Goal: Task Accomplishment & Management: Use online tool/utility

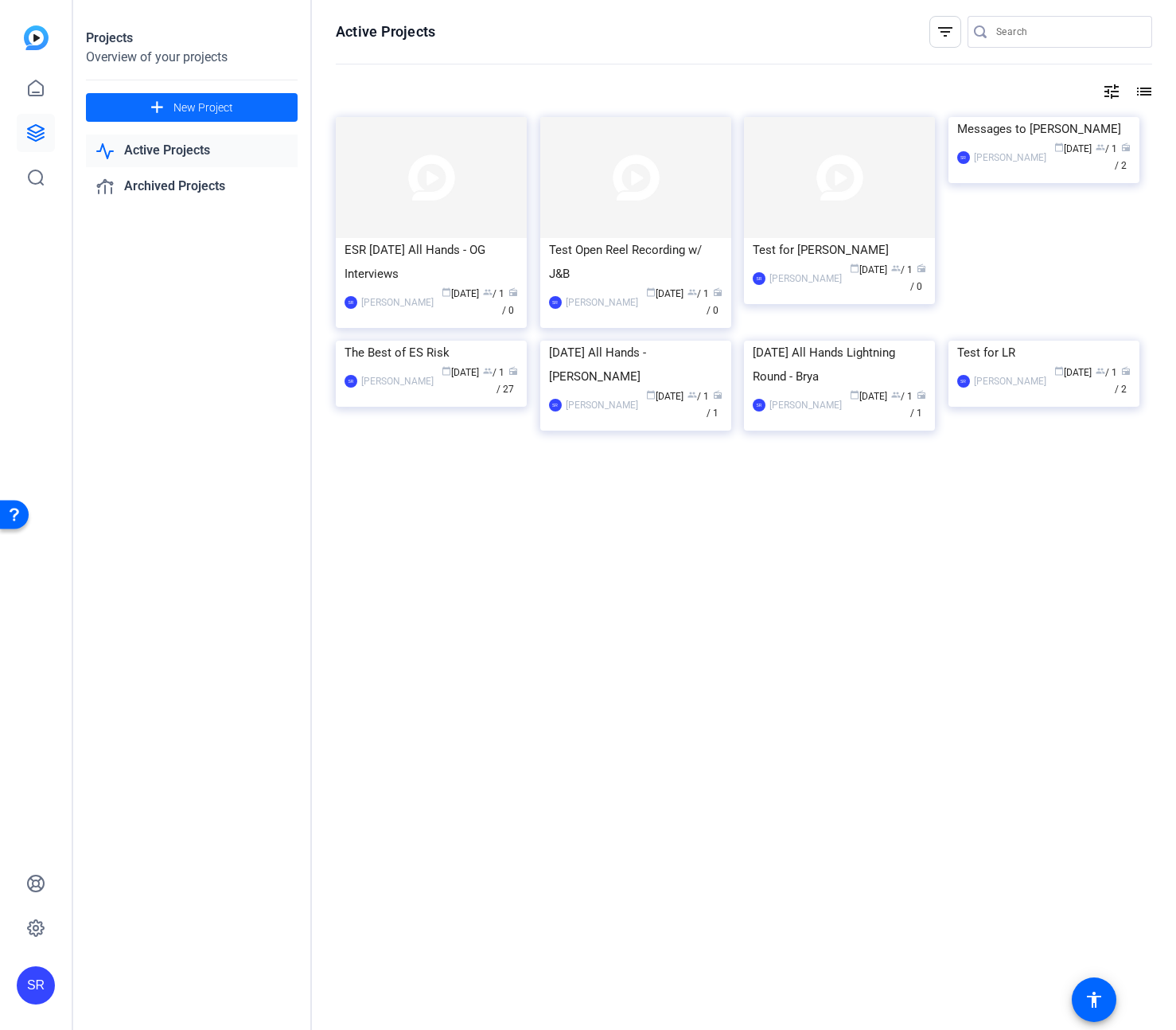
click at [132, 111] on span at bounding box center [192, 107] width 211 height 38
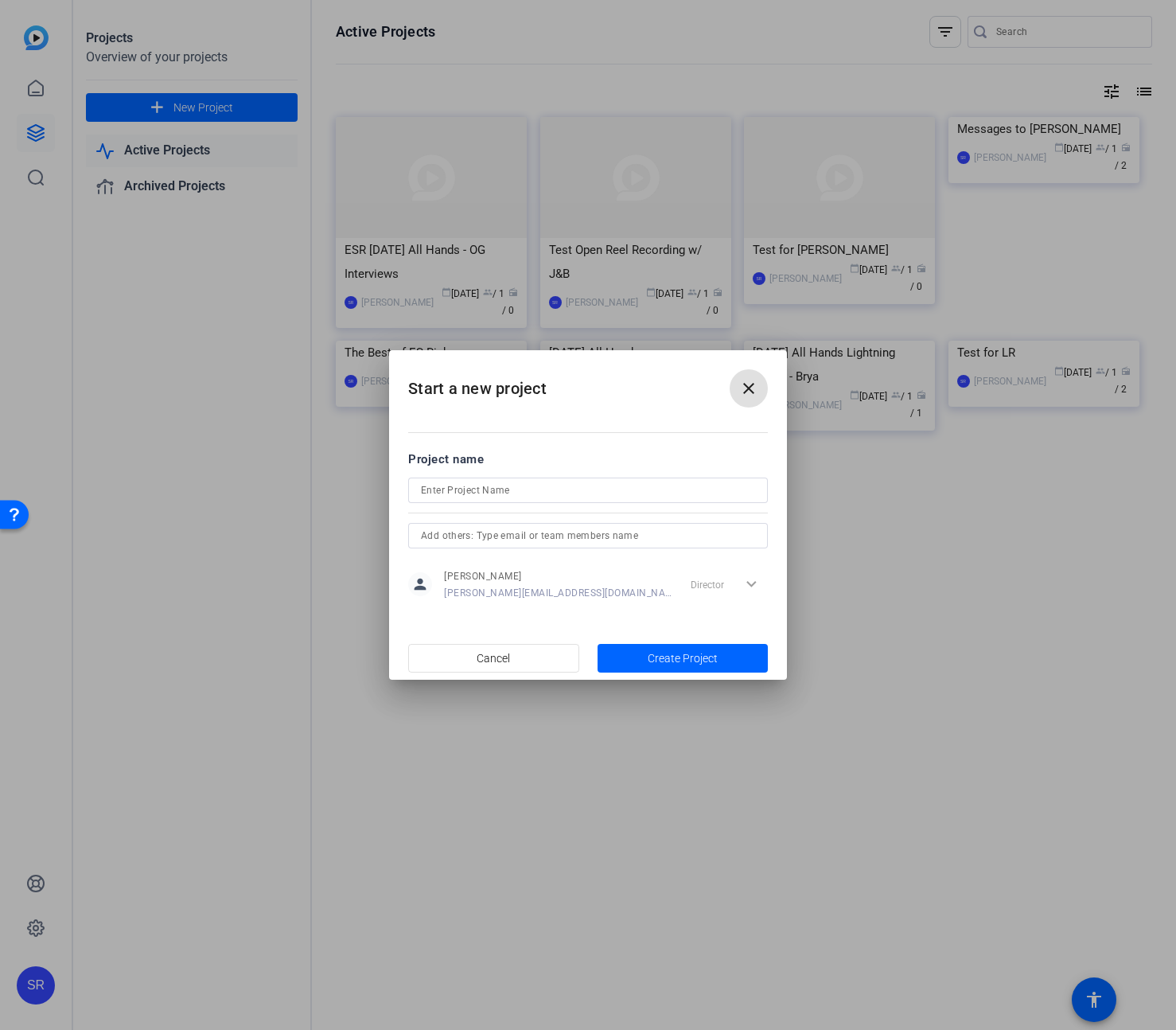
click at [759, 383] on span at bounding box center [748, 388] width 38 height 38
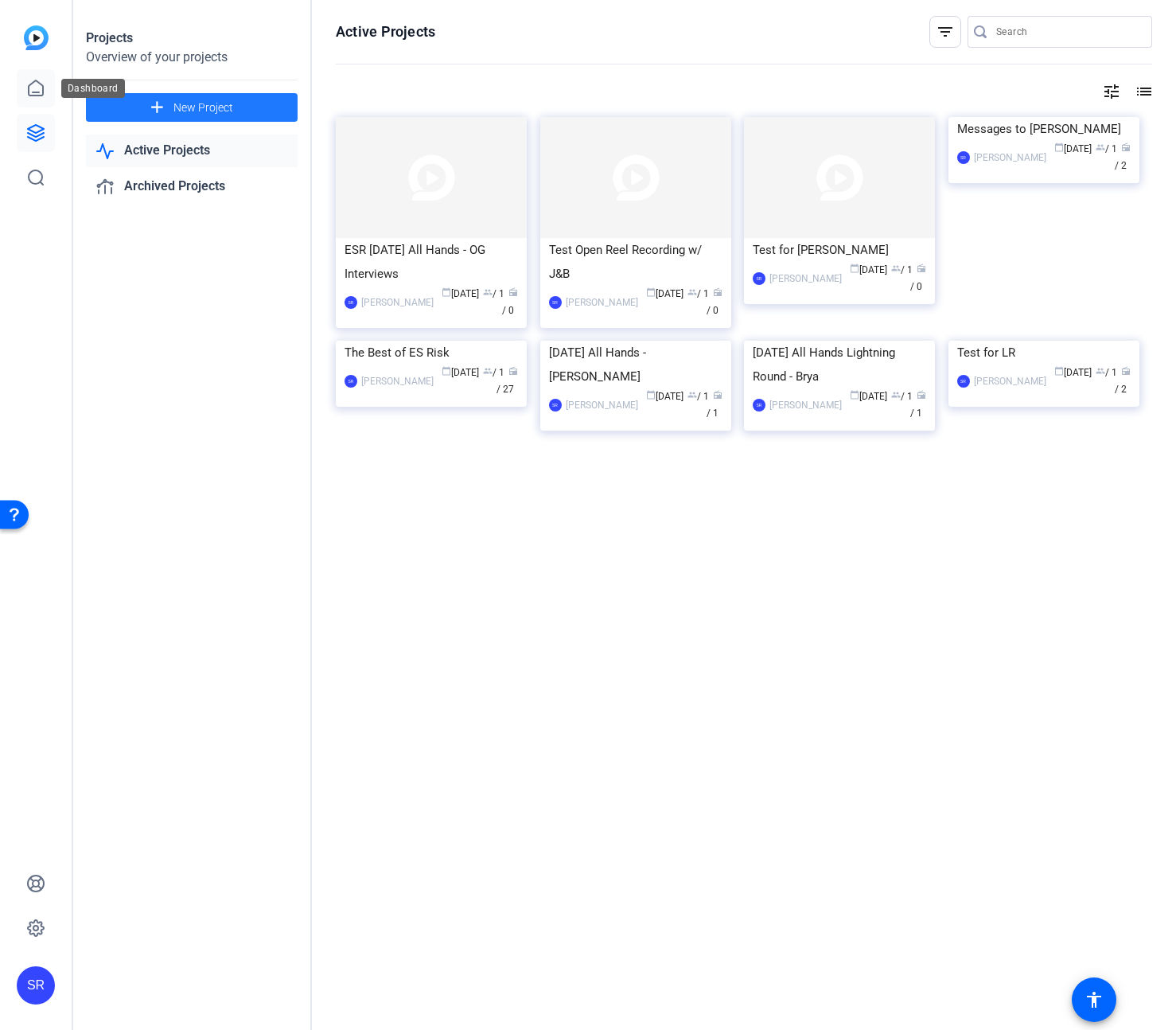
click at [42, 75] on link at bounding box center [35, 88] width 38 height 38
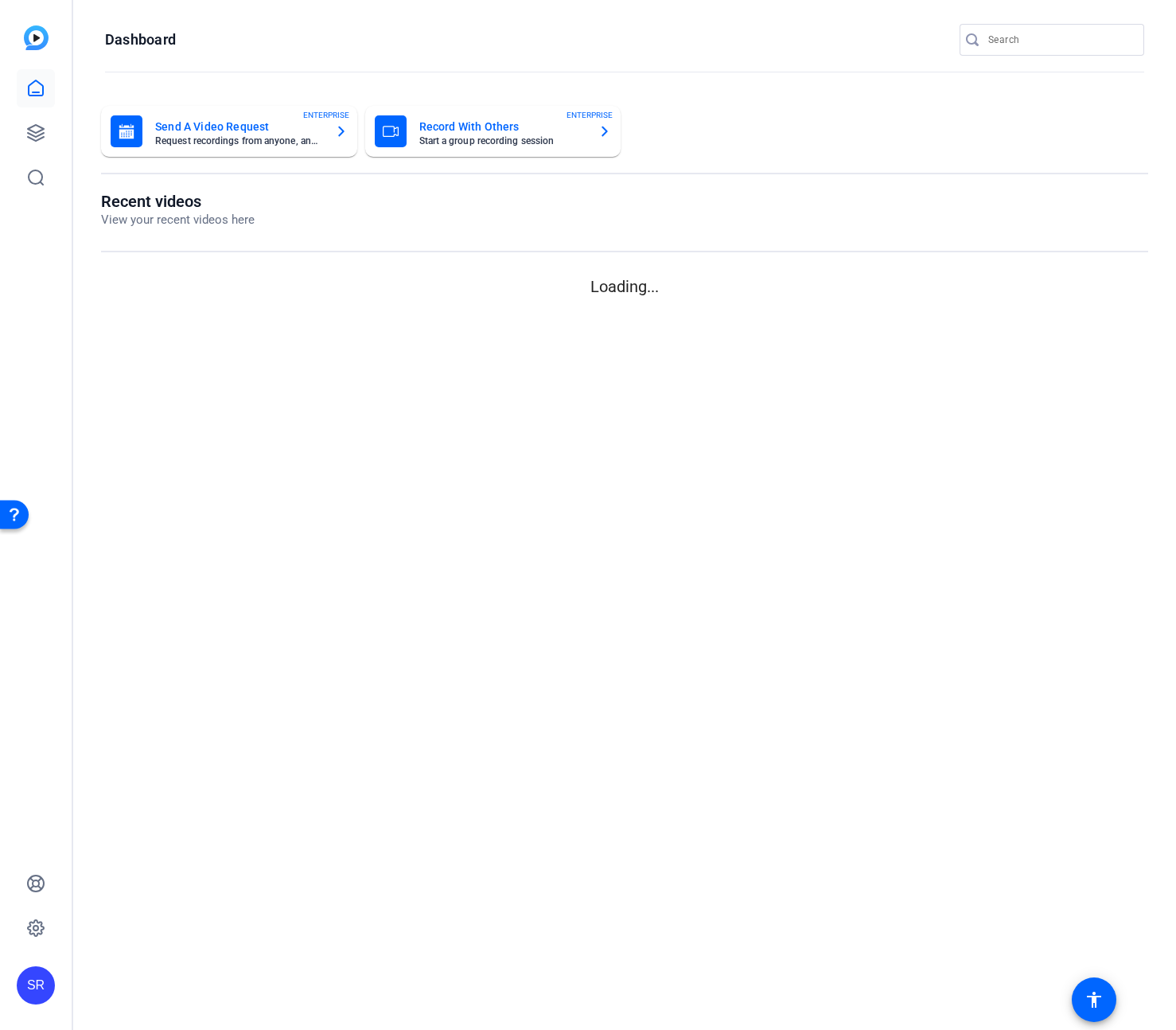
click at [470, 137] on mat-card-subtitle "Start a group recording session" at bounding box center [502, 141] width 167 height 10
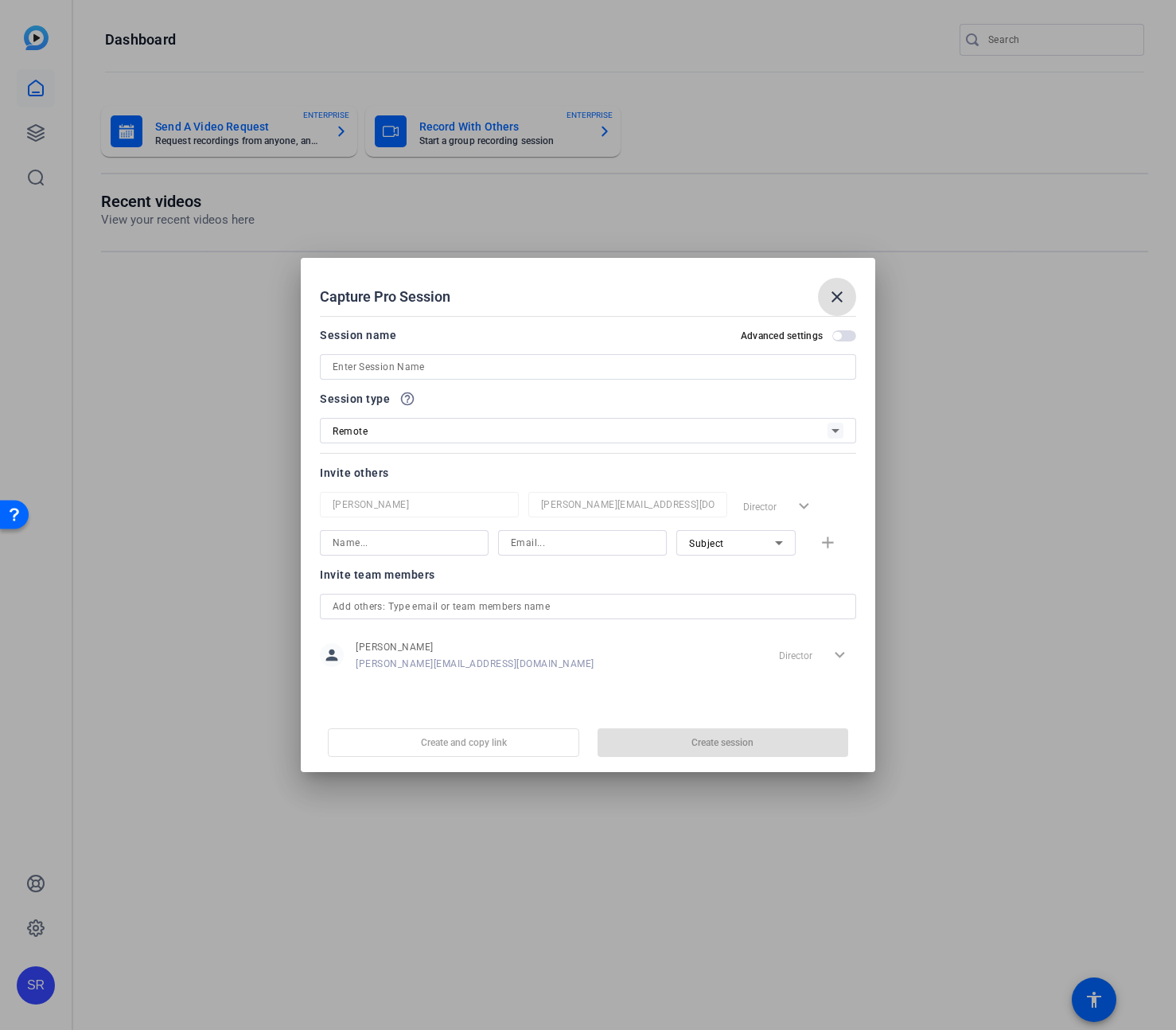
click at [433, 371] on input at bounding box center [588, 367] width 511 height 19
type input "OR Test w/ Alyssa"
click at [431, 539] on input at bounding box center [405, 542] width 143 height 19
type input "[PERSON_NAME]"
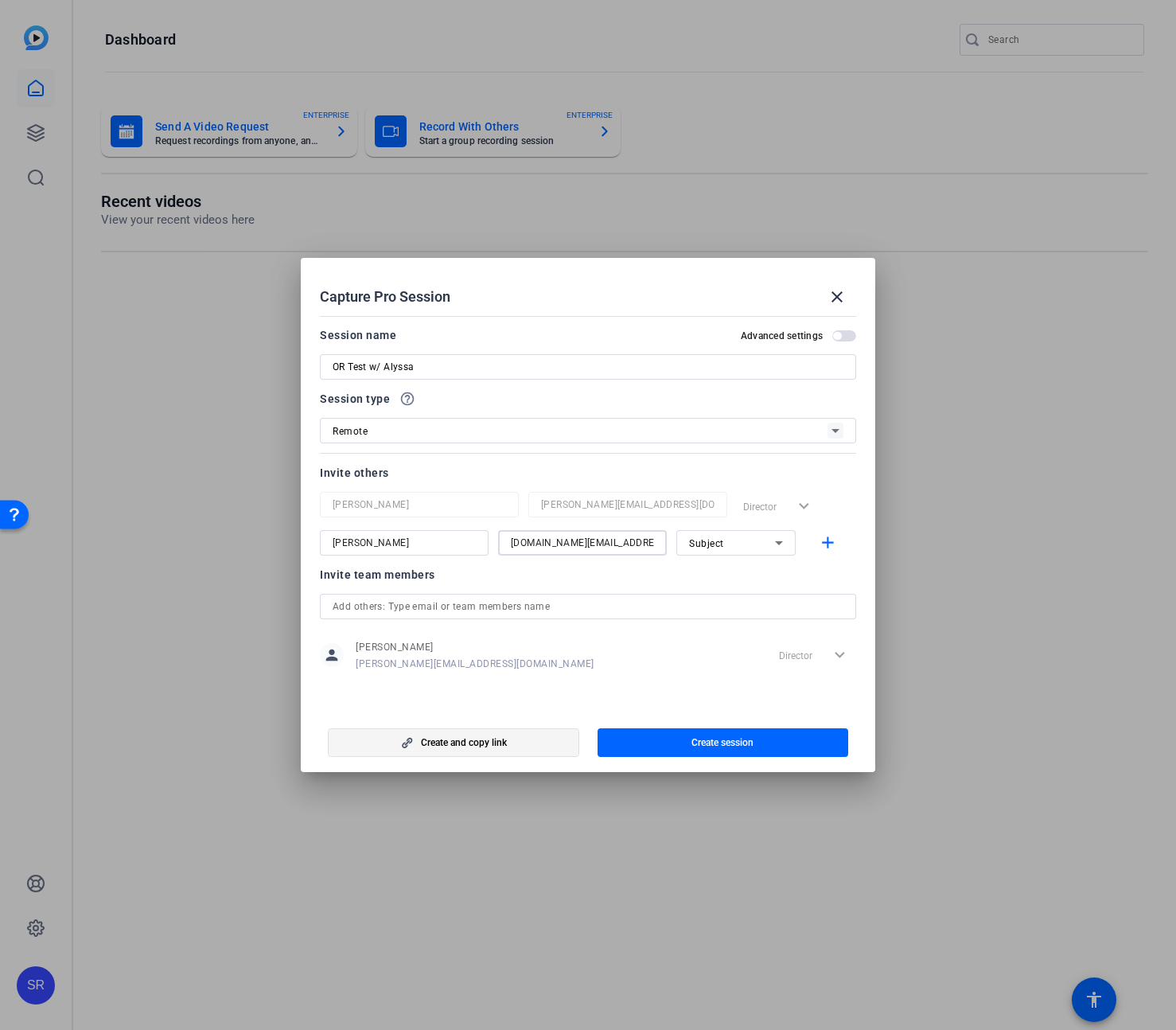
type input "[DOMAIN_NAME][EMAIL_ADDRESS][DOMAIN_NAME]"
click at [488, 741] on span "Create and copy link" at bounding box center [464, 742] width 86 height 12
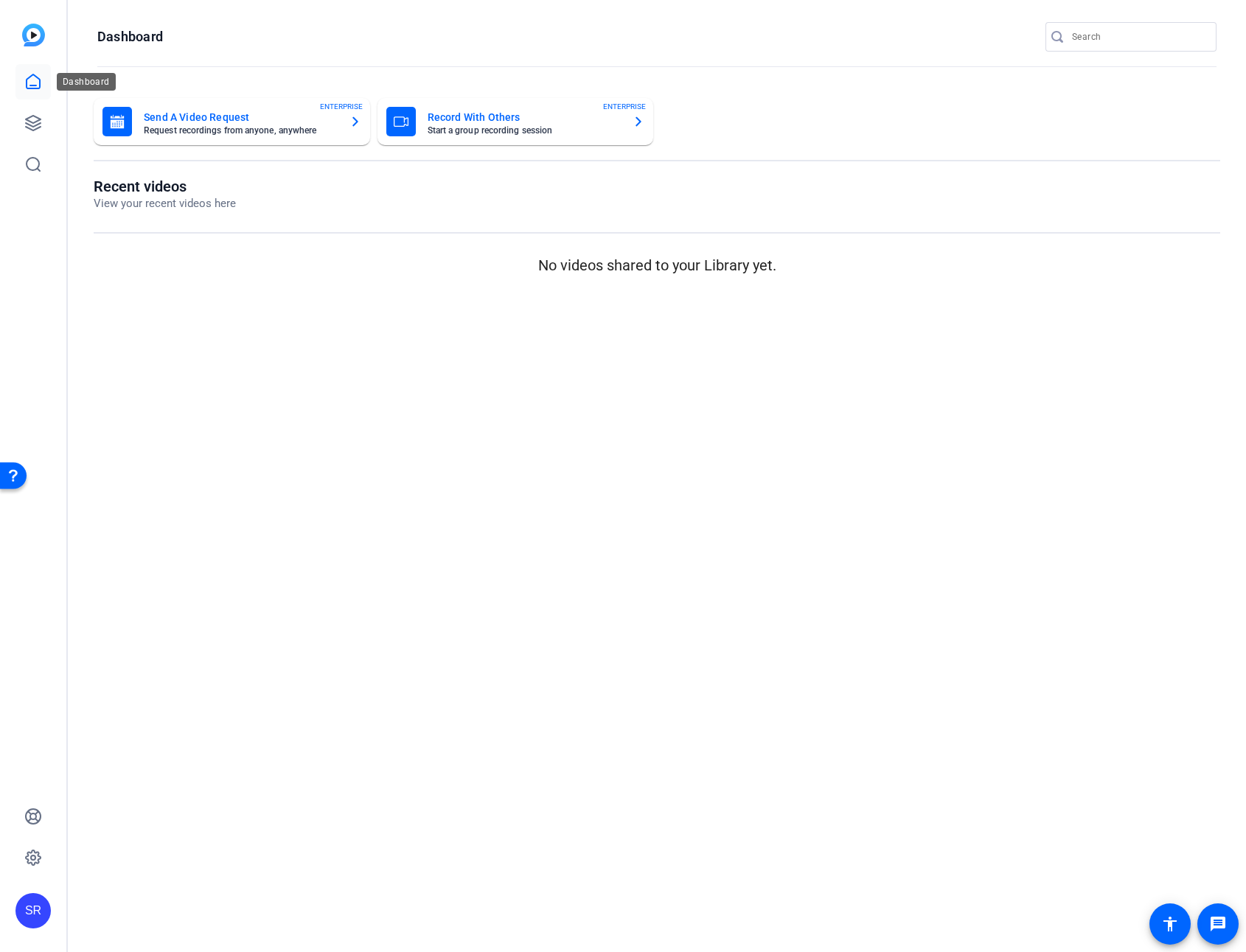
click at [36, 81] on icon at bounding box center [33, 81] width 18 height 18
click at [33, 117] on icon at bounding box center [33, 123] width 18 height 18
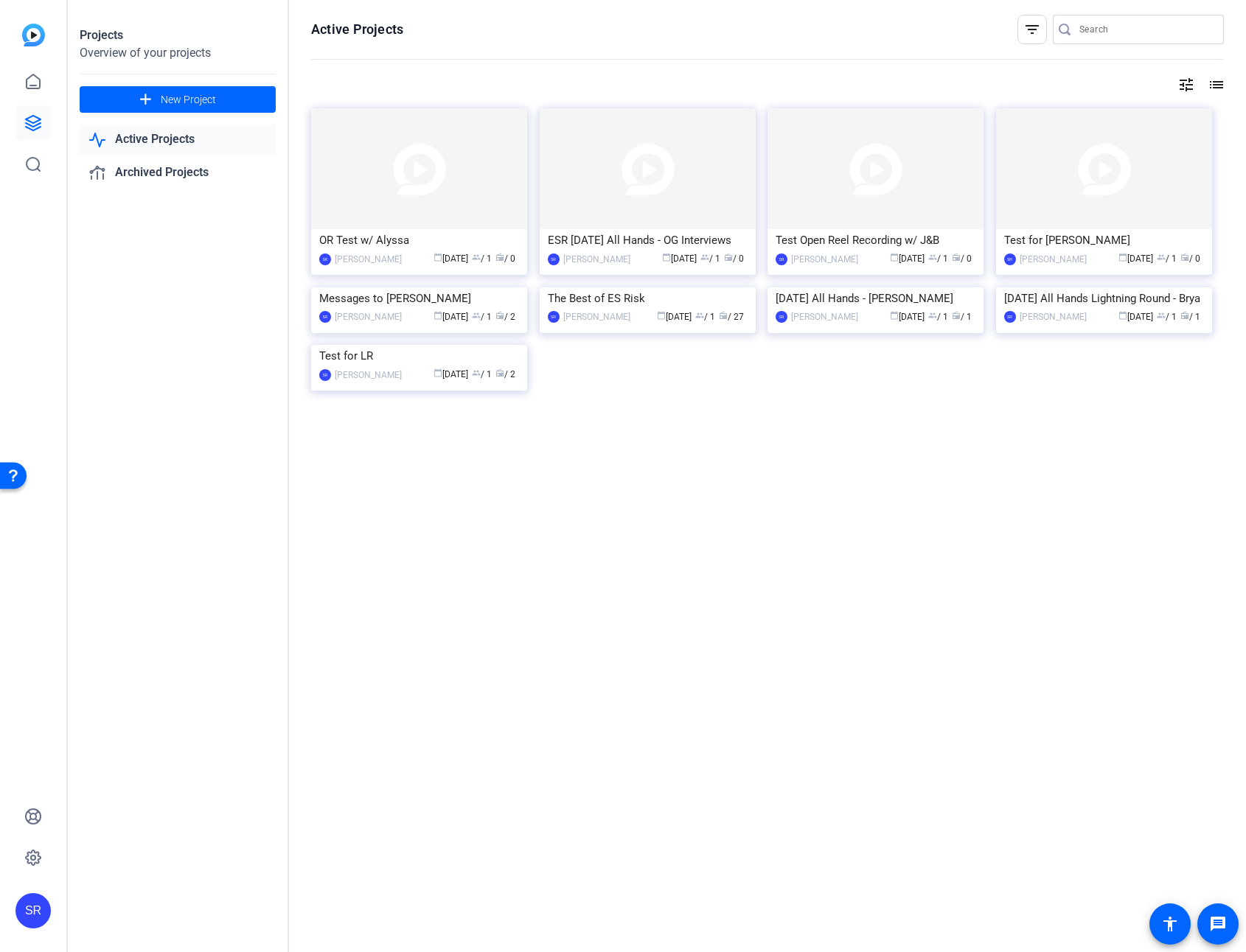
click at [163, 135] on link "Active Projects" at bounding box center [177, 140] width 196 height 30
click at [173, 139] on link "Active Projects" at bounding box center [177, 140] width 196 height 30
click at [404, 345] on img at bounding box center [419, 345] width 216 height 0
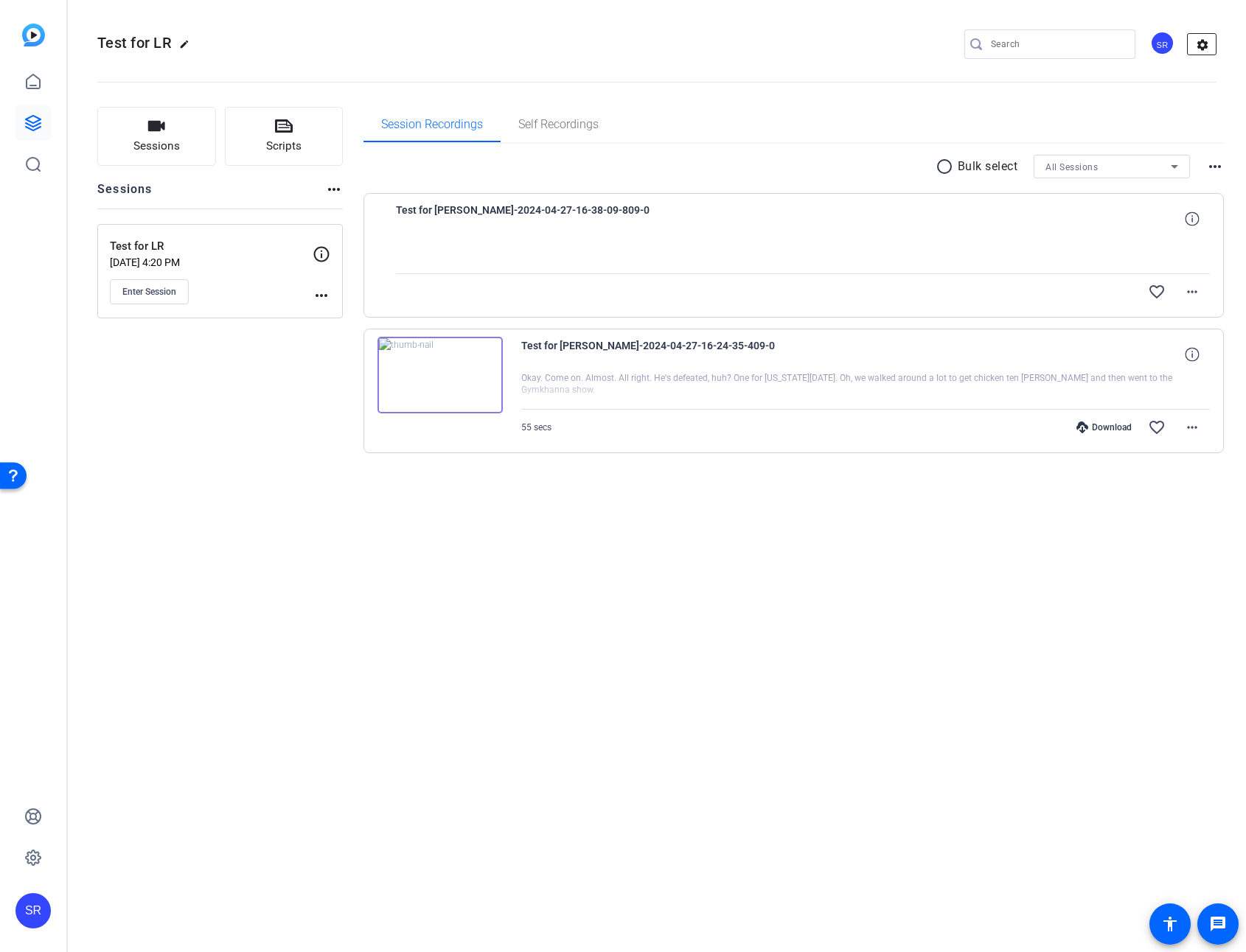
click at [1144, 46] on mat-icon "settings" at bounding box center [1202, 45] width 30 height 22
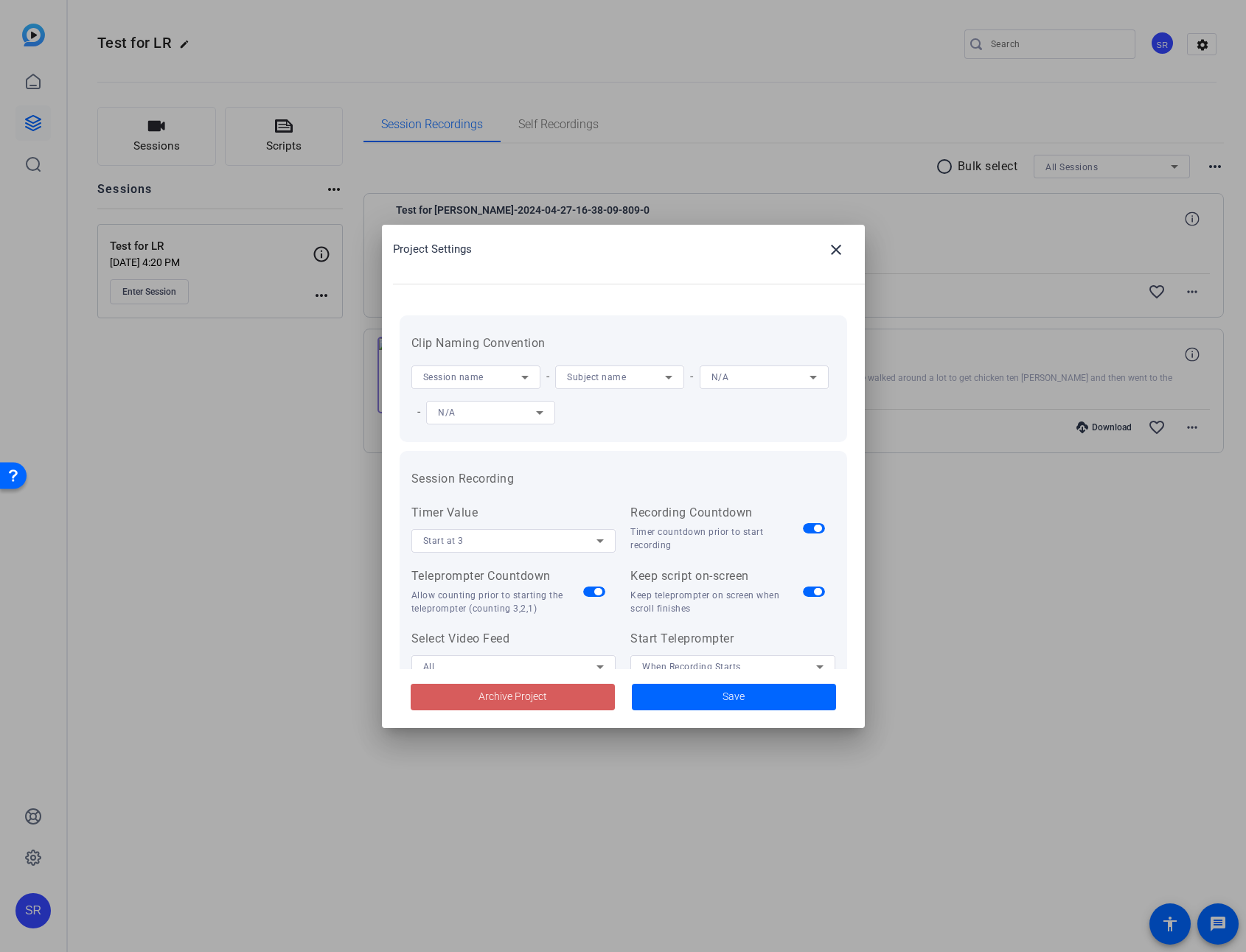
click at [511, 691] on span "Archive Project" at bounding box center [513, 697] width 69 height 15
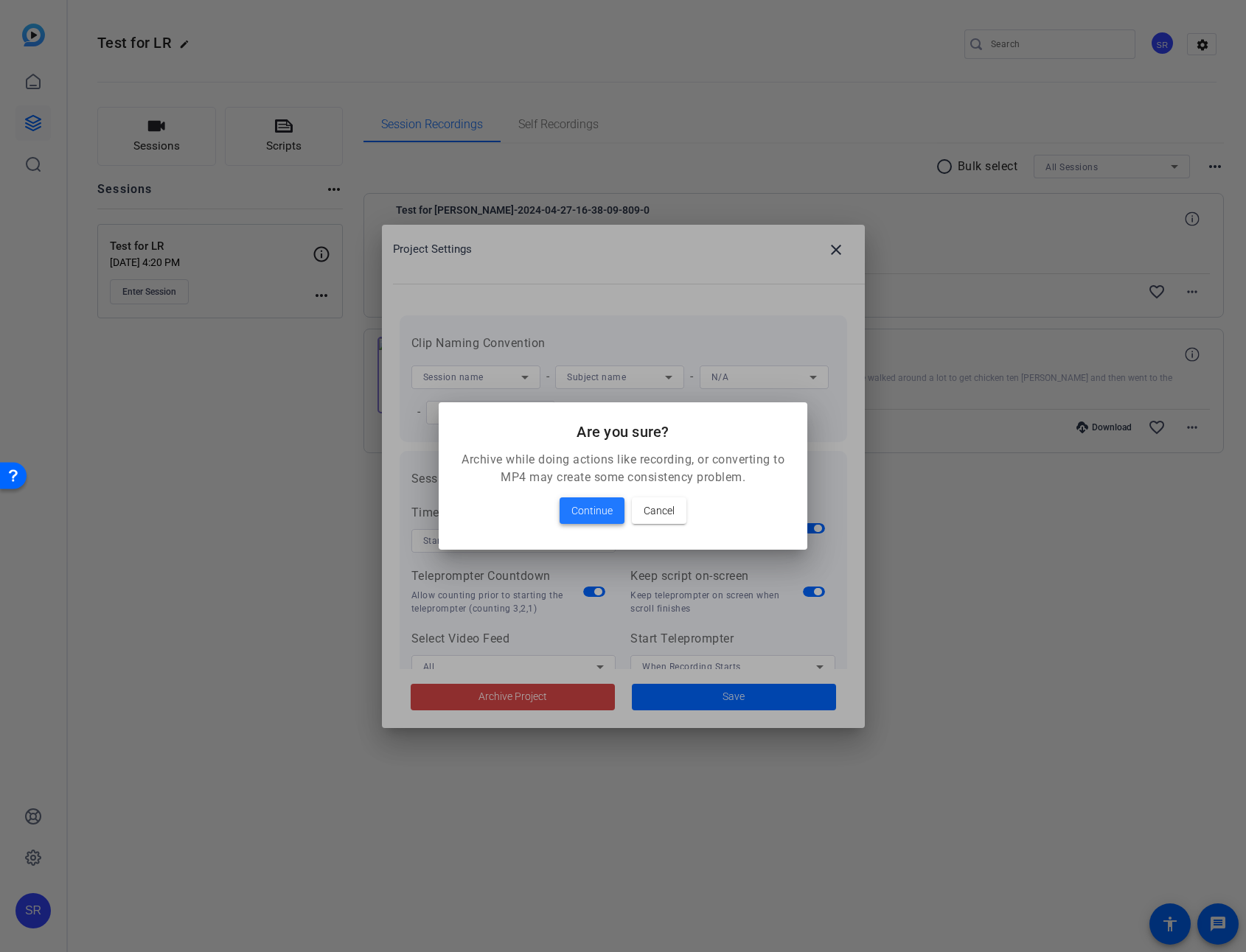
click at [597, 515] on span "Continue" at bounding box center [592, 510] width 41 height 18
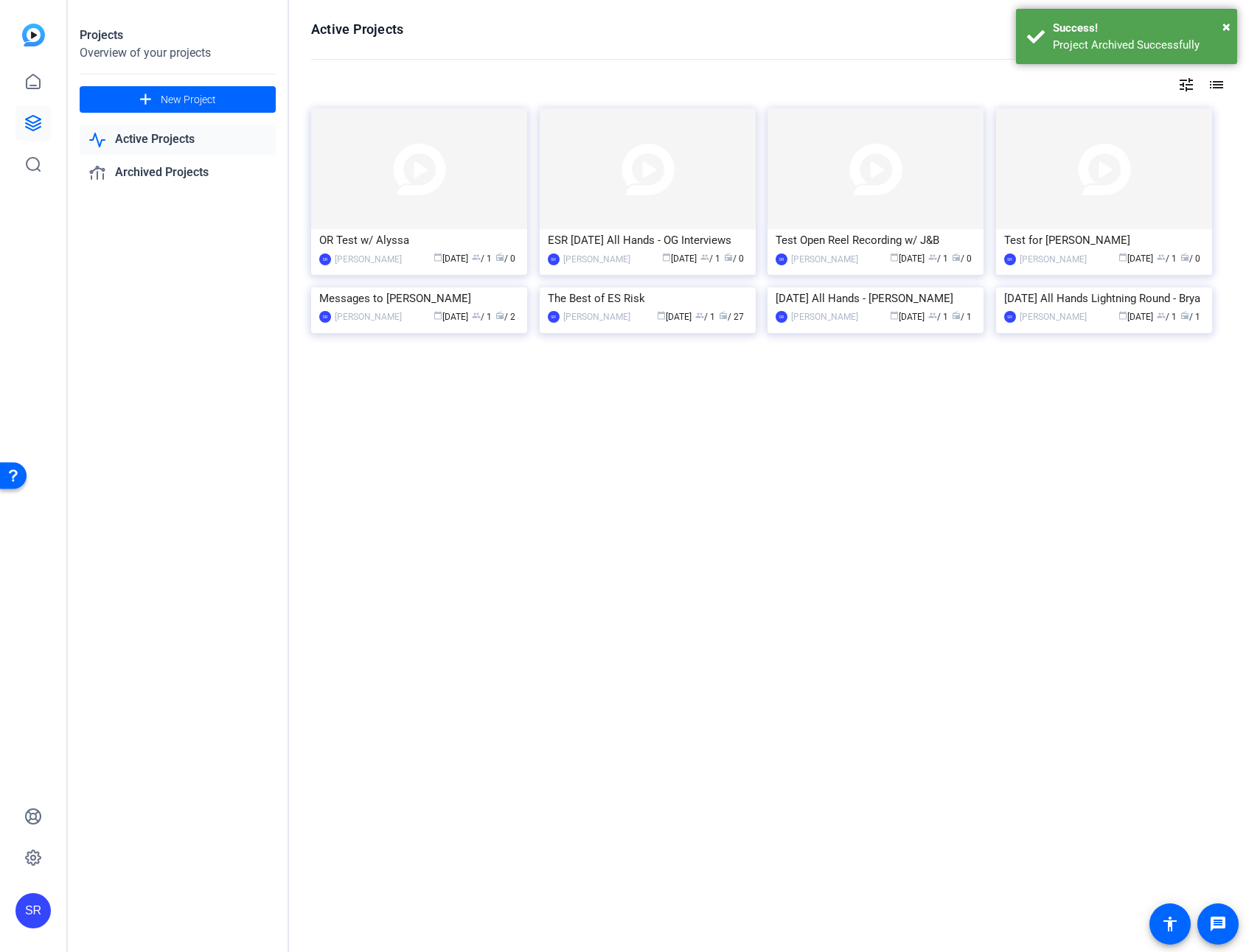
click at [1144, 85] on mat-icon "list" at bounding box center [1214, 85] width 18 height 18
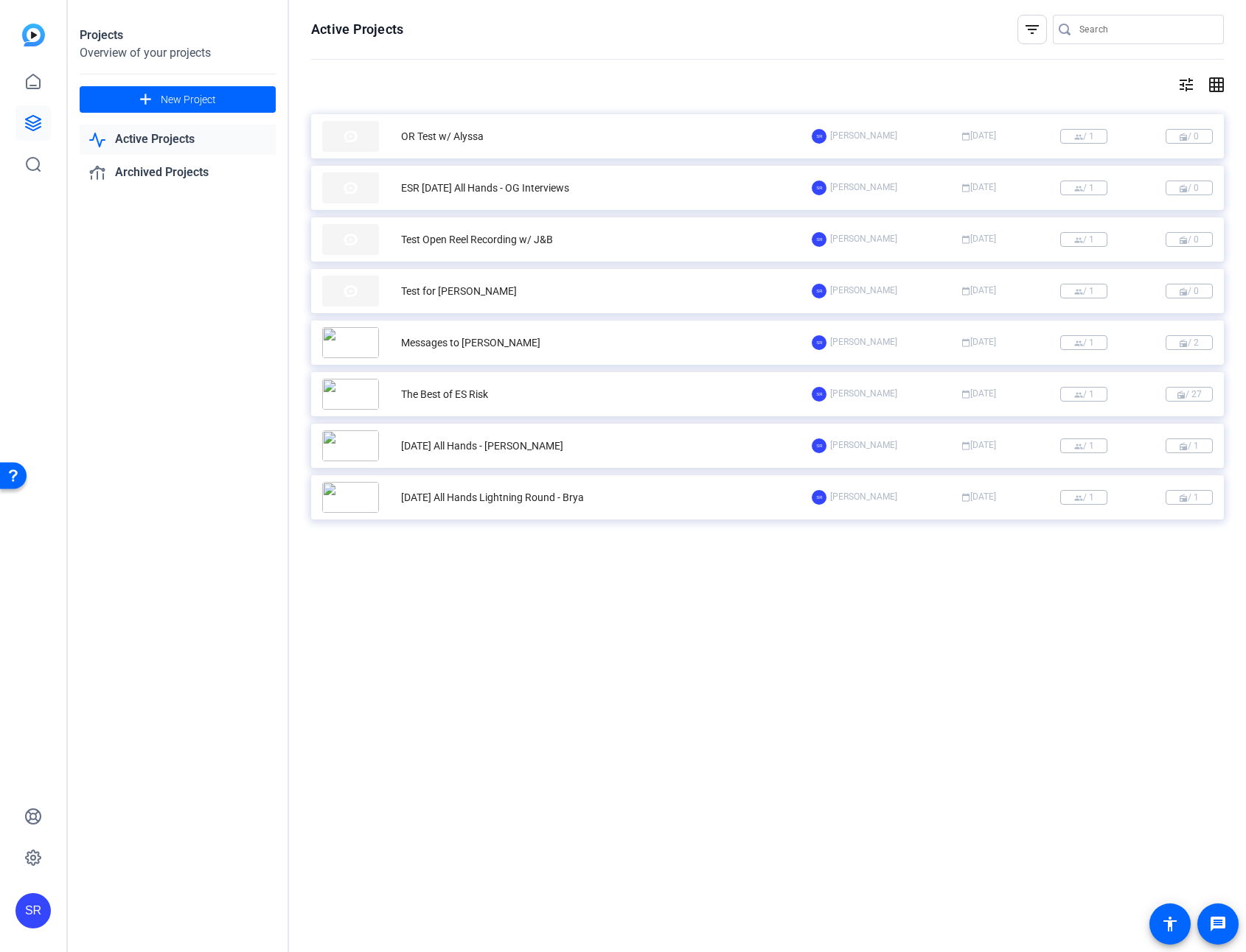
click at [663, 348] on div "Messages to Shazia" at bounding box center [567, 343] width 490 height 31
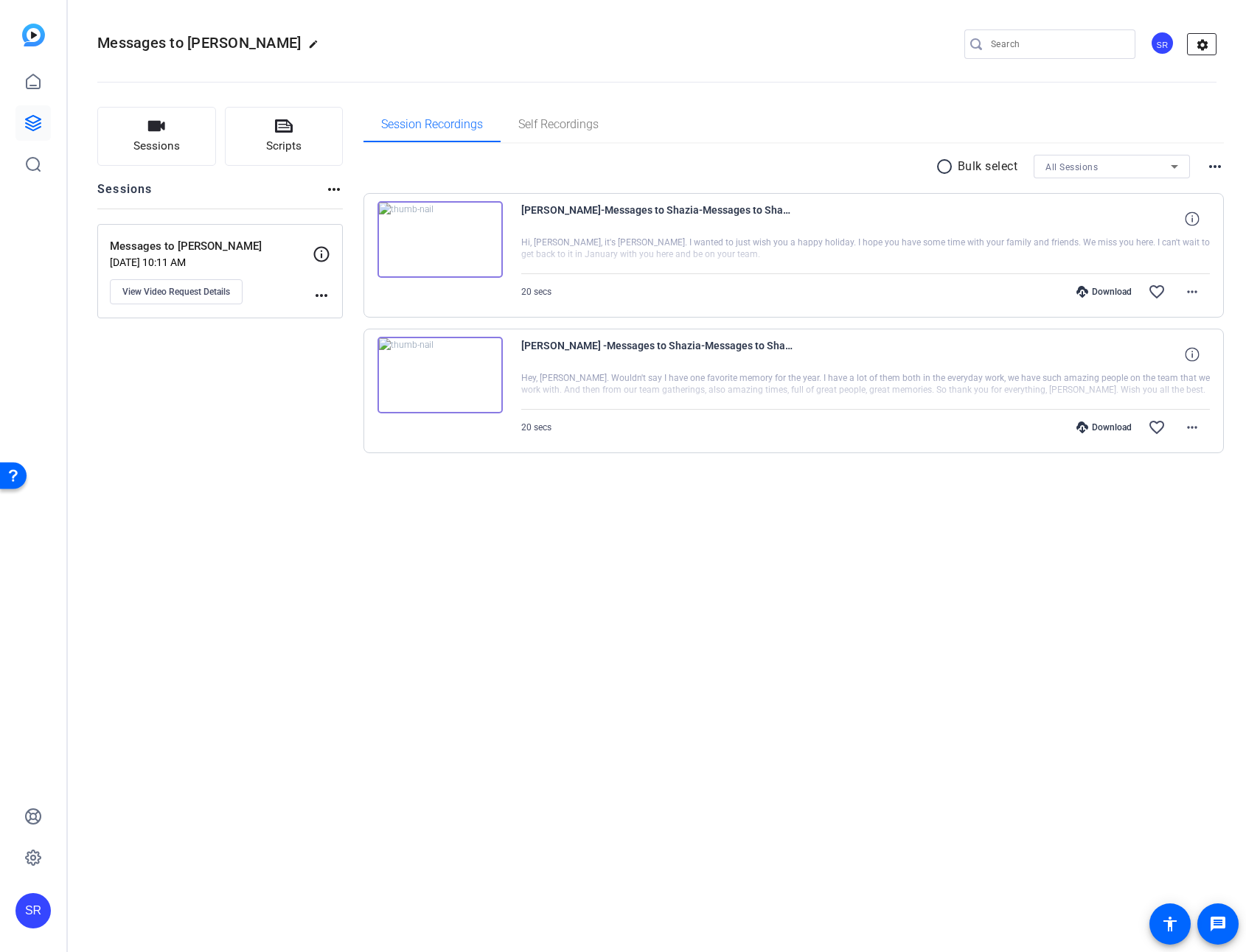
click at [1144, 46] on mat-icon "settings" at bounding box center [1202, 45] width 30 height 22
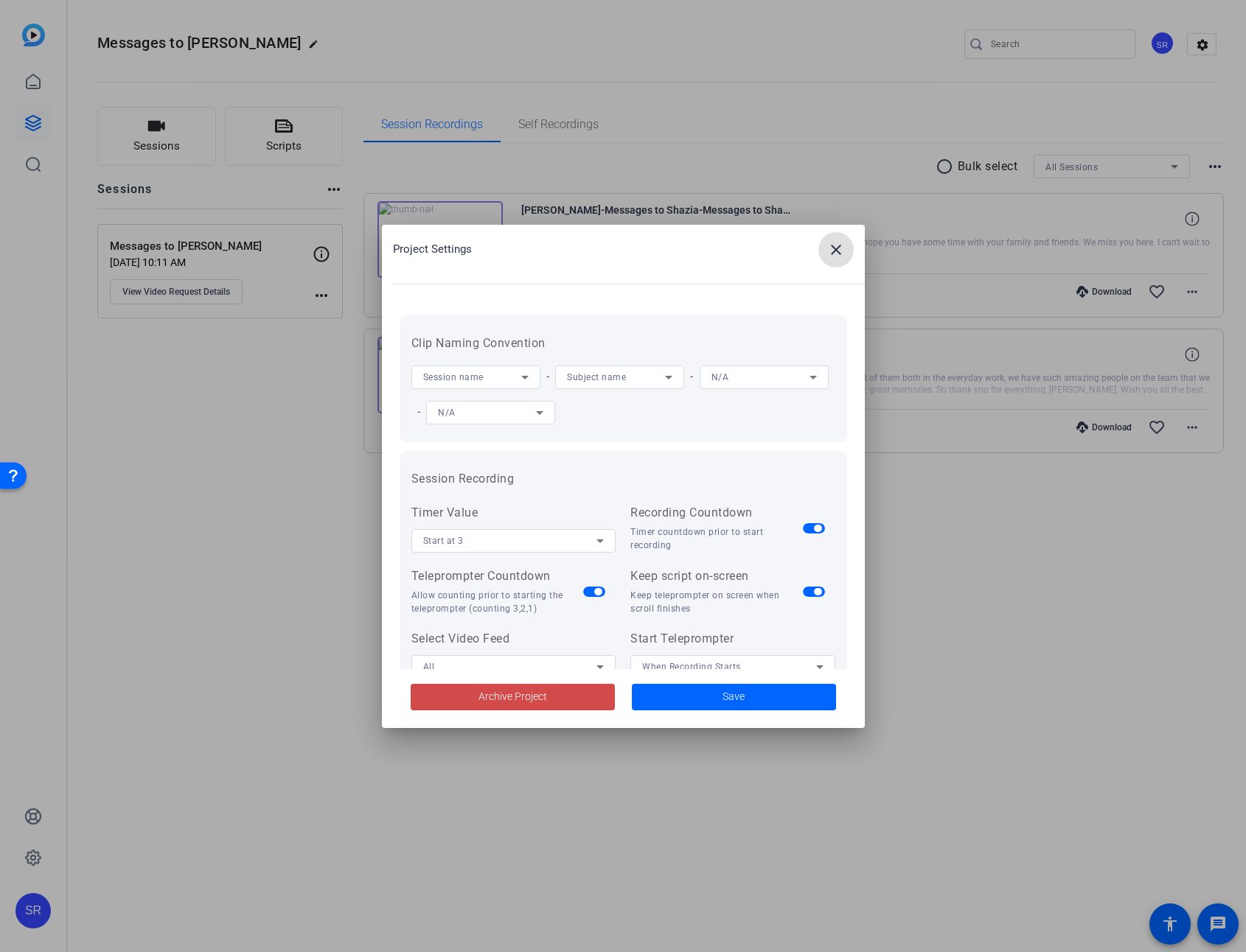
click at [482, 691] on span at bounding box center [513, 697] width 204 height 35
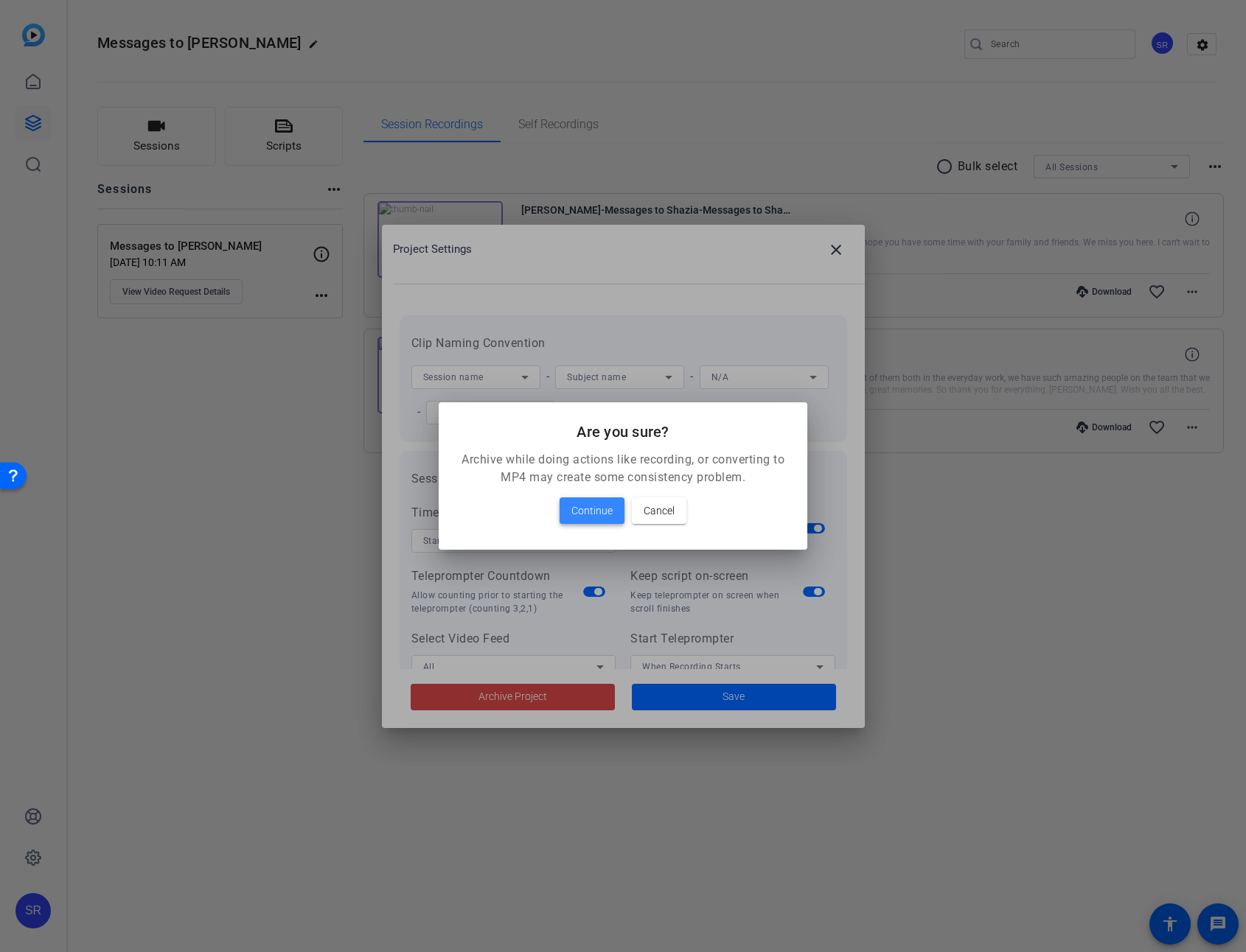
click at [581, 520] on span at bounding box center [592, 510] width 65 height 35
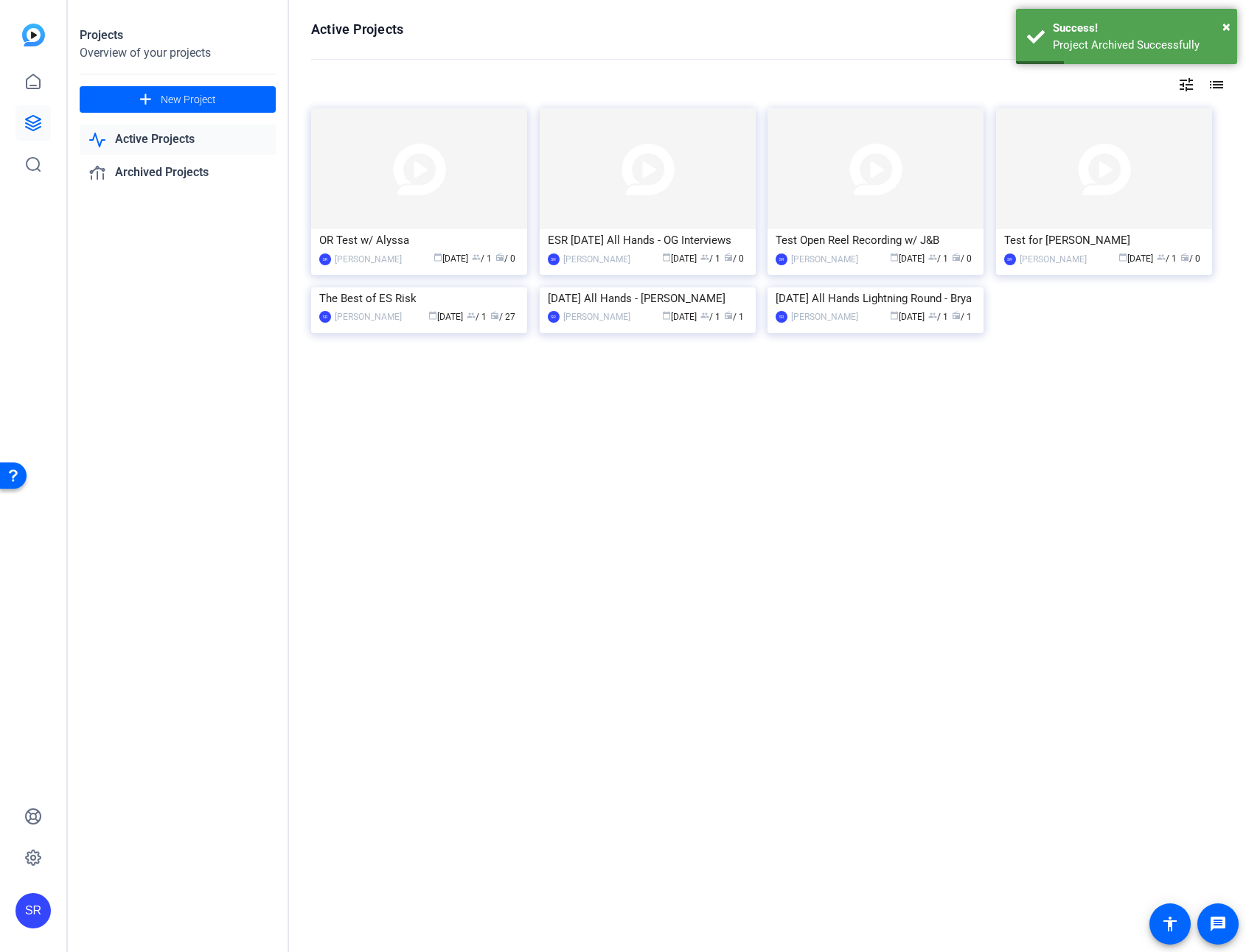
click at [1144, 83] on mat-icon "tune" at bounding box center [1186, 85] width 18 height 18
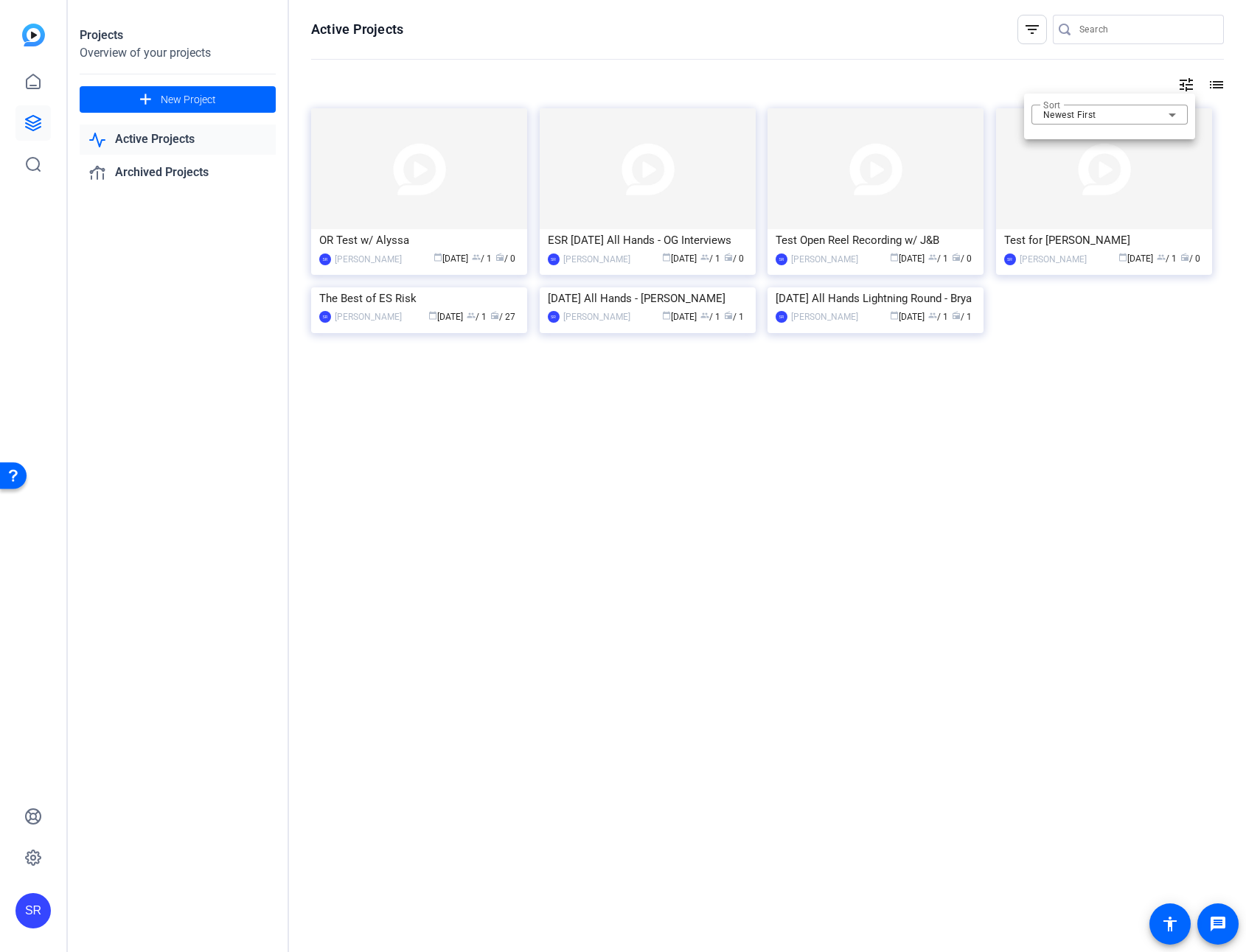
click at [1144, 81] on div at bounding box center [623, 476] width 1246 height 952
click at [1144, 80] on mat-icon "list" at bounding box center [1214, 85] width 18 height 18
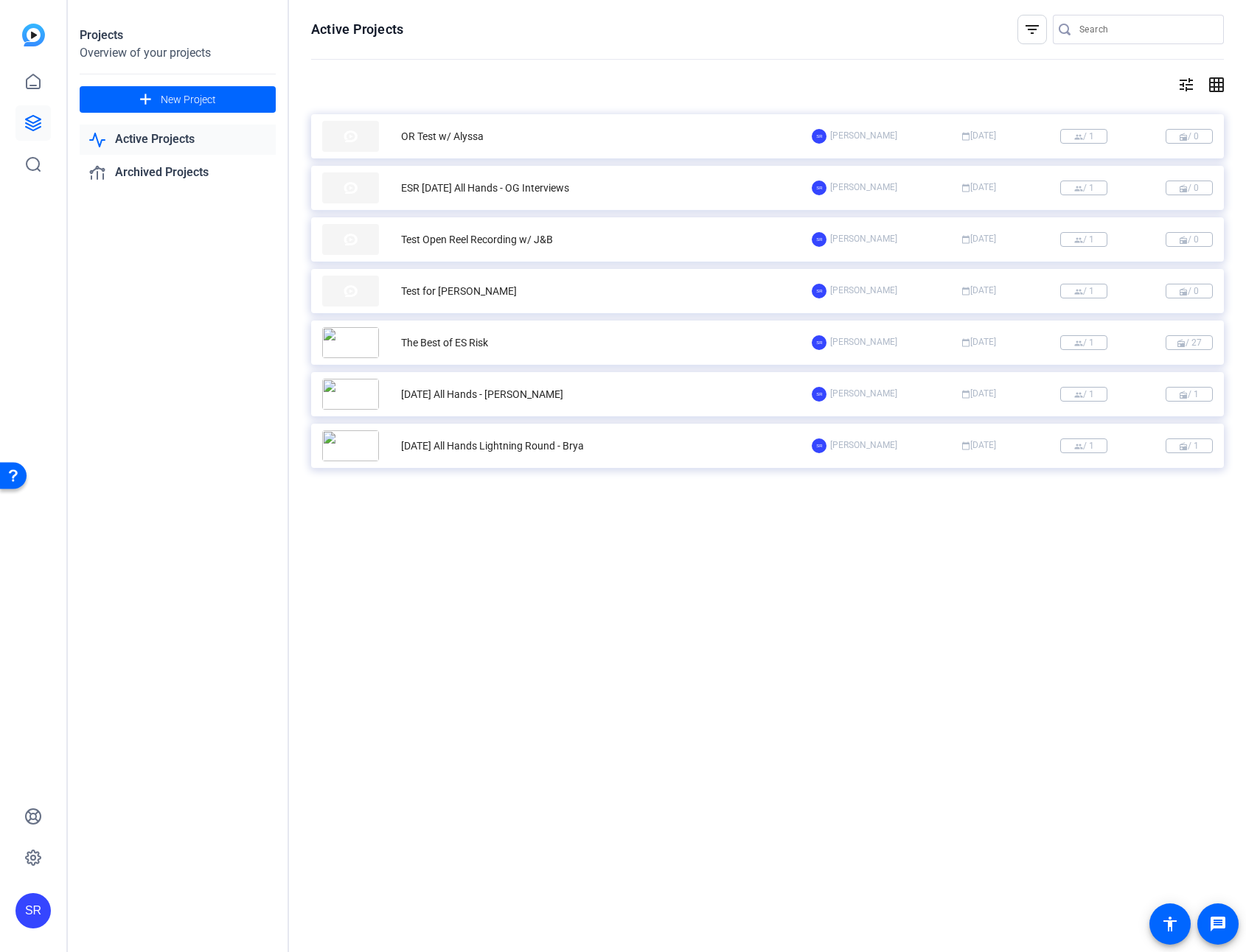
click at [203, 139] on link "Active Projects" at bounding box center [177, 140] width 196 height 30
click at [751, 442] on div "May '24 All Hands Lightning Round - Brya" at bounding box center [567, 446] width 490 height 31
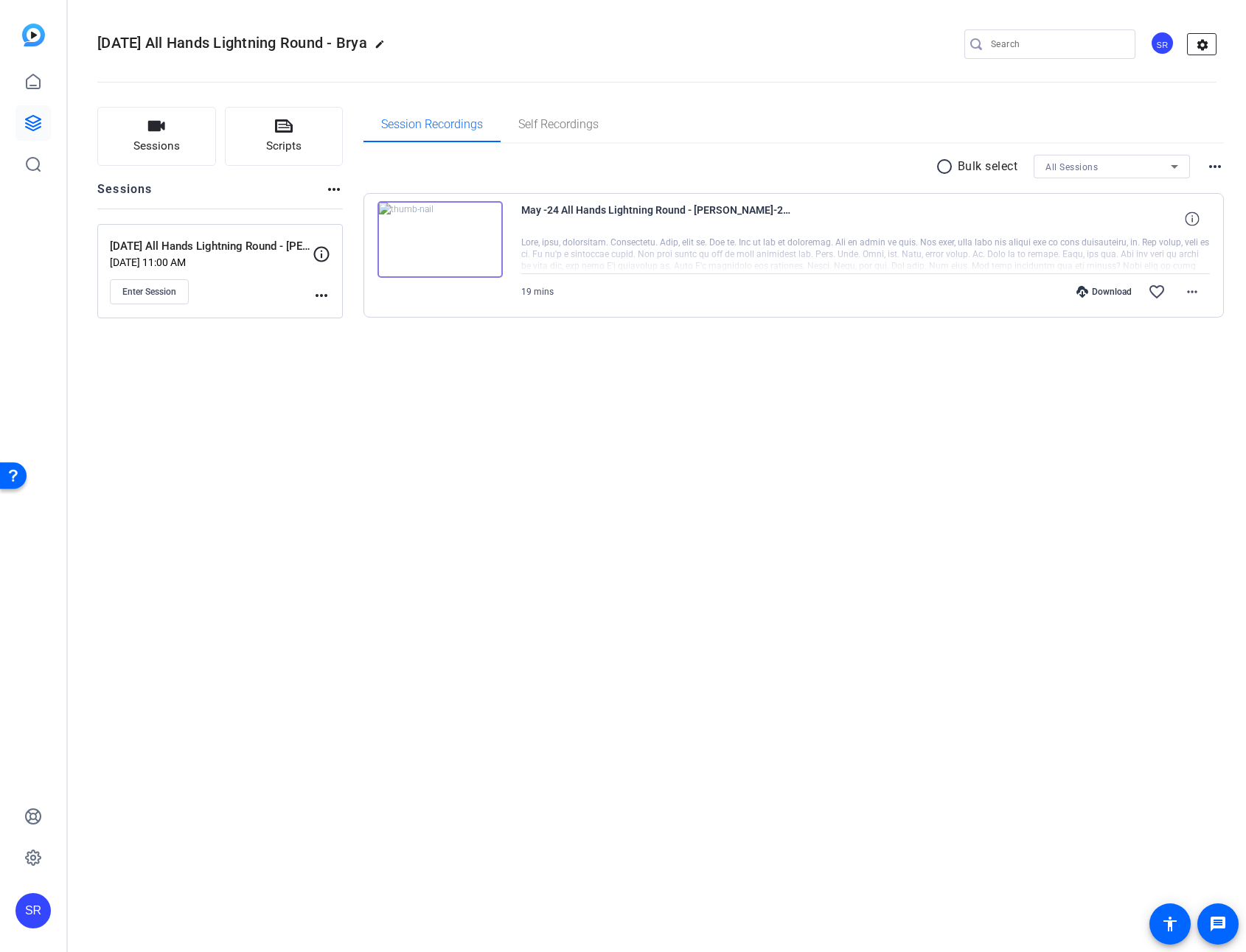
click at [1144, 46] on mat-icon "settings" at bounding box center [1202, 45] width 30 height 22
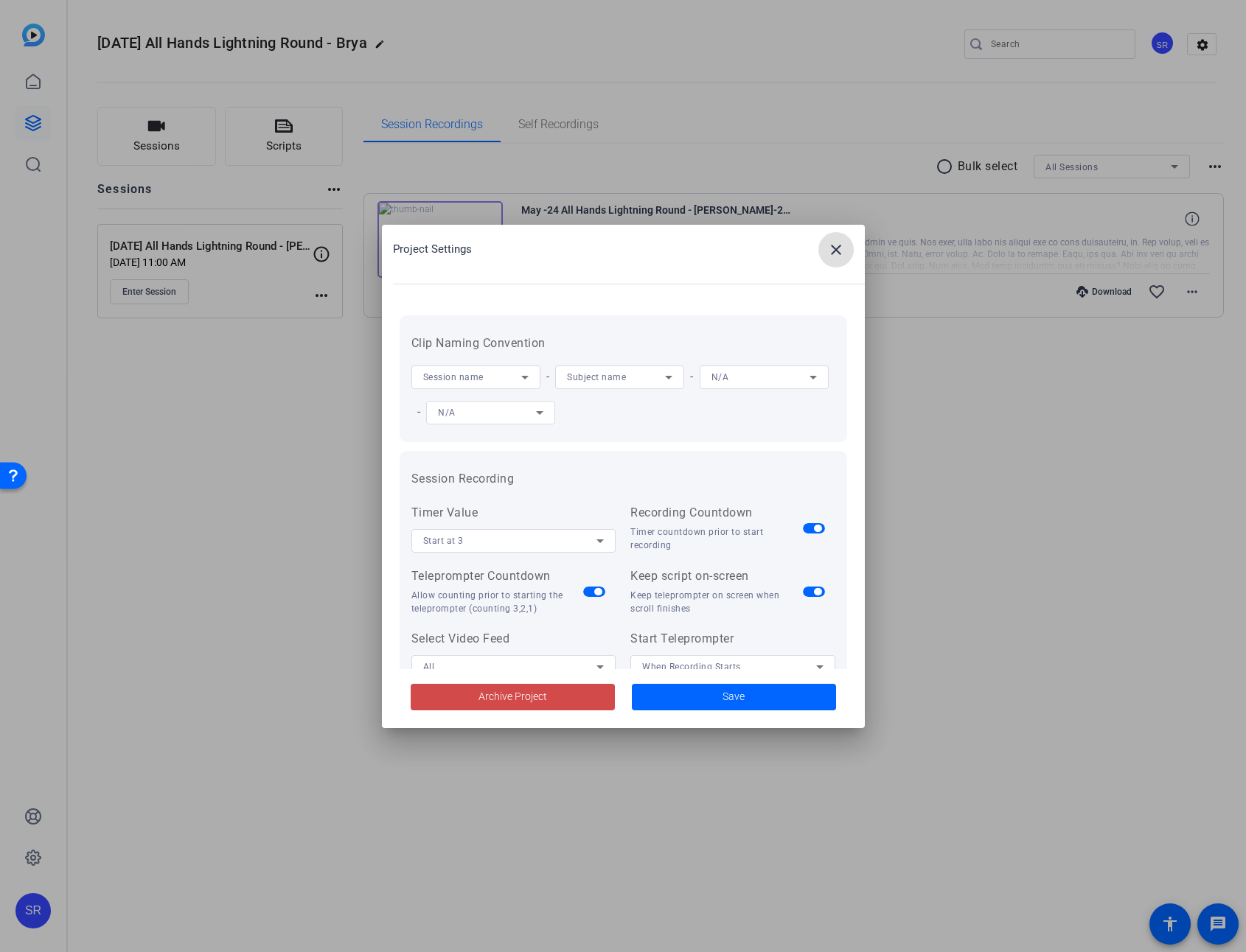
click at [530, 691] on span "Archive Project" at bounding box center [513, 697] width 69 height 15
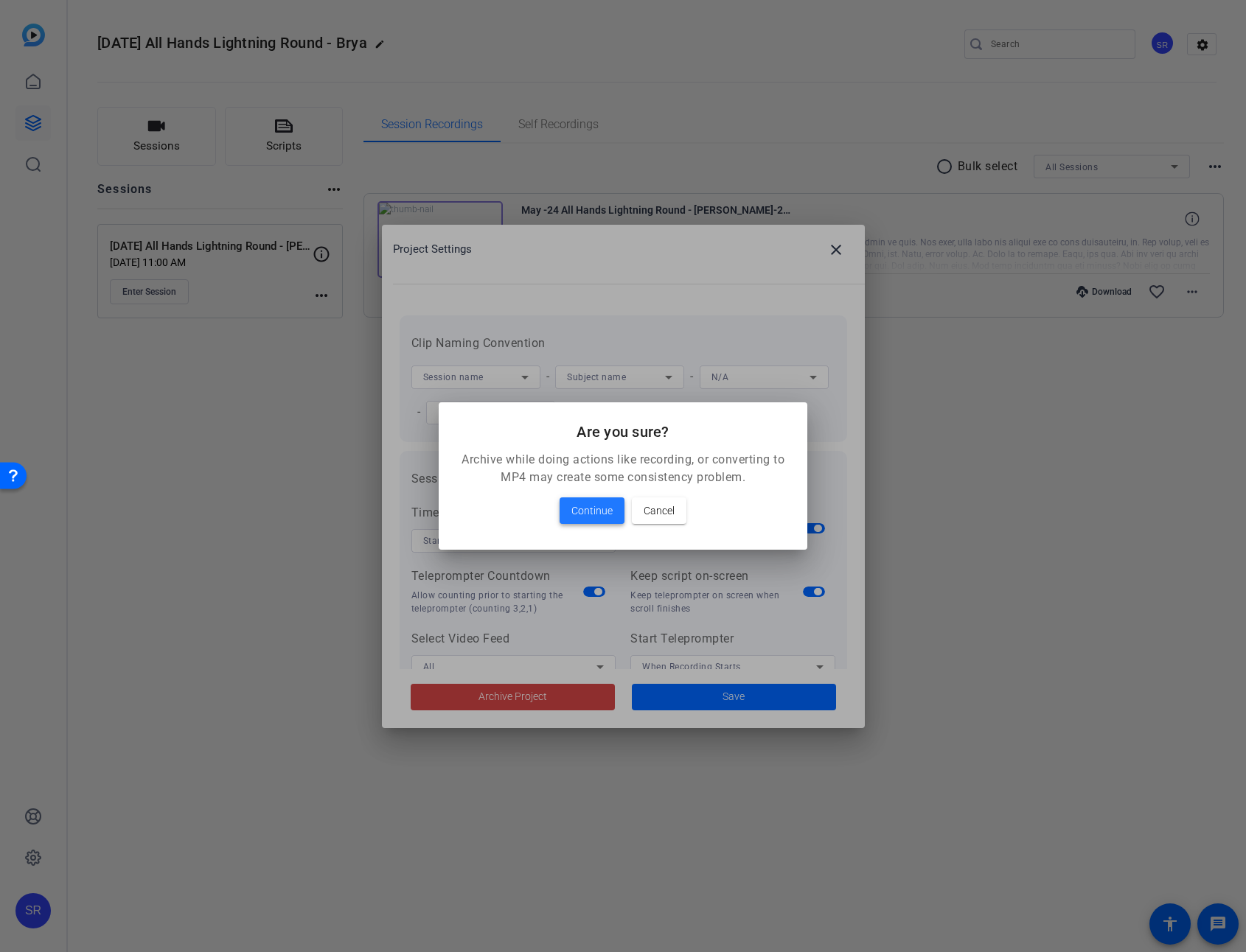
click at [592, 512] on span "Continue" at bounding box center [592, 510] width 41 height 18
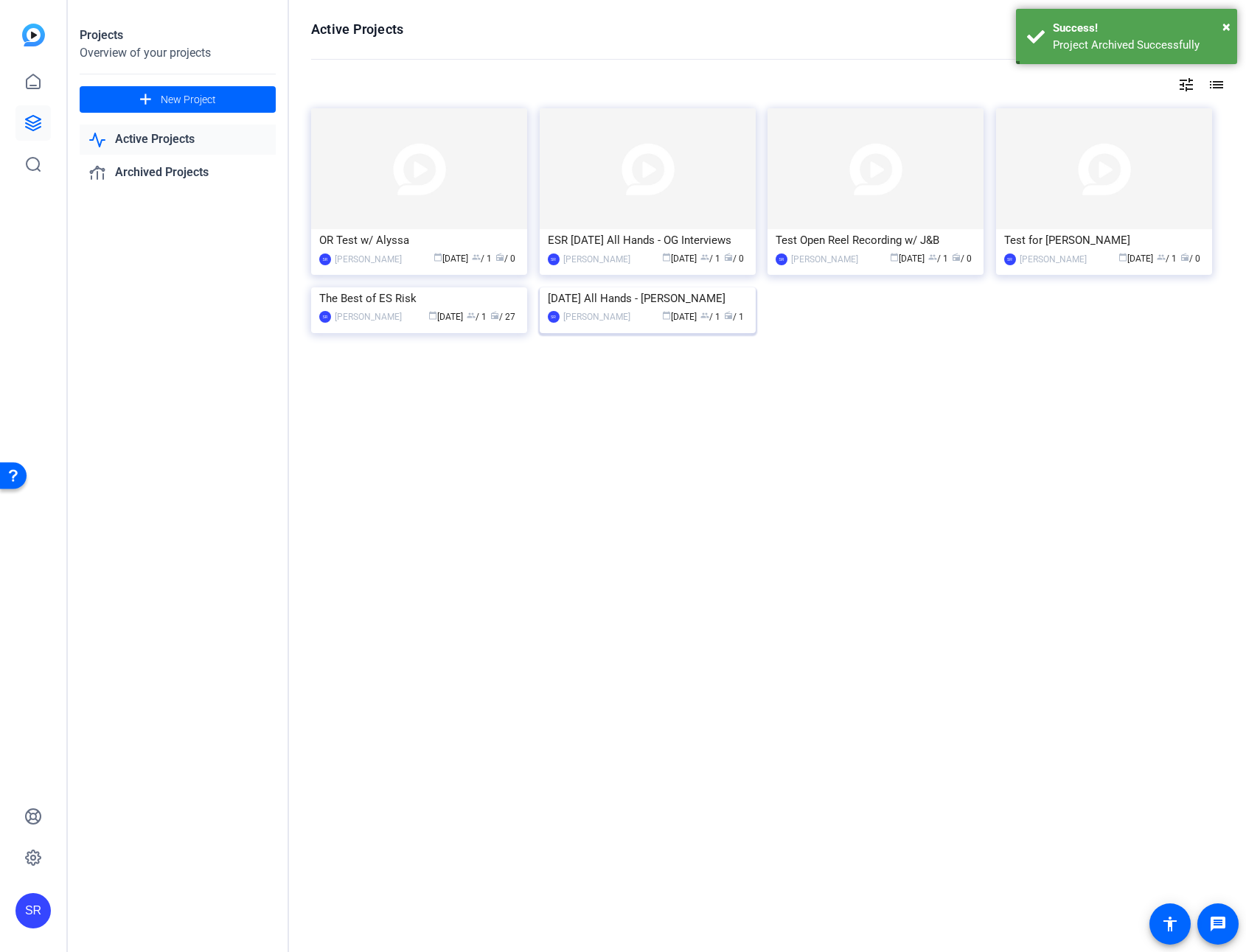
click at [651, 287] on img at bounding box center [647, 287] width 216 height 0
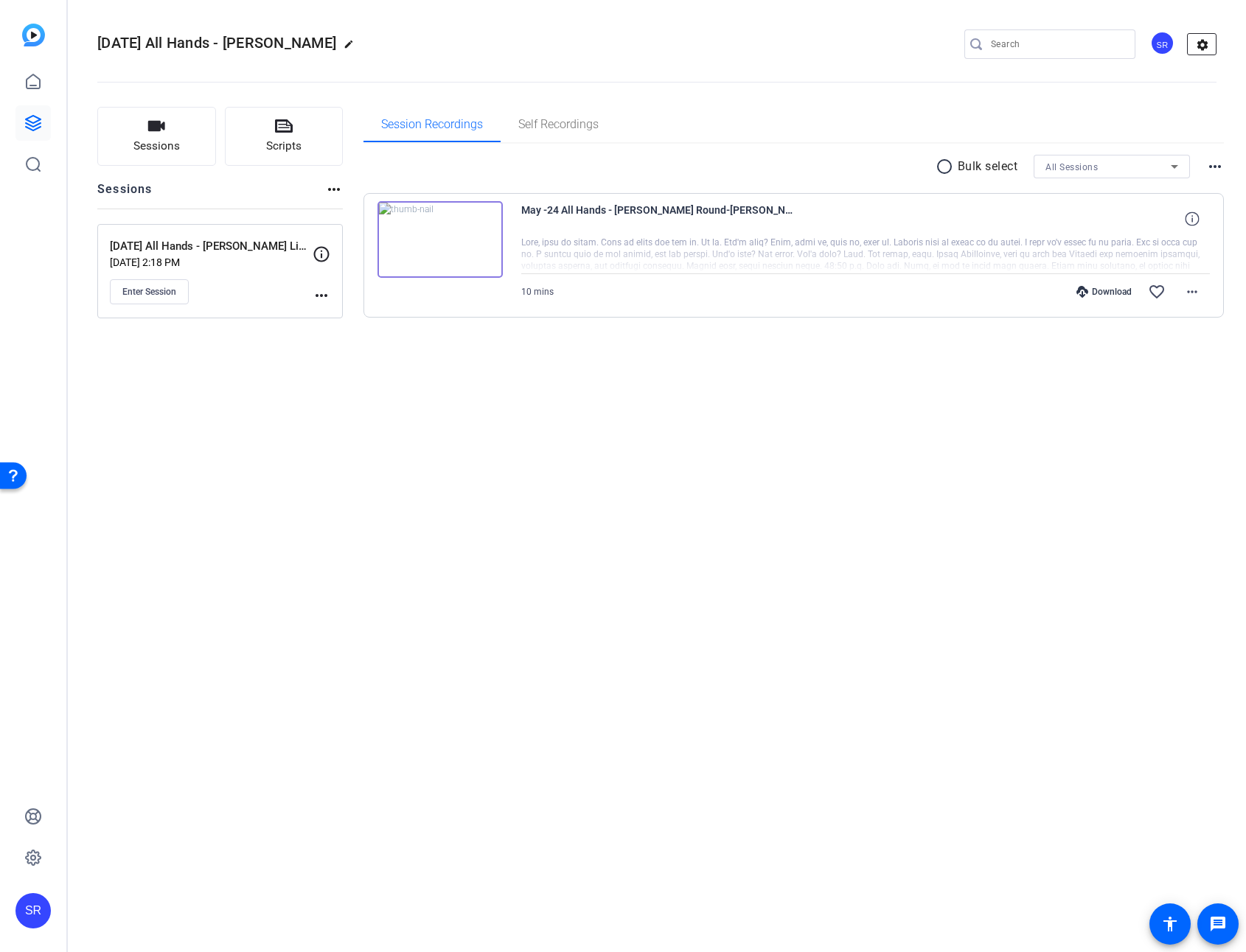
click at [1144, 46] on mat-icon "settings" at bounding box center [1202, 45] width 30 height 22
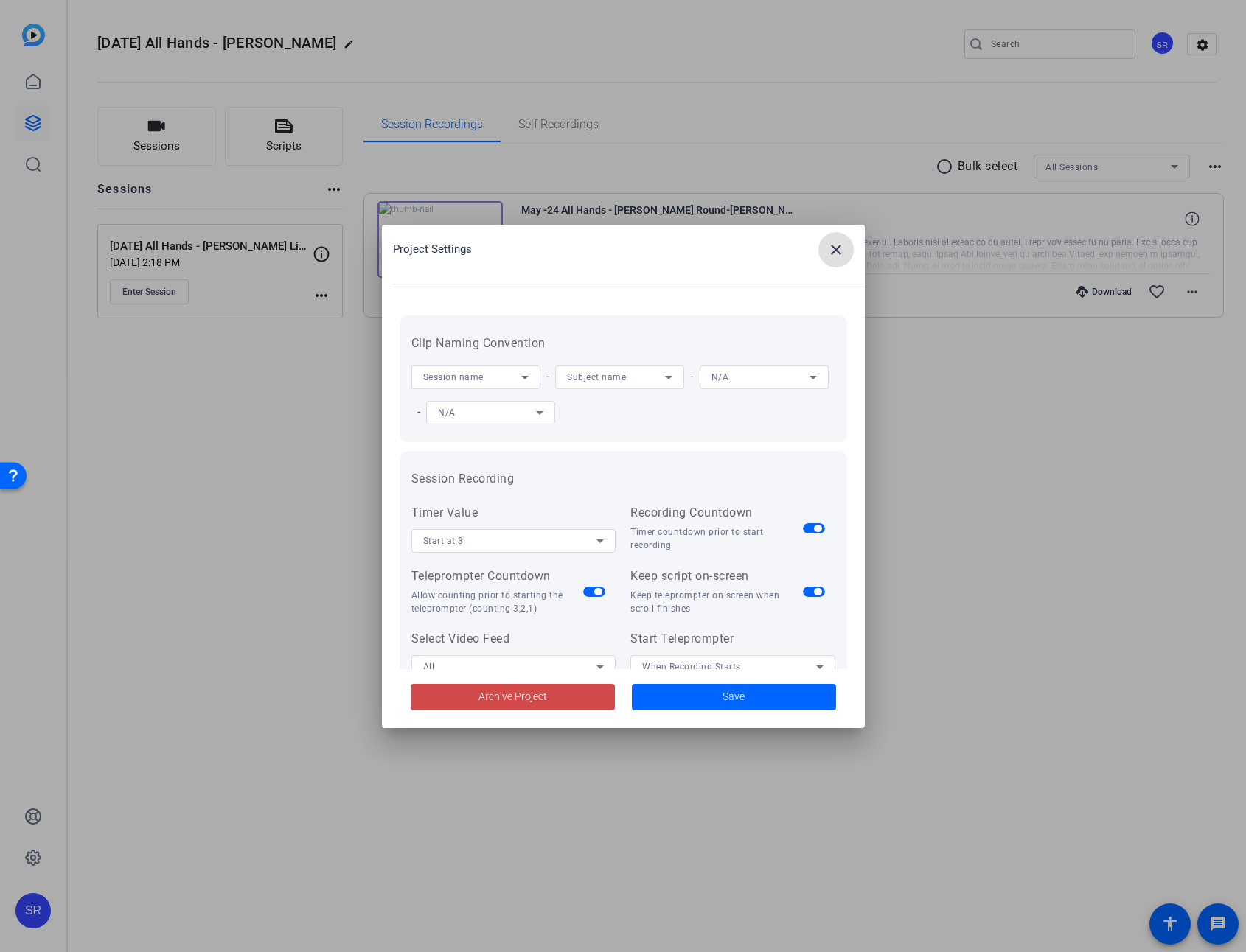
click at [494, 691] on span at bounding box center [513, 697] width 204 height 35
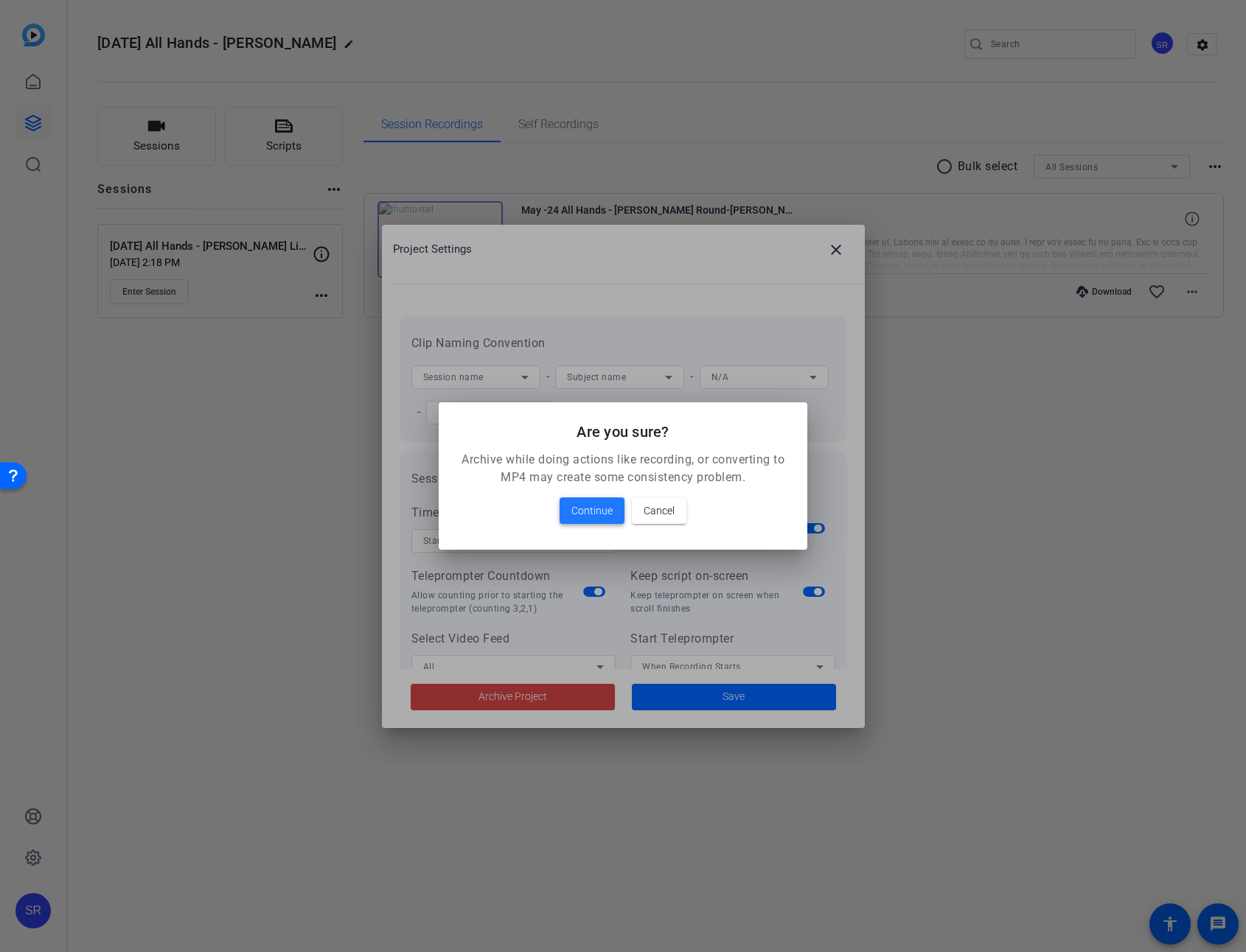
click at [593, 515] on span "Continue" at bounding box center [592, 510] width 41 height 18
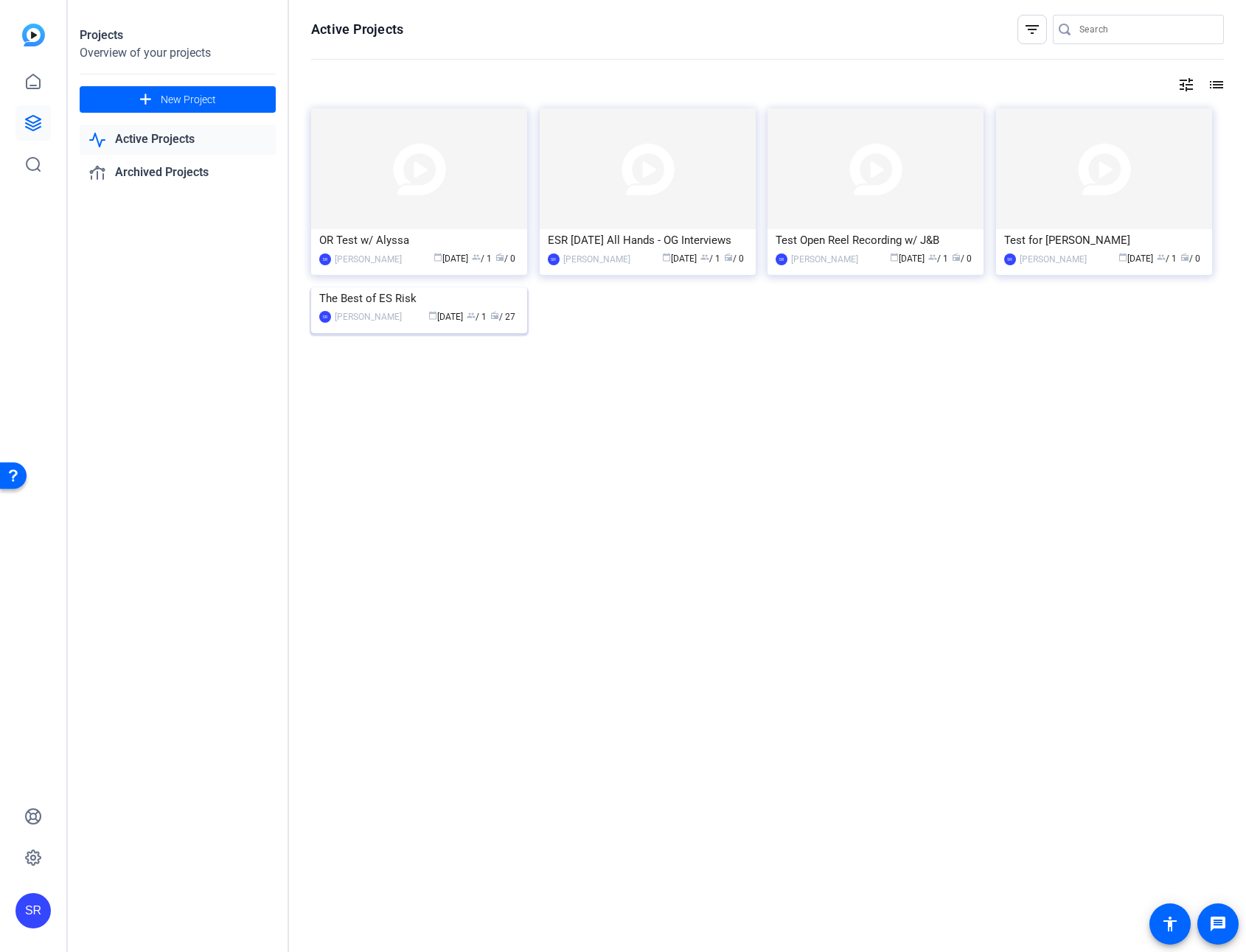
click at [510, 287] on img at bounding box center [419, 287] width 216 height 0
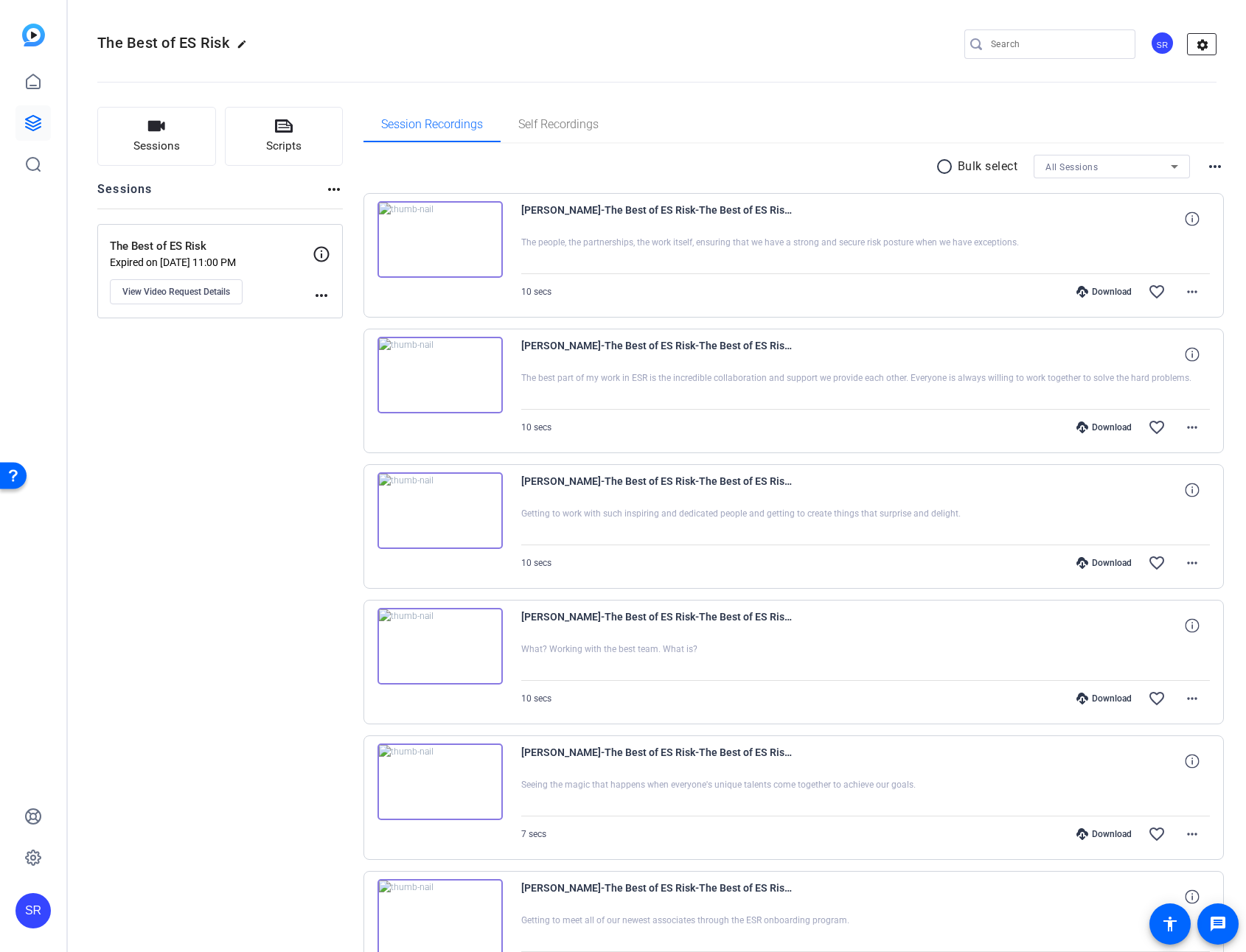
click at [1144, 41] on mat-icon "settings" at bounding box center [1202, 45] width 30 height 22
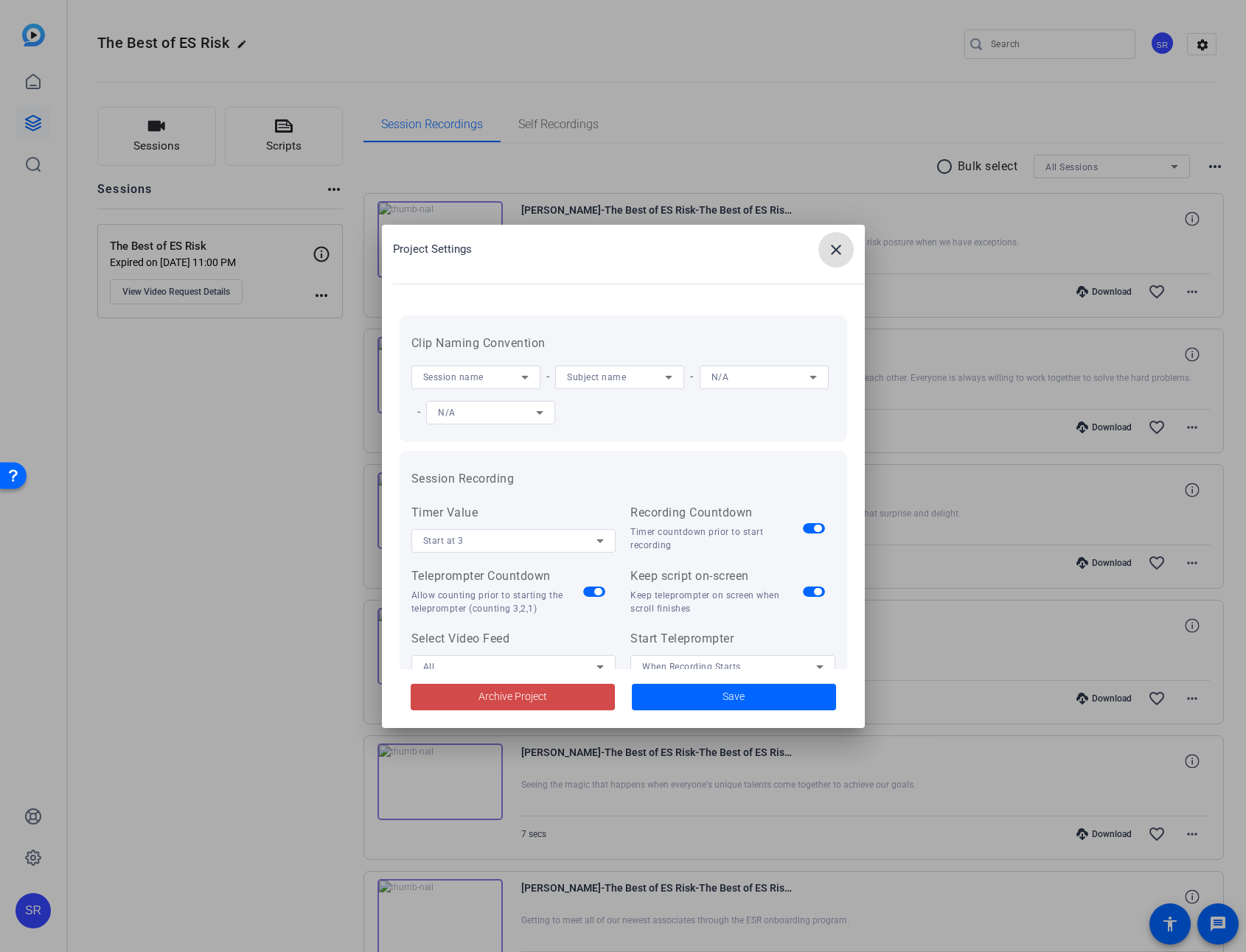
click at [532, 691] on span "Archive Project" at bounding box center [513, 697] width 69 height 15
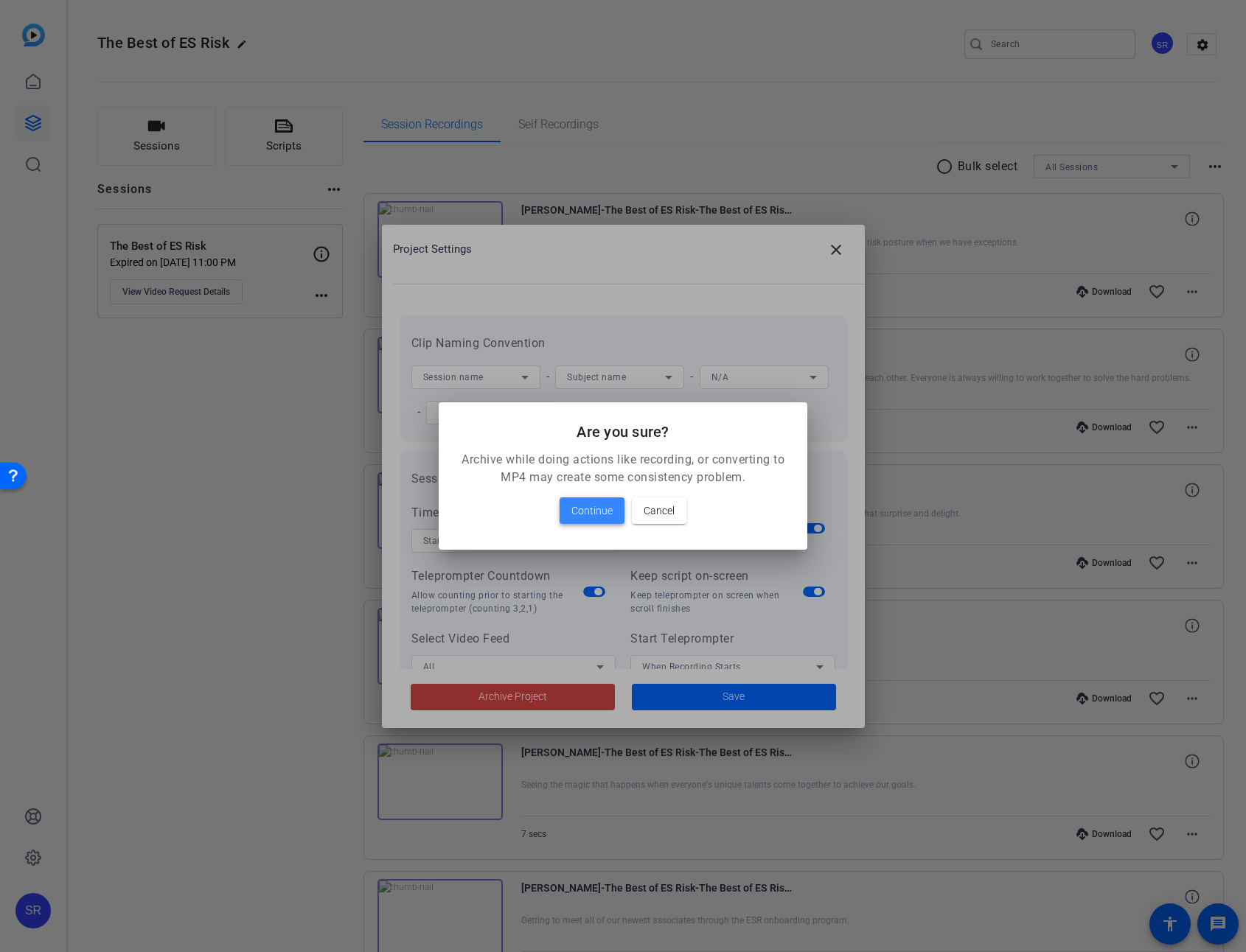
click at [605, 499] on span at bounding box center [592, 510] width 65 height 35
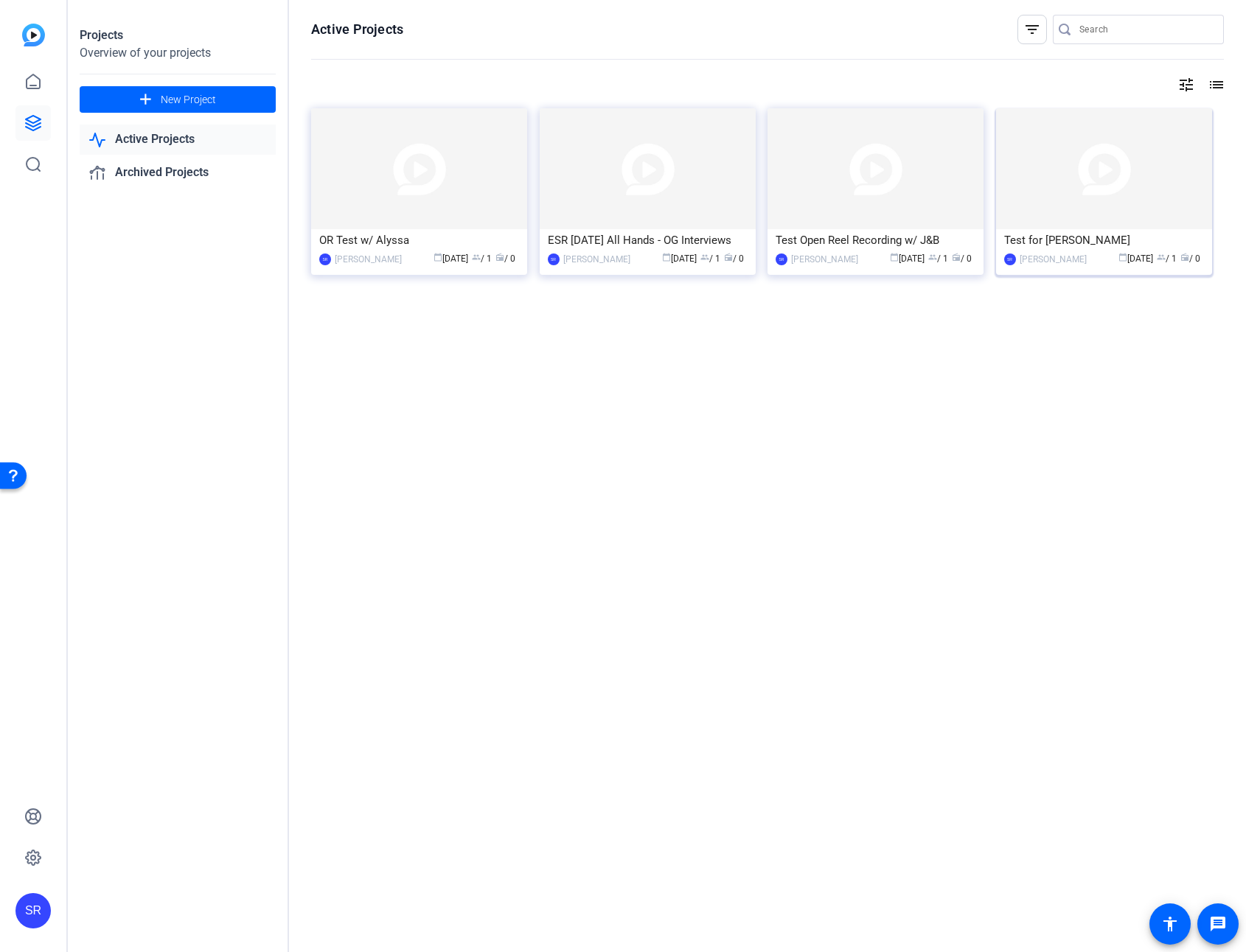
click at [1116, 165] on img at bounding box center [1104, 168] width 216 height 121
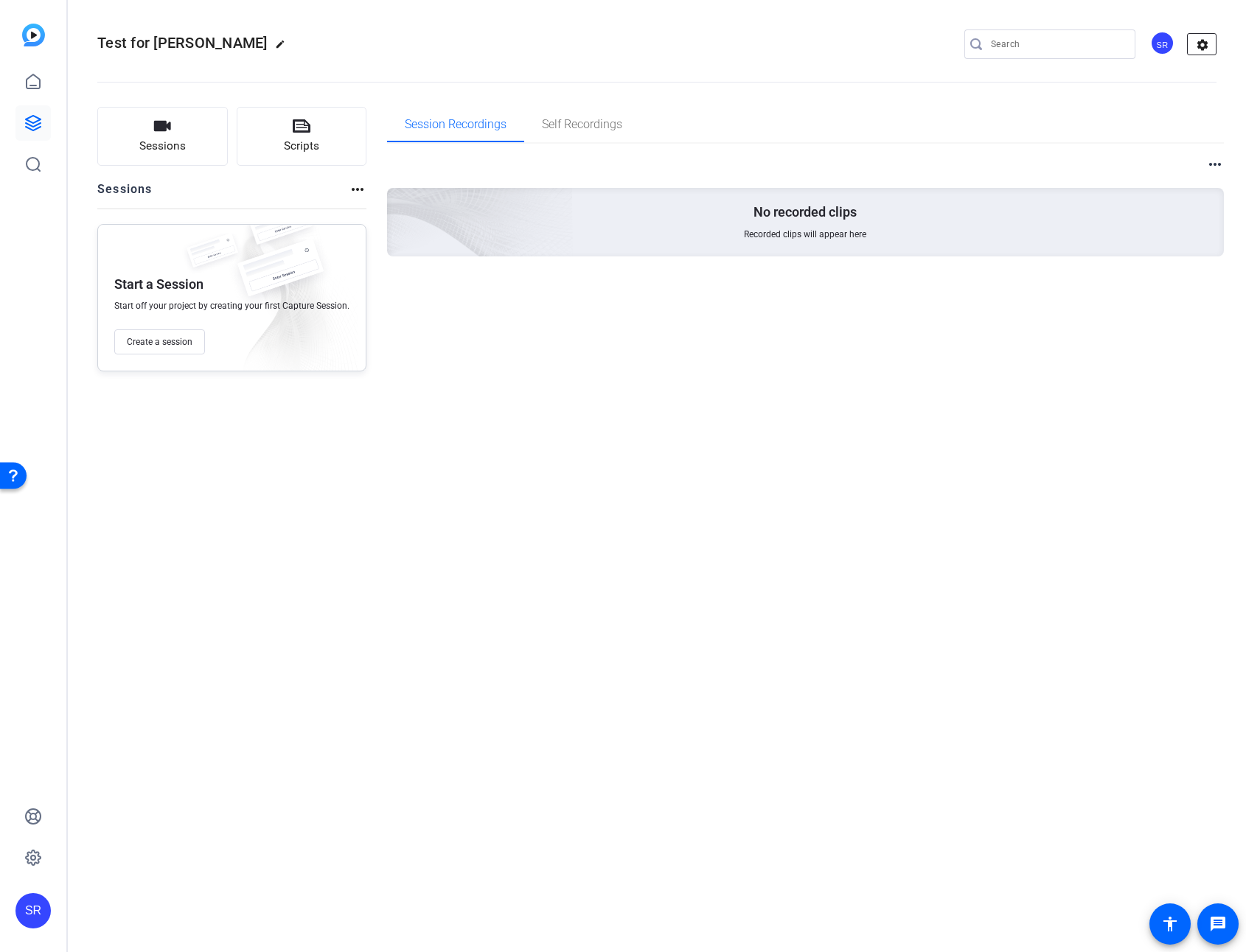
click at [1144, 40] on mat-icon "settings" at bounding box center [1202, 45] width 30 height 22
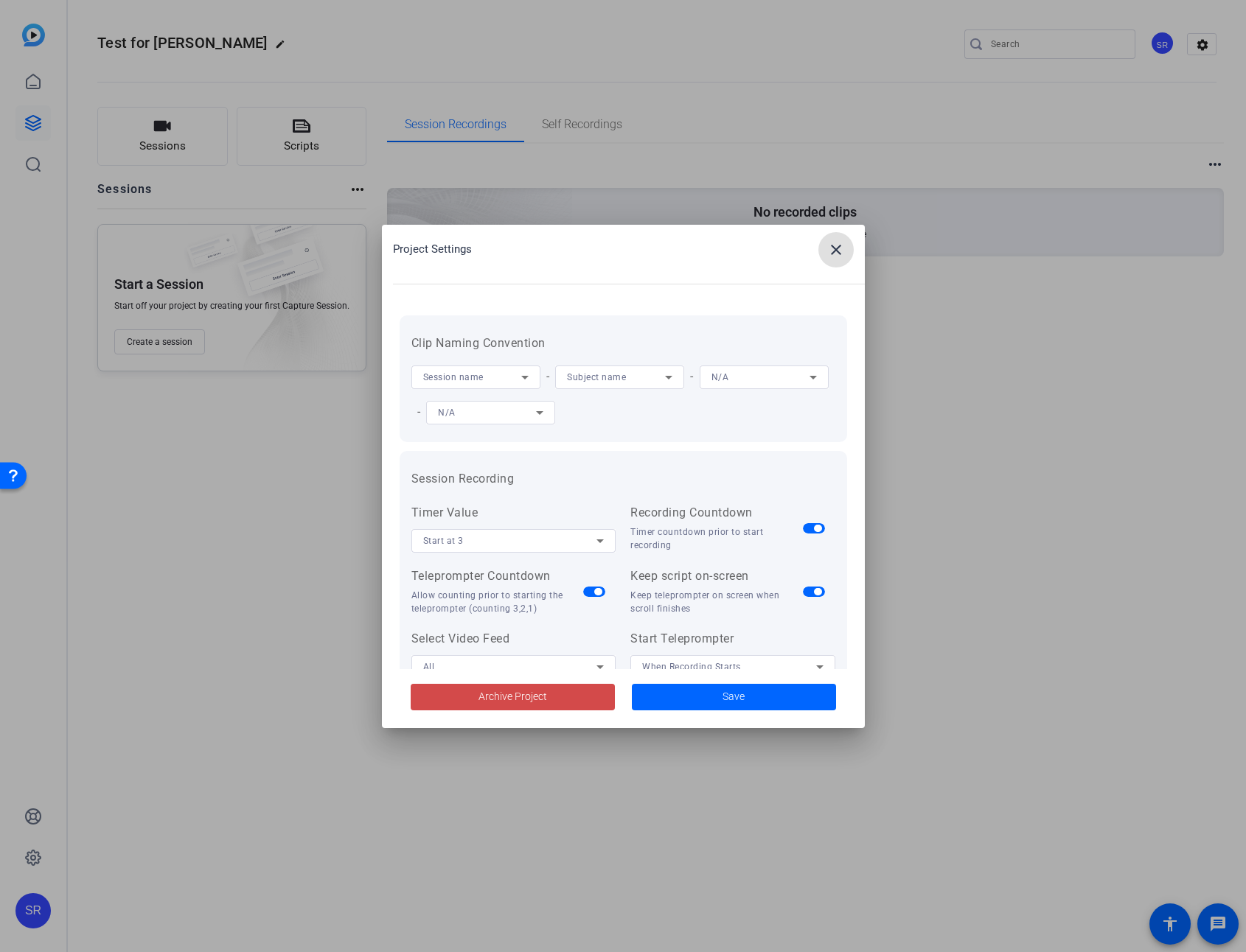
click at [521, 691] on span "Archive Project" at bounding box center [513, 697] width 69 height 15
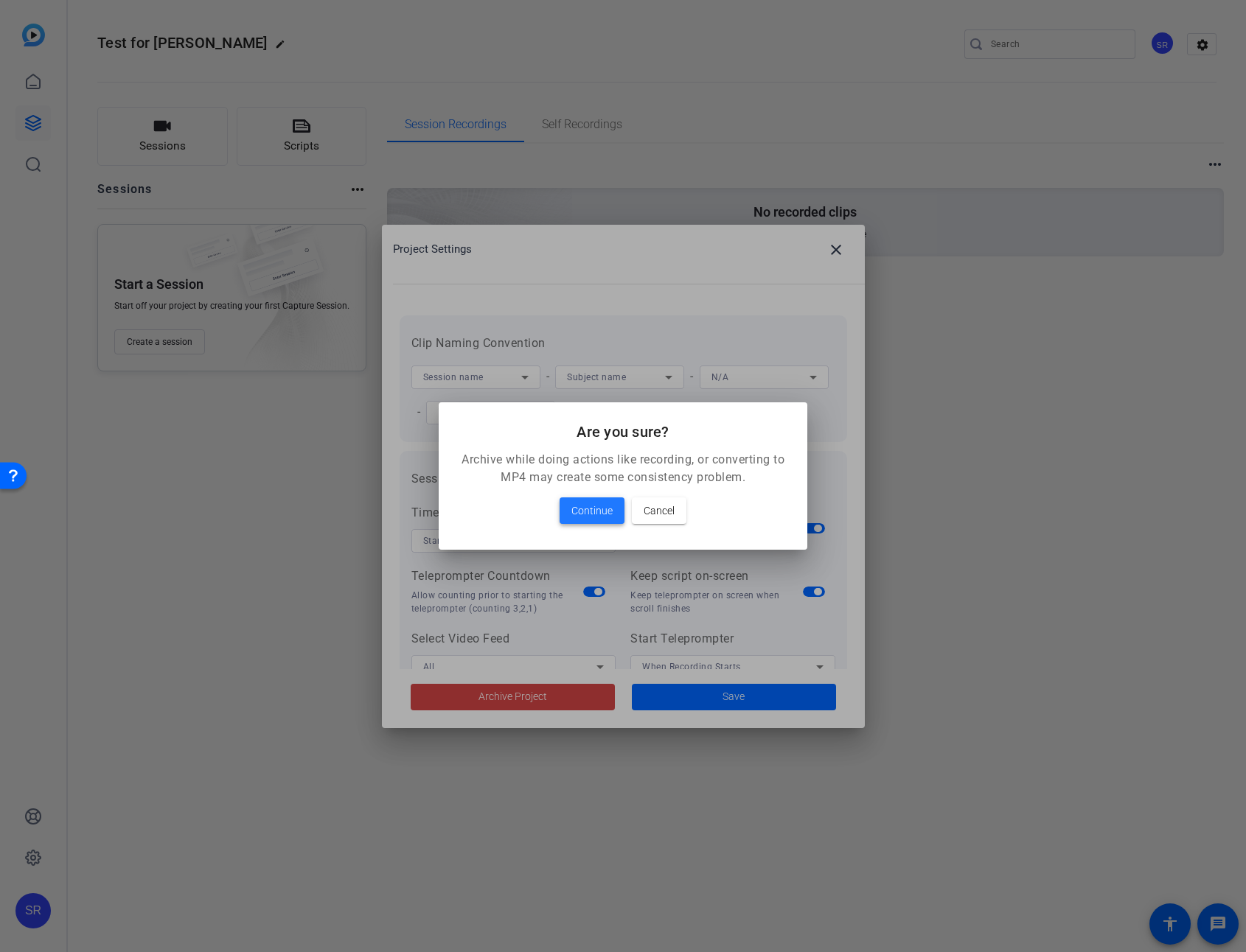
click at [582, 523] on span at bounding box center [592, 510] width 65 height 35
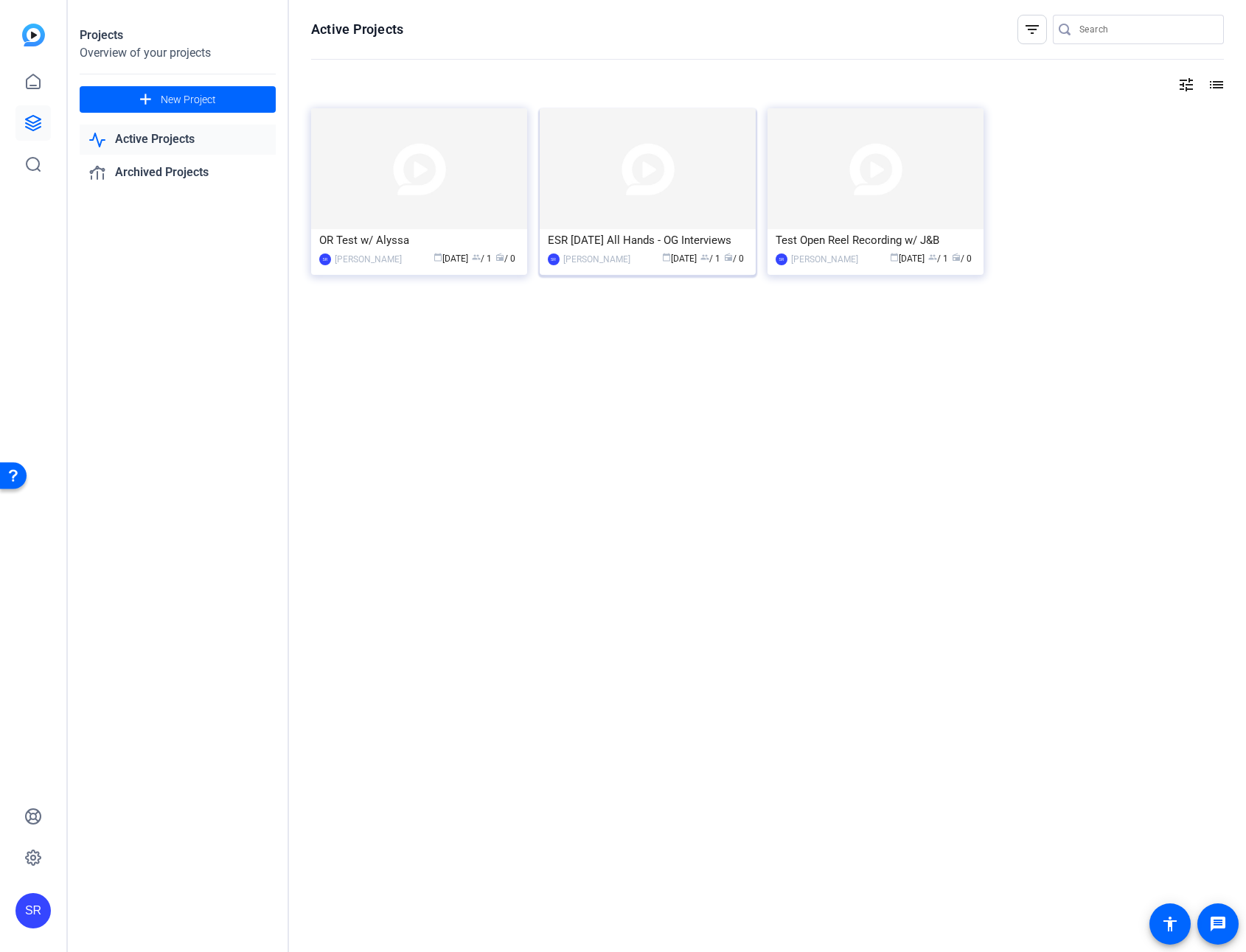
click at [661, 209] on img at bounding box center [647, 168] width 216 height 121
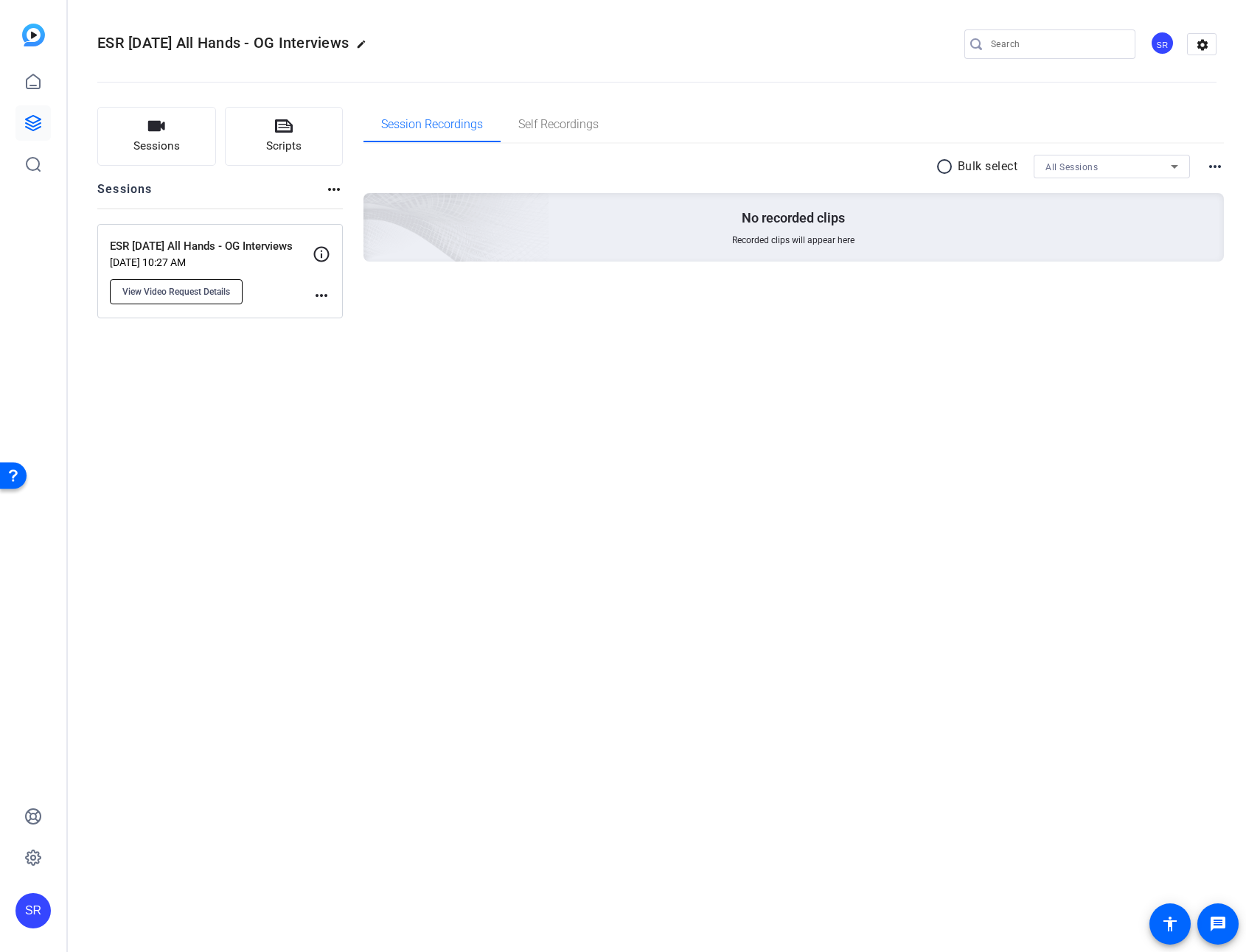
click at [201, 295] on span "View Video Request Details" at bounding box center [176, 291] width 107 height 11
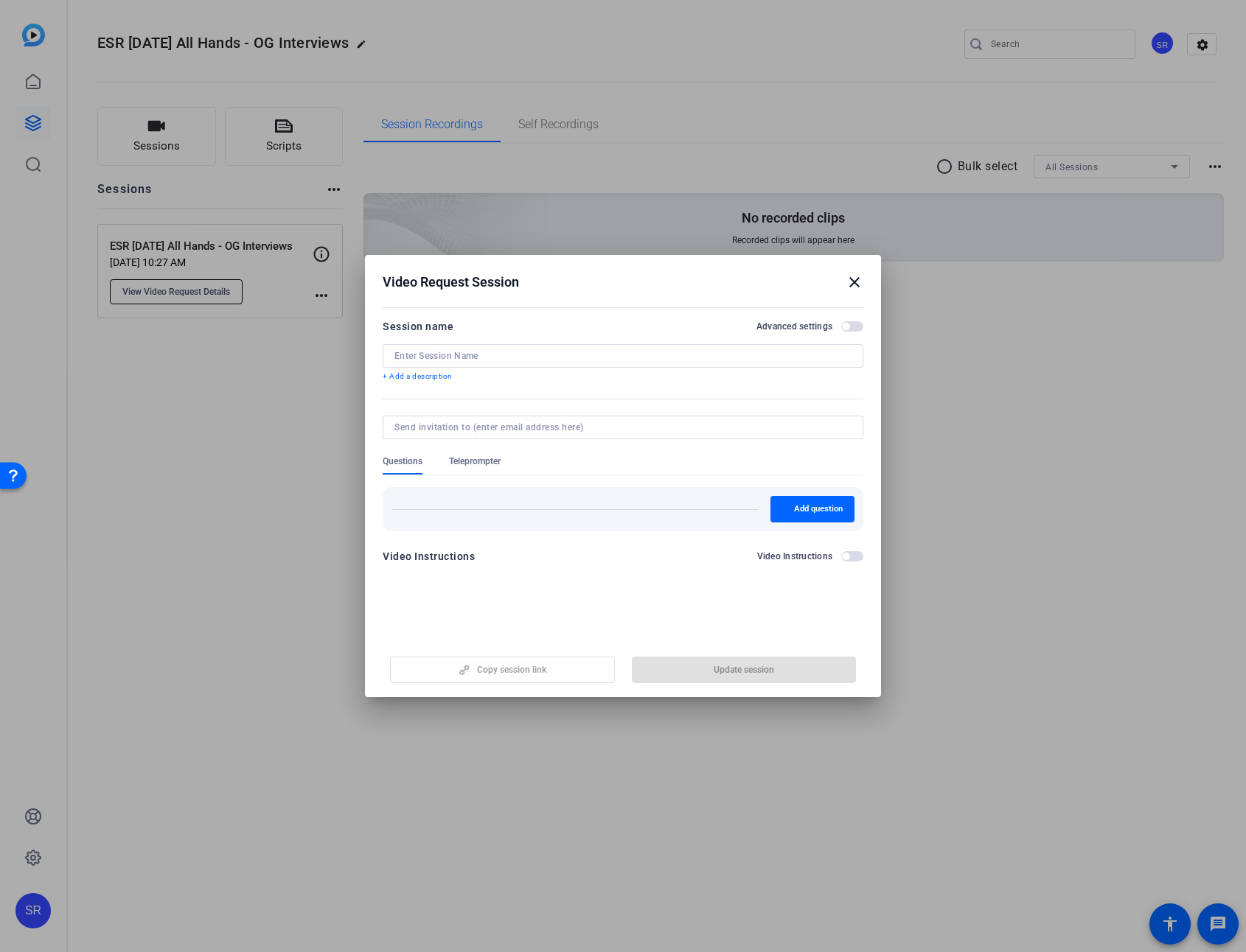
type input "ESR Oct 2025 All Hands - OG Interviews"
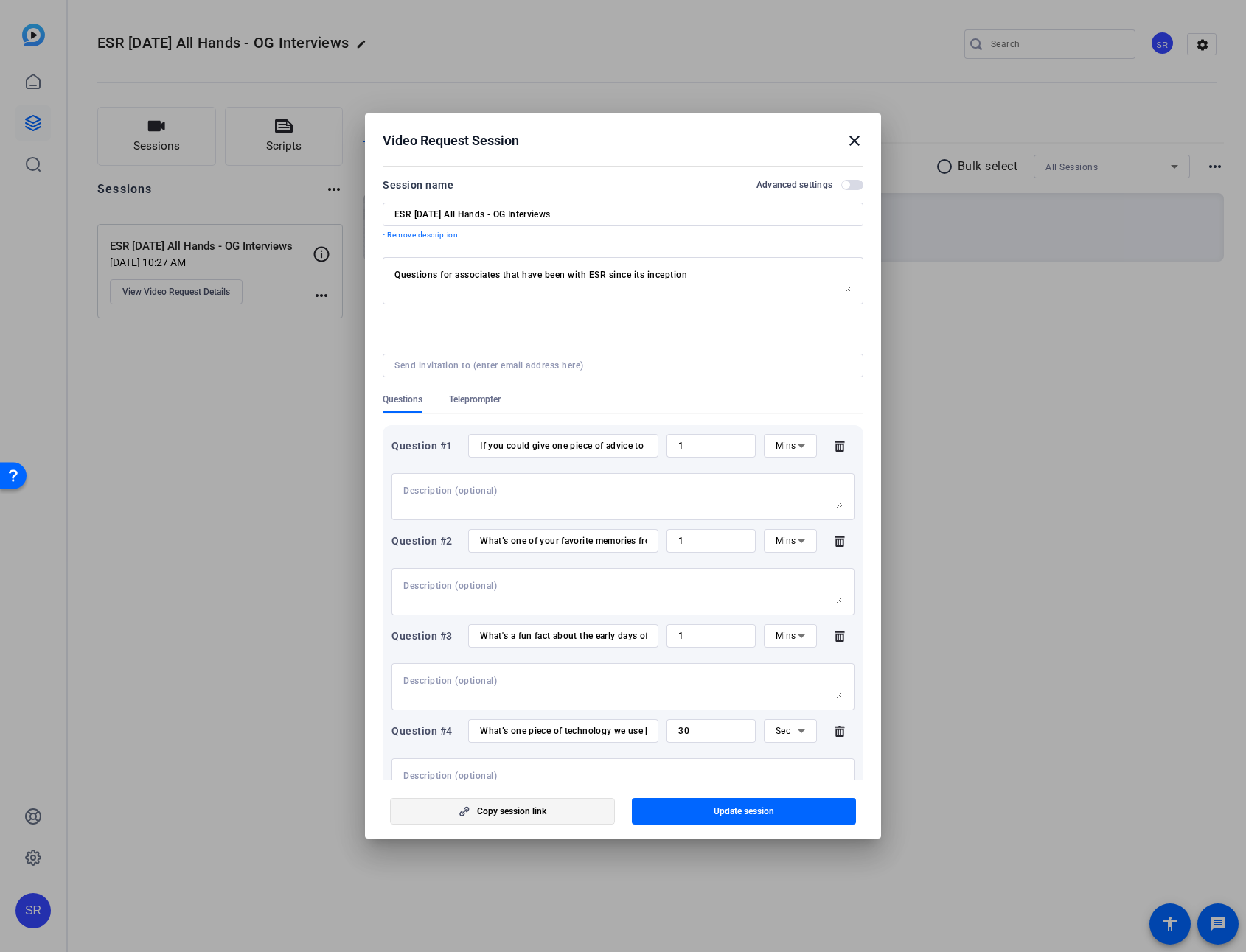
click at [513, 691] on span "Copy session link" at bounding box center [511, 811] width 69 height 11
click at [852, 139] on mat-icon "close" at bounding box center [854, 140] width 18 height 18
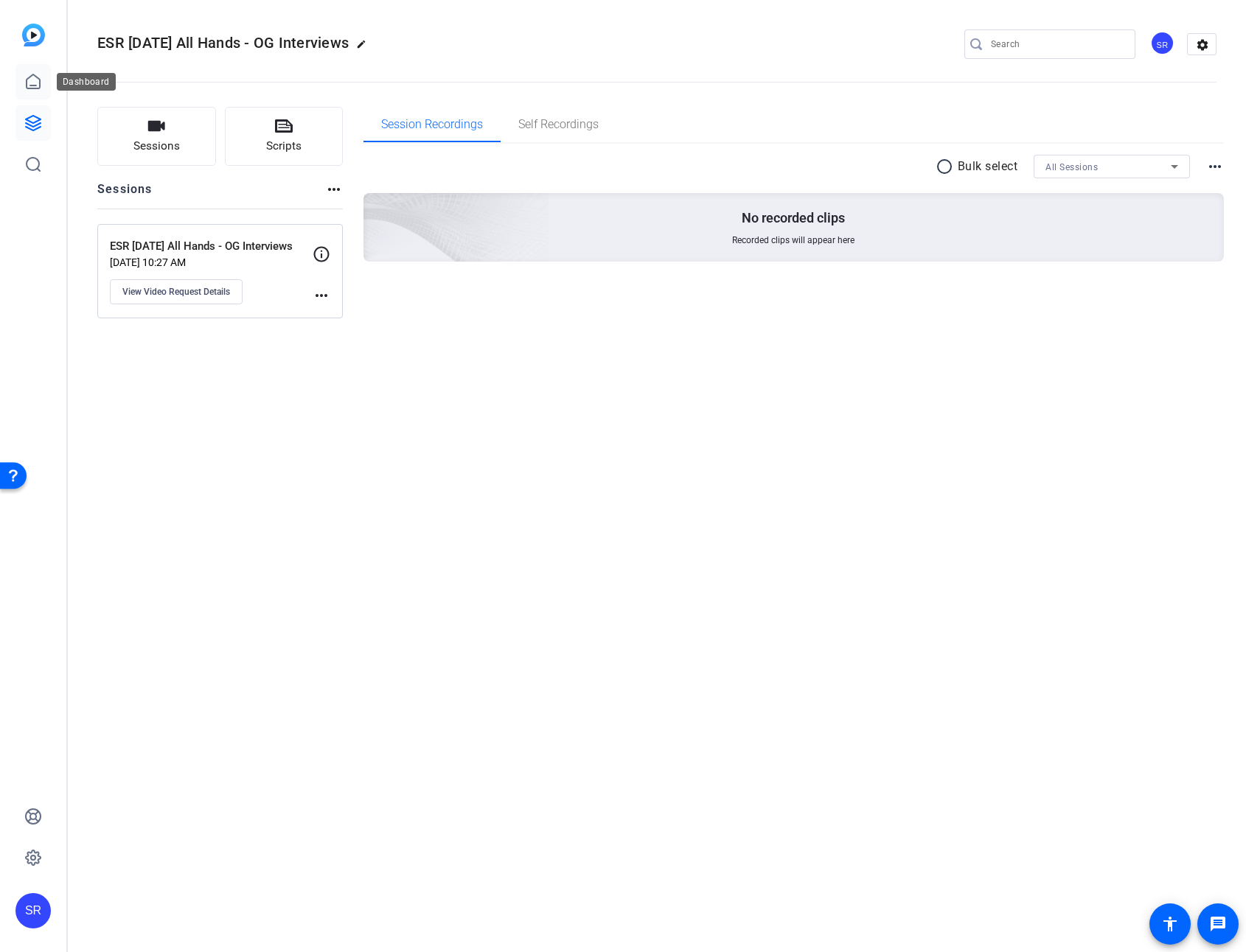
click at [34, 83] on icon at bounding box center [33, 81] width 18 height 18
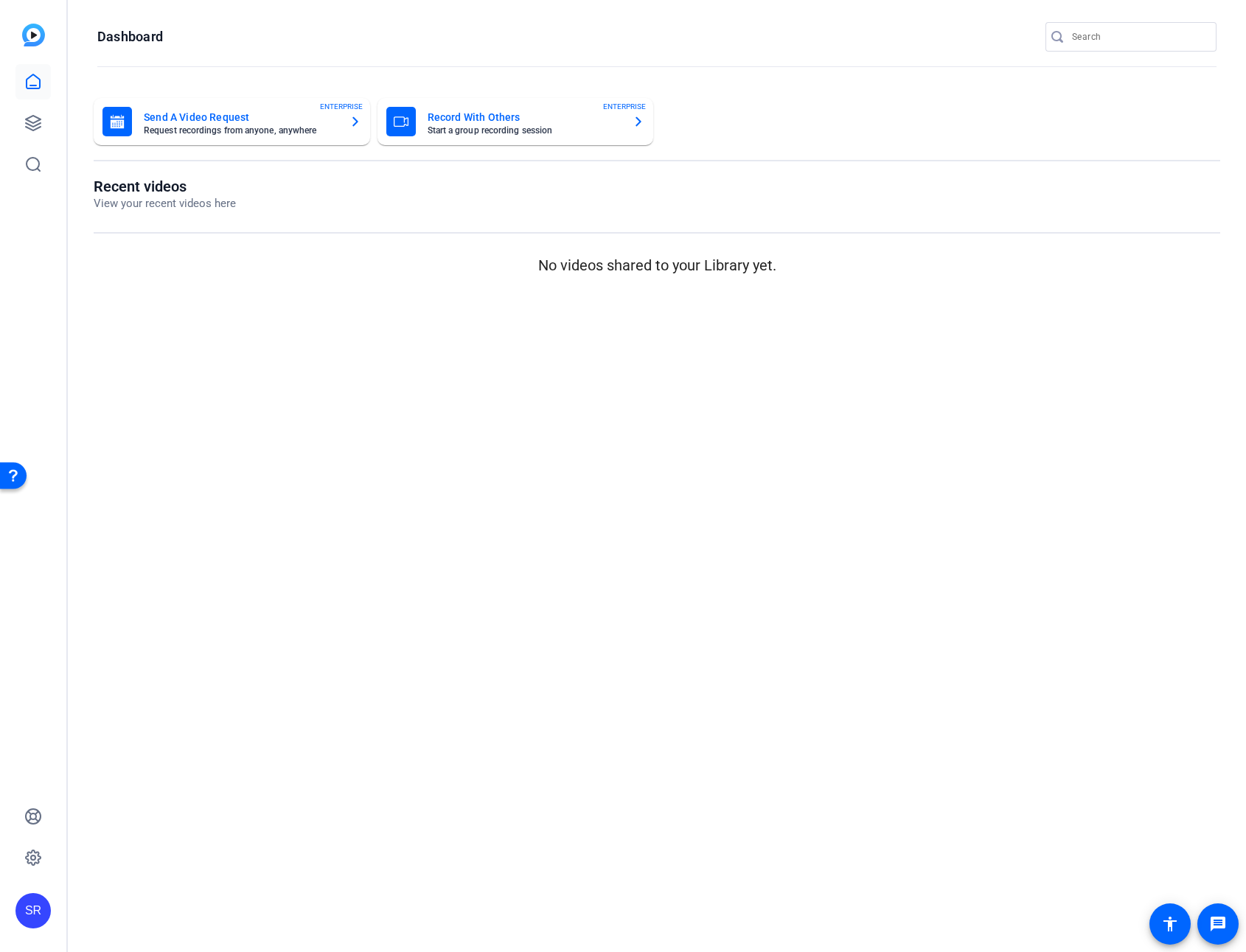
click at [212, 127] on mat-card-subtitle "Request recordings from anyone, anywhere" at bounding box center [241, 130] width 194 height 9
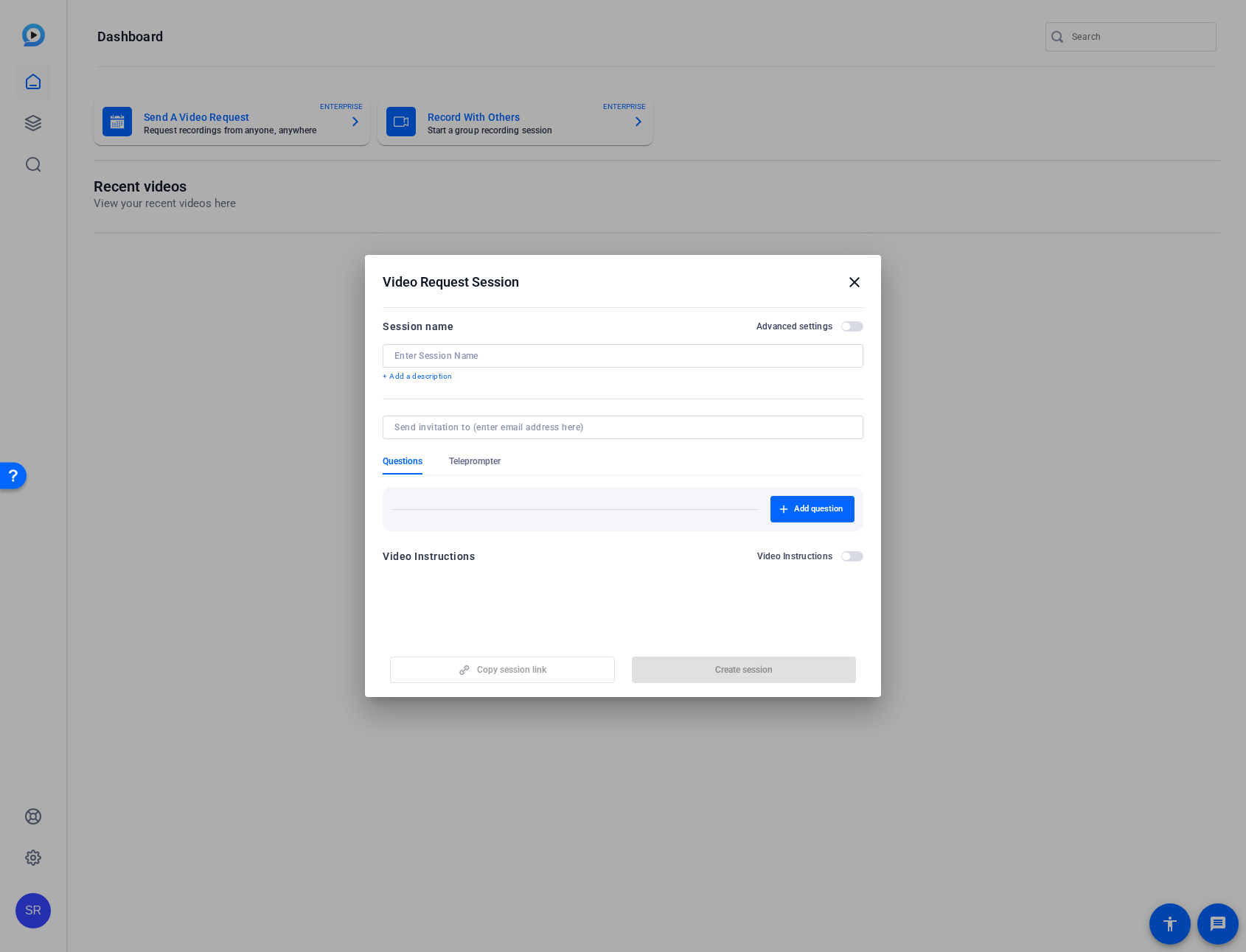
click at [506, 356] on input at bounding box center [623, 356] width 457 height 11
type input "ESR Oct 2025 All Hands - Zee's Directs"
click at [775, 503] on span "button" at bounding box center [812, 509] width 84 height 35
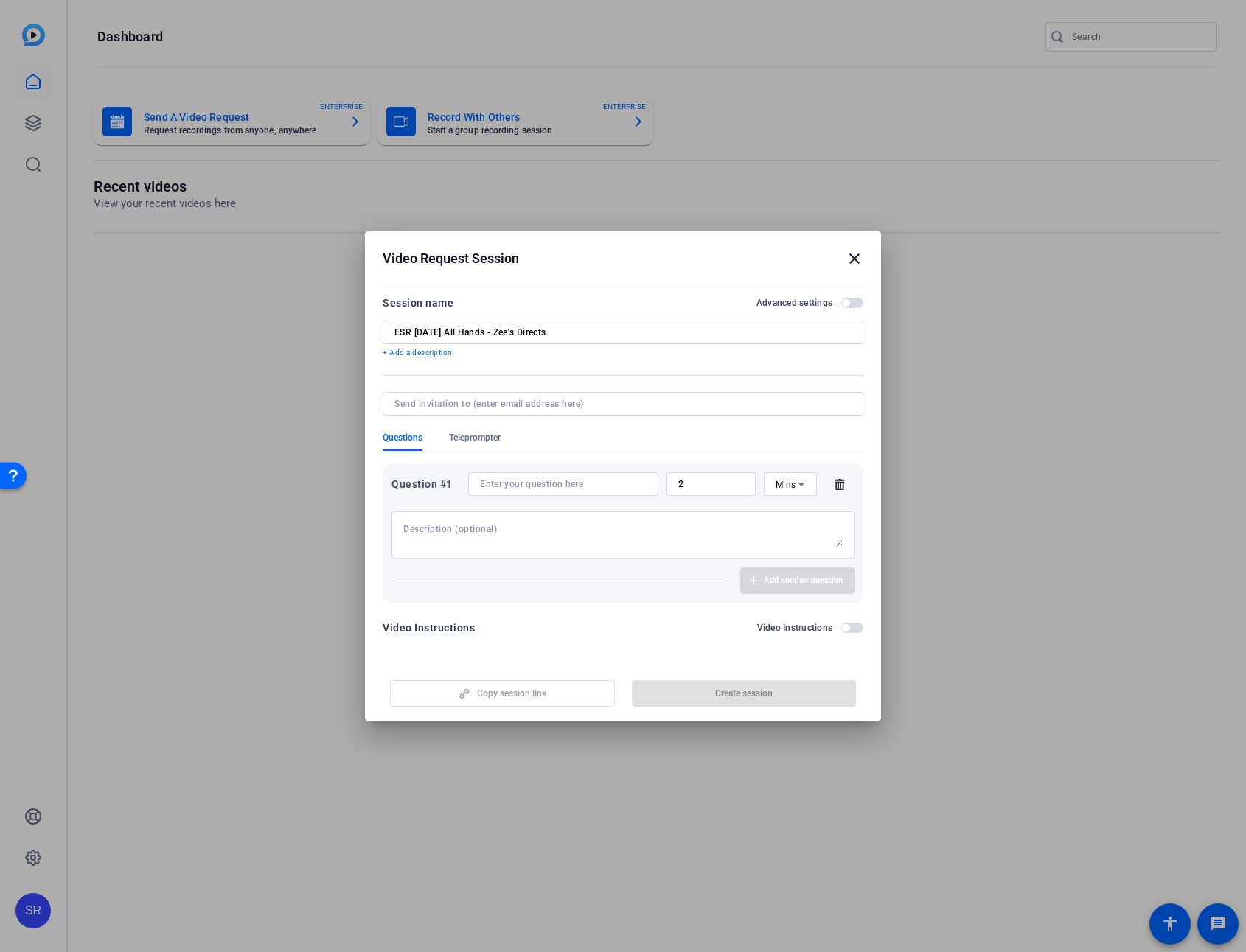
click at [558, 481] on input at bounding box center [563, 484] width 167 height 11
paste input "The secret sauce of ESR is the “One Team” spirit, as our team continues to grow…"
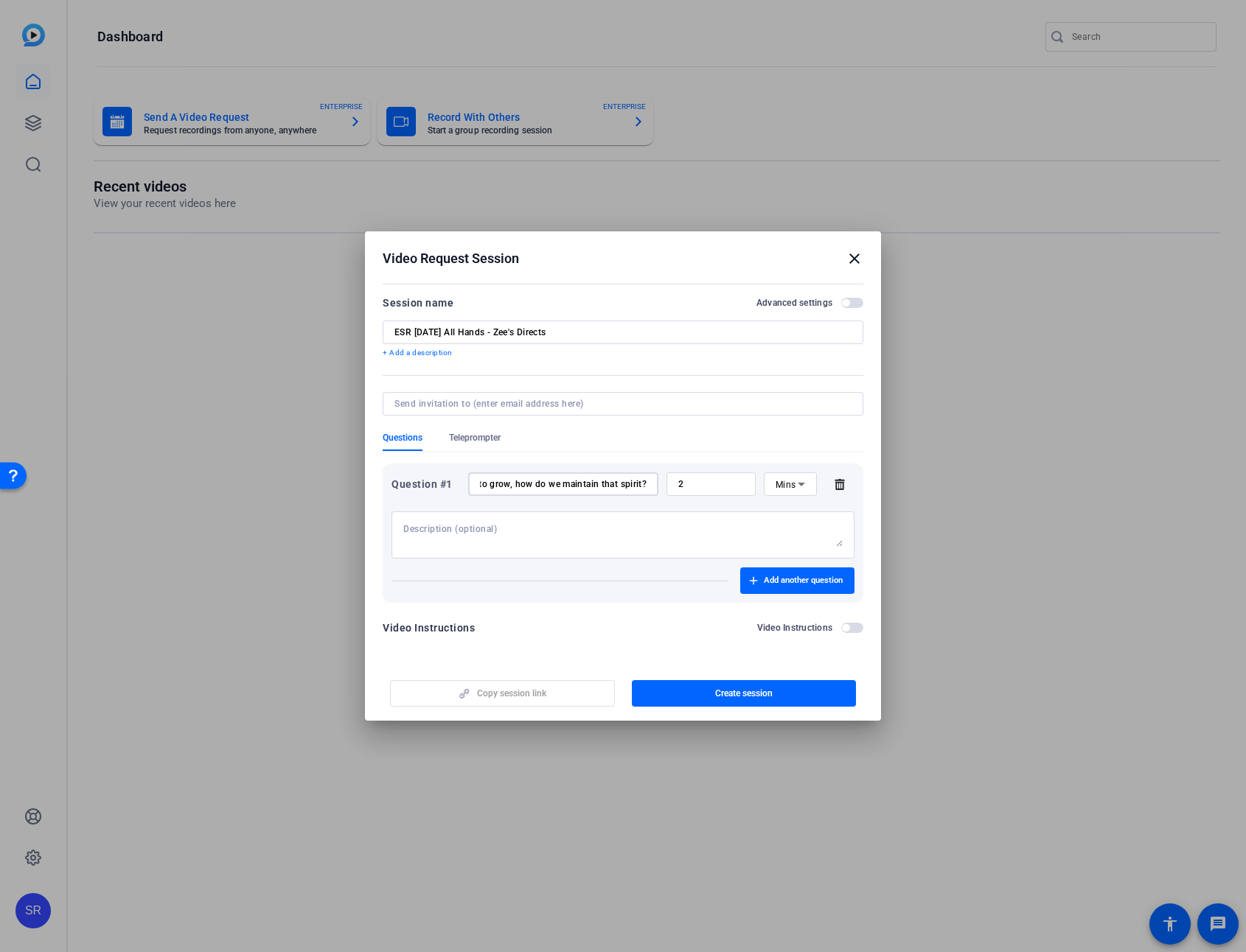
type input "The secret sauce of ESR is the “One Team” spirit, as our team continues to grow…"
drag, startPoint x: 695, startPoint y: 484, endPoint x: 675, endPoint y: 486, distance: 20.1
click at [675, 486] on div "2" at bounding box center [711, 484] width 89 height 24
type input "1"
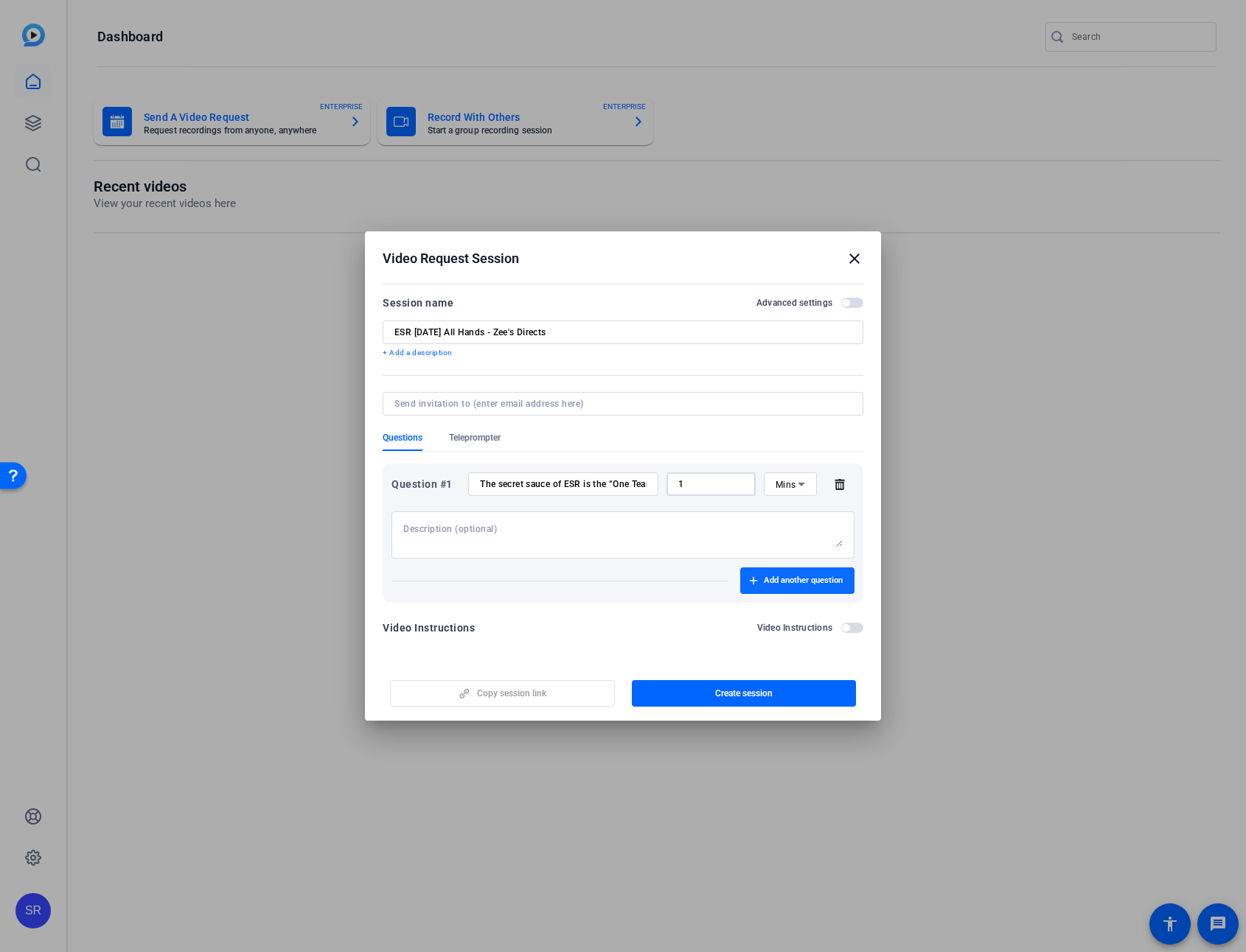
click at [768, 578] on span "Add another question" at bounding box center [804, 580] width 79 height 11
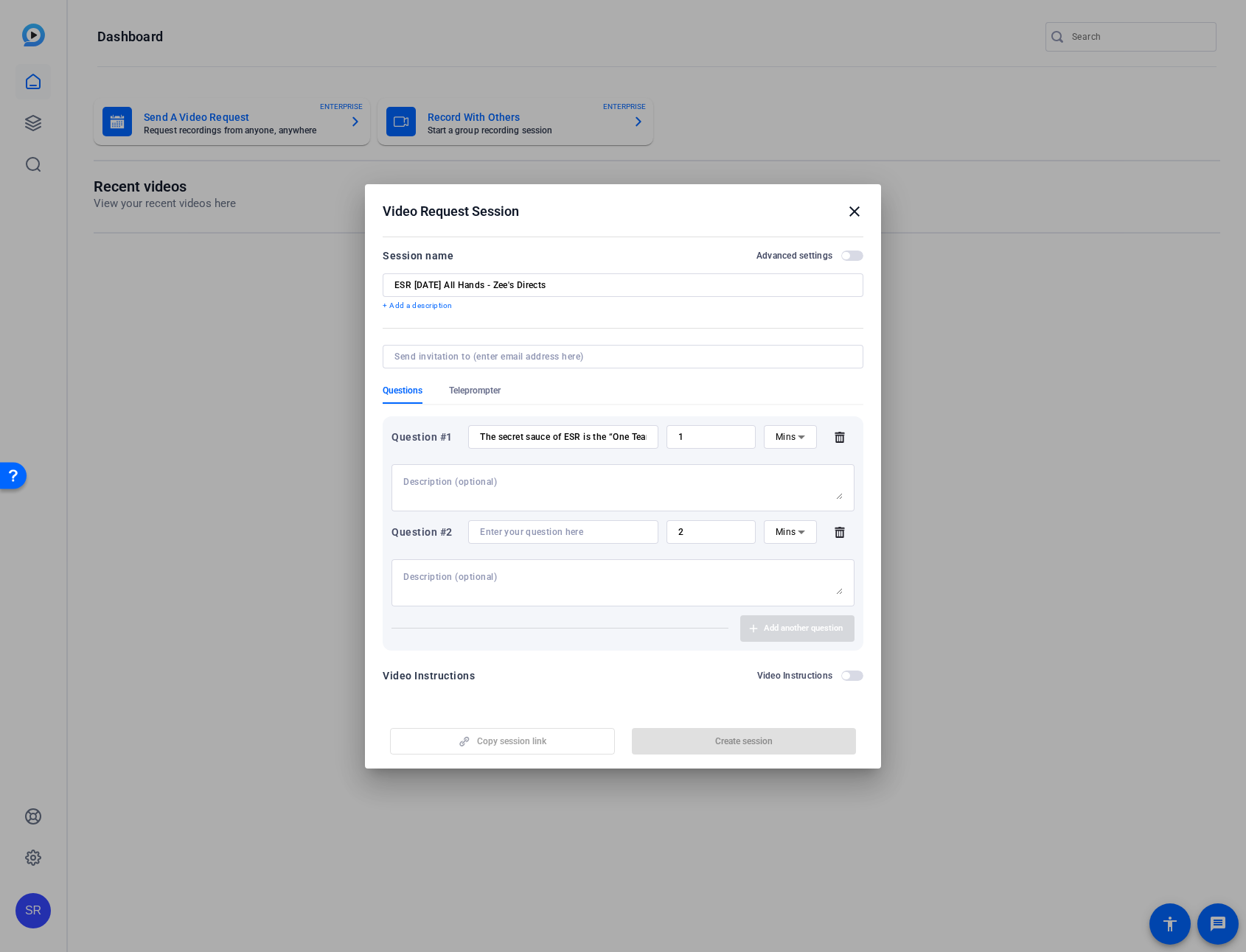
click at [569, 535] on input at bounding box center [563, 532] width 167 height 11
paste input "What is the biggest opportunity you see for ESR to lead Capital One and our par…"
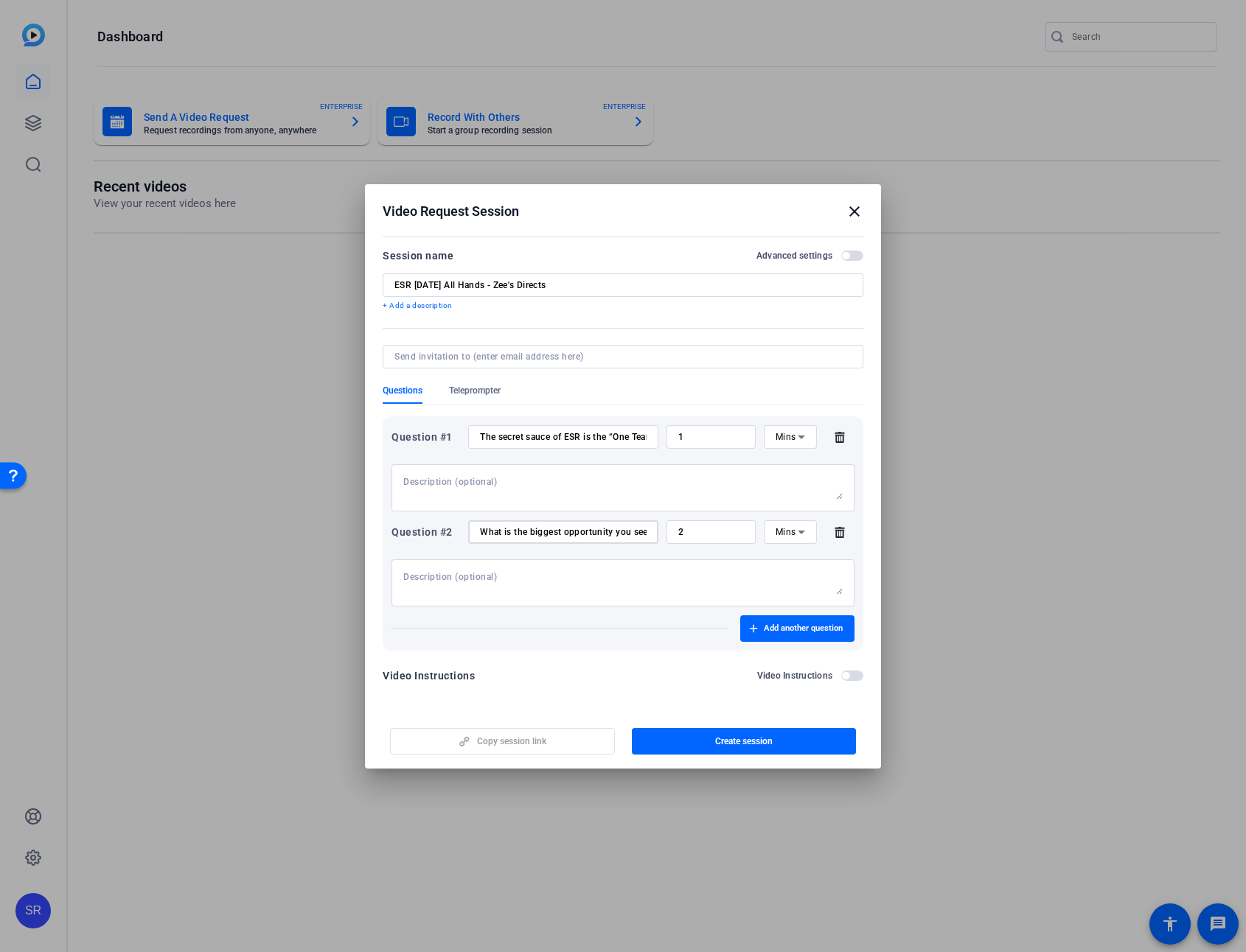
scroll to position [0, 257]
type input "What is the biggest opportunity you see for ESR to lead Capital One and our par…"
click at [736, 535] on input "2" at bounding box center [711, 532] width 65 height 11
click at [749, 534] on div "2" at bounding box center [711, 532] width 89 height 24
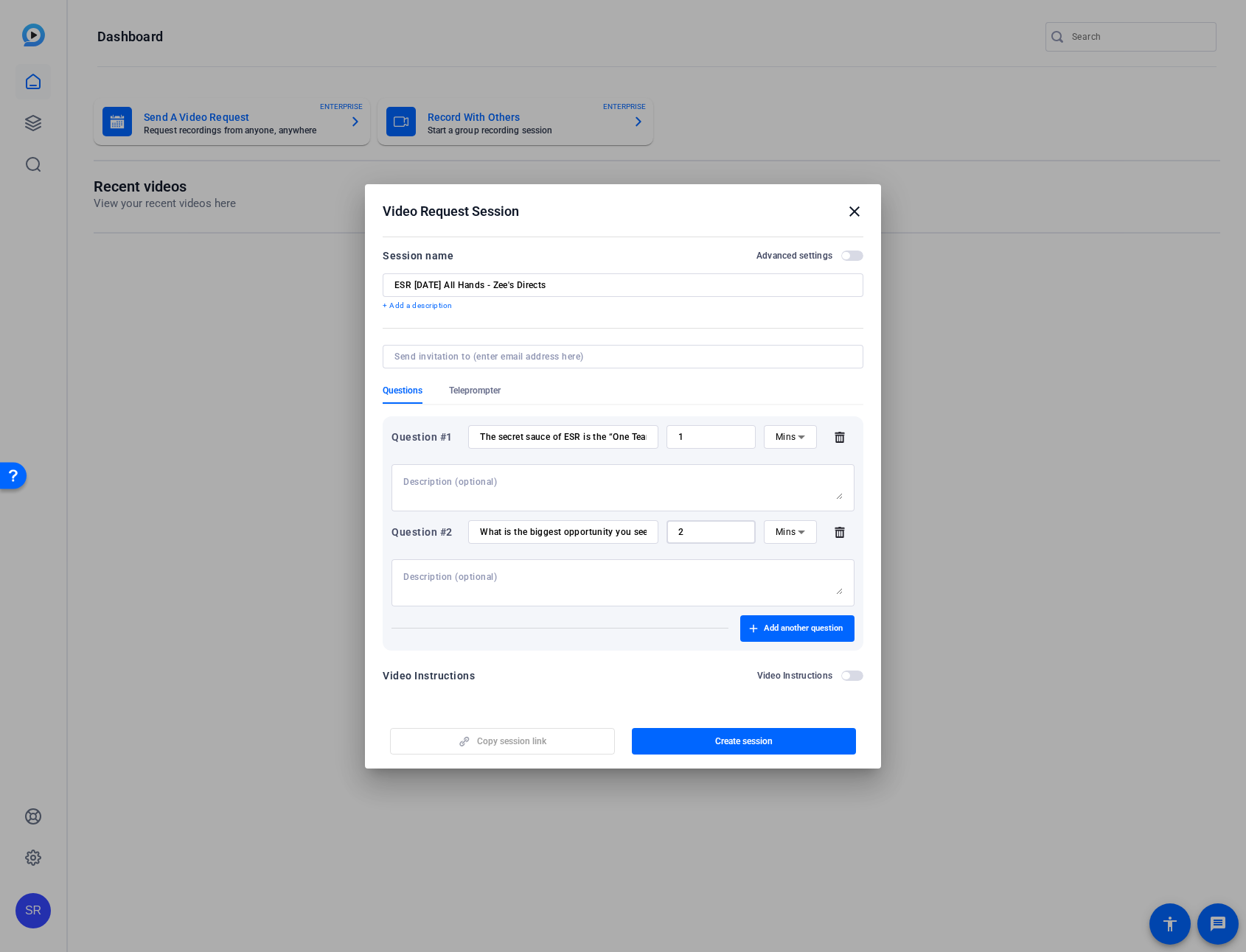
click at [695, 535] on input "2" at bounding box center [711, 532] width 65 height 11
drag, startPoint x: 682, startPoint y: 533, endPoint x: 669, endPoint y: 534, distance: 13.0
click at [669, 534] on div "2" at bounding box center [711, 532] width 89 height 24
type input "1"
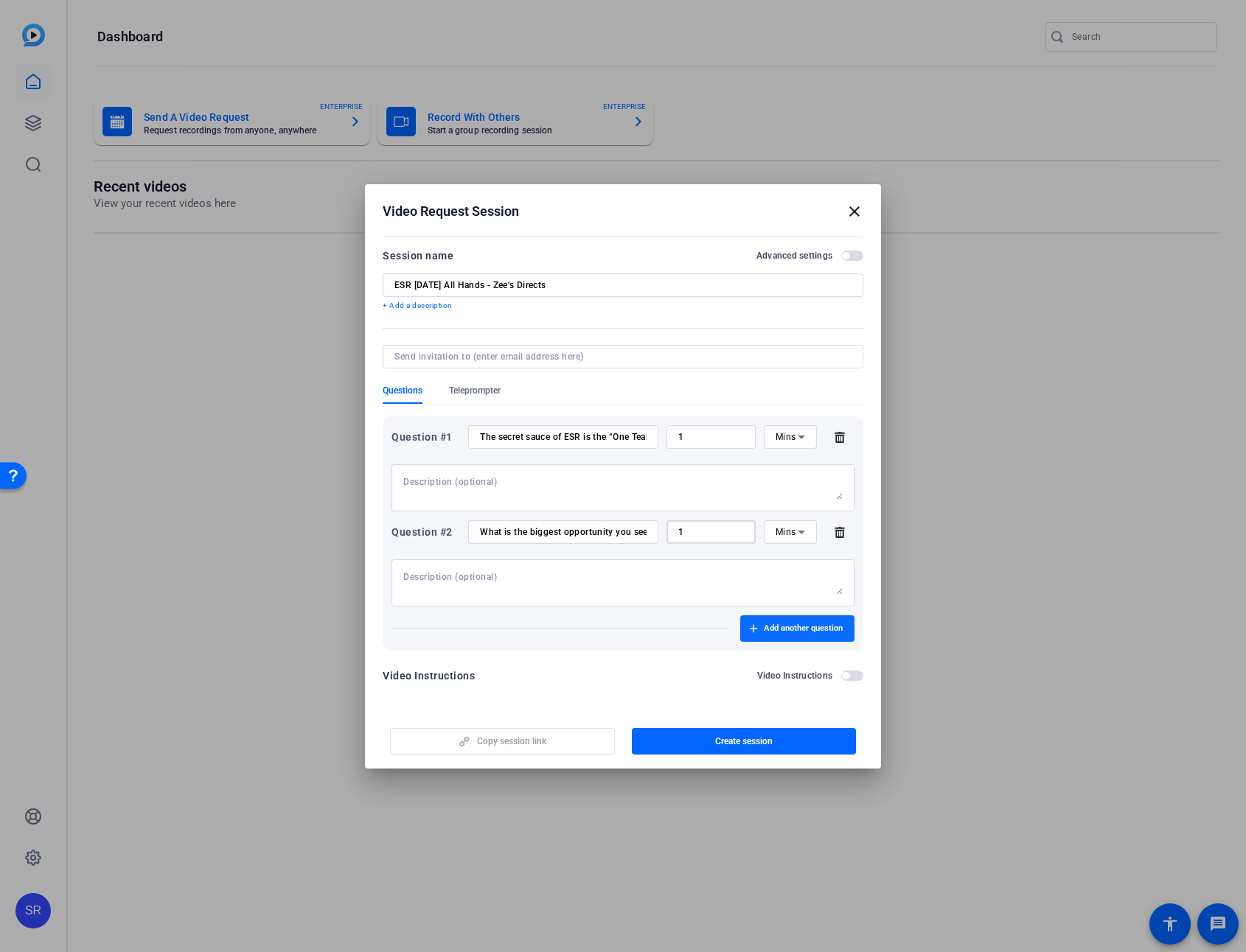
click at [794, 630] on span "Add another question" at bounding box center [804, 628] width 79 height 11
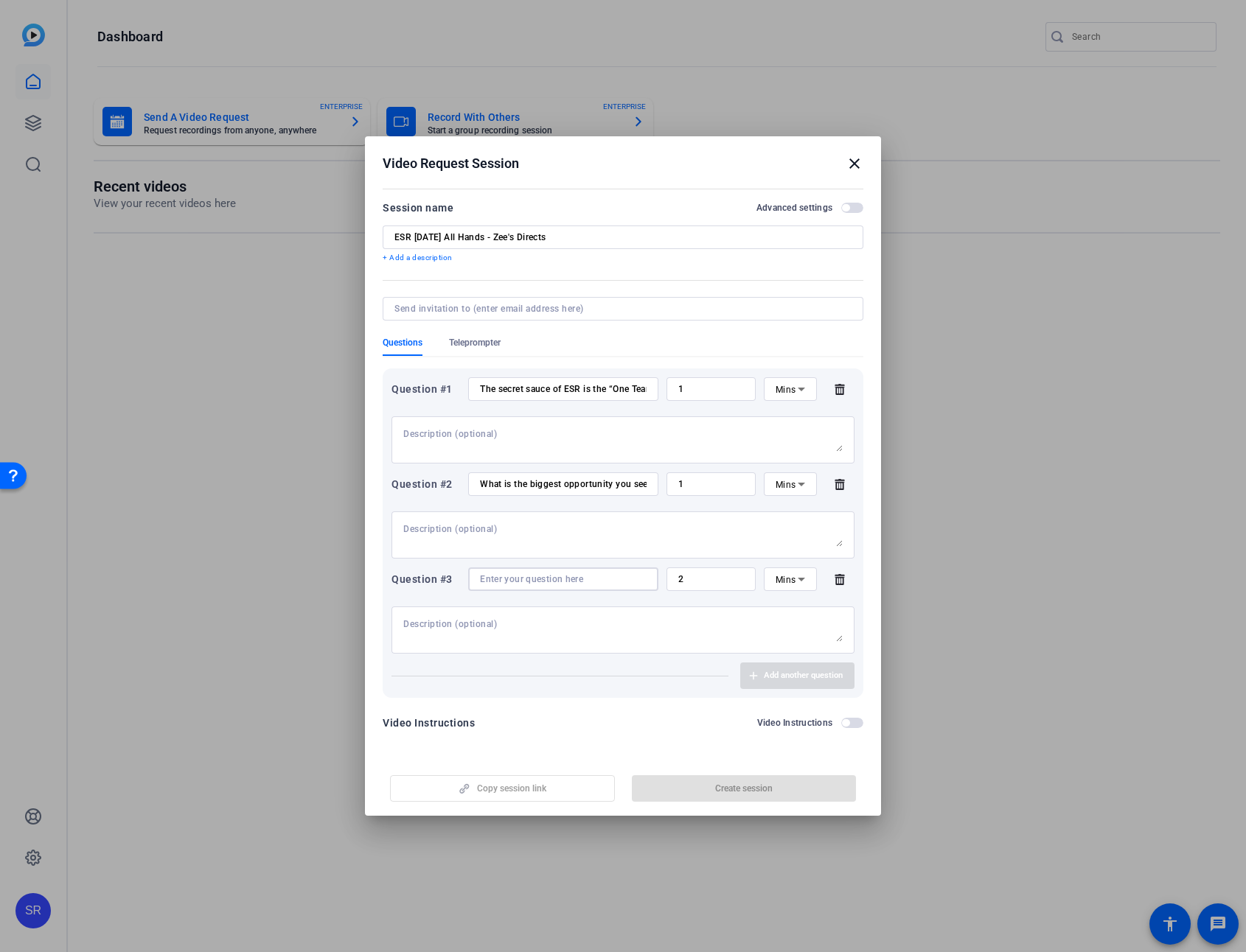
click at [519, 578] on input at bounding box center [563, 579] width 167 height 11
paste input "How do you envision the risk management profession changing in the next 10 year…"
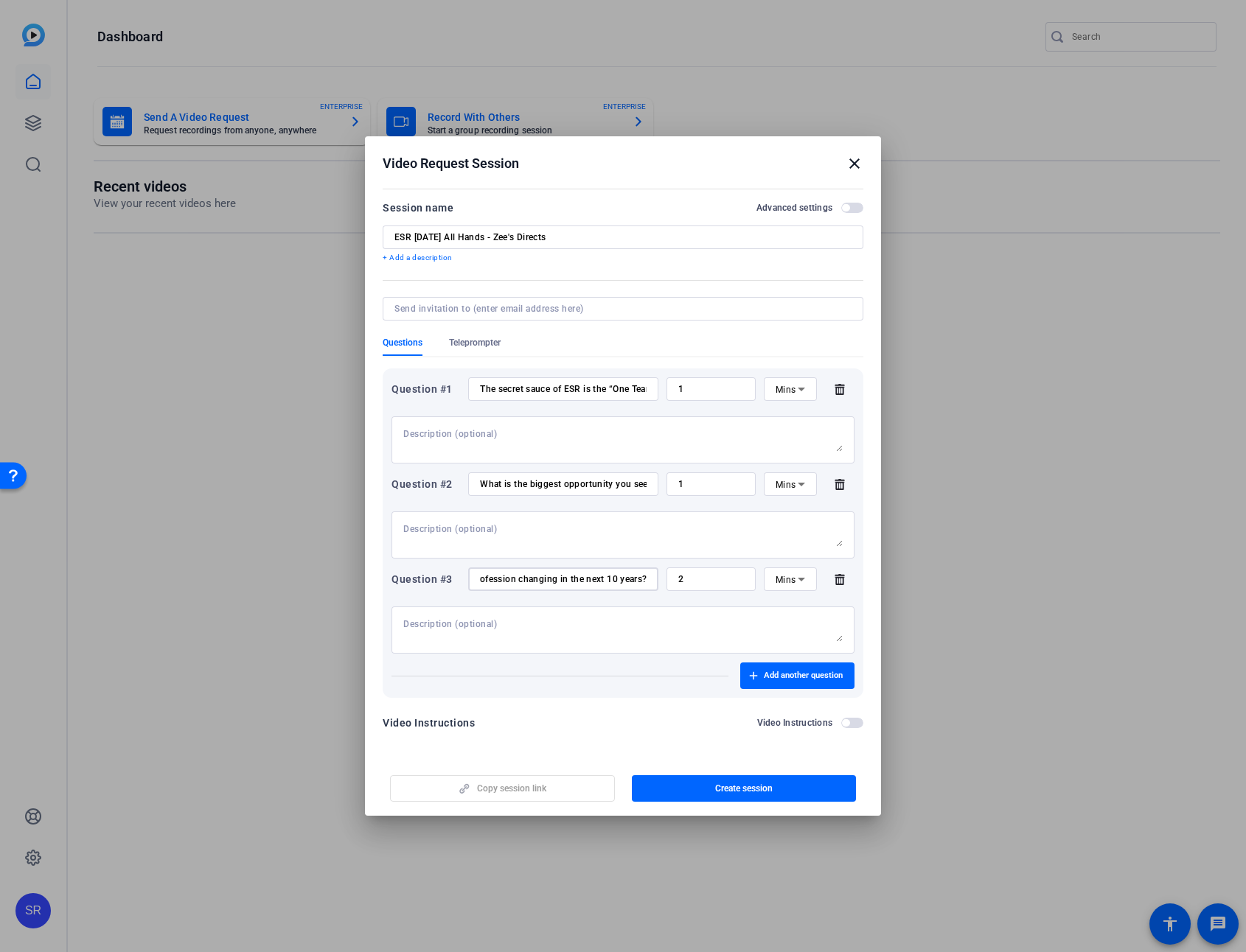
type input "How do you envision the risk management profession changing in the next 10 year…"
click at [700, 580] on input "2" at bounding box center [711, 579] width 65 height 11
drag, startPoint x: 695, startPoint y: 580, endPoint x: 664, endPoint y: 579, distance: 31.0
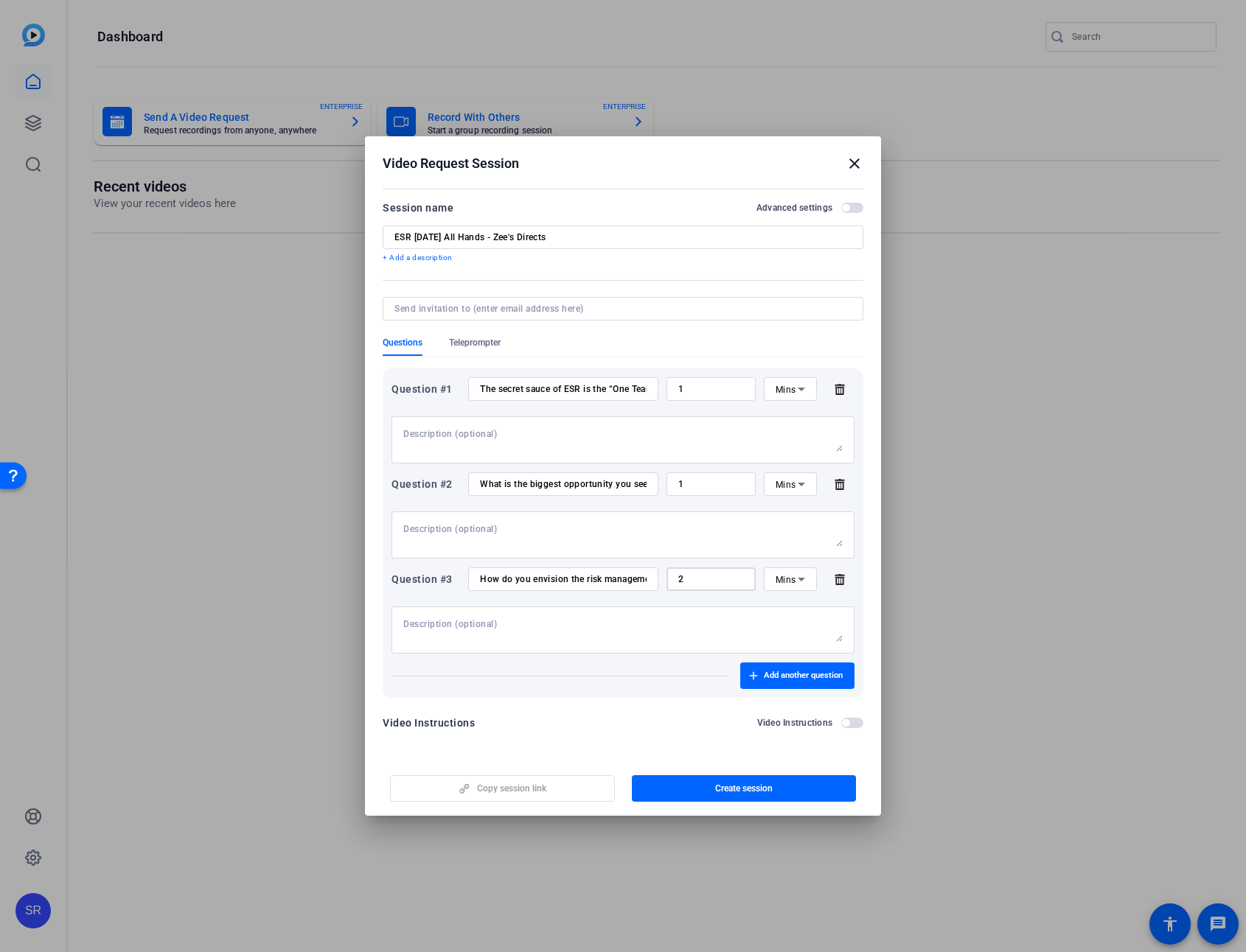
click at [665, 579] on div "Question #3 How do you envision the risk management profession changing in the …" at bounding box center [623, 579] width 463 height 24
type input "1"
click at [794, 674] on span "Add another question" at bounding box center [804, 676] width 79 height 11
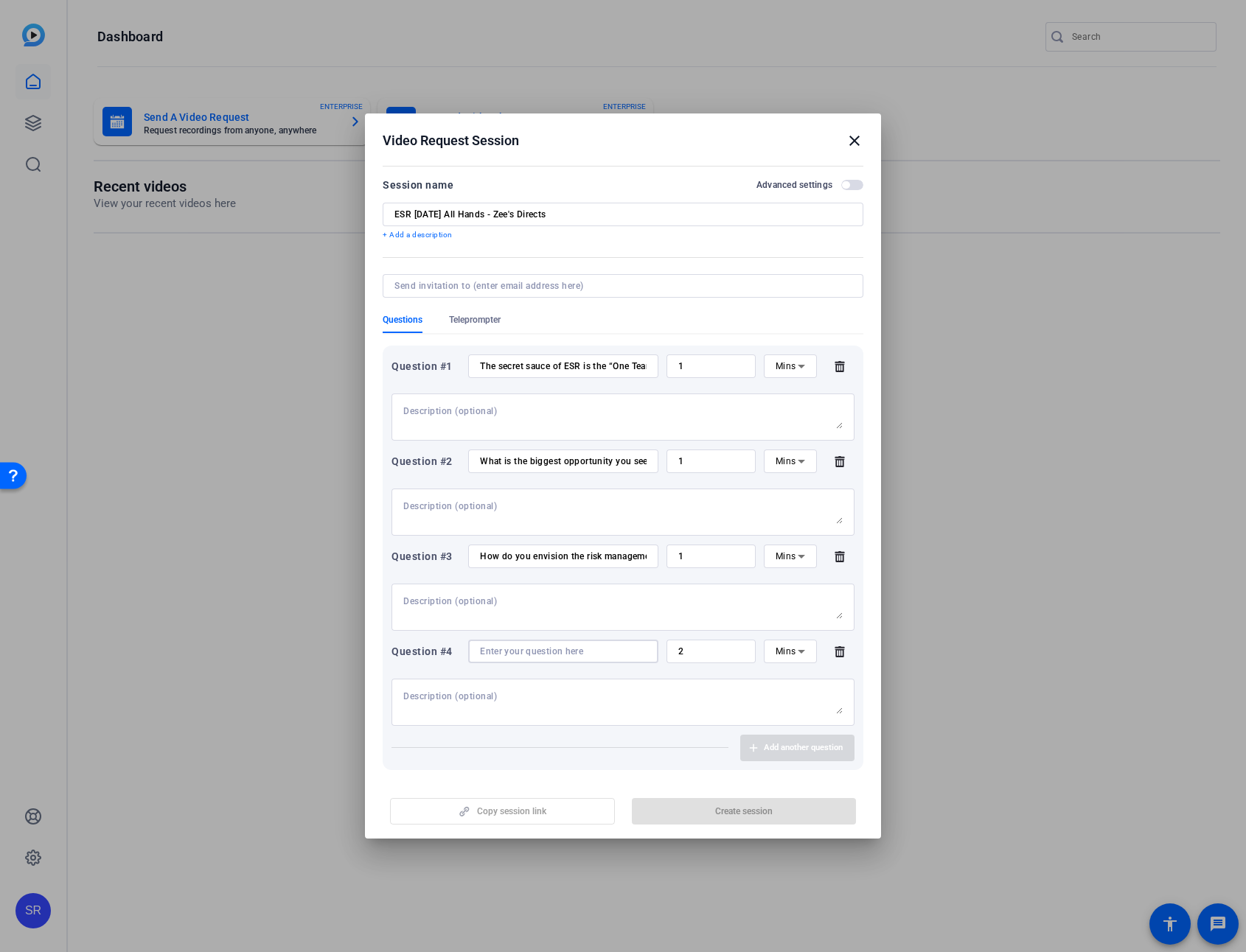
click at [515, 649] on input at bounding box center [563, 651] width 167 height 11
paste input "What do you love the most about leading [your tower]?"
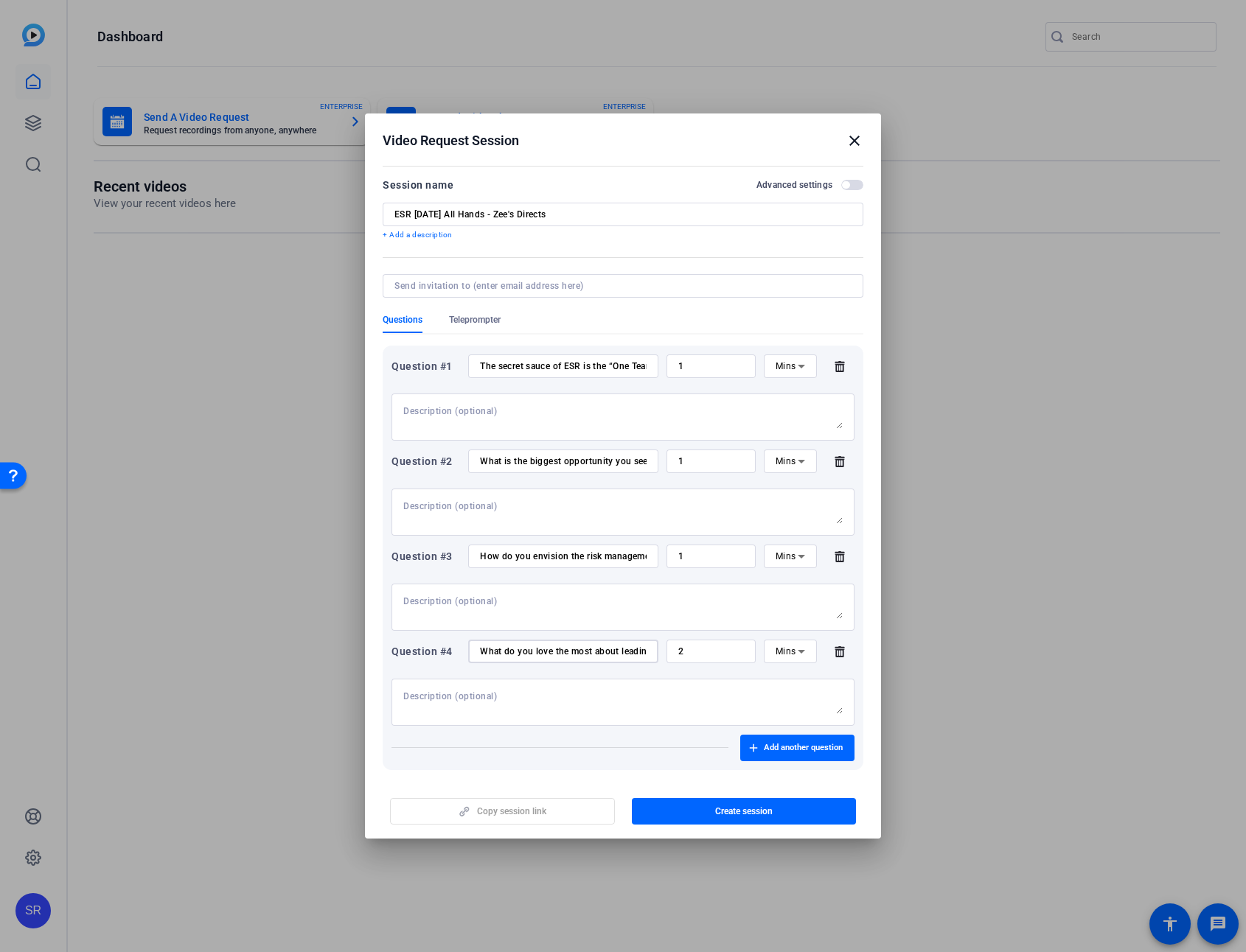
scroll to position [0, 68]
type input "What do you love the most about leading [your tower]?"
click at [713, 651] on input "2" at bounding box center [711, 651] width 65 height 11
drag, startPoint x: 672, startPoint y: 652, endPoint x: 684, endPoint y: 650, distance: 12.2
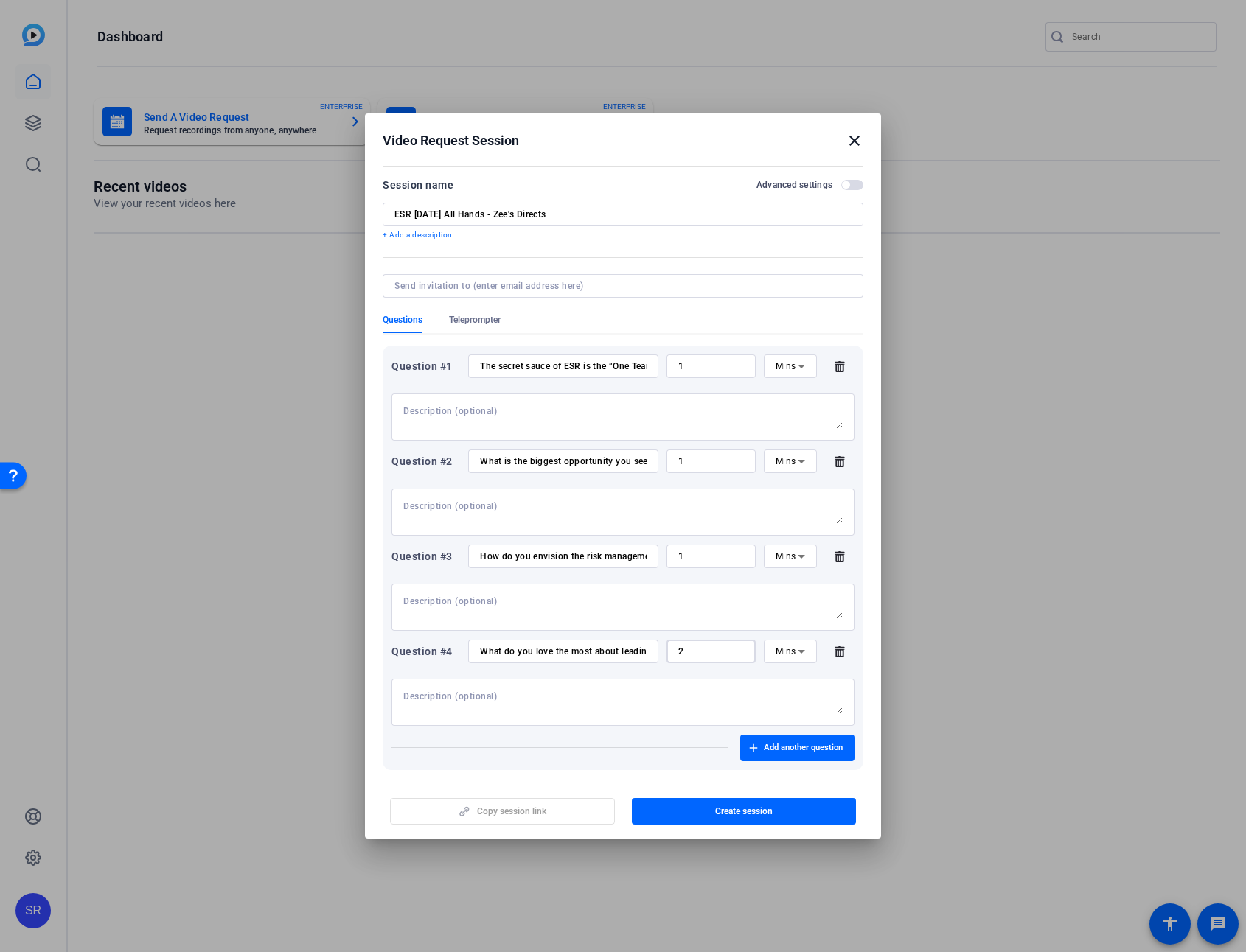
click at [684, 650] on input "2" at bounding box center [711, 651] width 65 height 11
type input "1"
click at [862, 691] on mat-dialog-content "Session name Advanced settings ESR Oct 2025 All Hands - Zee's Directs + Add a d…" at bounding box center [622, 471] width 516 height 619
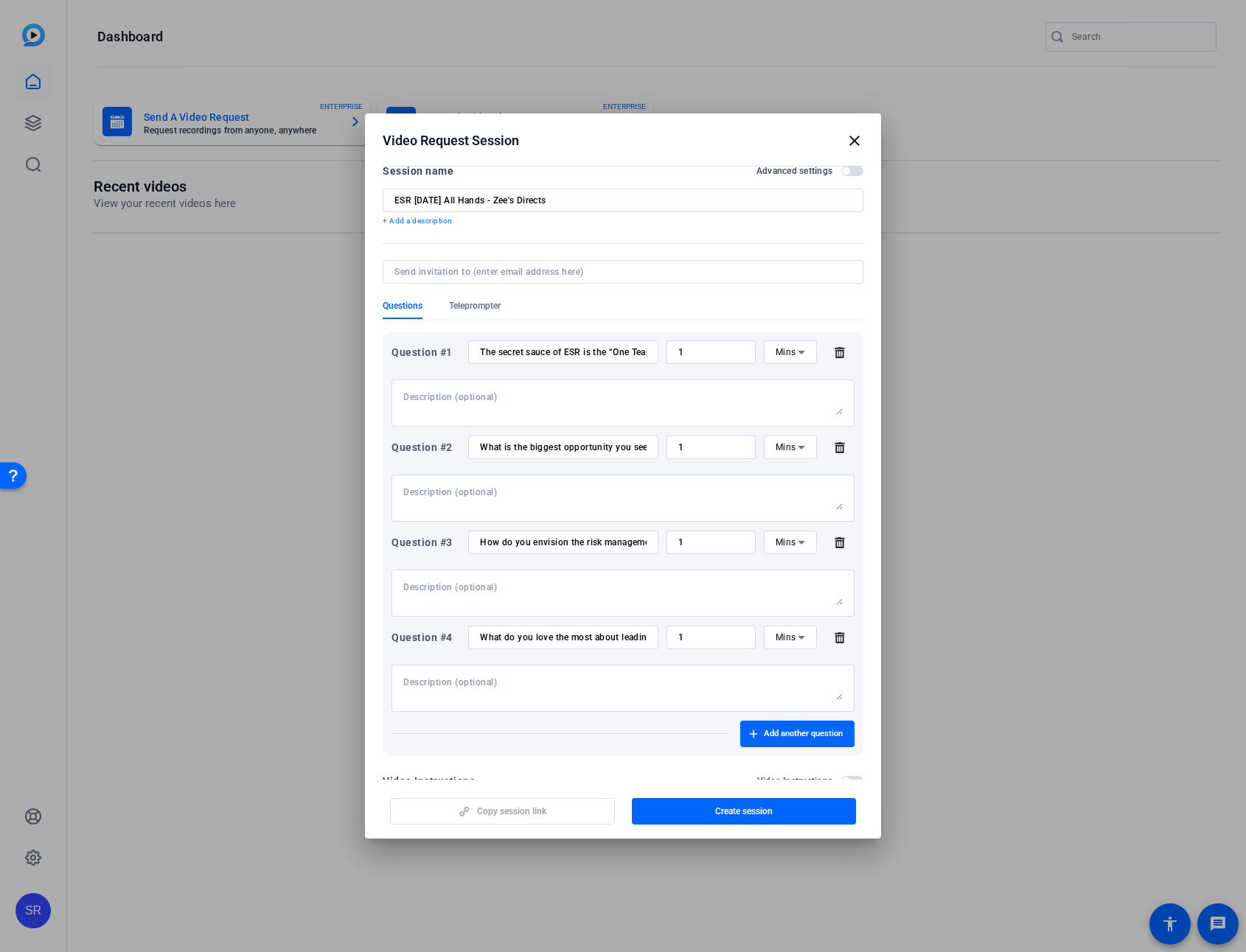
scroll to position [49, 0]
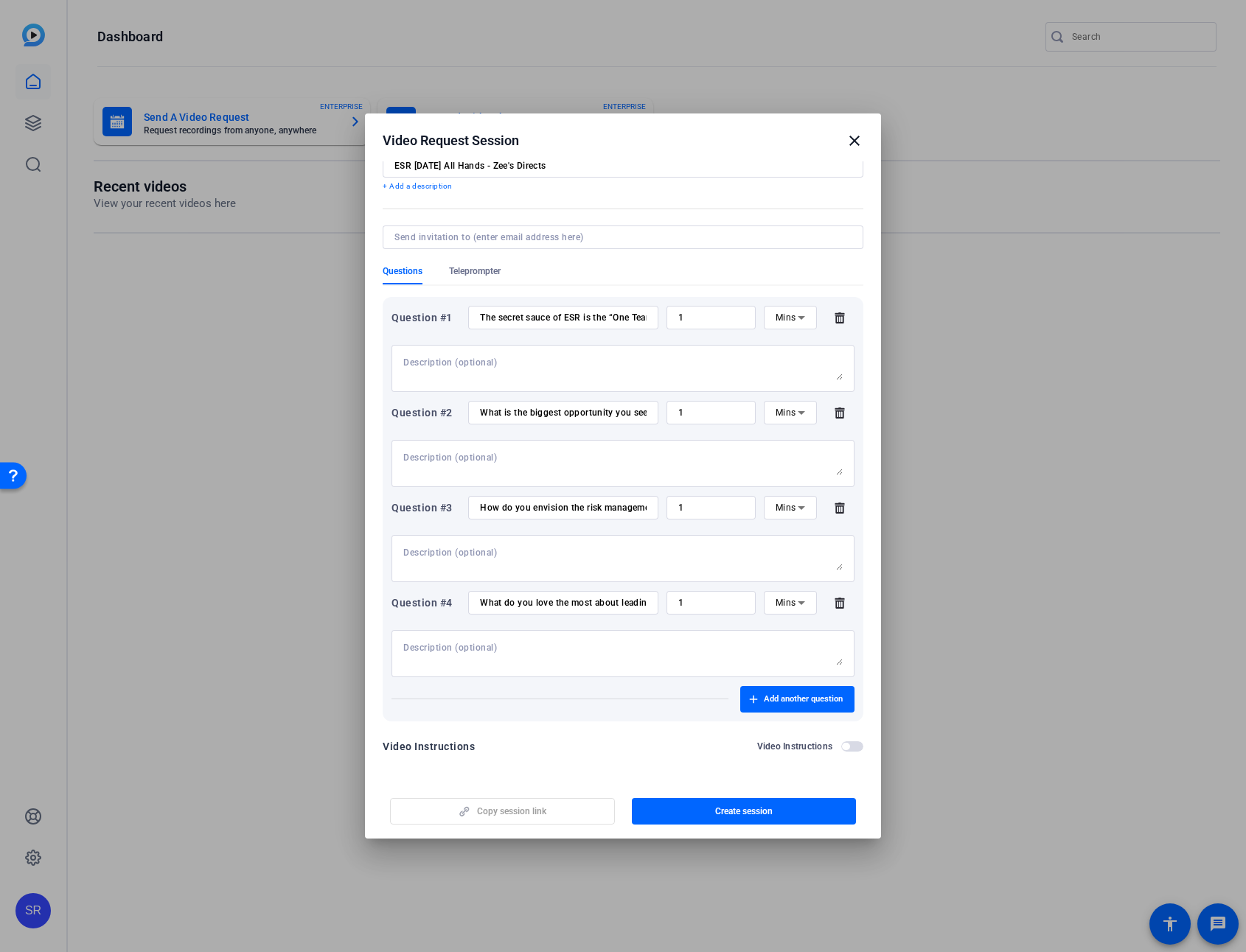
click at [496, 691] on div "Copy session link Create session" at bounding box center [622, 806] width 481 height 37
click at [638, 691] on div "Video Instructions Video Instructions" at bounding box center [622, 751] width 481 height 27
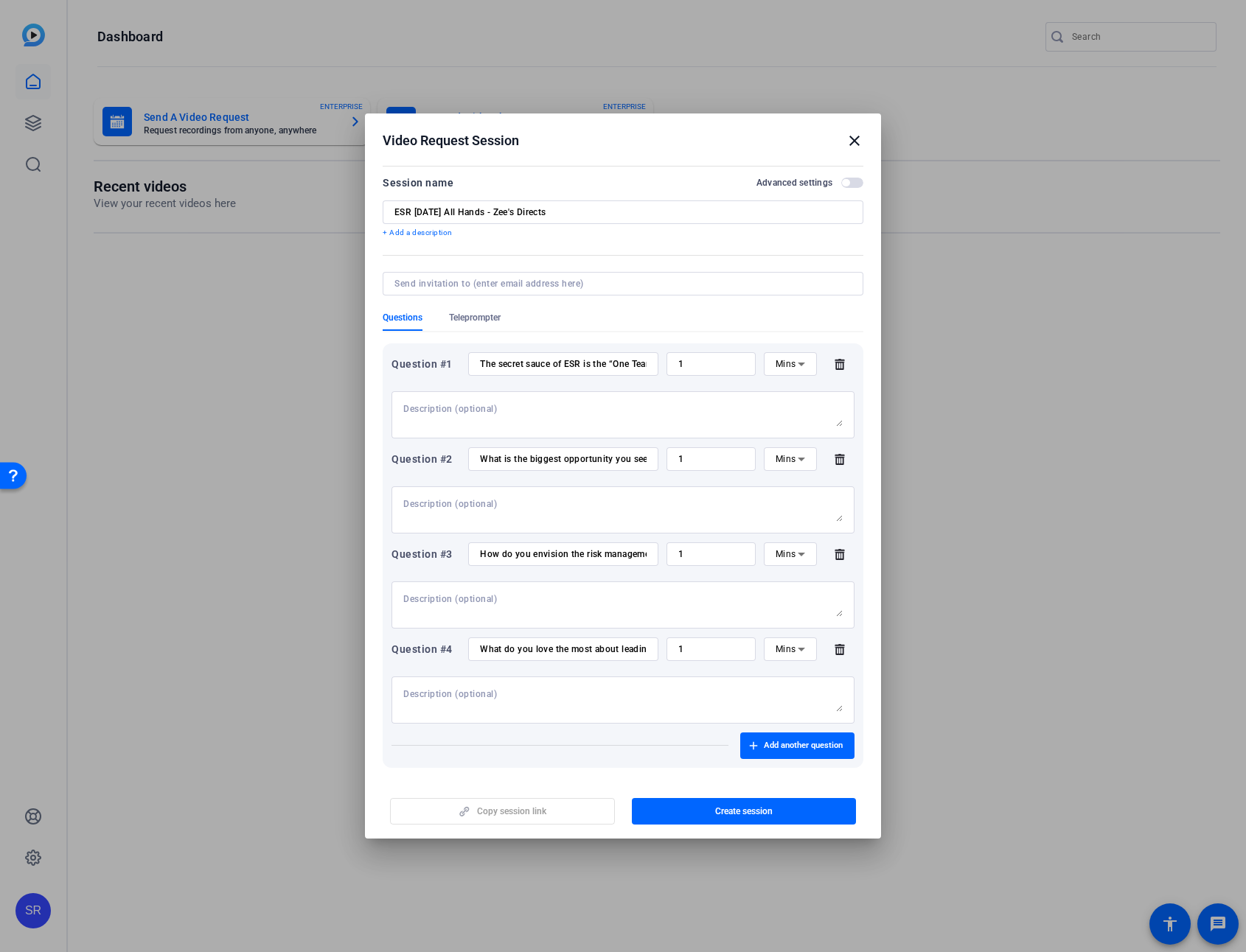
scroll to position [0, 0]
click at [591, 251] on form "Session name Advanced settings ESR Oct 2025 All Hands - Zee's Directs + Add a d…" at bounding box center [622, 494] width 481 height 637
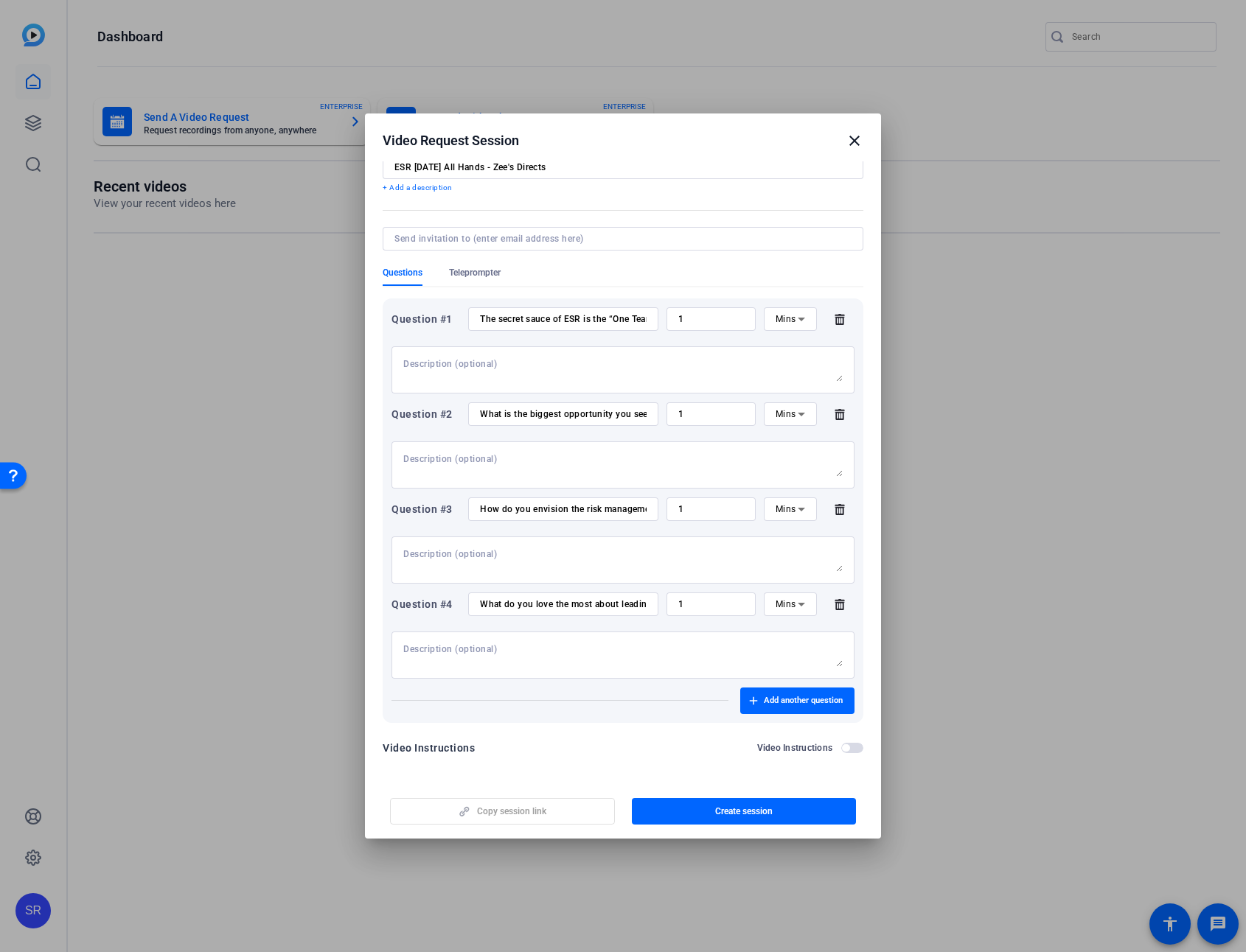
scroll to position [49, 0]
click at [533, 691] on div "Copy session link Create session" at bounding box center [622, 806] width 481 height 37
click at [653, 691] on span "button" at bounding box center [743, 811] width 225 height 35
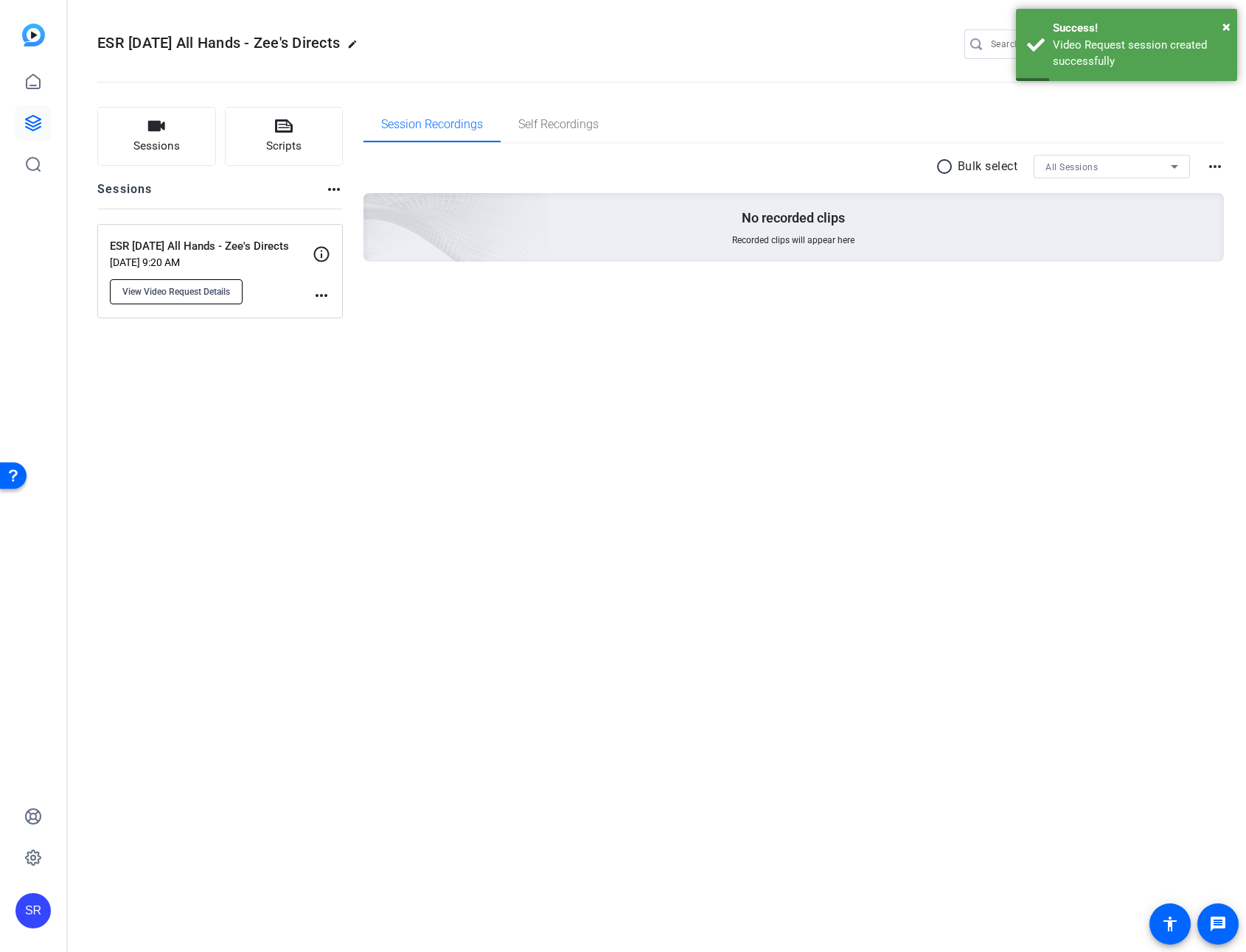
click at [211, 286] on span "View Video Request Details" at bounding box center [176, 291] width 107 height 11
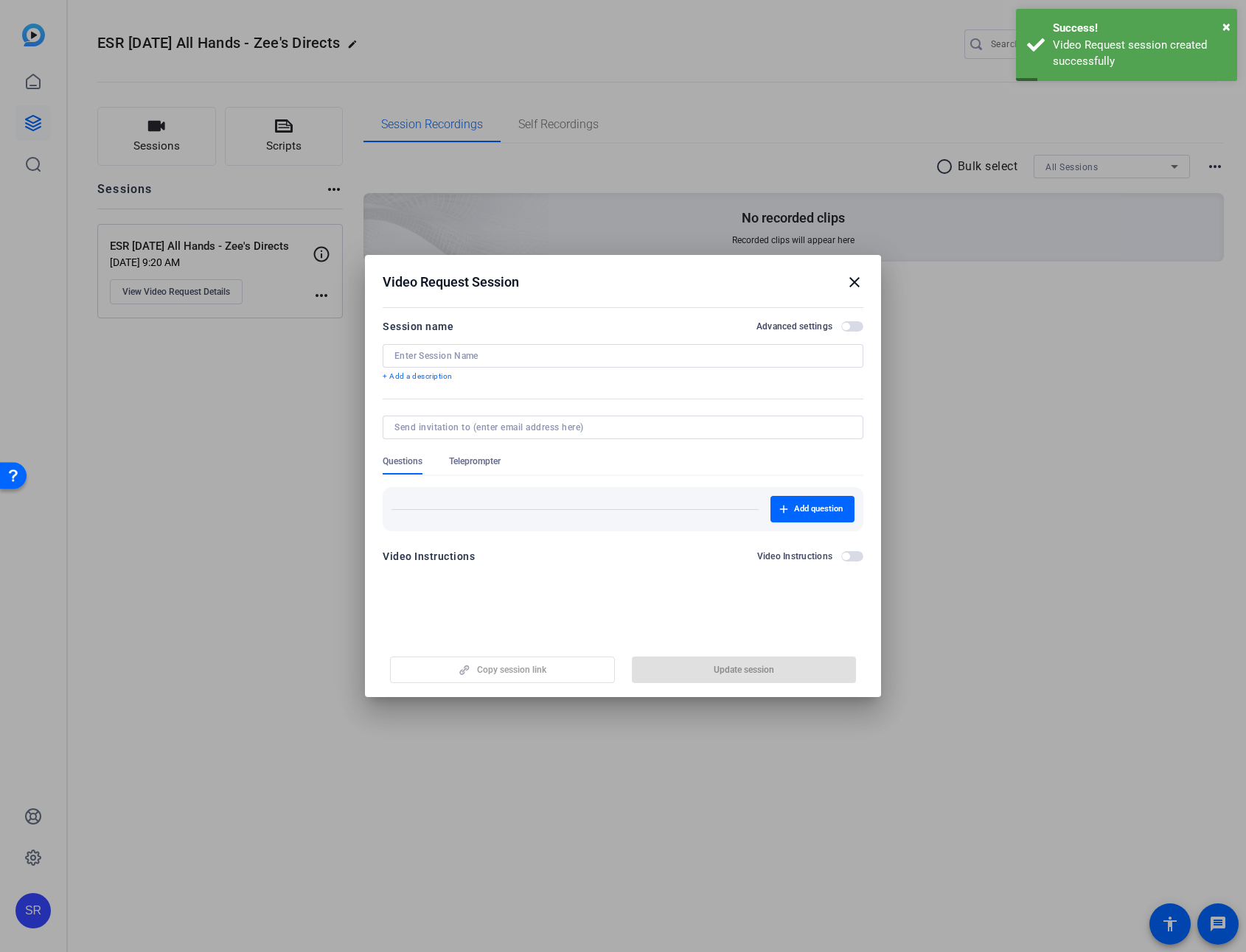
type input "ESR Oct 2025 All Hands - Zee's Directs"
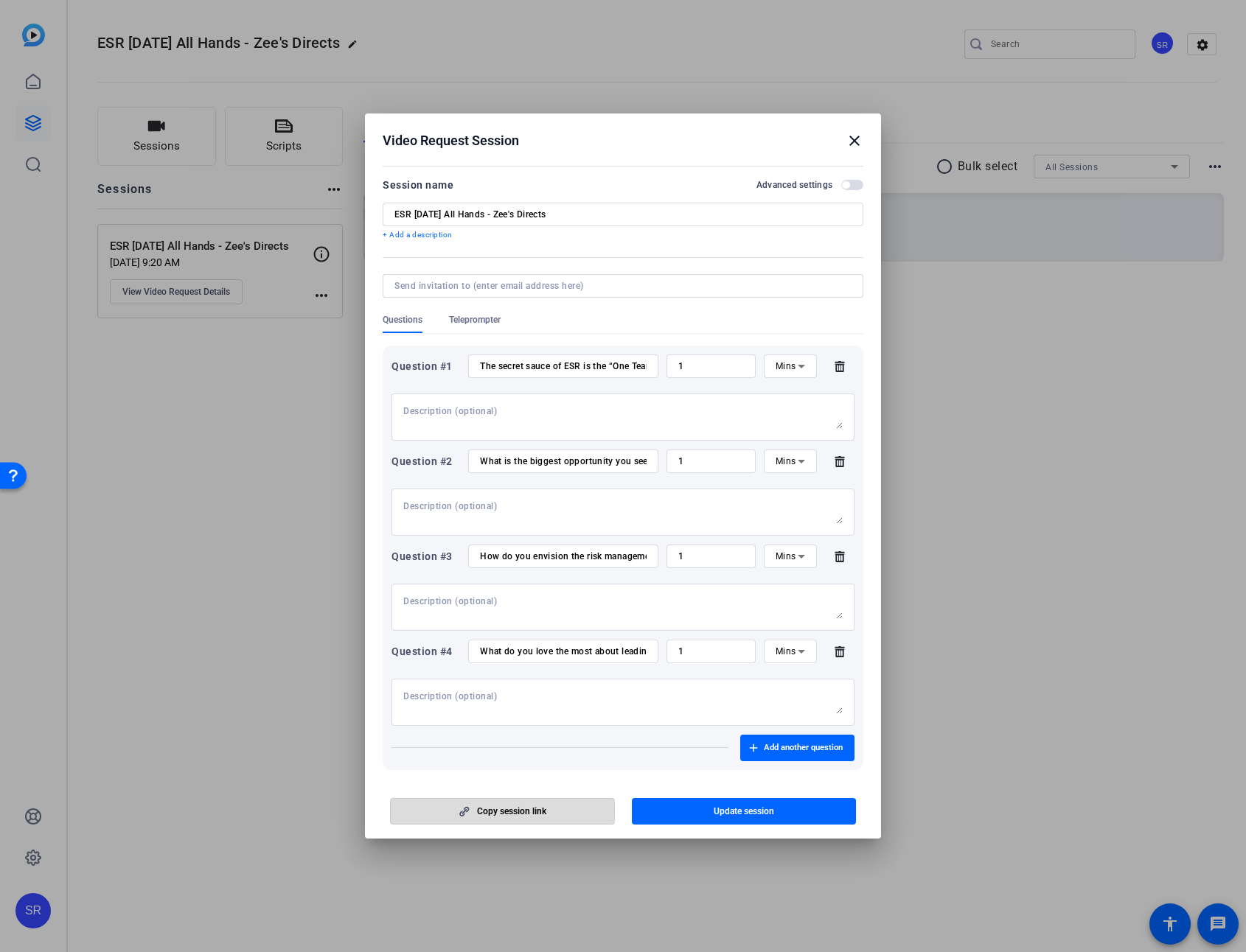
click at [449, 691] on span "button" at bounding box center [502, 811] width 223 height 35
click at [852, 138] on mat-icon "close" at bounding box center [854, 140] width 18 height 18
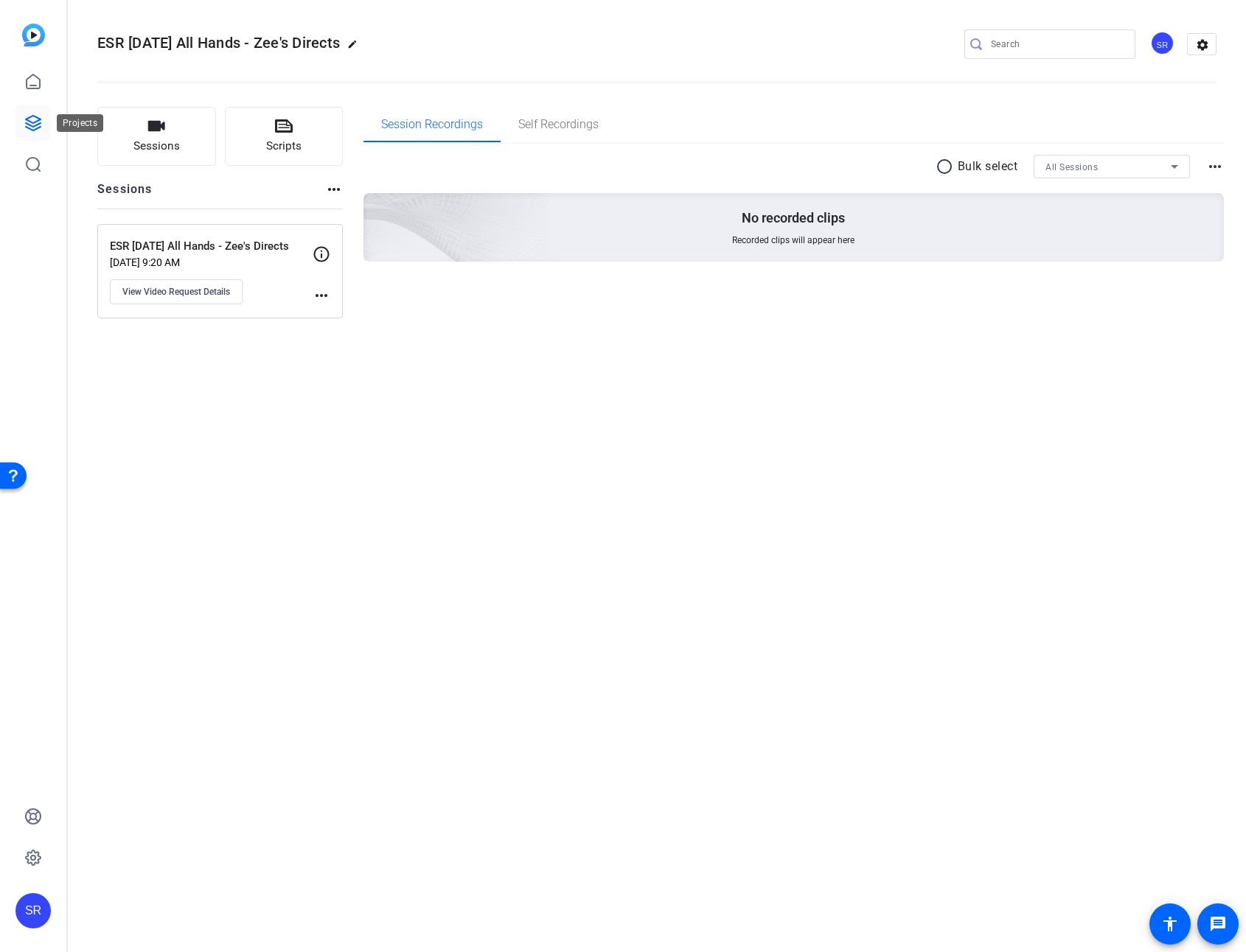
click at [33, 124] on icon at bounding box center [33, 123] width 18 height 18
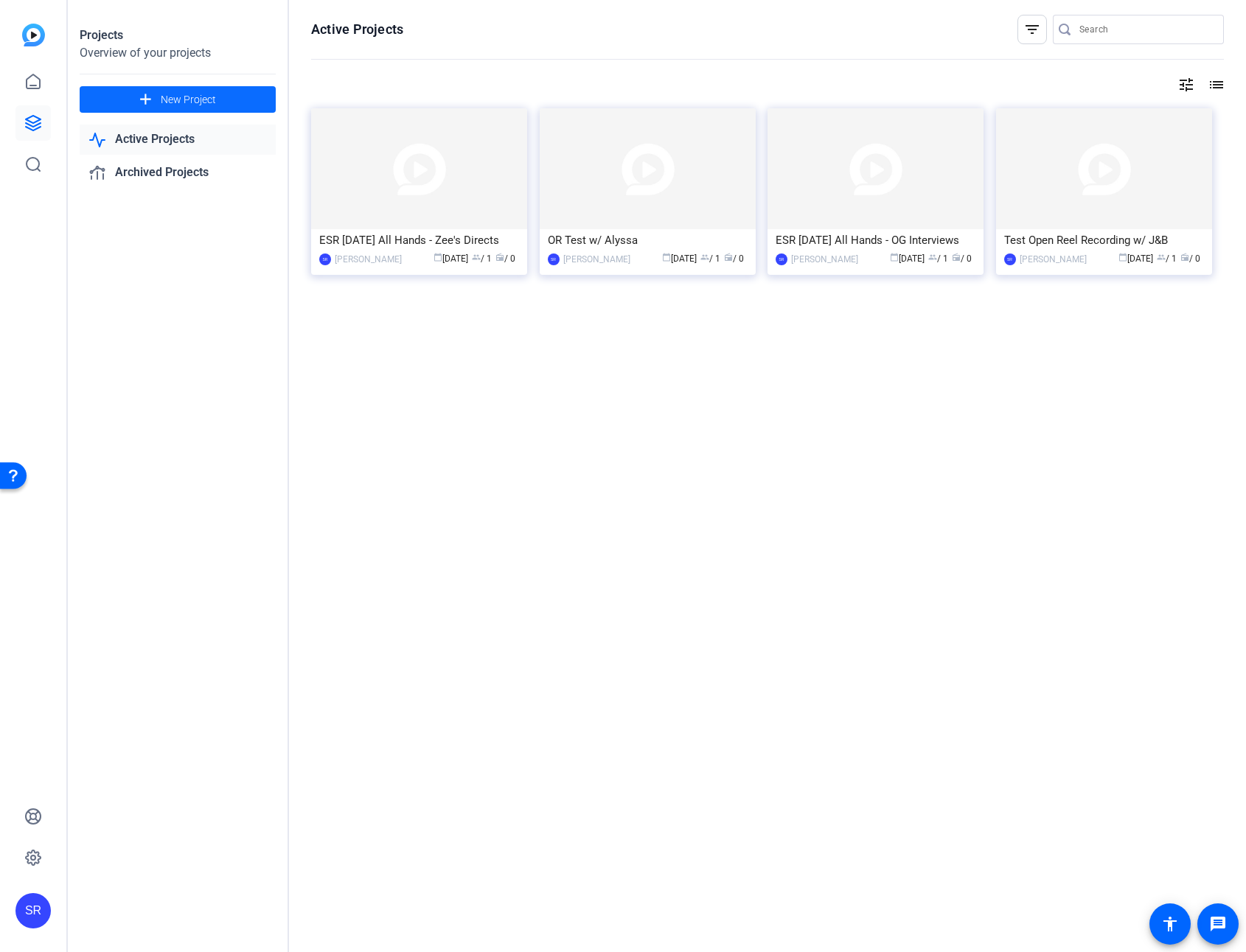
click at [187, 101] on span "New Project" at bounding box center [188, 100] width 56 height 15
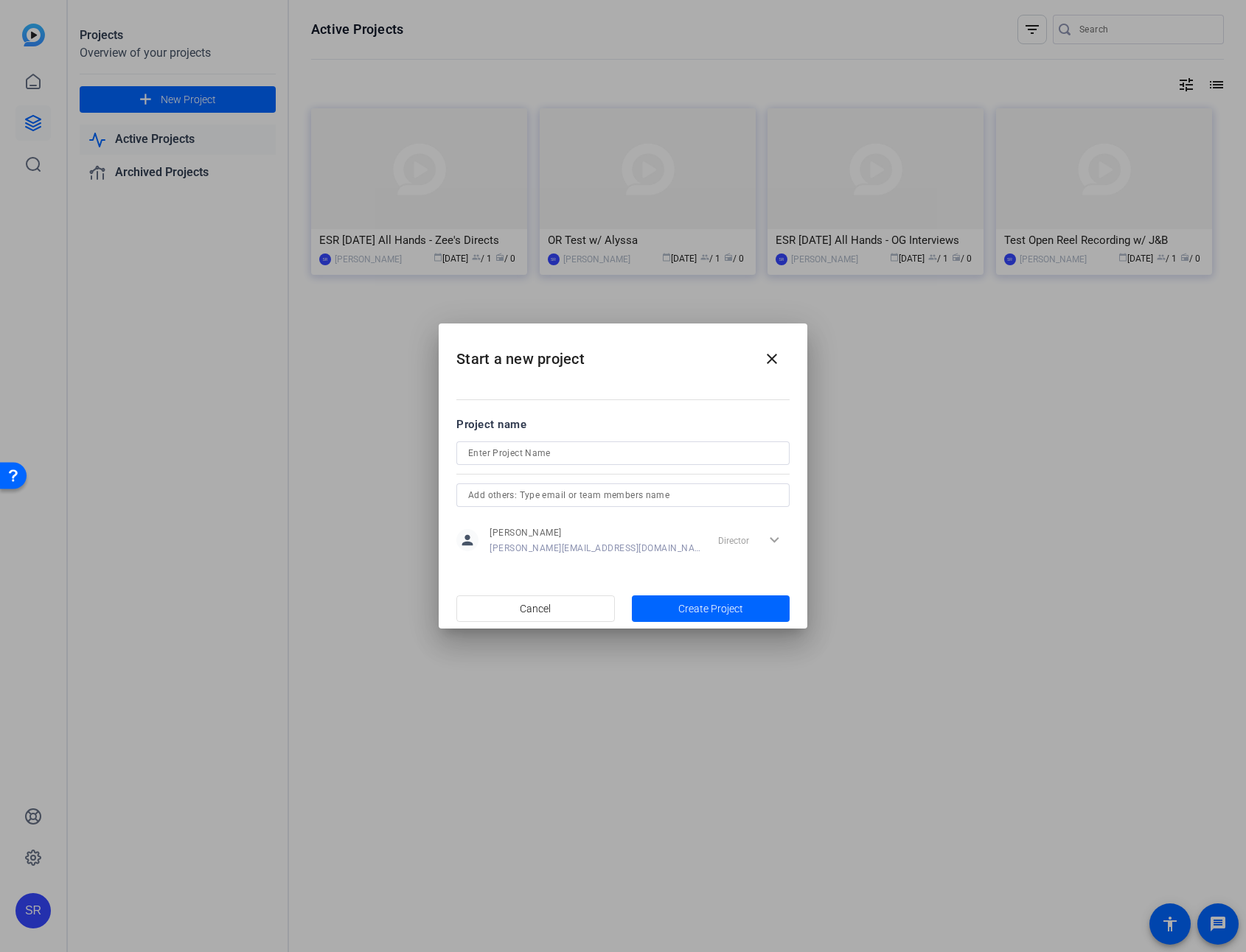
click at [621, 464] on div at bounding box center [623, 453] width 309 height 24
type input "ESR Oct 2025 All Hands - Partner/BCRO"
click at [686, 607] on span "Create Project" at bounding box center [710, 609] width 65 height 15
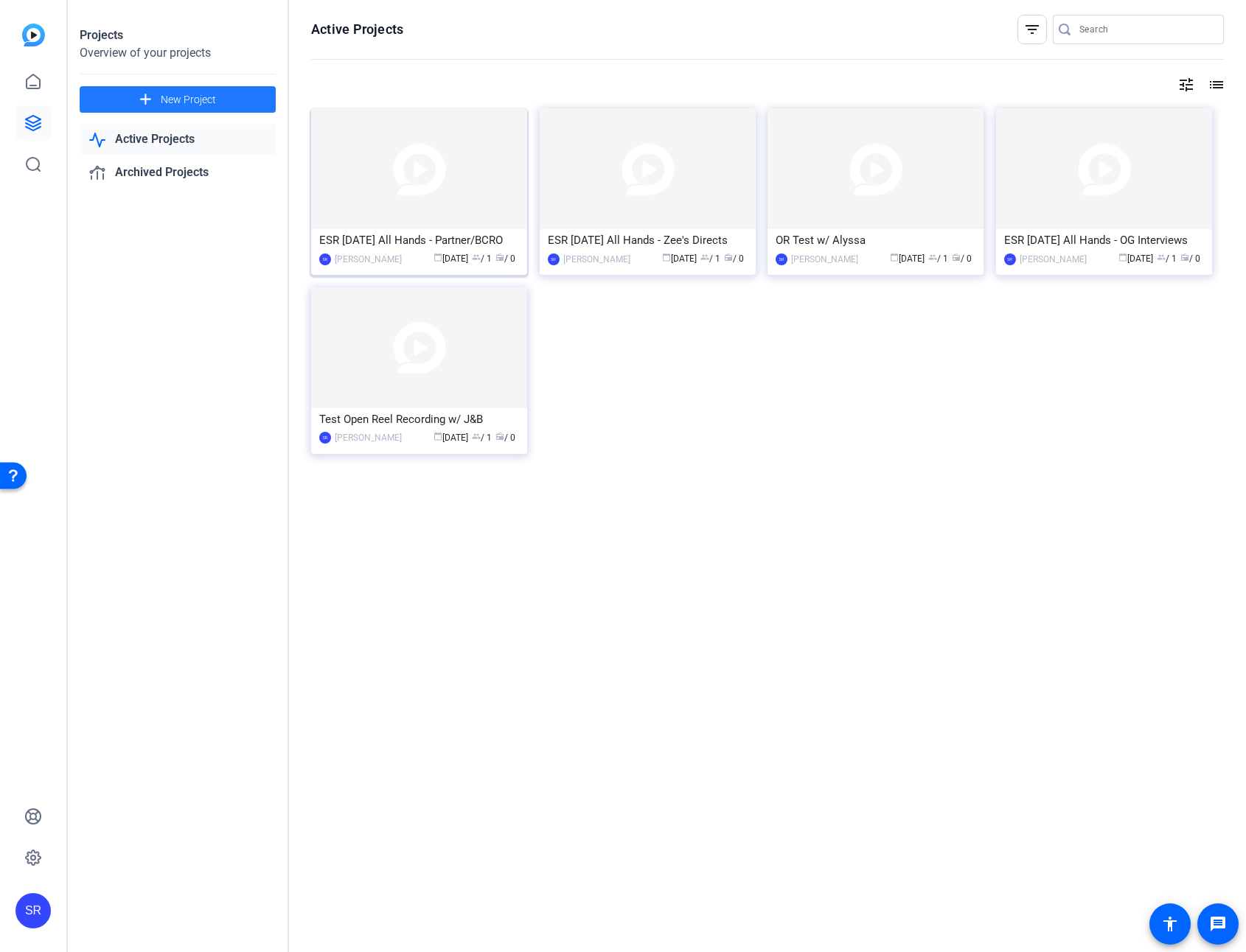
click at [470, 206] on img at bounding box center [419, 168] width 216 height 121
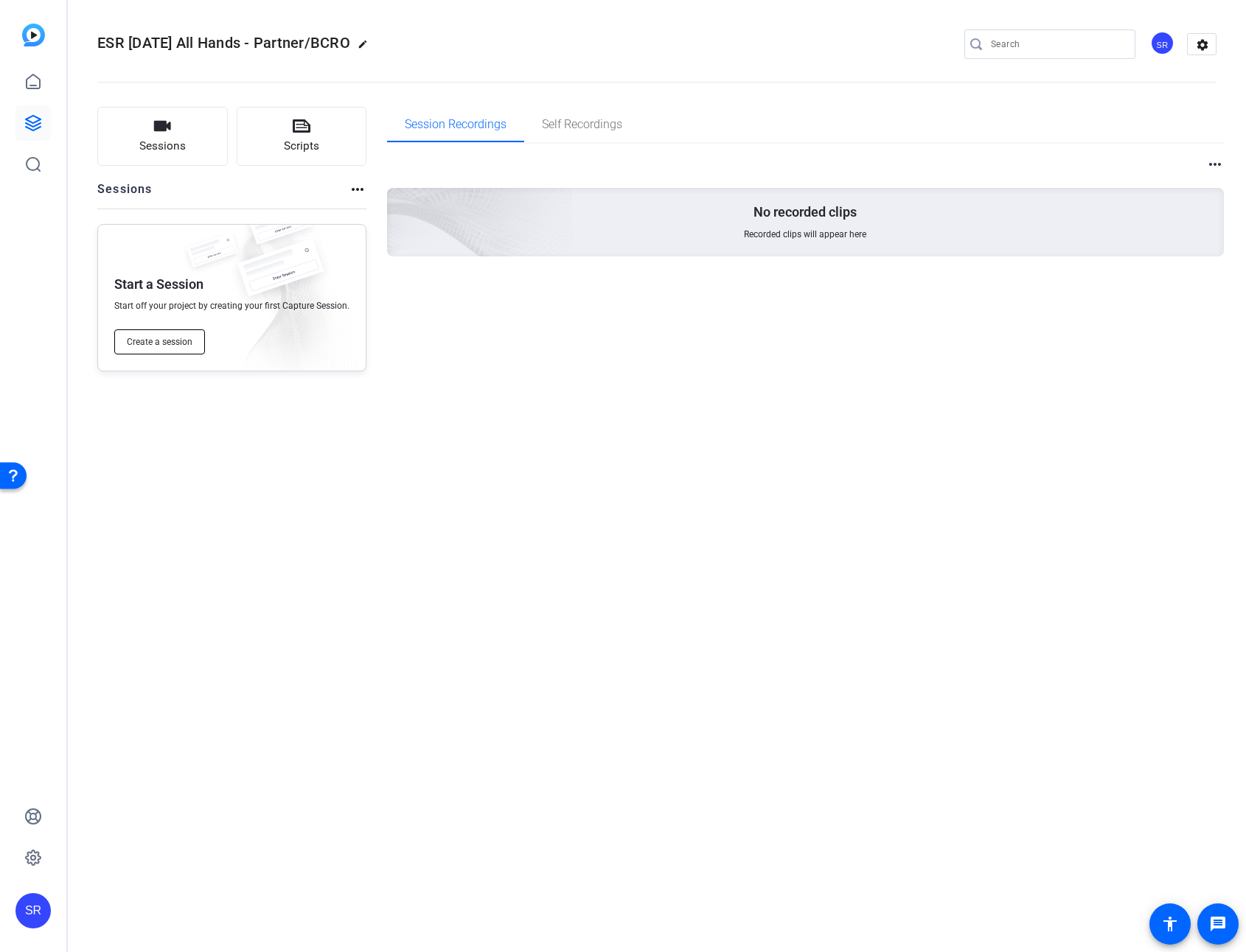
click at [167, 346] on span "Create a session" at bounding box center [159, 341] width 65 height 11
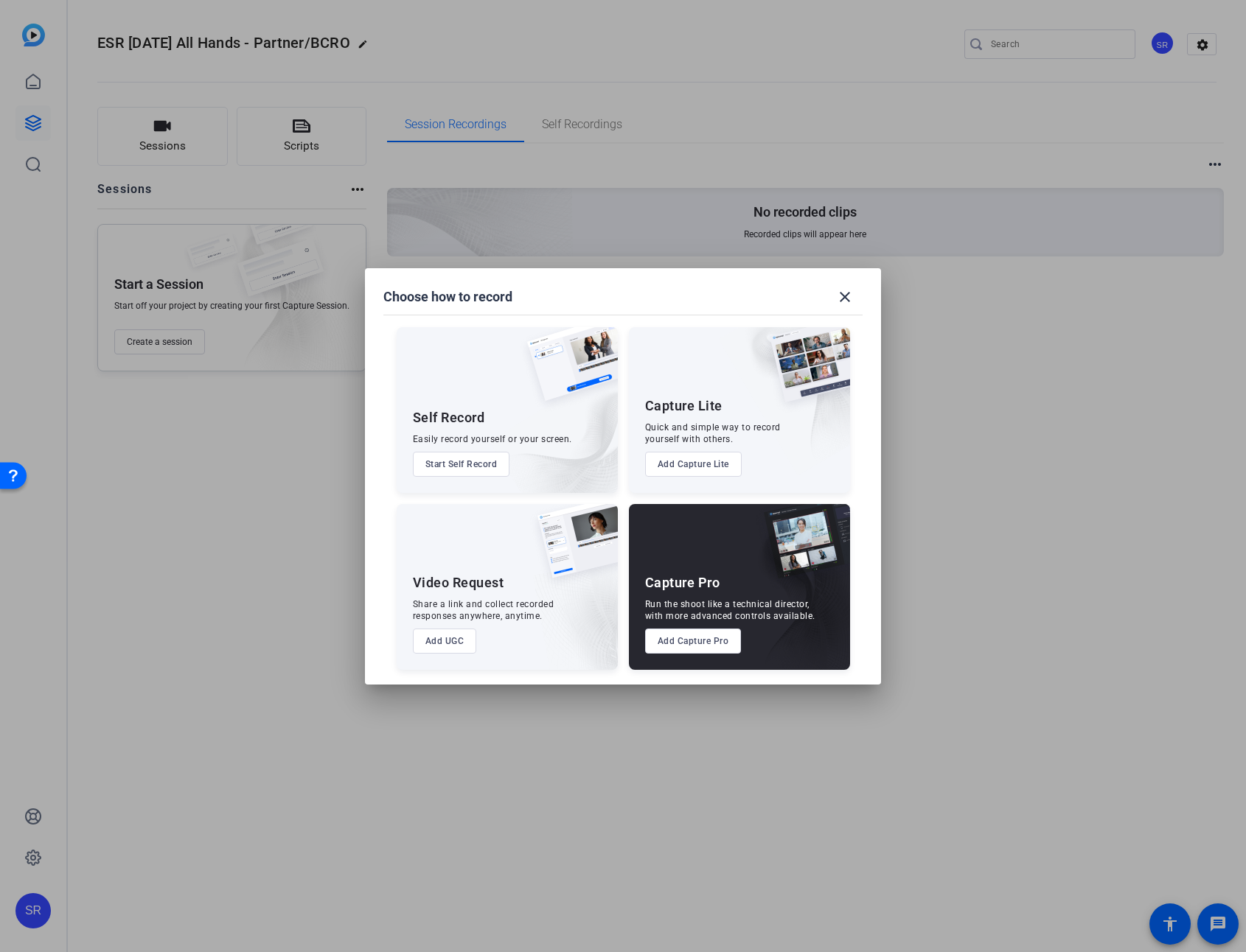
click at [439, 640] on button "Add UGC" at bounding box center [445, 641] width 64 height 25
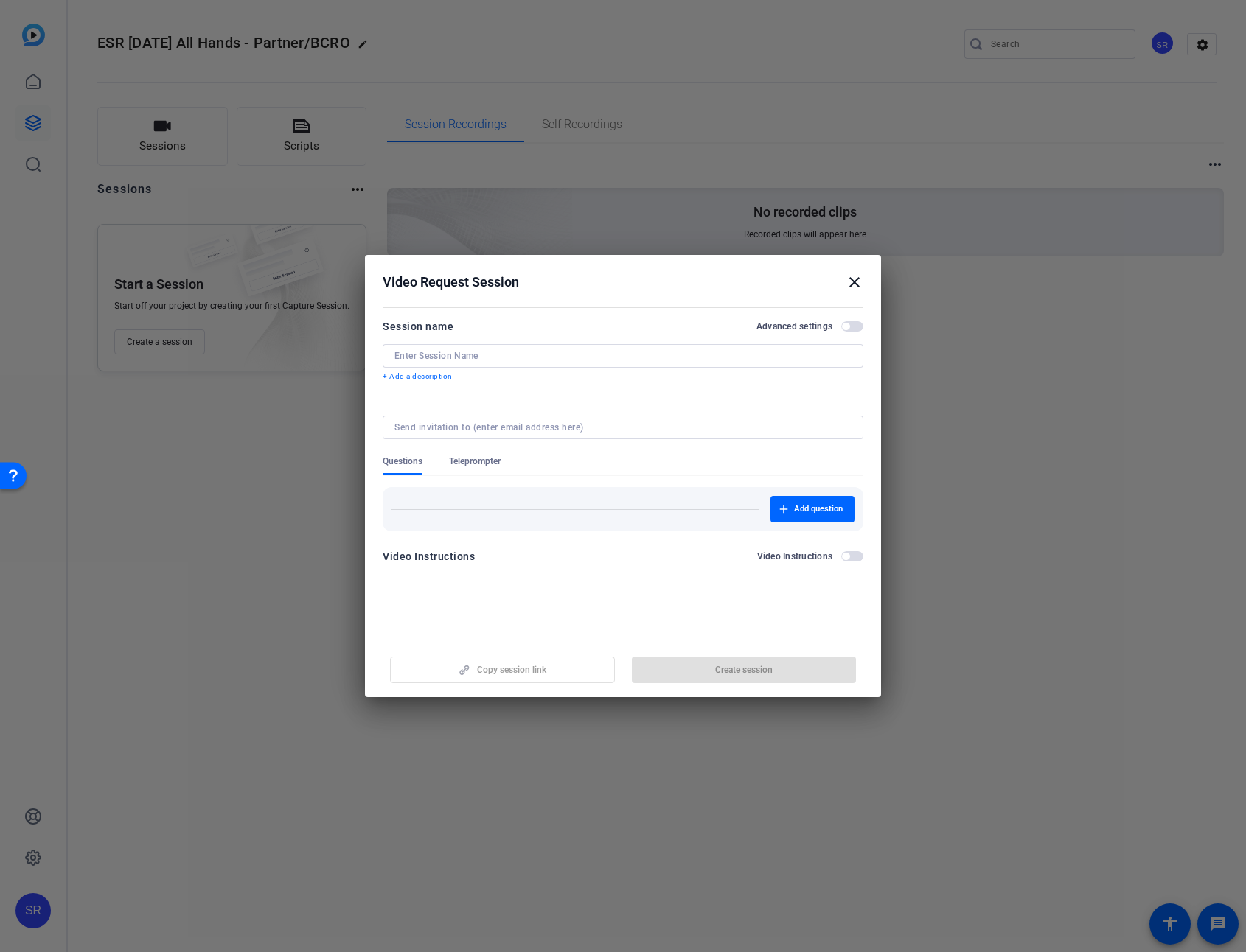
click at [852, 283] on mat-icon "close" at bounding box center [854, 282] width 18 height 18
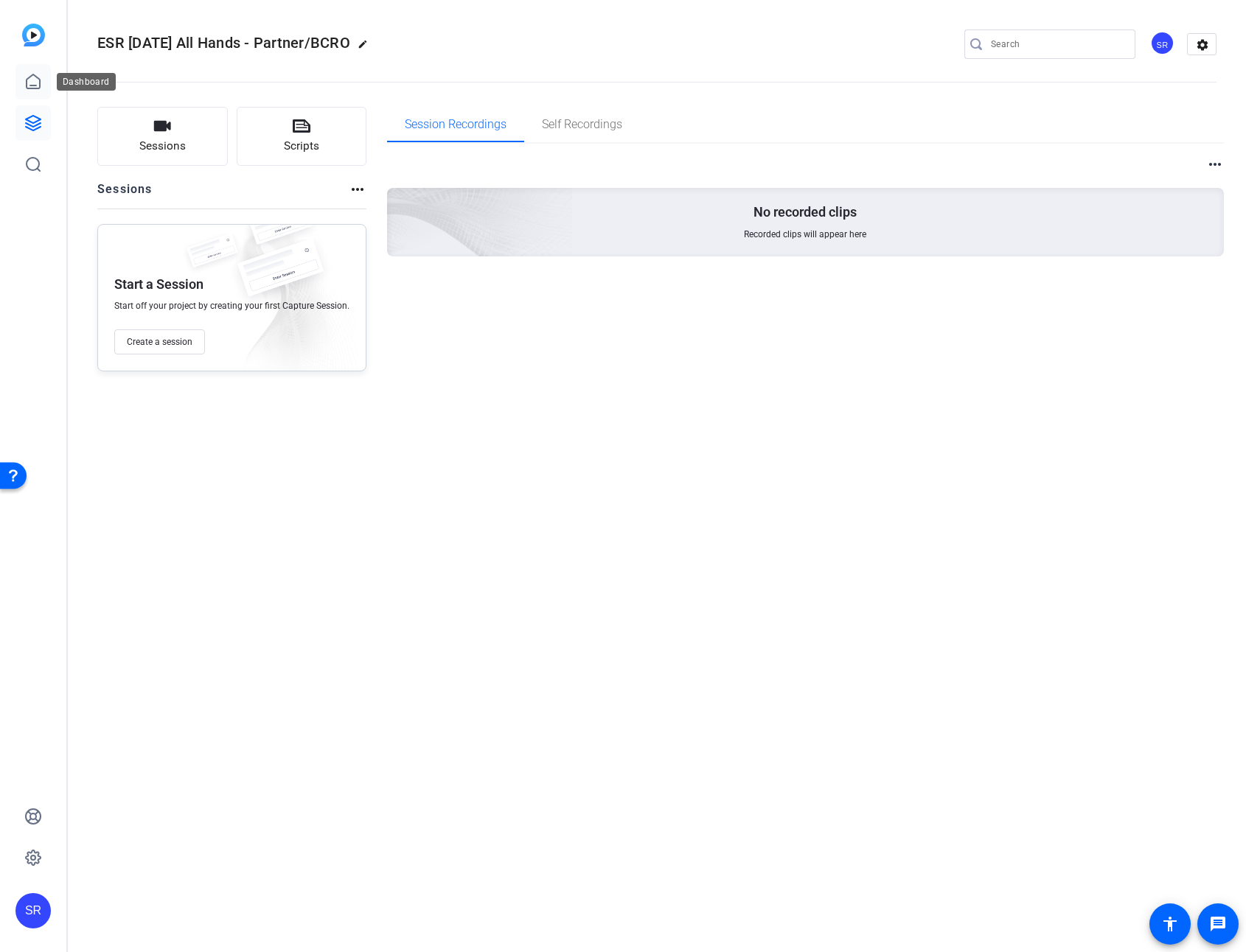
click at [33, 88] on icon at bounding box center [33, 81] width 18 height 18
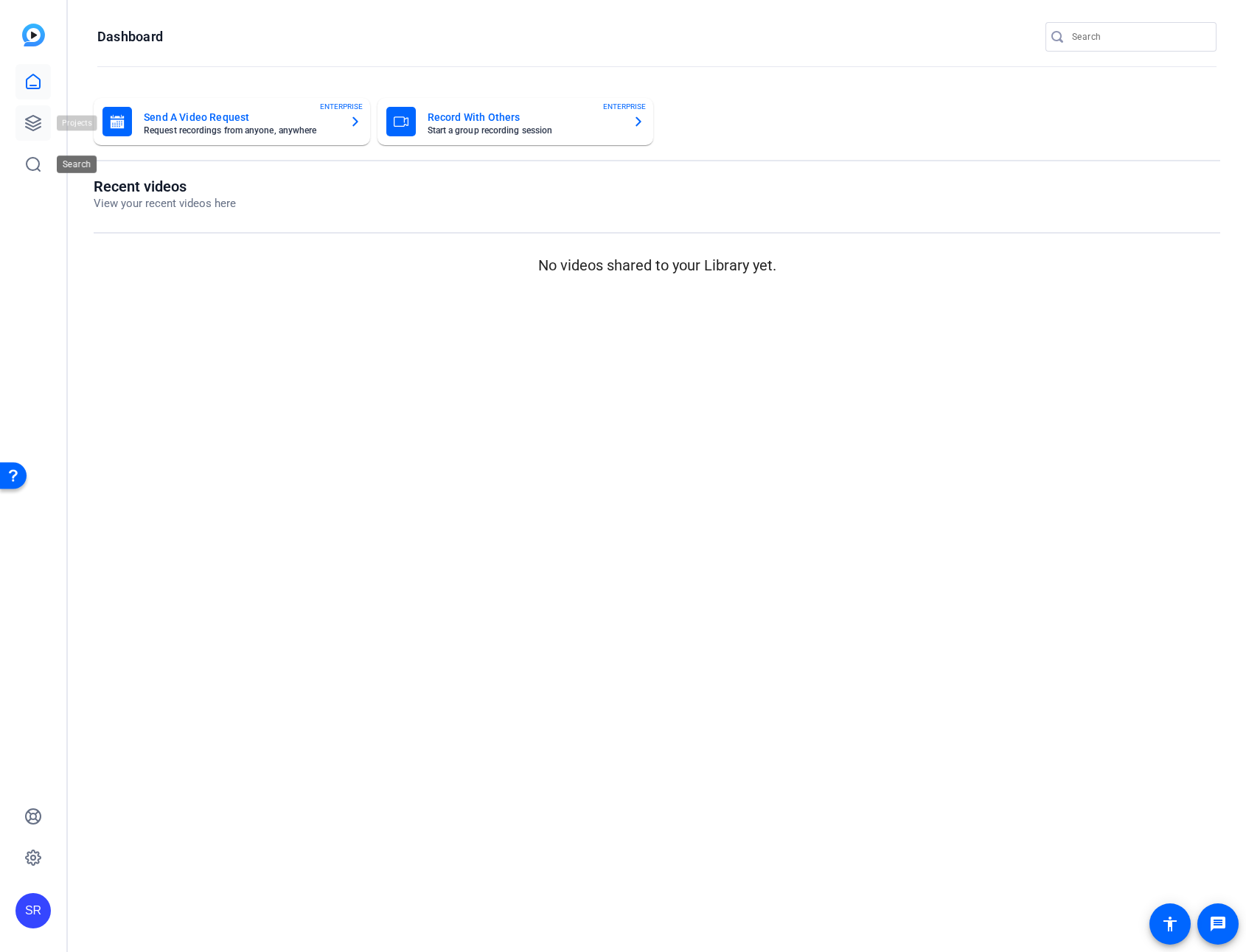
click at [30, 131] on icon at bounding box center [33, 123] width 18 height 18
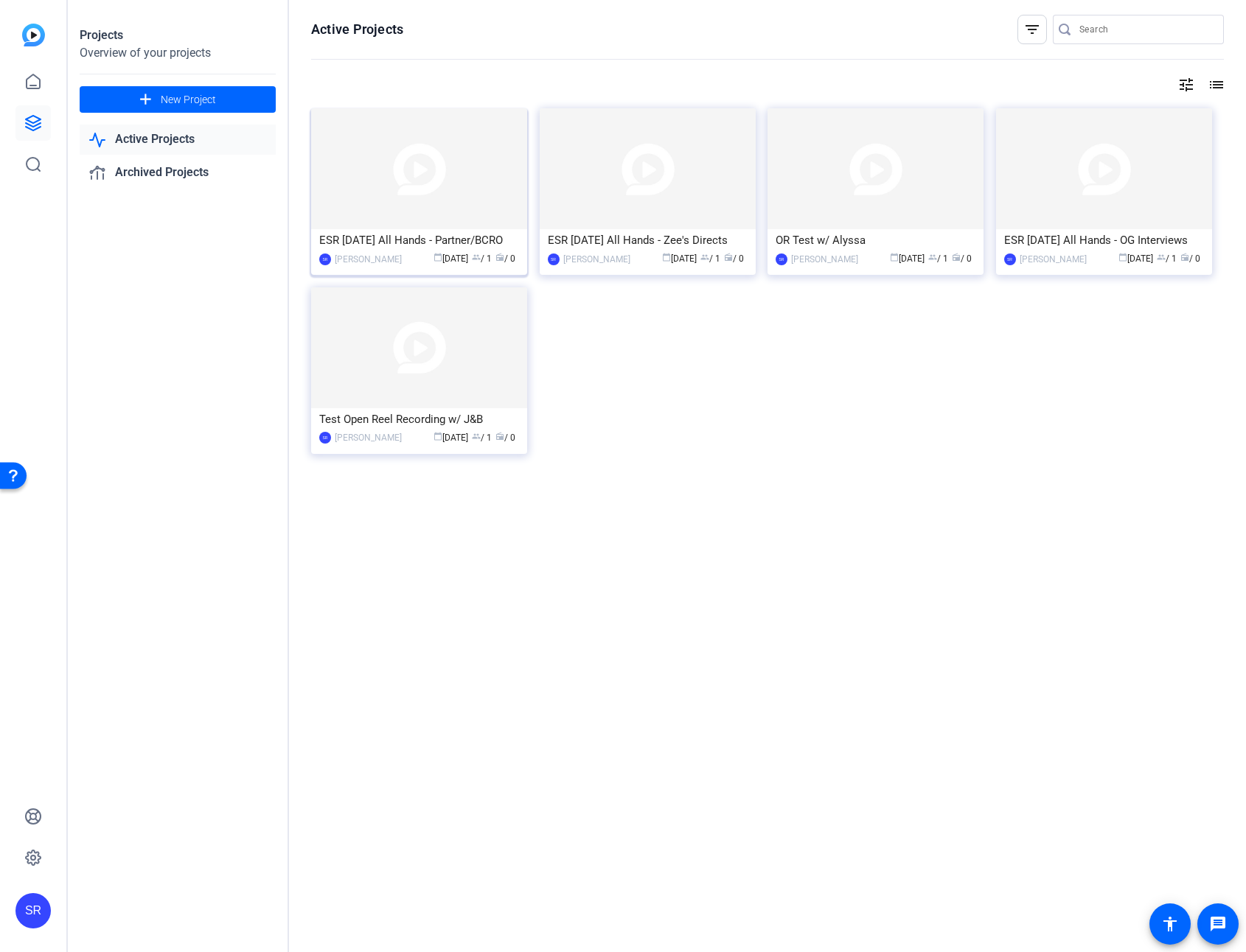
click at [471, 258] on span "group" at bounding box center [476, 257] width 9 height 9
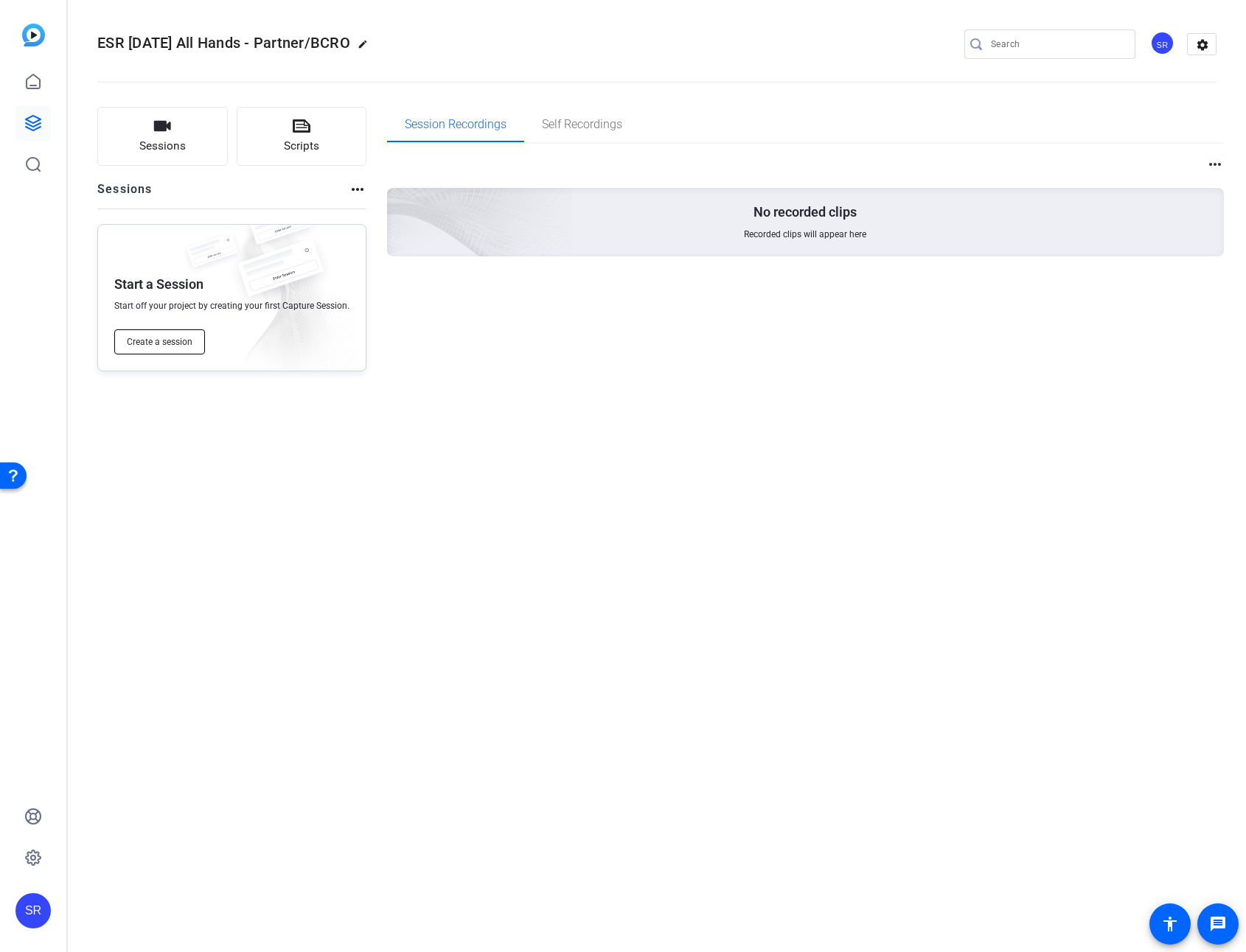
click at [177, 341] on span "Create a session" at bounding box center [159, 341] width 65 height 11
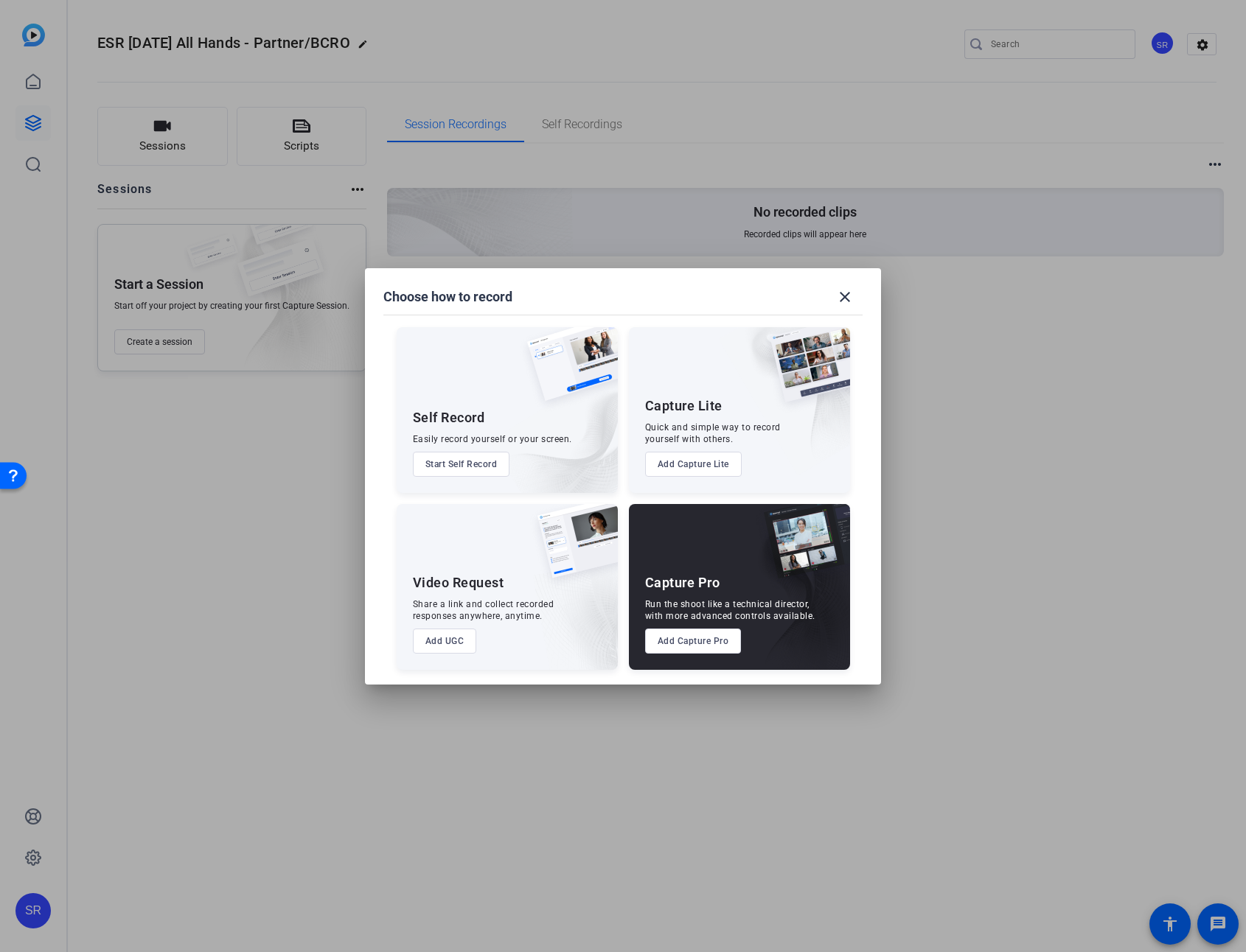
click at [455, 640] on button "Add UGC" at bounding box center [445, 641] width 64 height 25
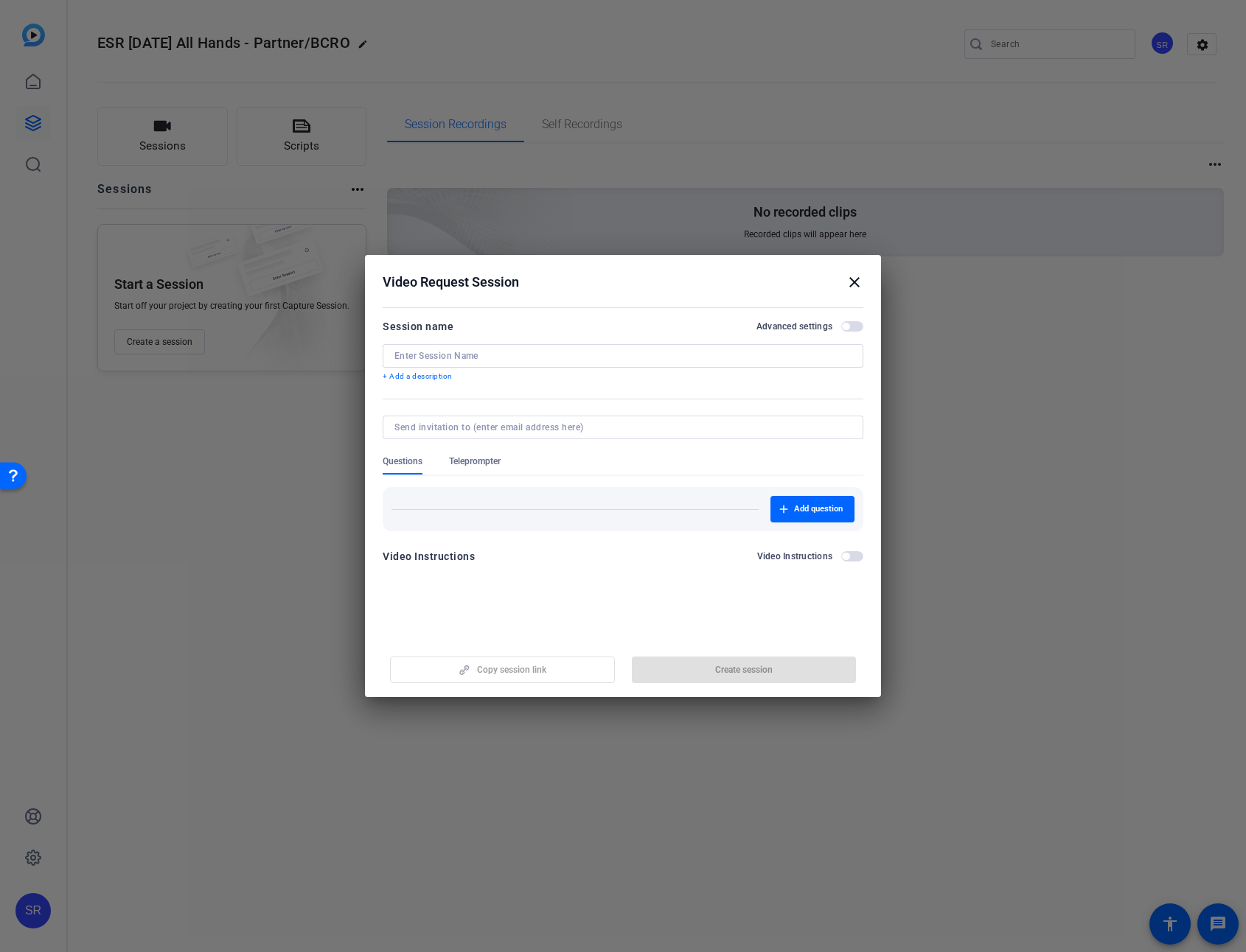
click at [469, 355] on input at bounding box center [623, 356] width 457 height 11
type input "ESR Oct 2025 All Hands - Partner/BCRO"
click at [808, 514] on span "Add question" at bounding box center [818, 509] width 49 height 11
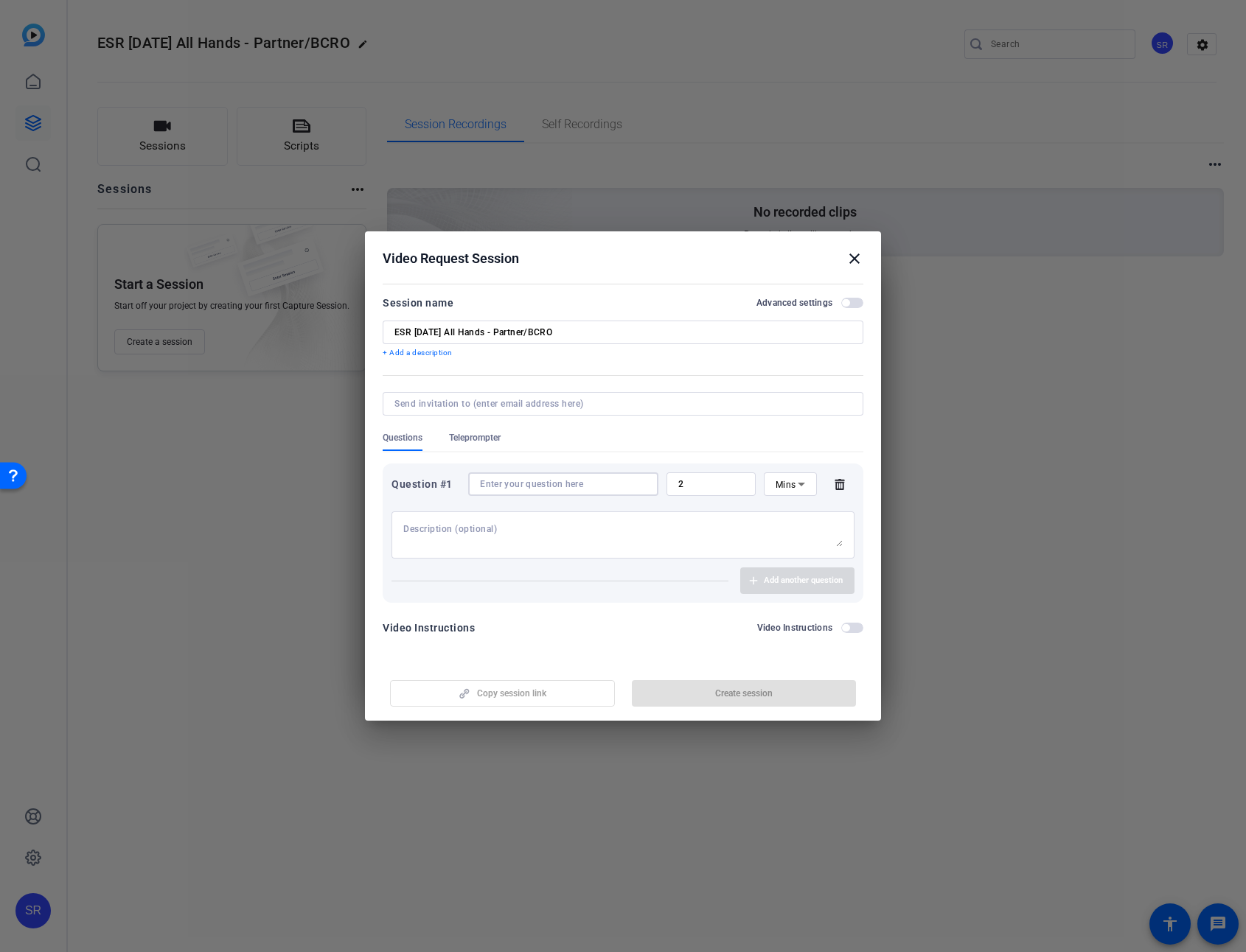
click at [541, 482] on input at bounding box center [563, 484] width 167 height 11
paste input "With this year marking 10 years of ES Risk, when you reflect back, what have be…"
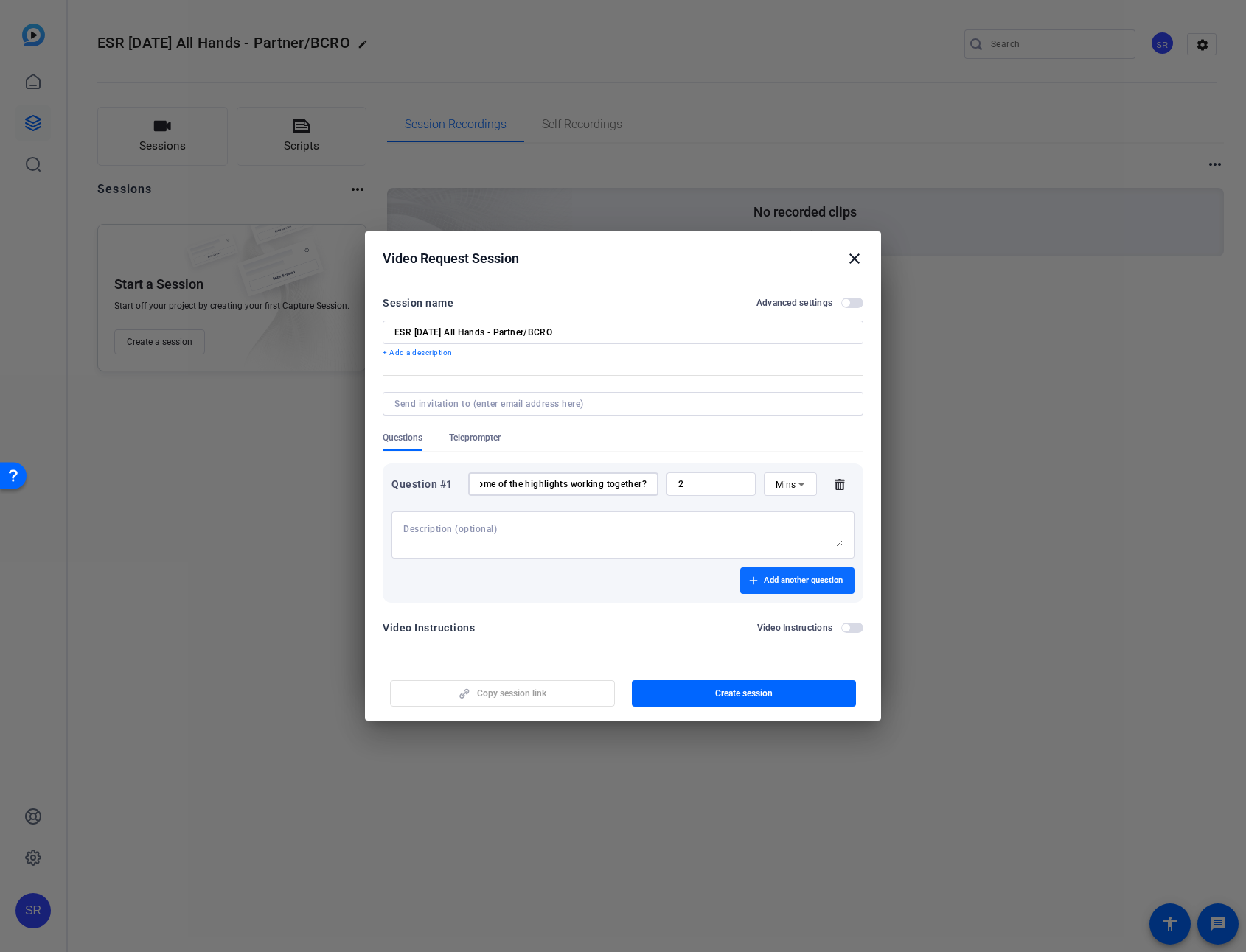
type input "With this year marking 10 years of ES Risk, when you reflect back, what have be…"
click at [792, 582] on span "Add another question" at bounding box center [804, 580] width 79 height 11
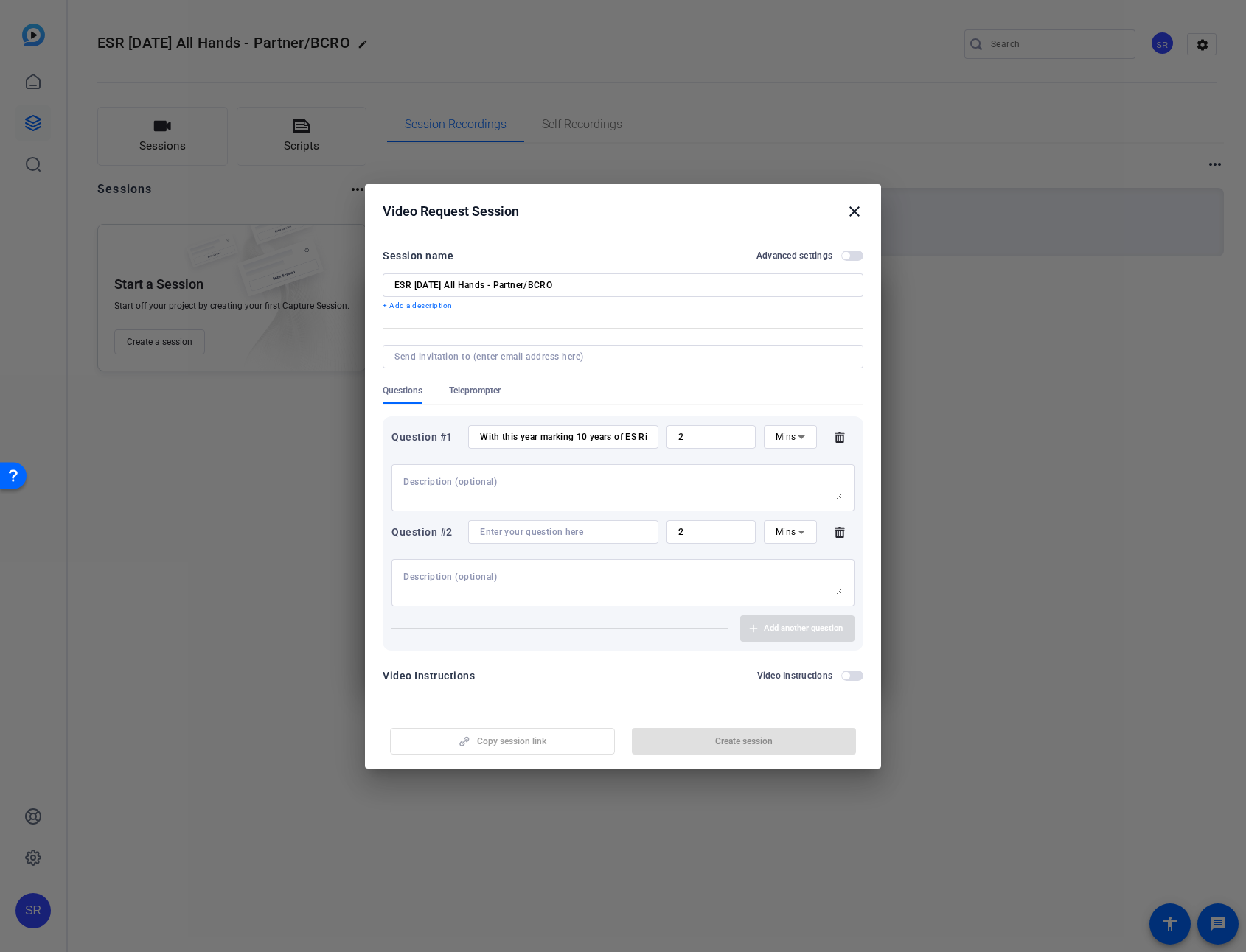
click at [561, 526] on input at bounding box center [563, 532] width 167 height 11
paste input "What impacts/contributions have we made to your area’s success?"
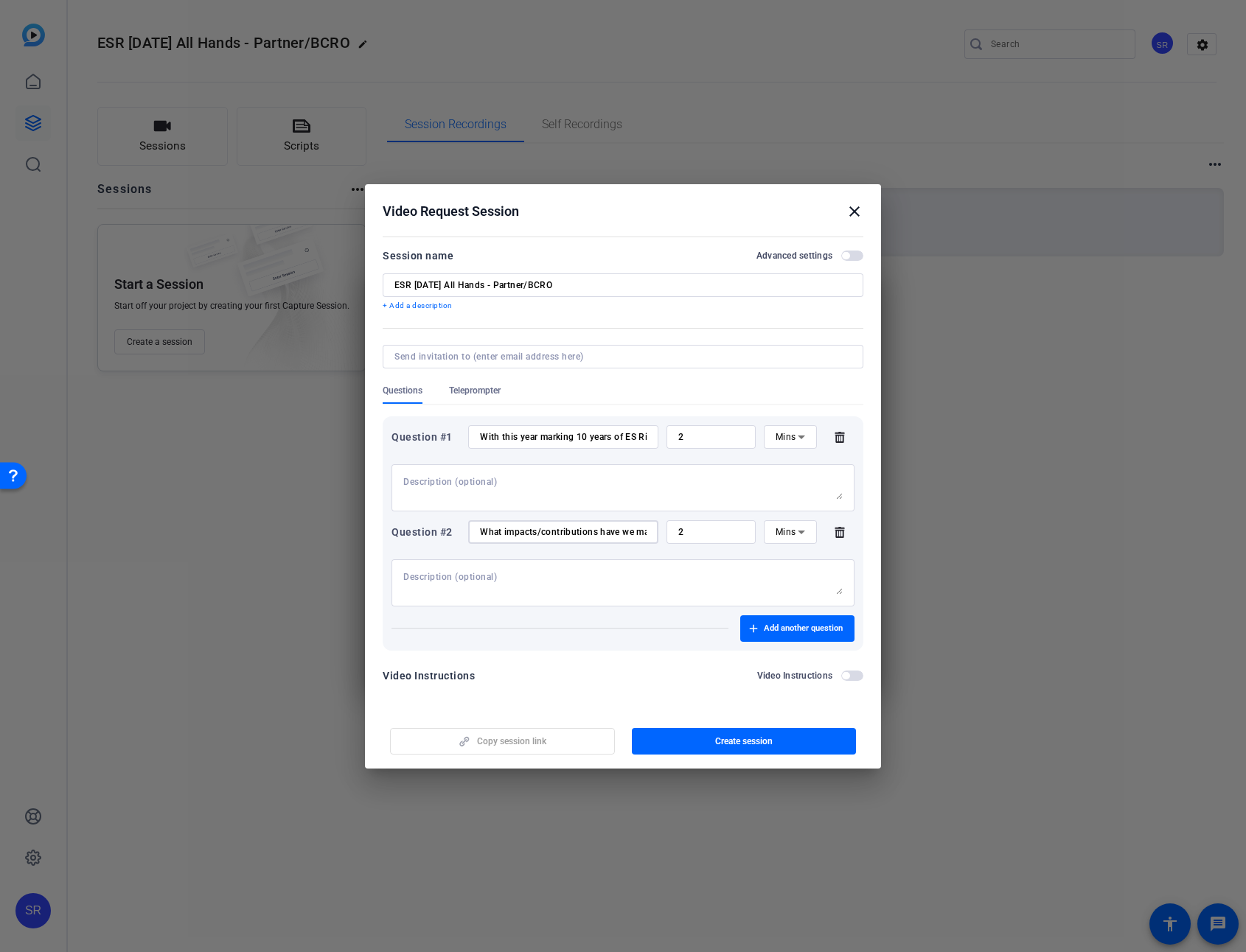
scroll to position [0, 113]
type input "What impacts/contributions have we made to your area’s success?"
click at [808, 531] on icon at bounding box center [800, 532] width 18 height 18
click at [708, 534] on div at bounding box center [623, 476] width 1246 height 952
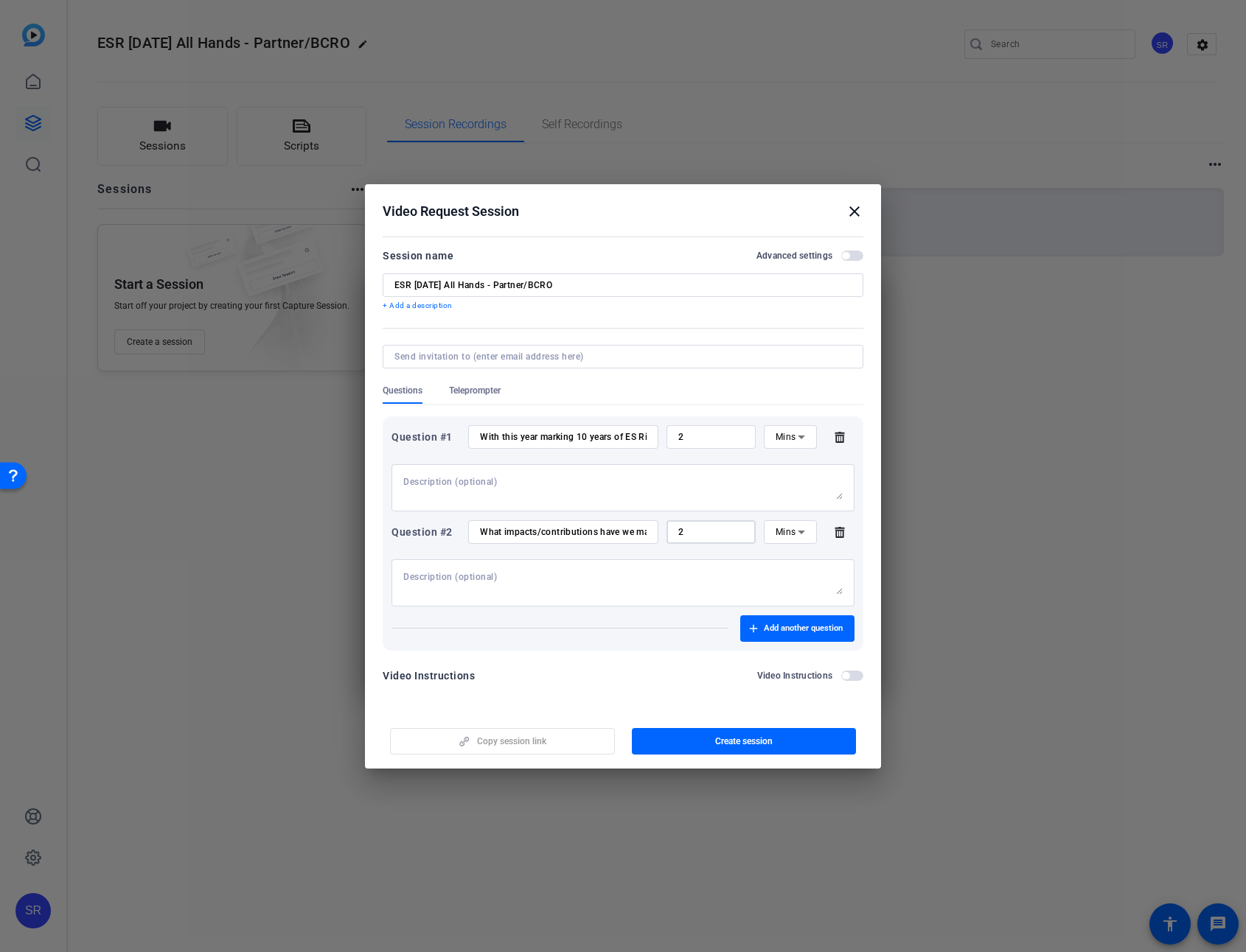
click at [708, 534] on input "2" at bounding box center [711, 532] width 65 height 11
type input "1"
click at [676, 436] on div "2" at bounding box center [711, 436] width 89 height 24
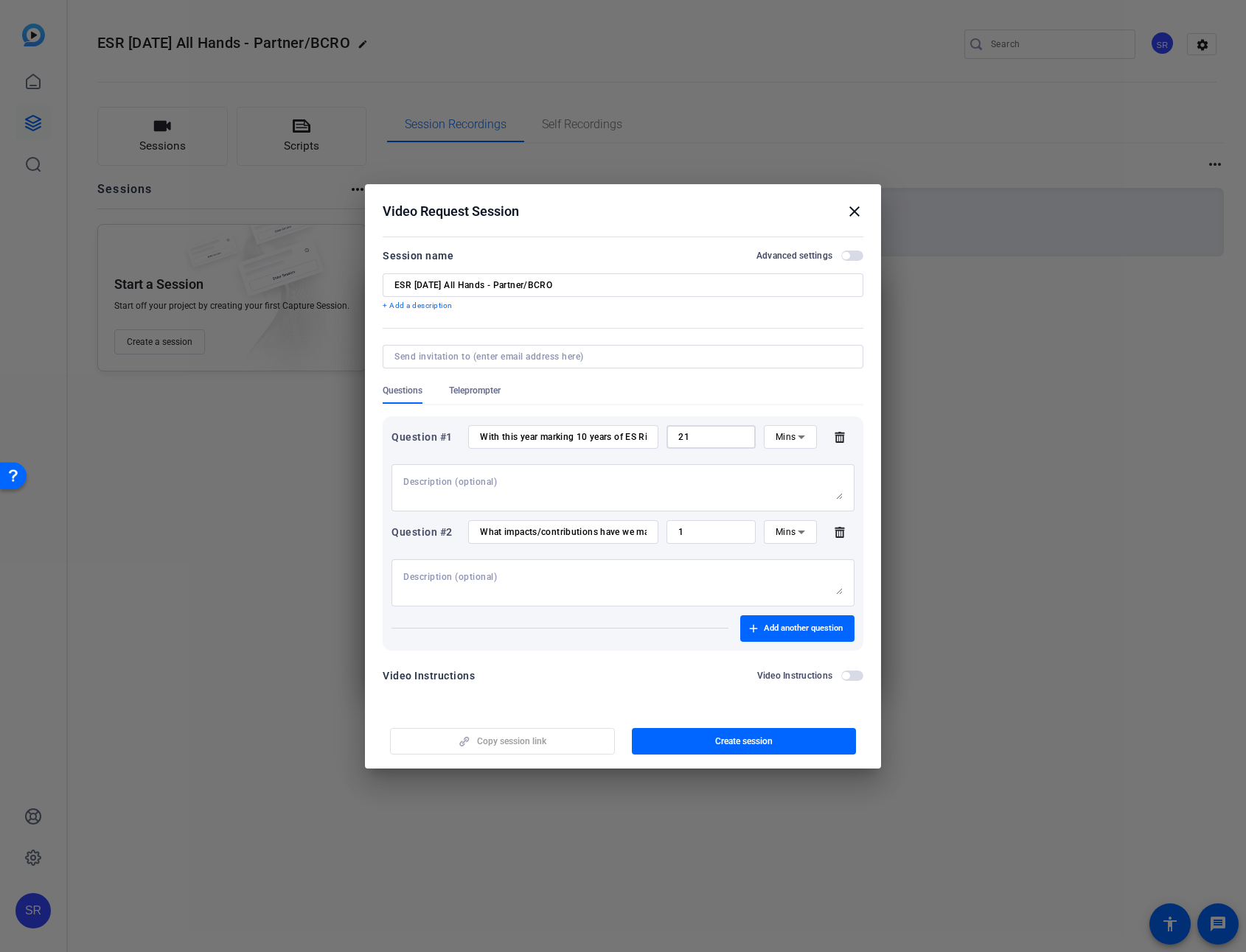
drag, startPoint x: 684, startPoint y: 436, endPoint x: 669, endPoint y: 438, distance: 15.1
click at [669, 438] on div "21" at bounding box center [711, 436] width 89 height 24
type input "1"
click at [792, 627] on span "Add another question" at bounding box center [804, 628] width 79 height 11
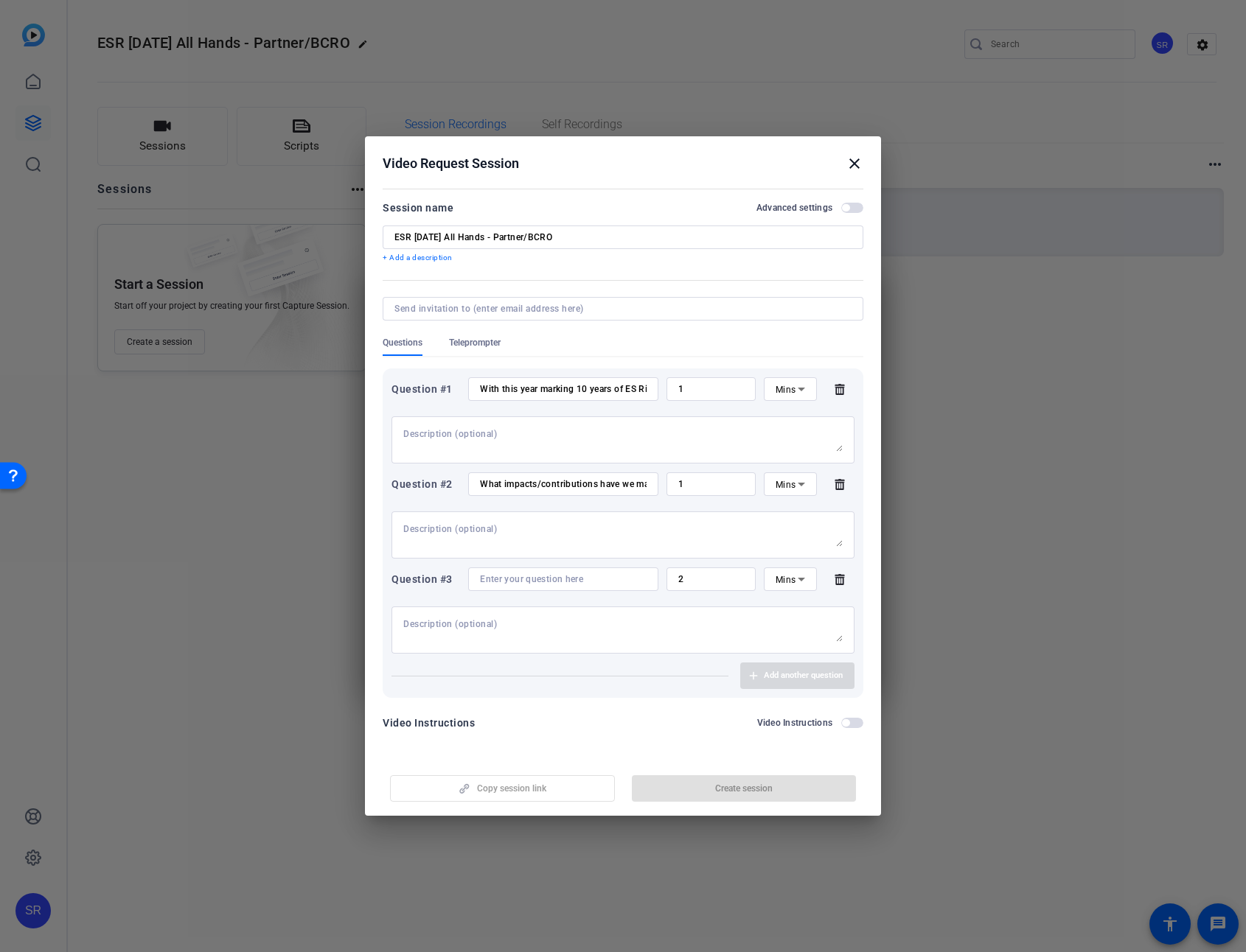
click at [599, 580] on input at bounding box center [563, 579] width 167 height 11
paste input "What can we do to support you moving forward?"
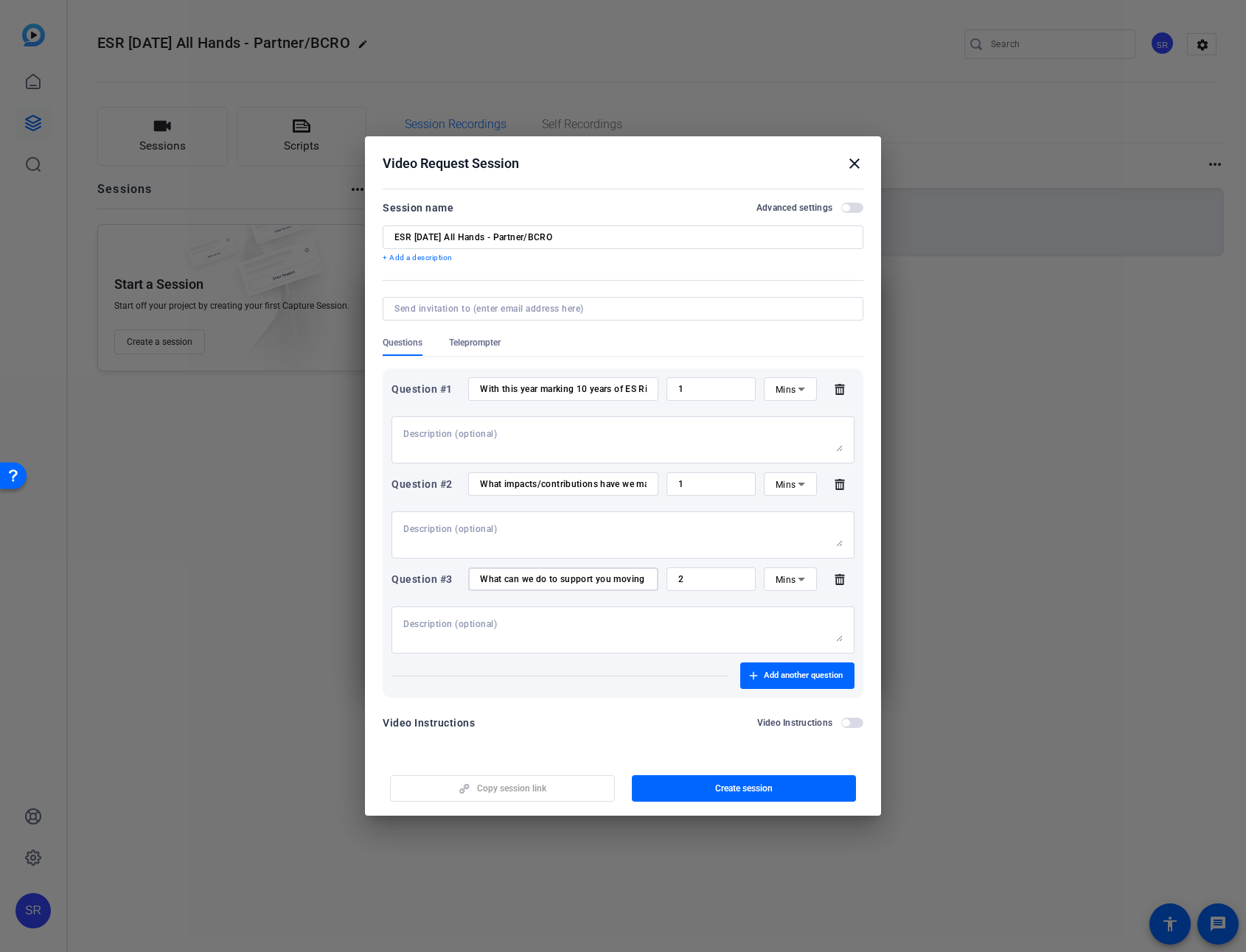
scroll to position [0, 37]
type input "What can we do to support you moving forward?"
drag, startPoint x: 695, startPoint y: 581, endPoint x: 657, endPoint y: 582, distance: 38.0
click at [657, 582] on div "Question #3 What can we do to support you moving forward? 2 Mins" at bounding box center [623, 579] width 463 height 24
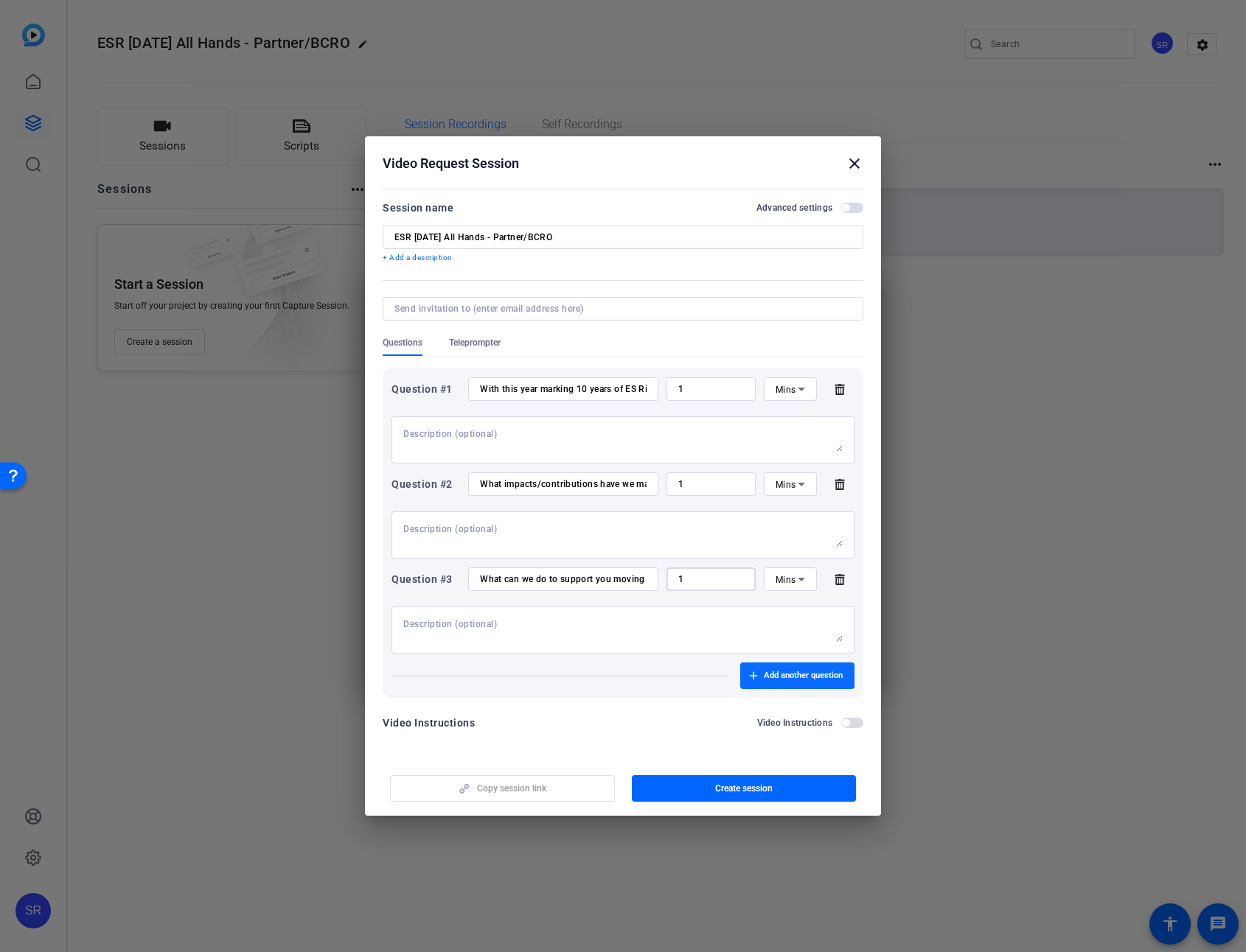
type input "1"
click at [787, 671] on span "Add another question" at bounding box center [804, 676] width 79 height 11
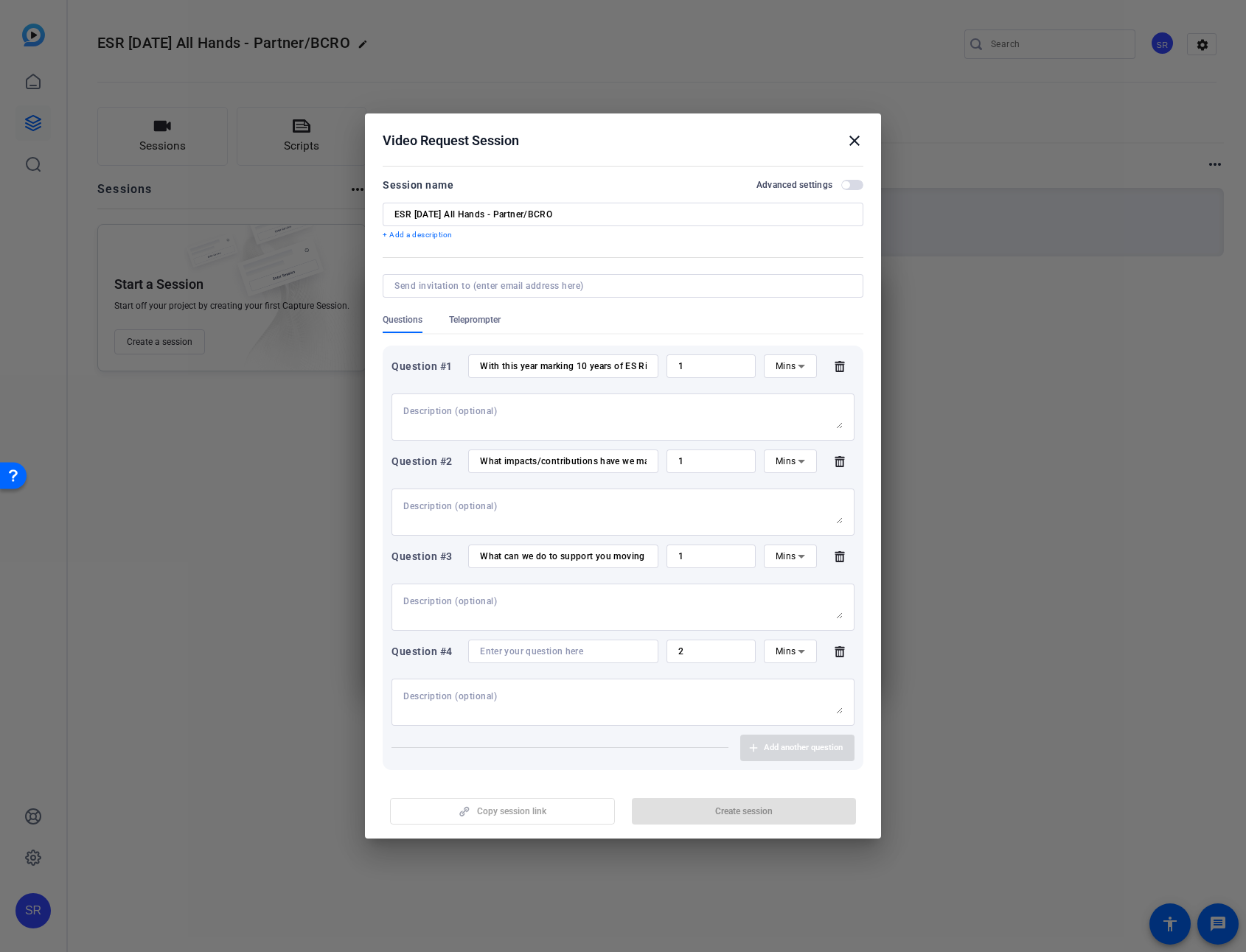
click at [506, 648] on input at bounding box center [563, 651] width 167 height 11
paste input "You've been in risk management for a while. What's the biggest misconception pe…"
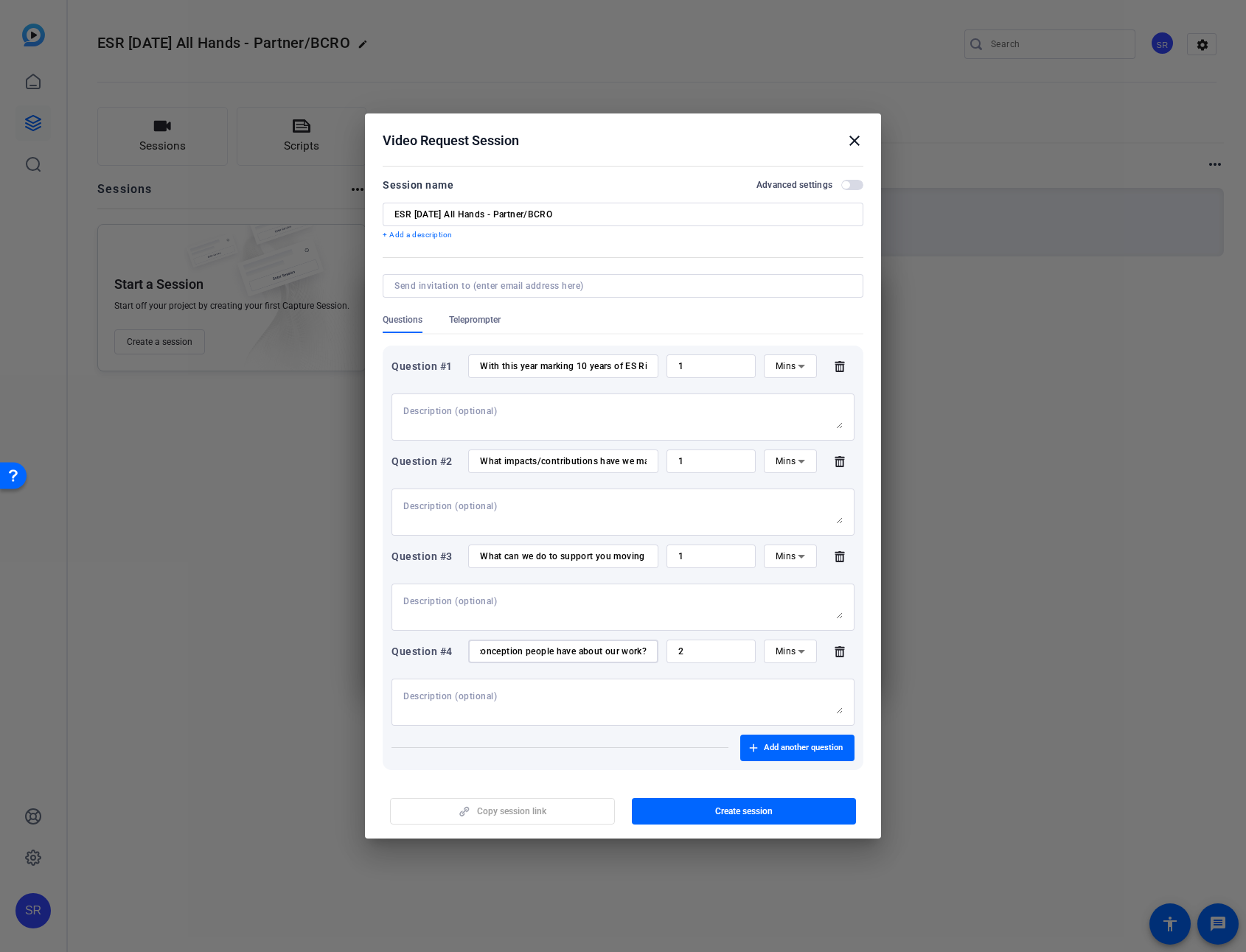
type input "You've been in risk management for a while. What's the biggest misconception pe…"
drag, startPoint x: 667, startPoint y: 653, endPoint x: 656, endPoint y: 652, distance: 11.0
click at [656, 652] on div "Question #4 You've been in risk management for a while. What's the biggest misc…" at bounding box center [623, 651] width 463 height 24
type input "1"
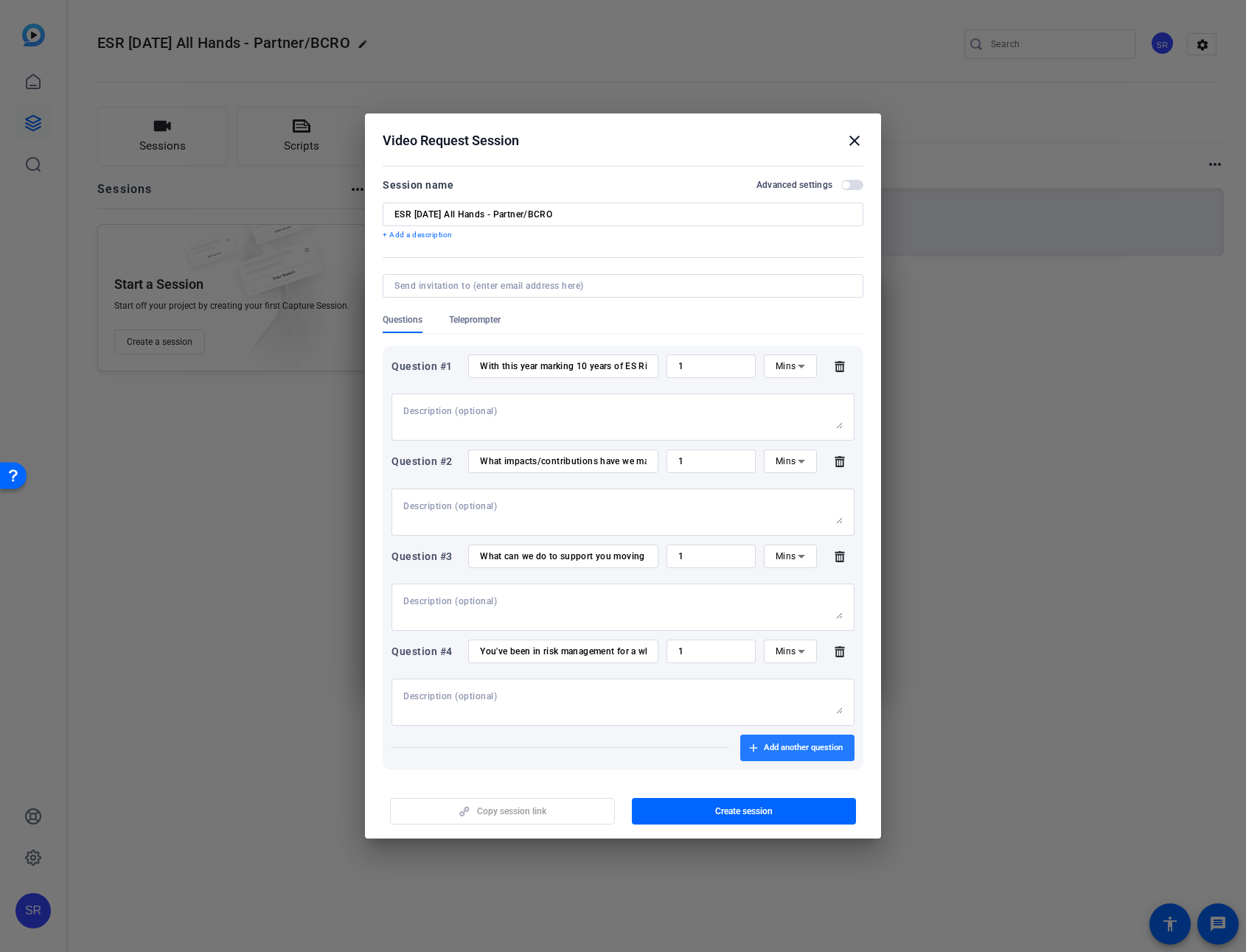
click at [812, 691] on span "button" at bounding box center [797, 748] width 114 height 35
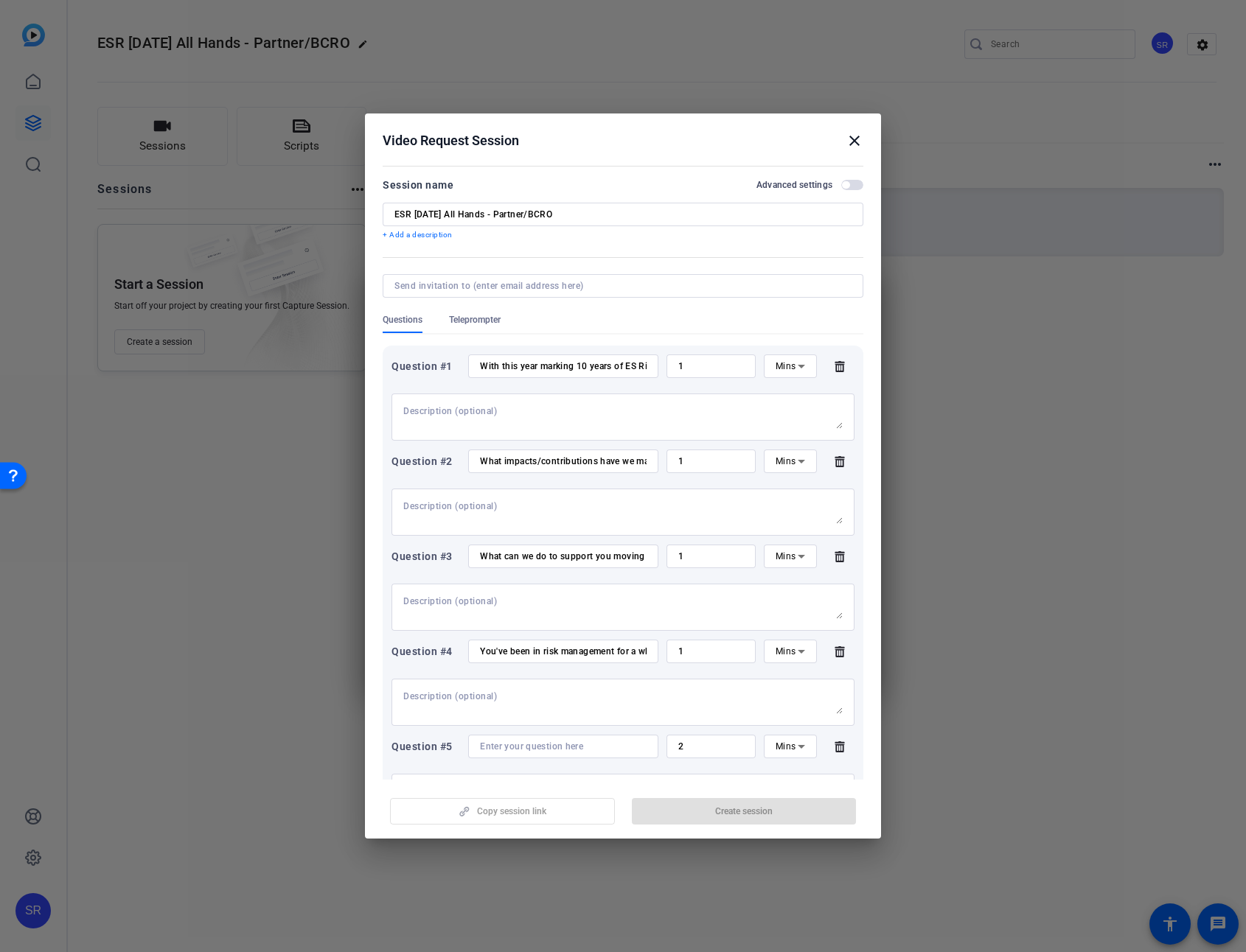
click at [544, 691] on input at bounding box center [563, 746] width 167 height 11
paste input "Looking forward, what are the biggest challenges that you think we will collect…"
type input "Looking forward, what are the biggest challenges that you think we will collect…"
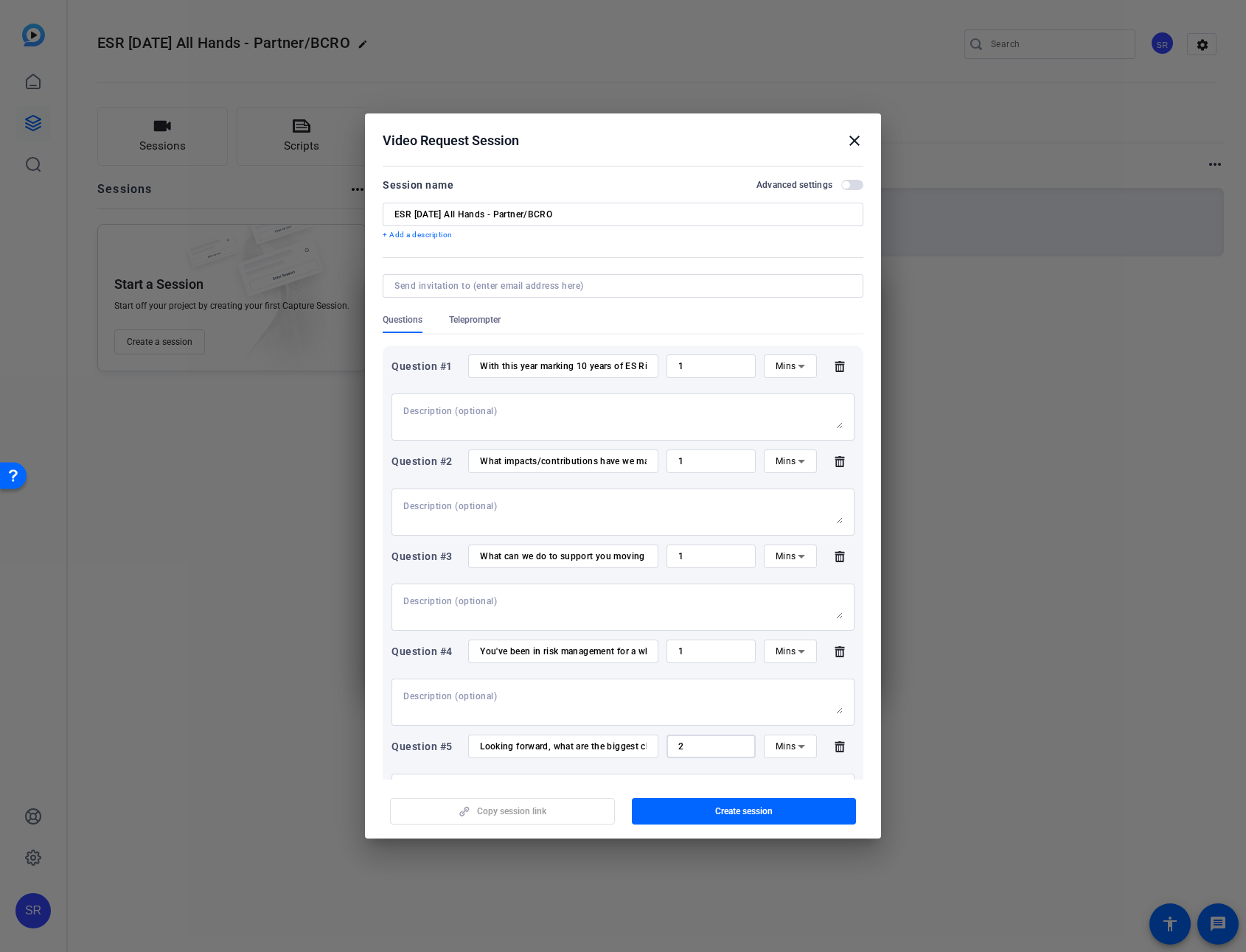
drag, startPoint x: 698, startPoint y: 745, endPoint x: 660, endPoint y: 746, distance: 38.0
click at [666, 691] on div "2" at bounding box center [711, 746] width 89 height 24
type input "1"
click at [766, 691] on span "Create session" at bounding box center [743, 811] width 57 height 11
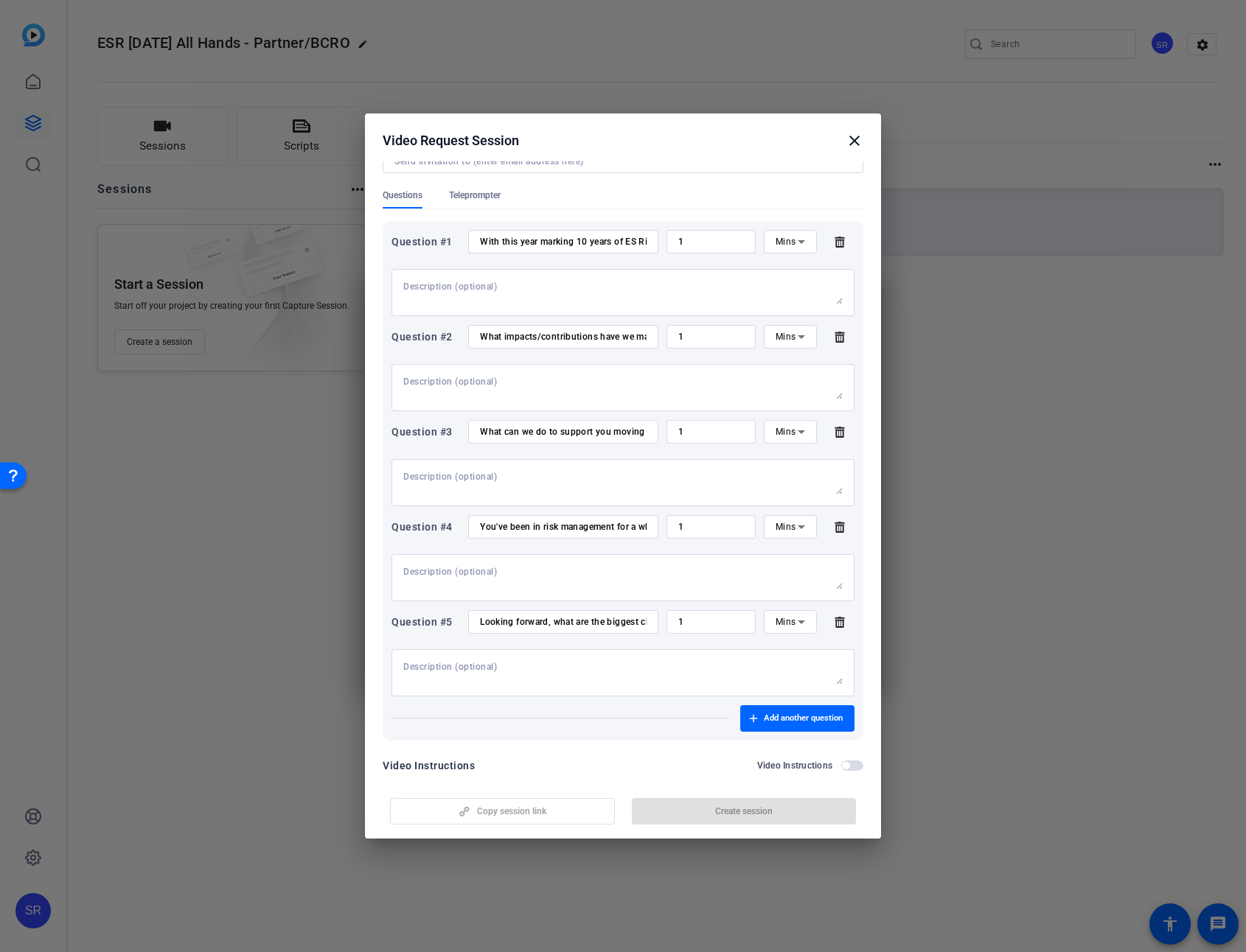
scroll to position [144, 0]
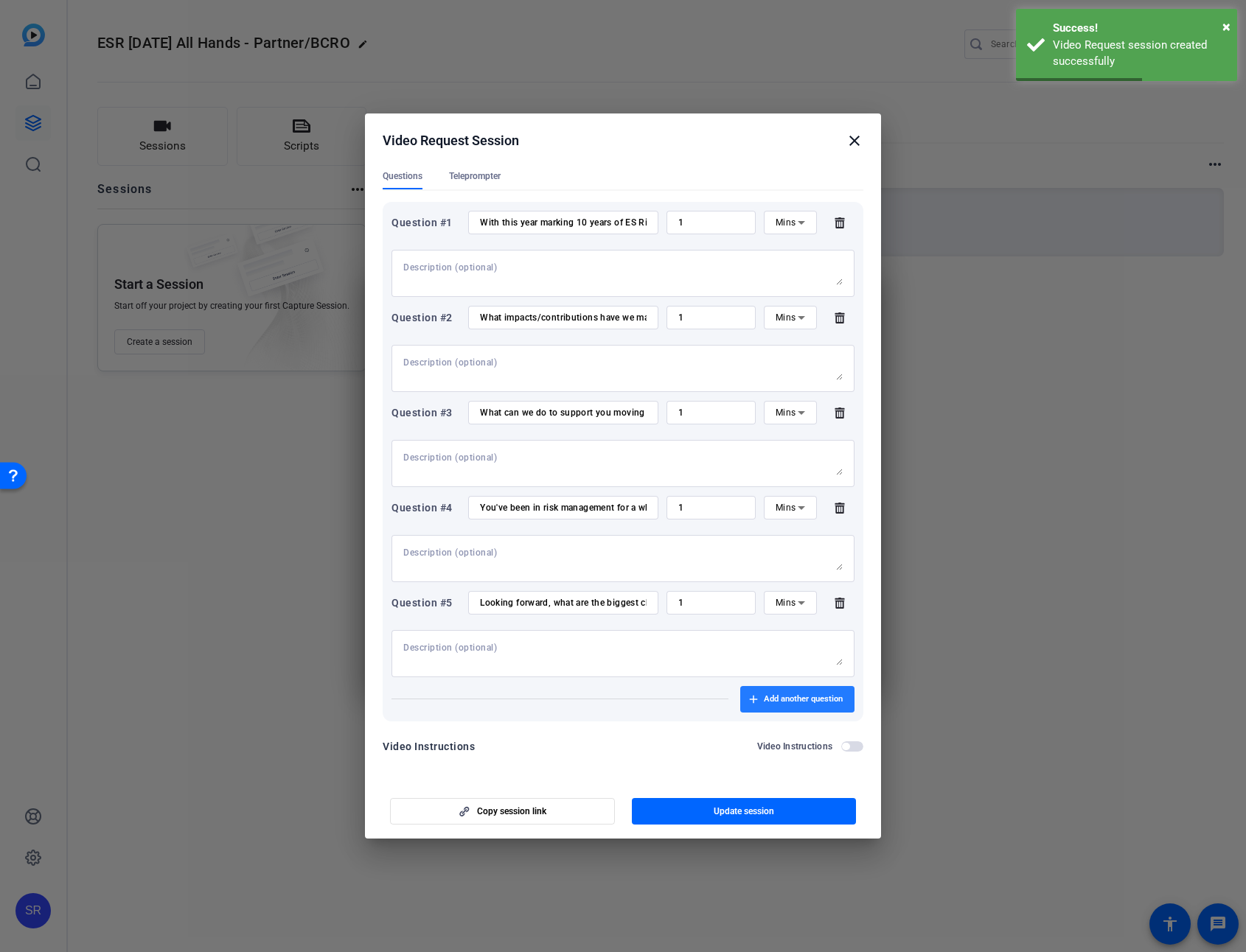
click at [768, 691] on span "Add another question" at bounding box center [804, 699] width 79 height 11
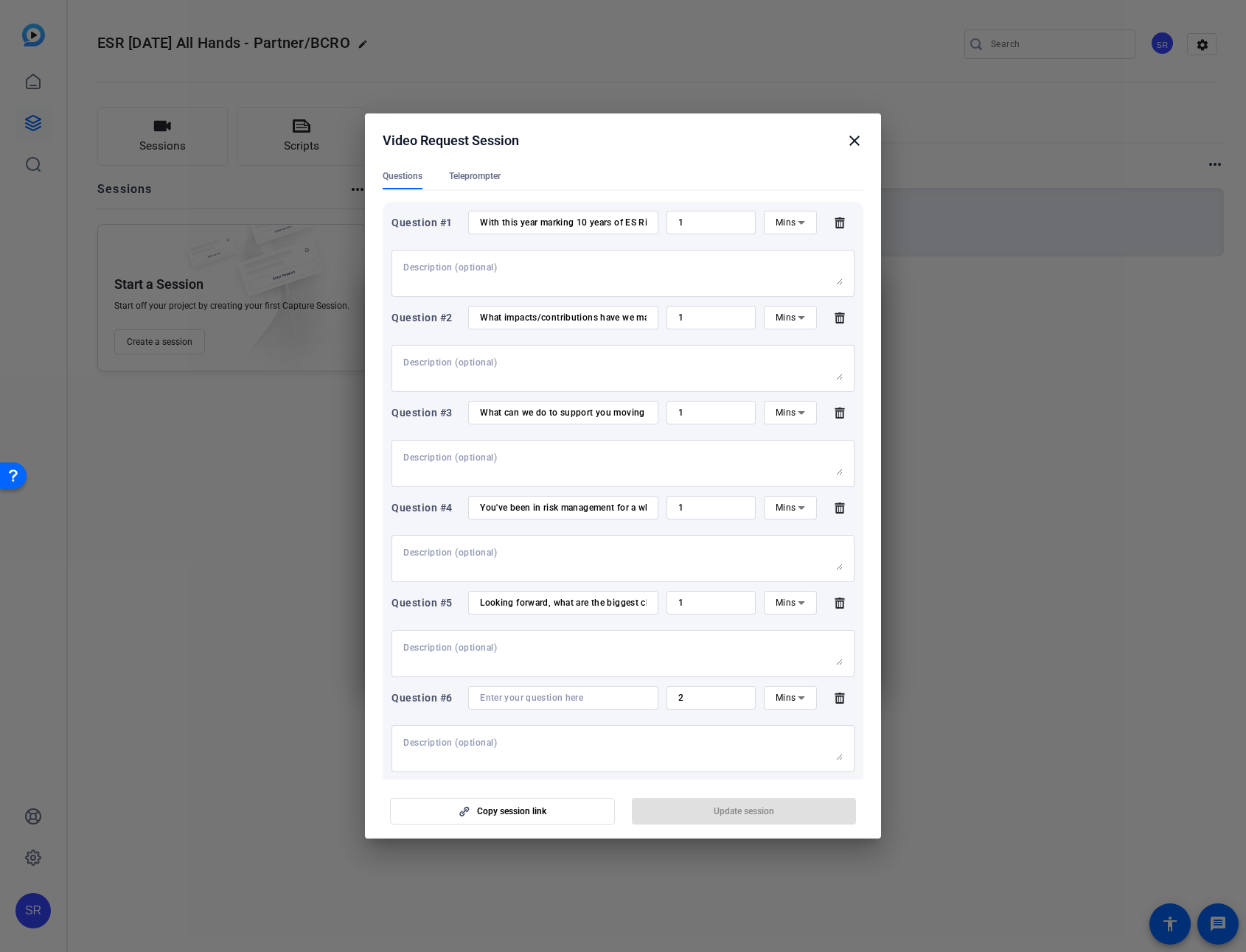
click at [557, 691] on input at bounding box center [563, 698] width 167 height 11
paste input "How do you envision the risk management profession changing in the next 10 year…"
type input "How do you envision the risk management profession changing in the next 10 year…"
click at [726, 691] on input "2" at bounding box center [711, 698] width 65 height 11
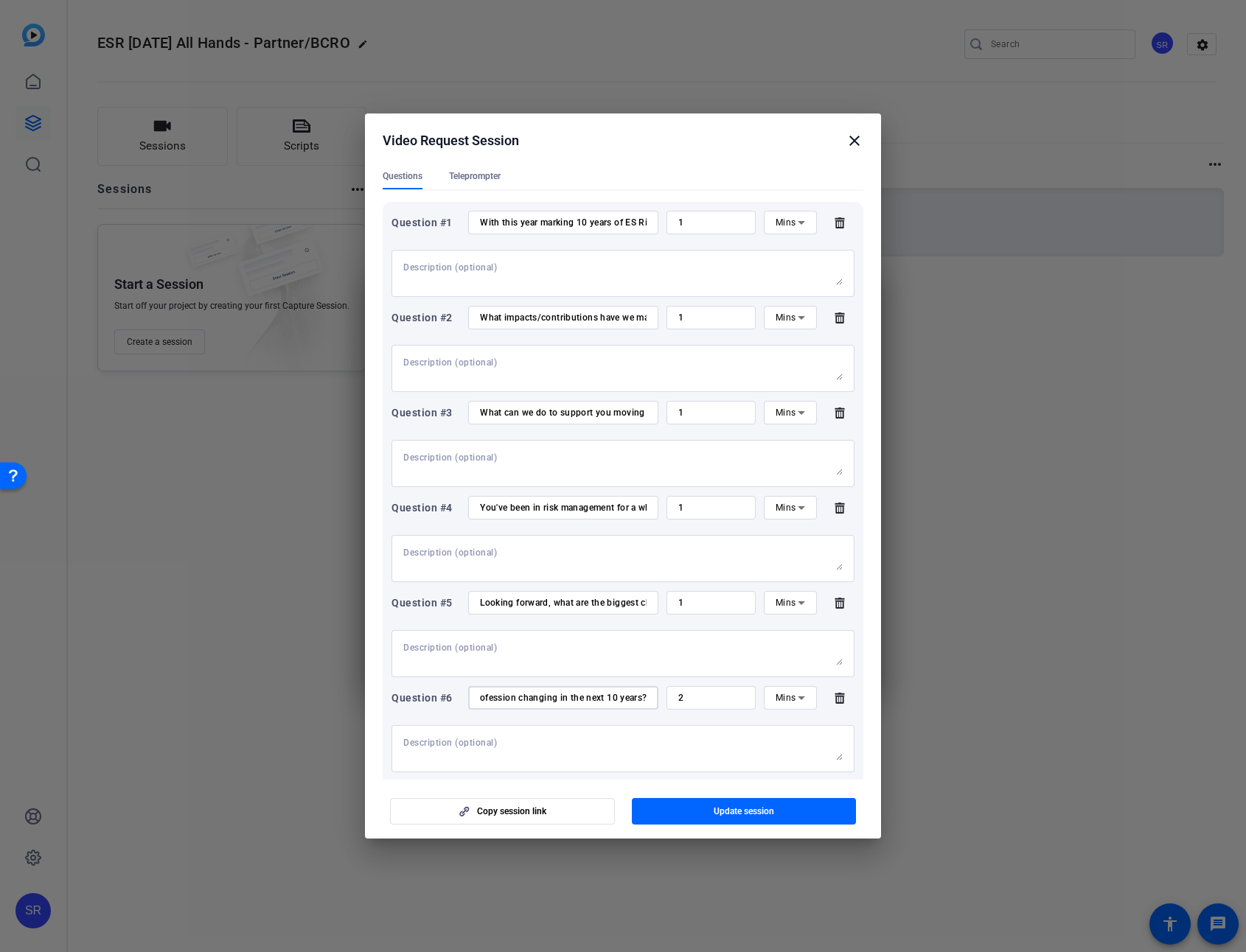
scroll to position [0, 0]
drag, startPoint x: 669, startPoint y: 697, endPoint x: 634, endPoint y: 698, distance: 35.0
click at [634, 691] on div "Question #6 How do you envision the risk management profession changing in the …" at bounding box center [623, 698] width 463 height 24
type input "1"
click at [637, 691] on mat-dialog-actions "Copy session link Update session" at bounding box center [622, 809] width 516 height 59
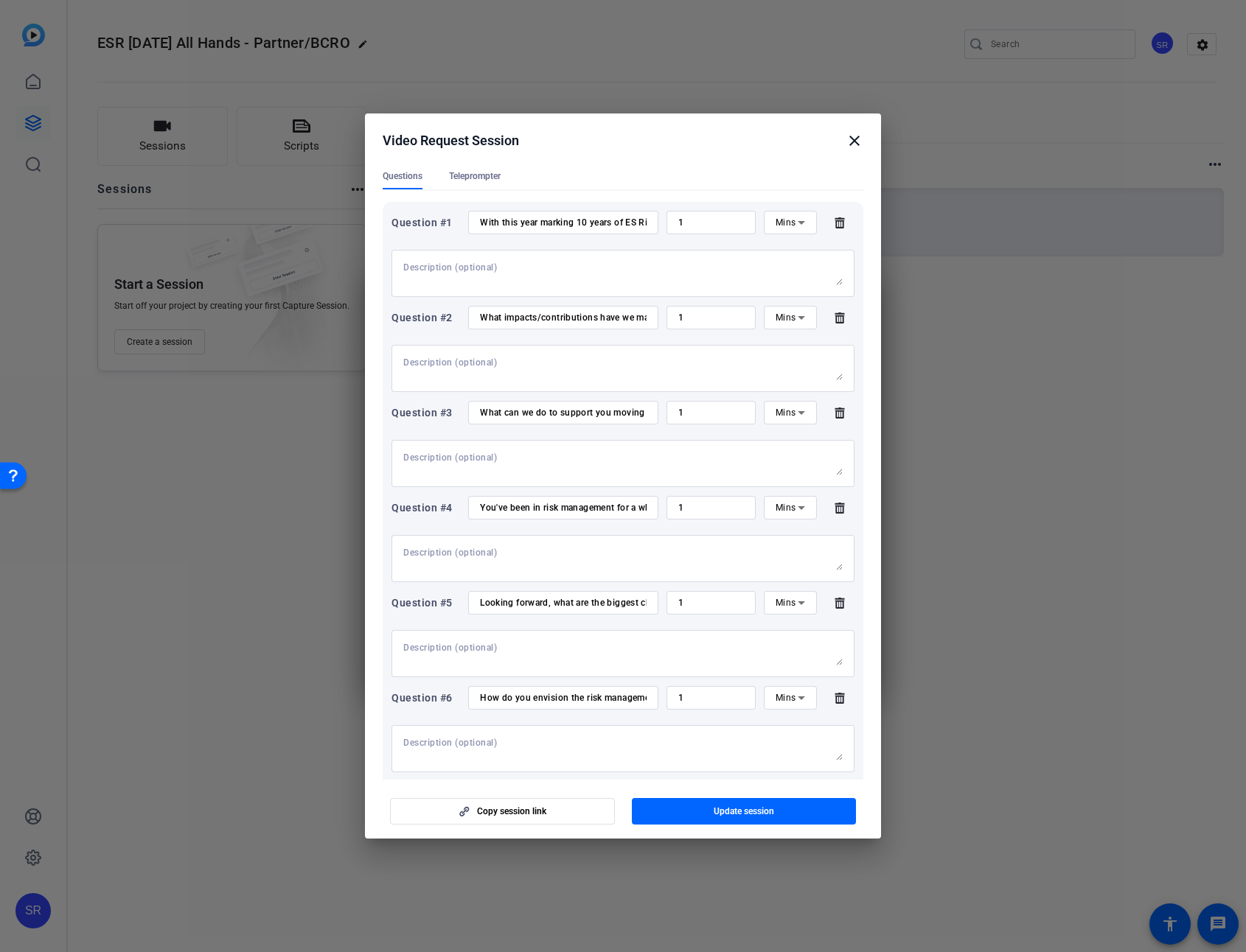
click at [867, 691] on mat-dialog-content "Session name Advanced settings ESR Oct 2025 All Hands - Partner/BCRO + Add a de…" at bounding box center [622, 471] width 516 height 619
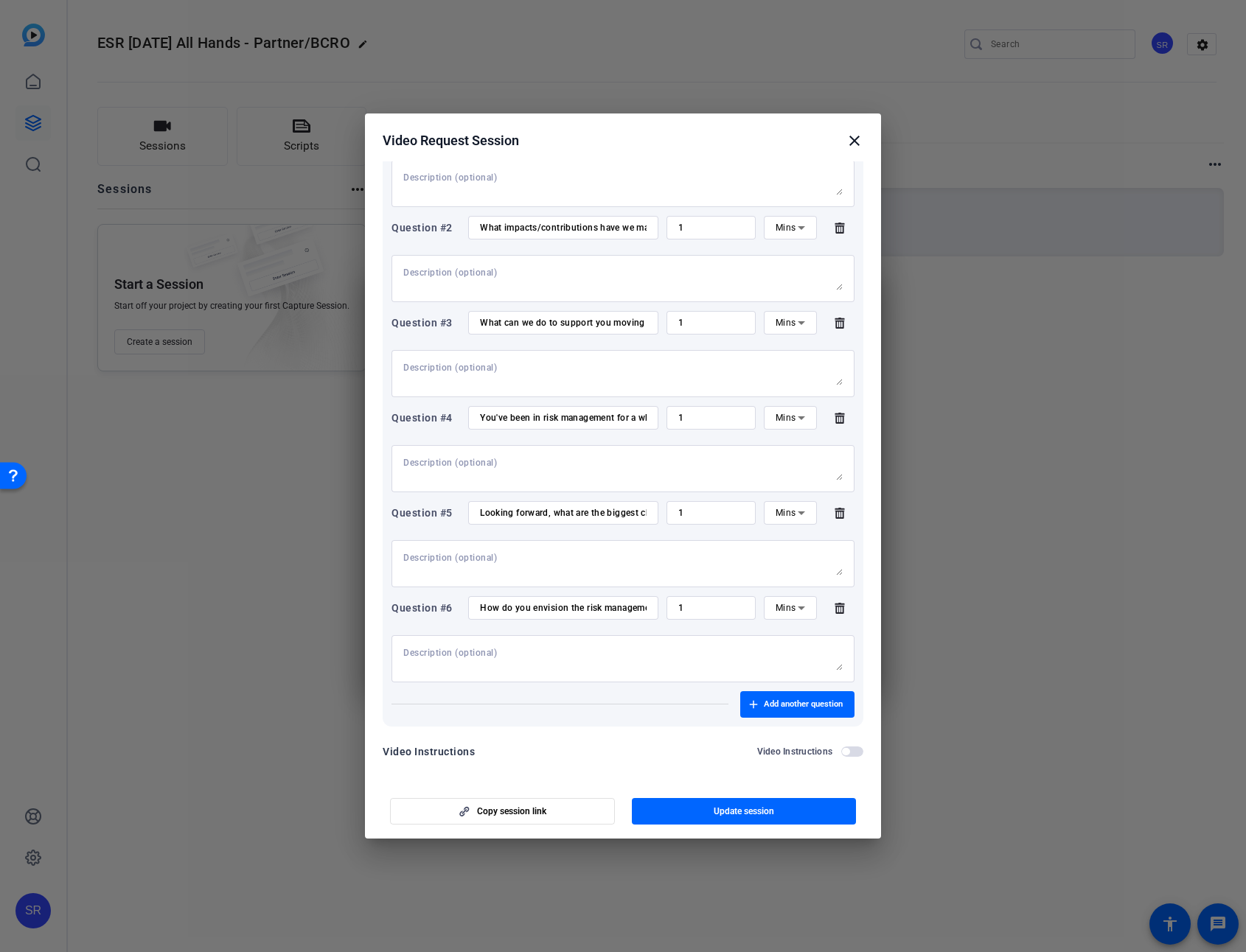
scroll to position [239, 0]
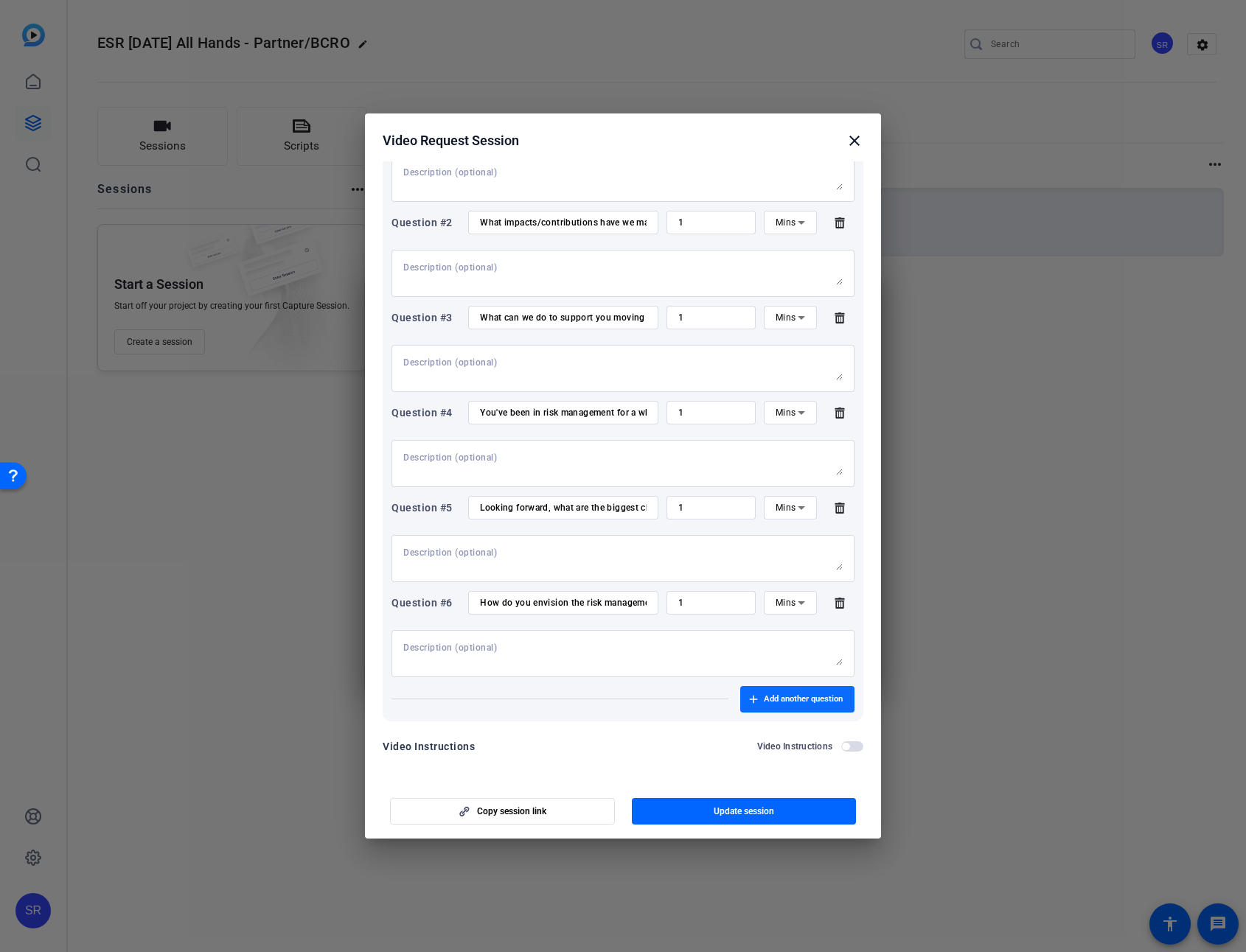
click at [790, 691] on span "Add another question" at bounding box center [804, 699] width 79 height 11
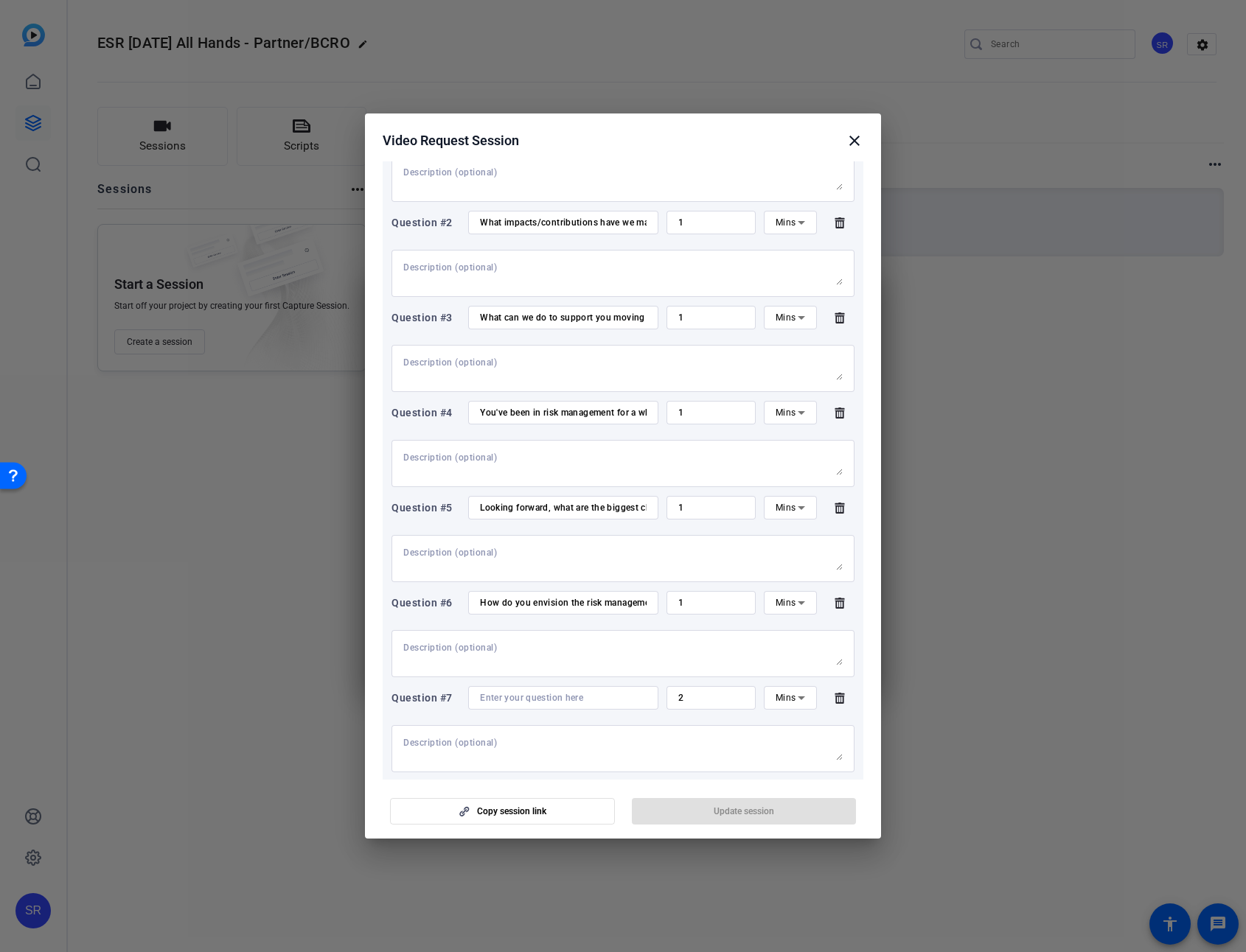
click at [682, 691] on input "2" at bounding box center [711, 698] width 65 height 11
drag, startPoint x: 692, startPoint y: 697, endPoint x: 652, endPoint y: 697, distance: 40.0
click at [652, 691] on div "Question #7 2 Mins" at bounding box center [623, 698] width 463 height 24
type input "30"
click at [752, 691] on div "Question #7 30 Mins" at bounding box center [623, 698] width 463 height 24
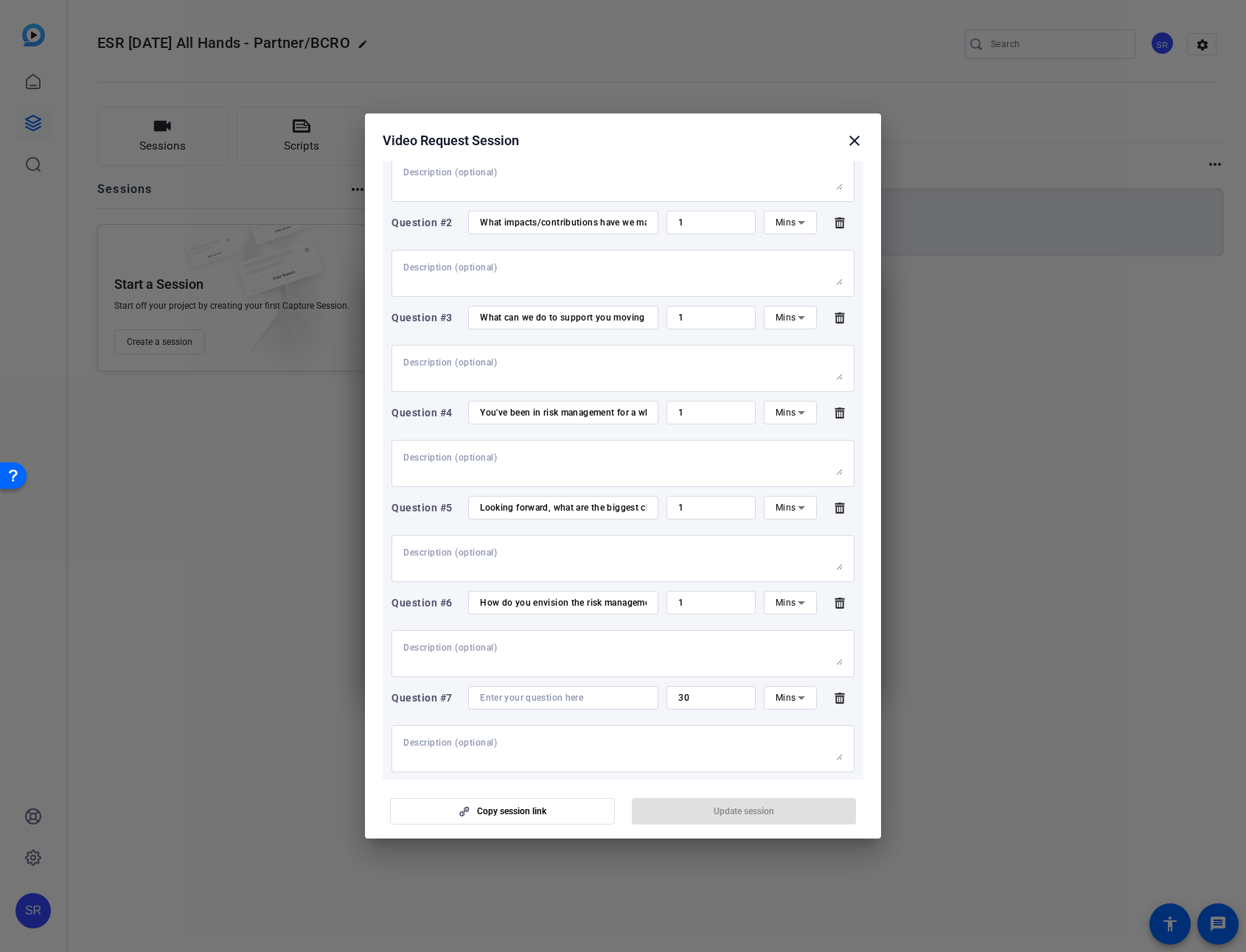
click at [776, 691] on span "Mins" at bounding box center [785, 698] width 21 height 11
click at [774, 691] on span "Sec" at bounding box center [775, 727] width 14 height 18
click at [542, 691] on input at bounding box center [563, 698] width 167 height 11
type input "How has Zee's fashion changed over the years?"
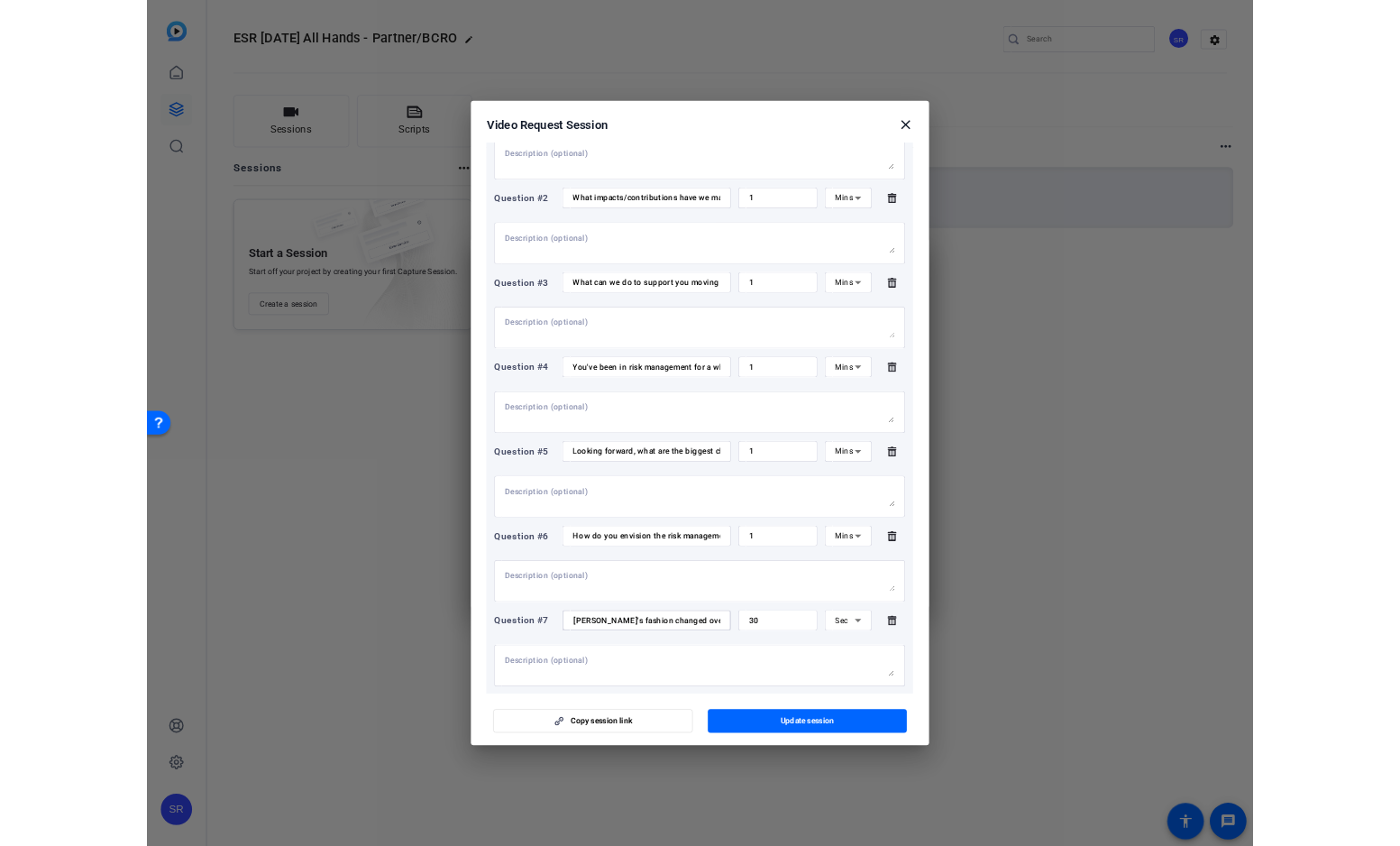
scroll to position [0, 0]
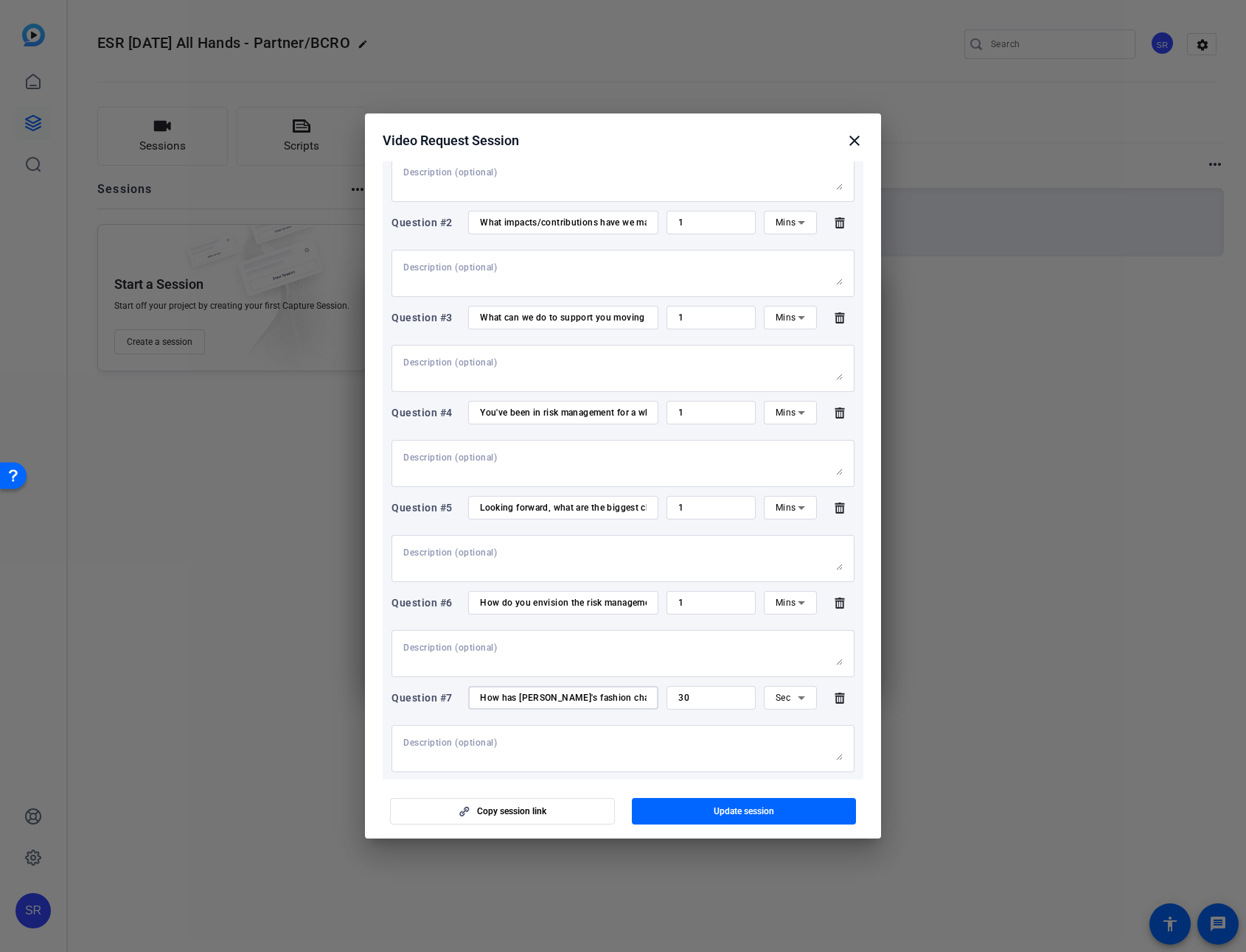
click at [691, 691] on textarea at bounding box center [622, 749] width 439 height 24
click at [718, 691] on span "Update session" at bounding box center [743, 811] width 60 height 11
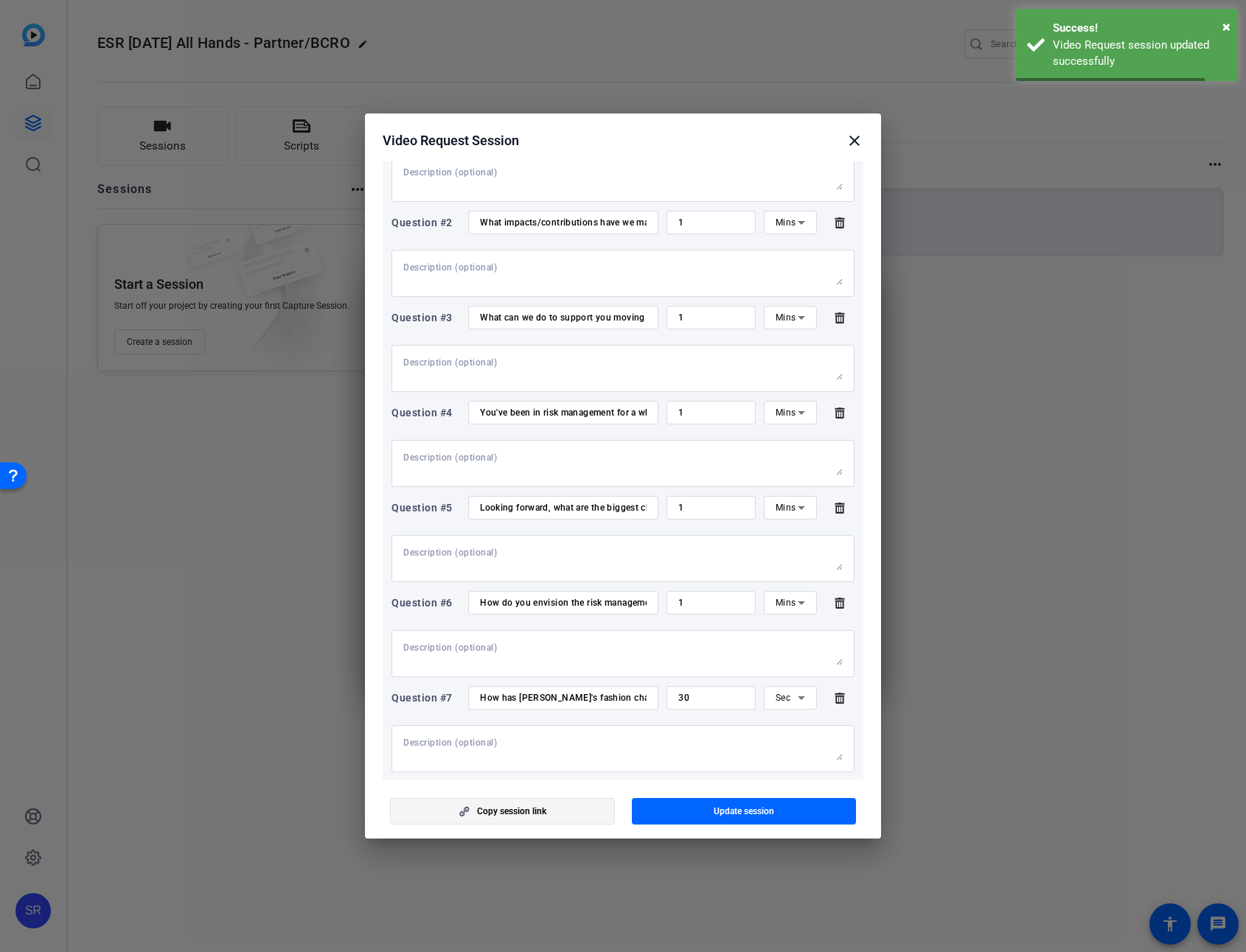
click at [538, 691] on span "Copy session link" at bounding box center [511, 811] width 69 height 11
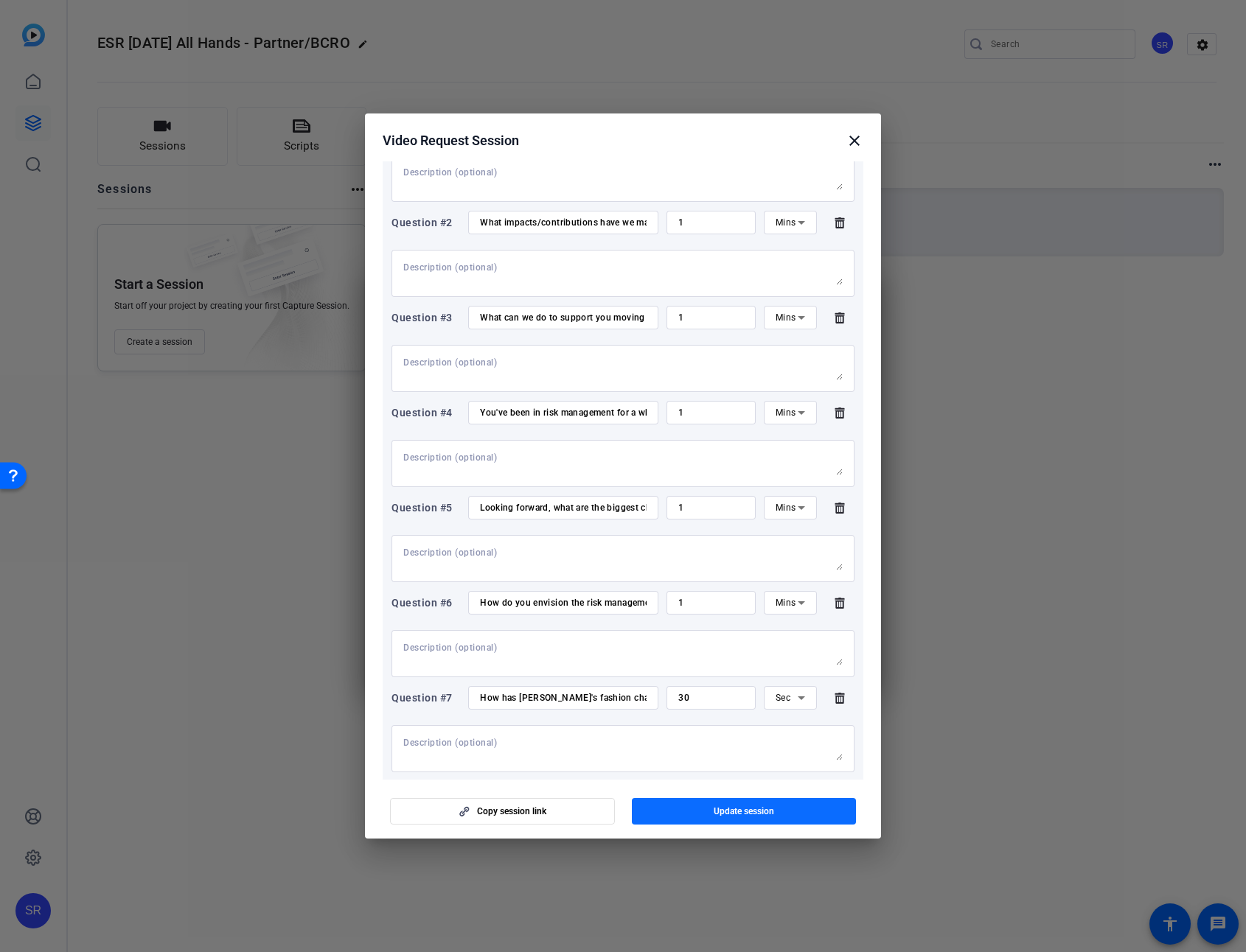
click at [721, 691] on span "button" at bounding box center [743, 811] width 225 height 35
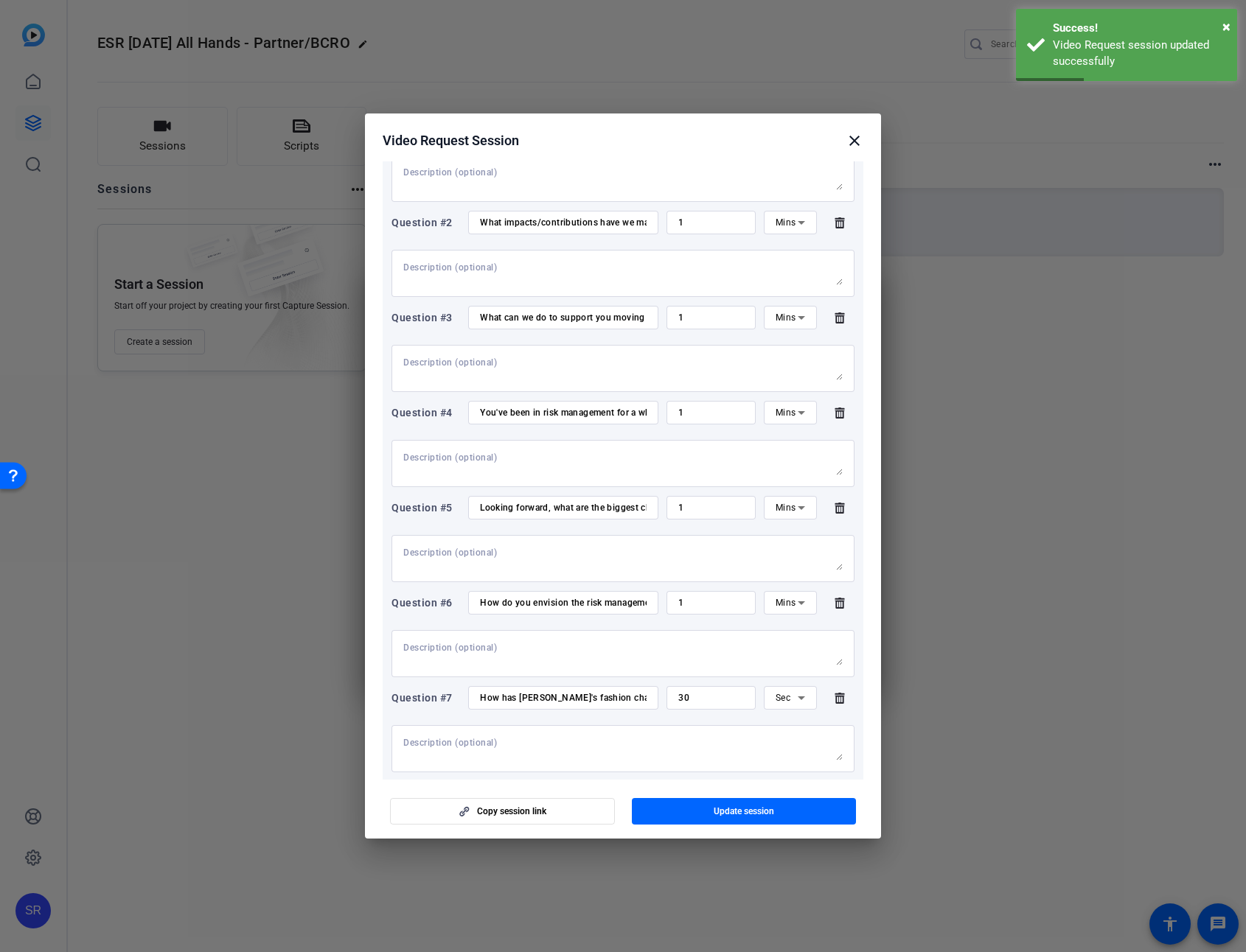
click at [116, 58] on div at bounding box center [623, 476] width 1246 height 952
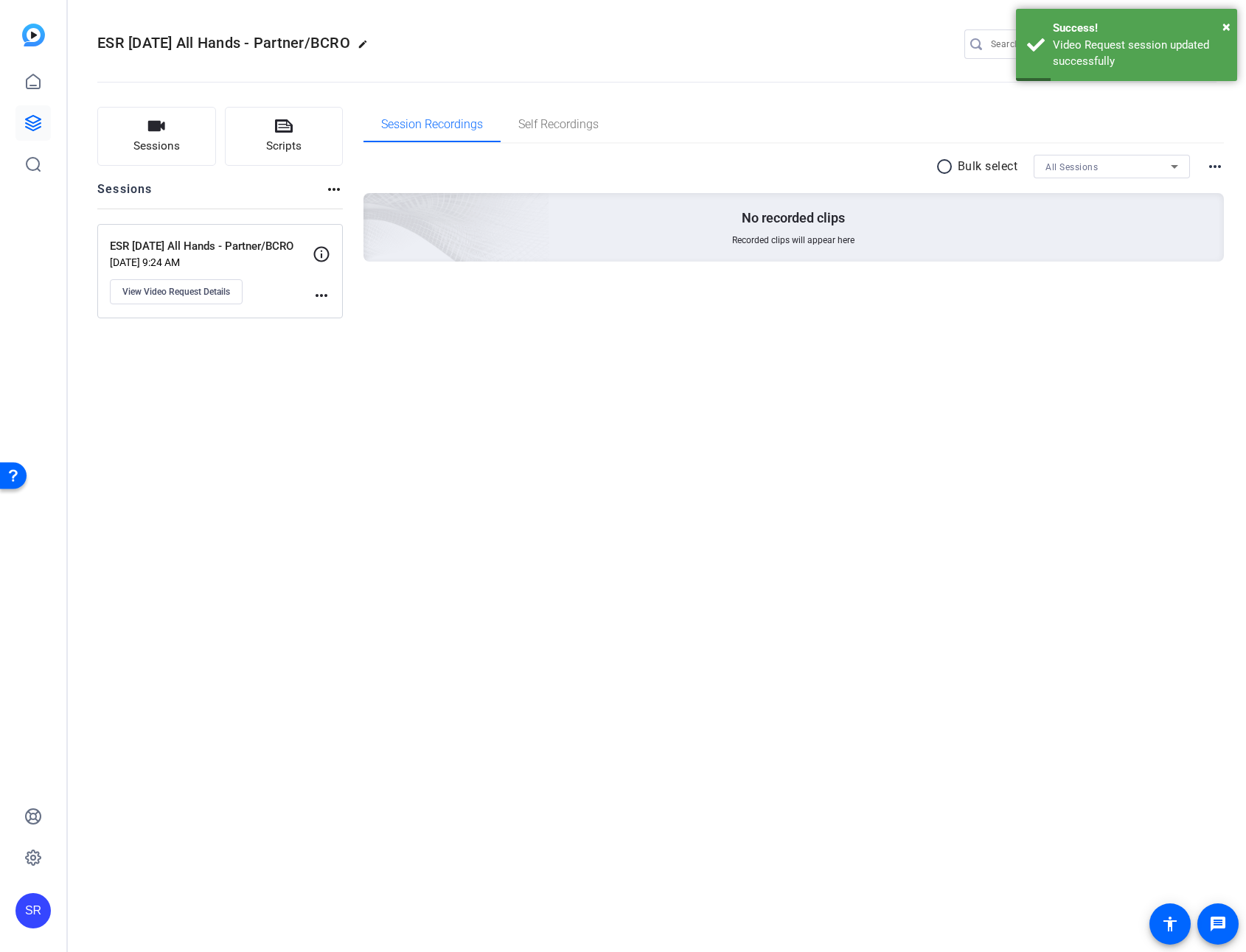
click at [32, 36] on img at bounding box center [34, 35] width 23 height 23
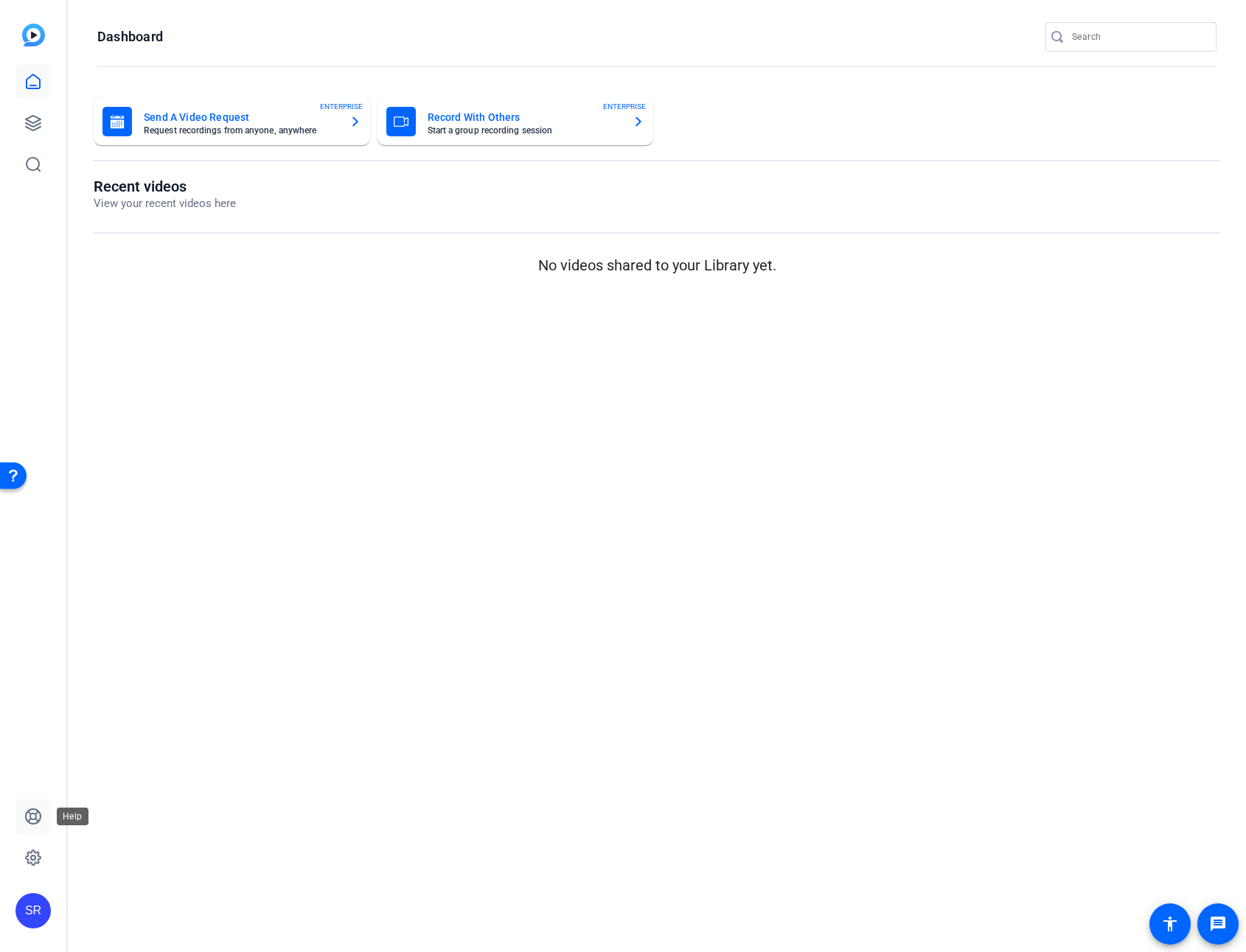
click at [46, 691] on link at bounding box center [33, 816] width 35 height 35
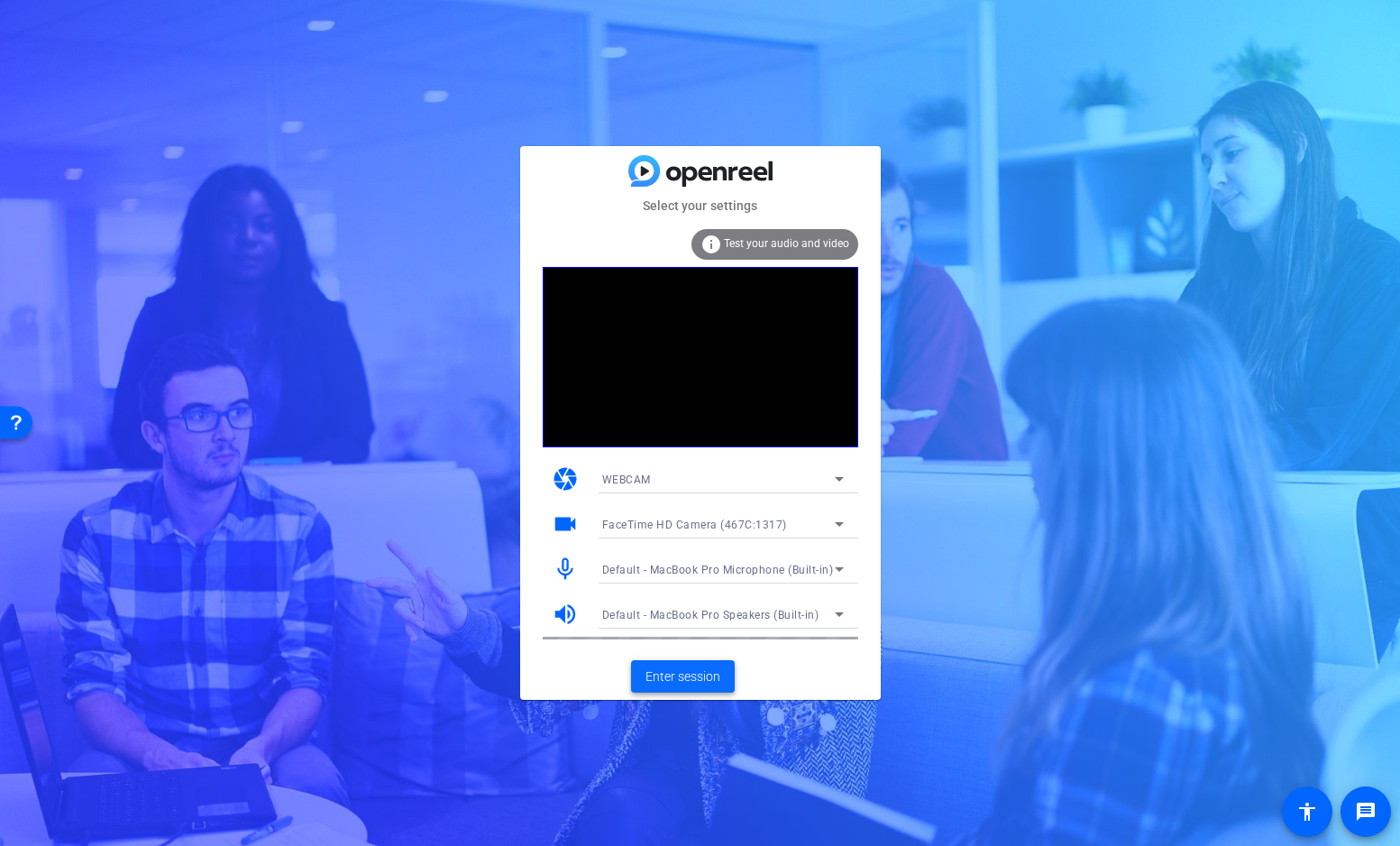
click at [687, 683] on span "Enter session" at bounding box center [683, 676] width 75 height 19
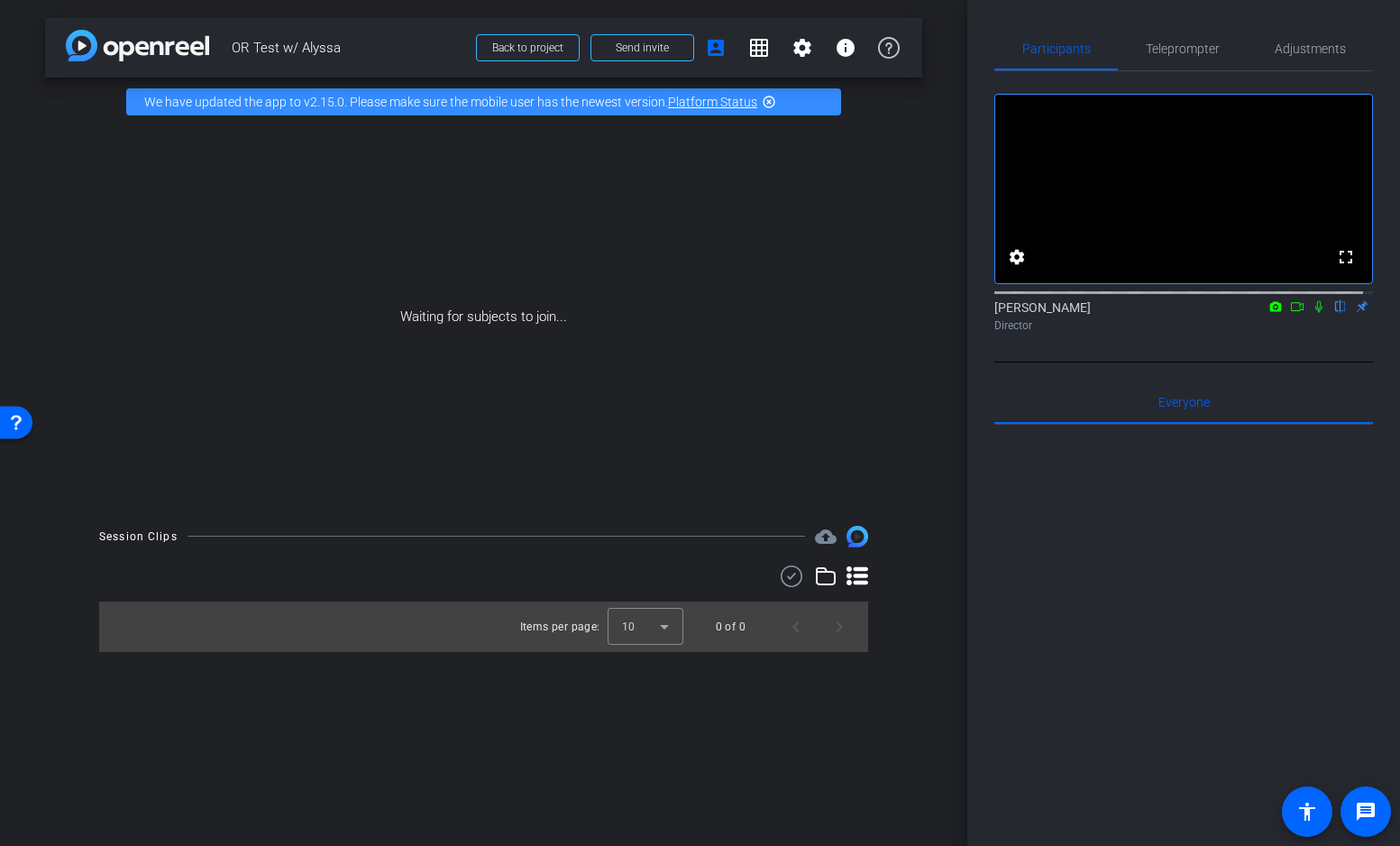
click at [775, 103] on mat-icon "highlight_off" at bounding box center [768, 102] width 14 height 14
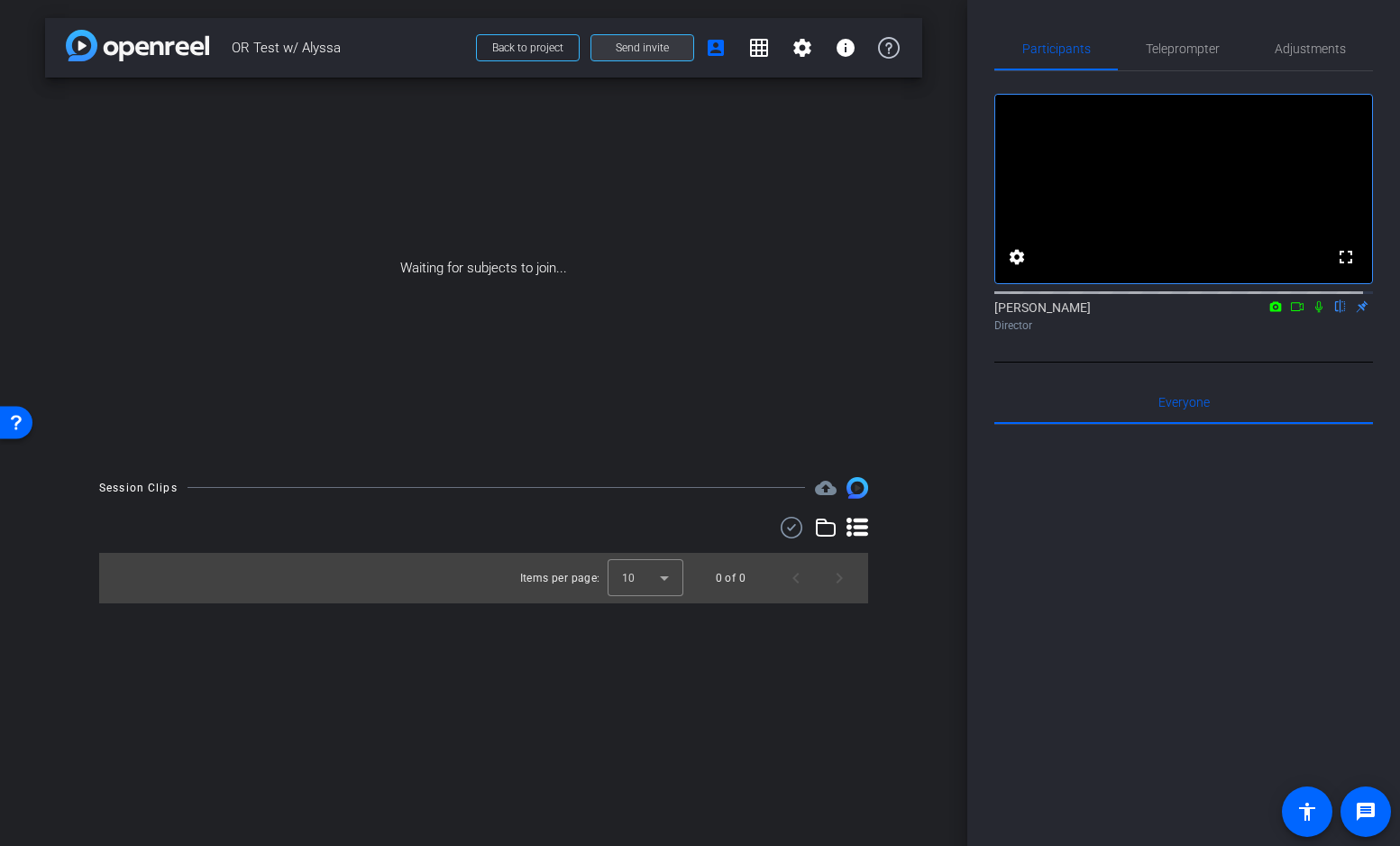
click at [655, 50] on span "Send invite" at bounding box center [642, 48] width 53 height 14
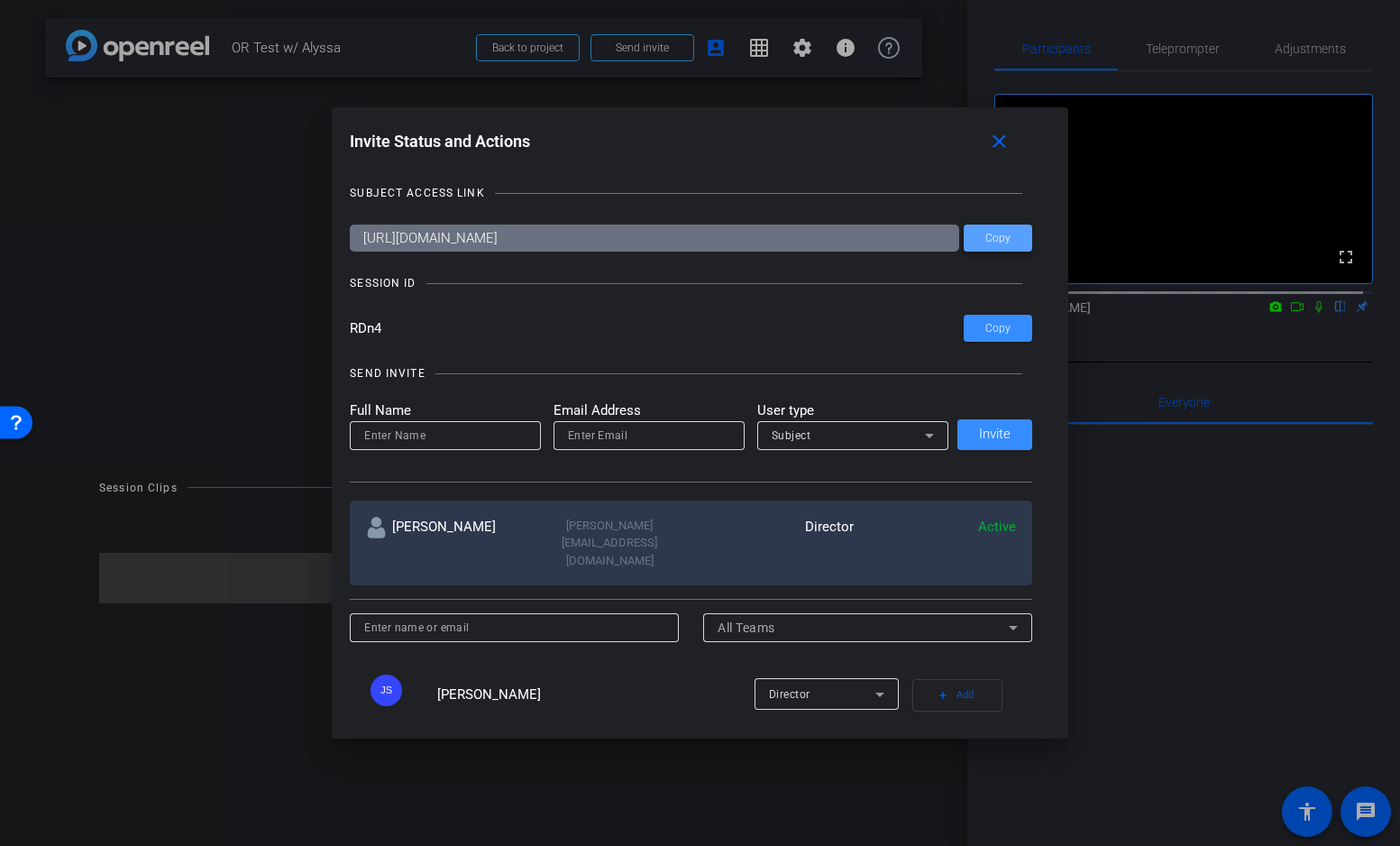
click at [991, 235] on span "Copy" at bounding box center [998, 239] width 25 height 14
click at [1003, 143] on mat-icon "close" at bounding box center [999, 142] width 22 height 22
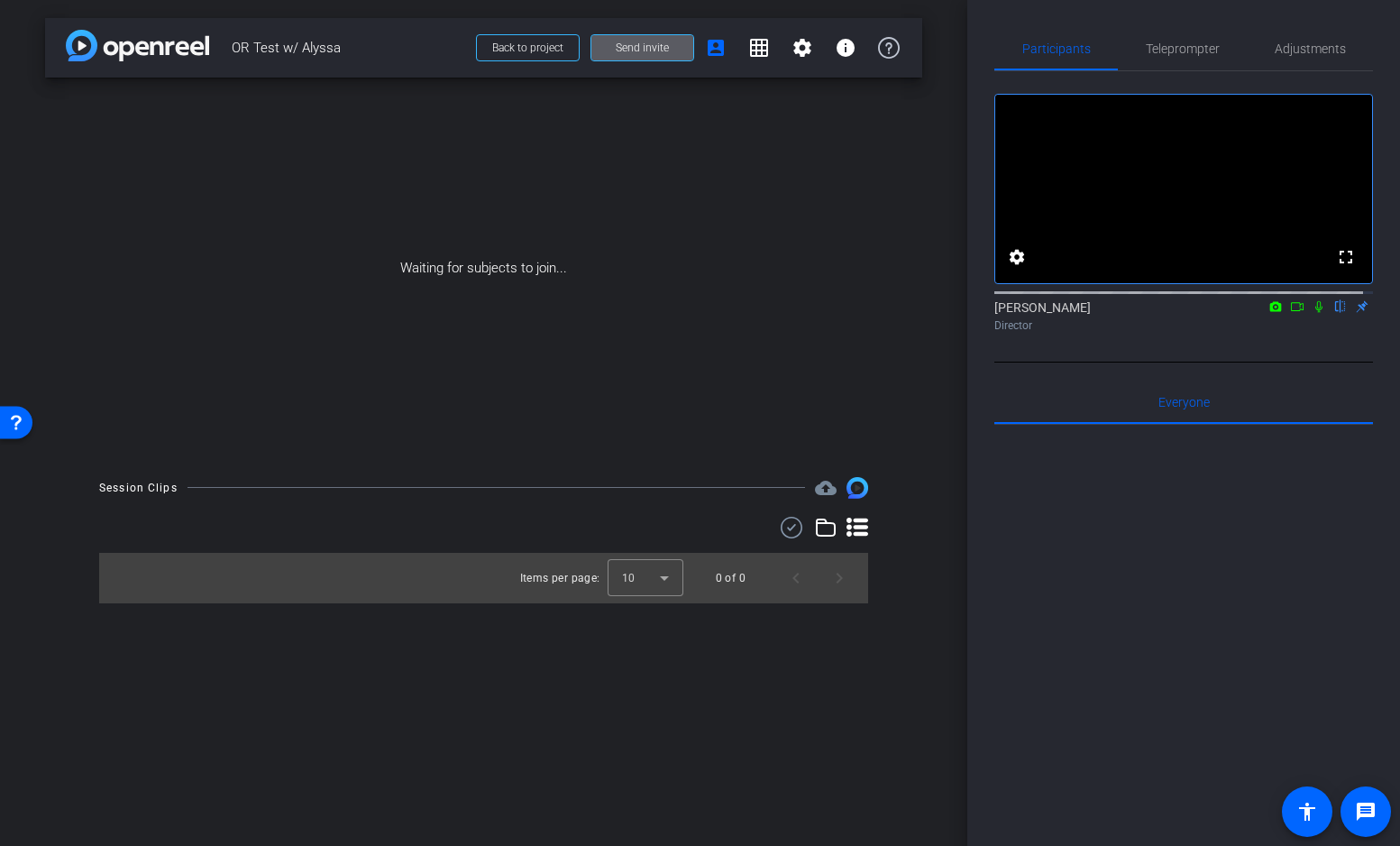
click at [638, 46] on span "Send invite" at bounding box center [642, 48] width 53 height 14
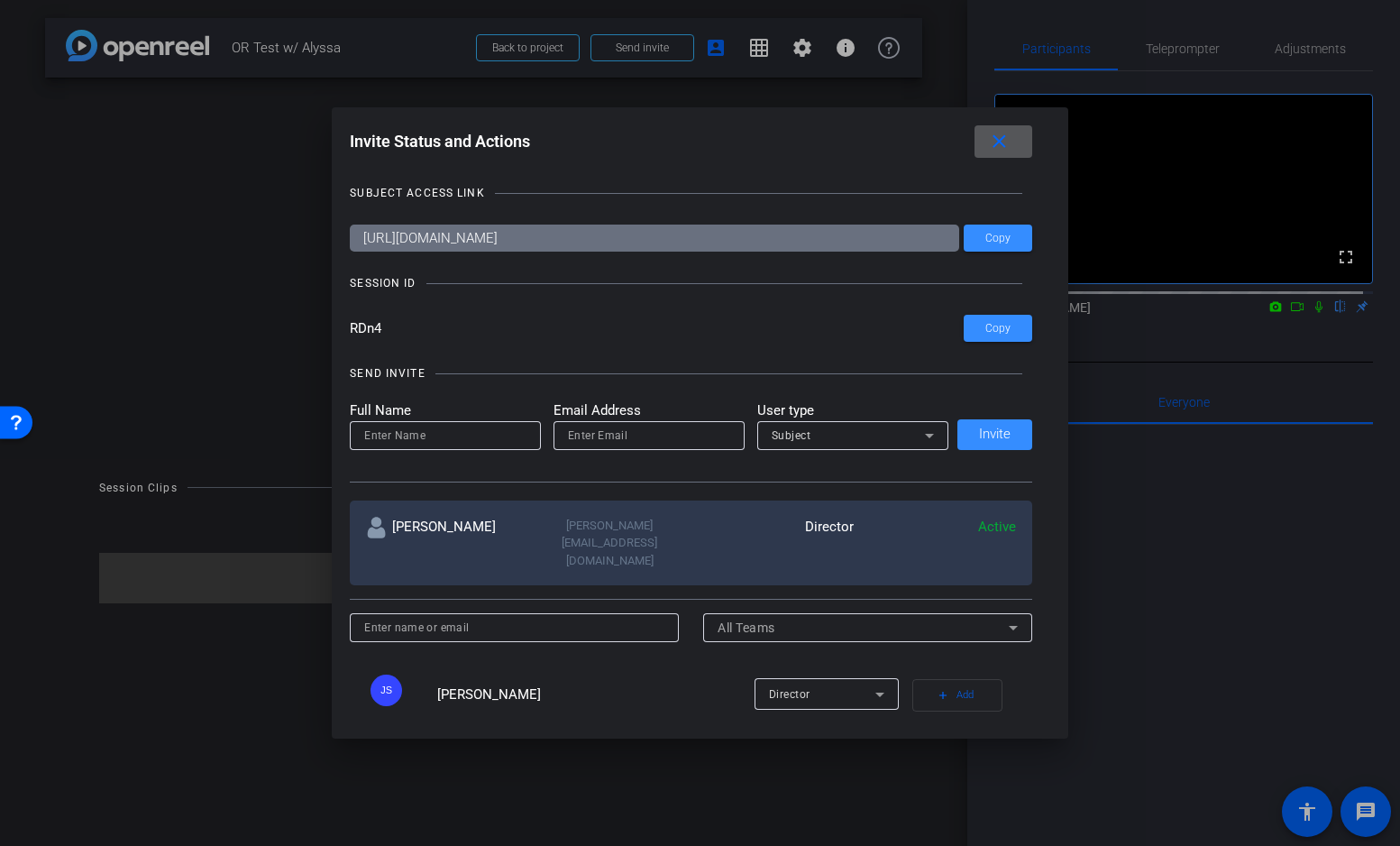
click at [1004, 142] on mat-icon "close" at bounding box center [999, 142] width 22 height 22
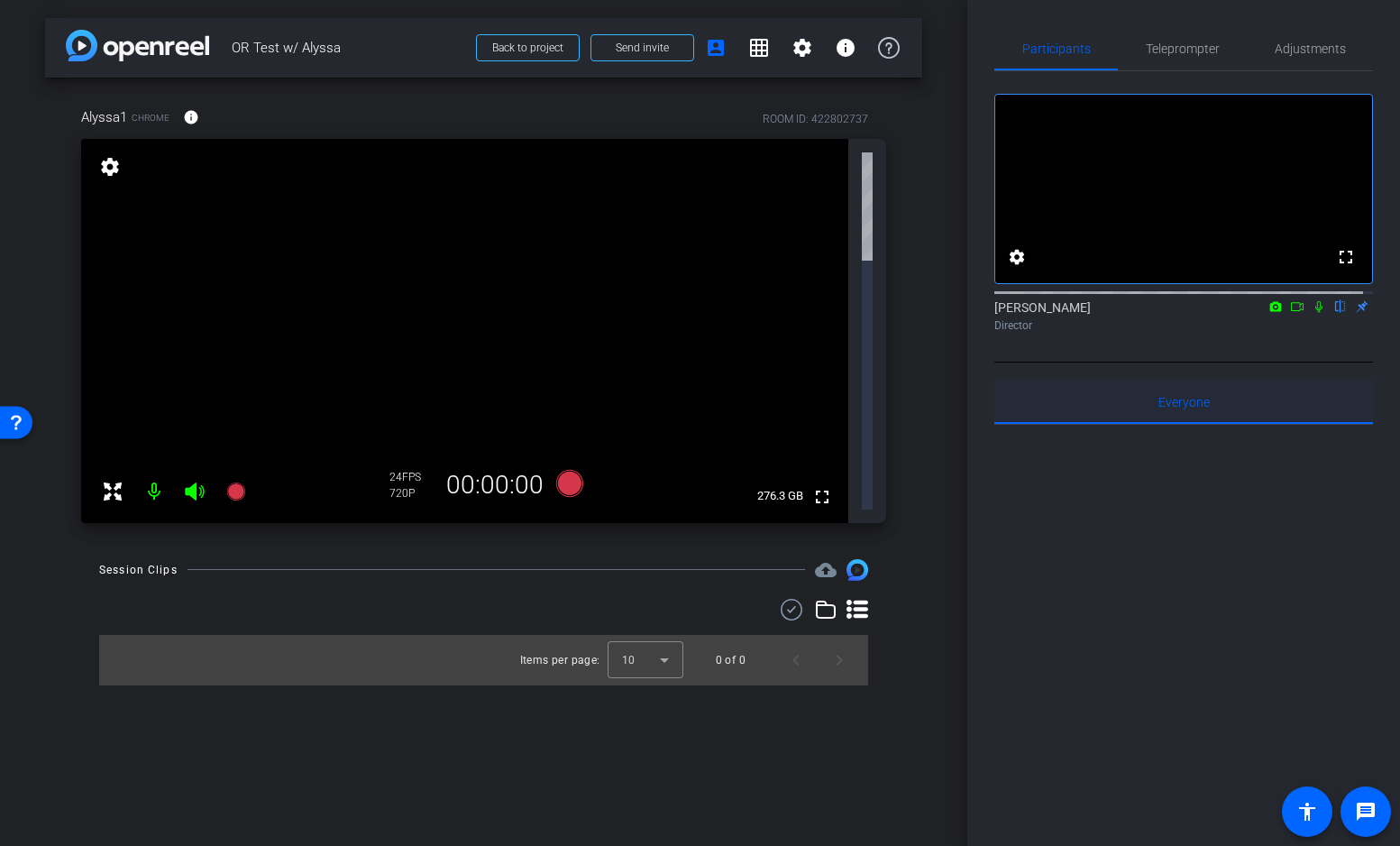
click at [1119, 408] on div "Everyone 0" at bounding box center [1183, 402] width 378 height 43
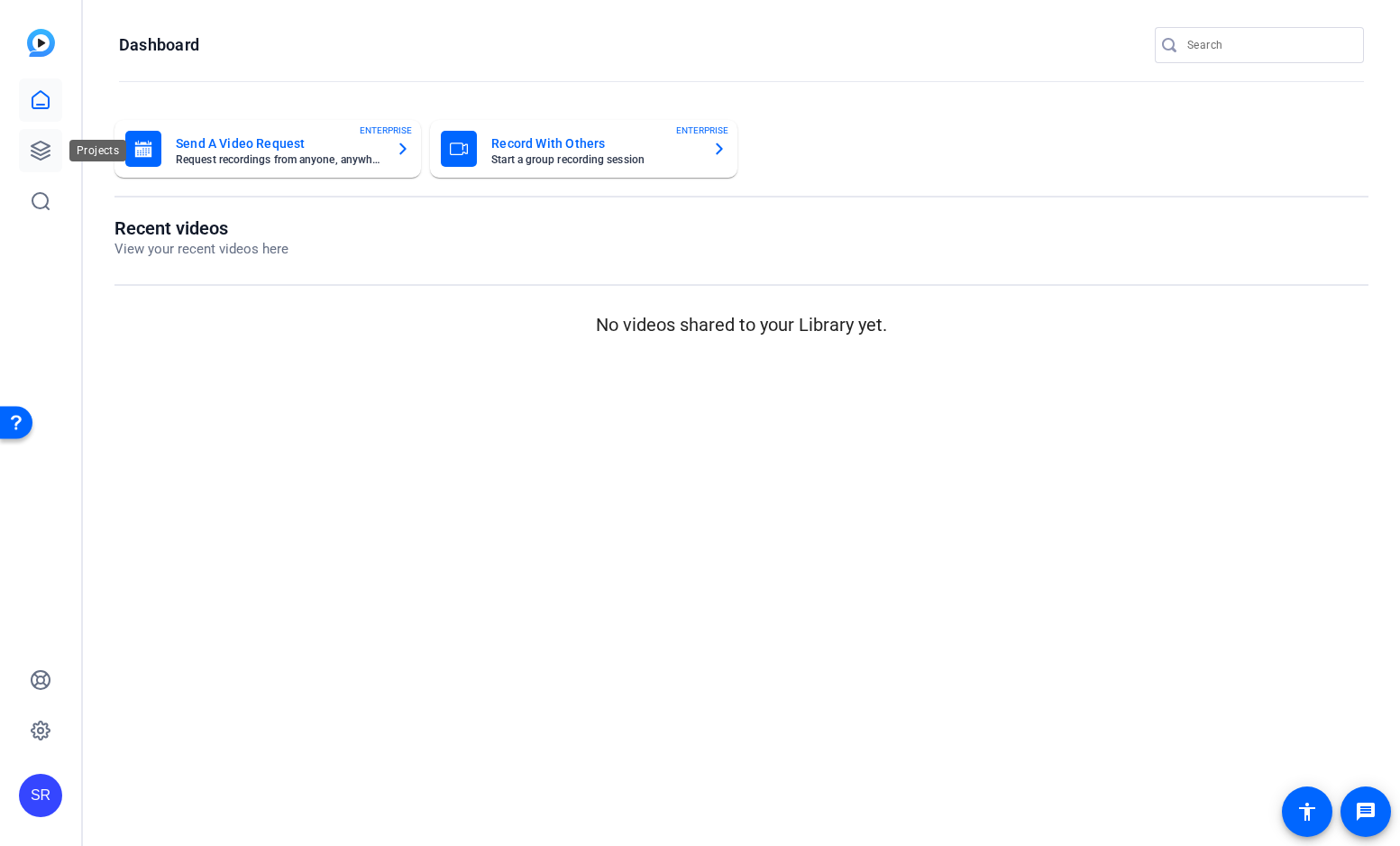
click at [42, 143] on icon at bounding box center [40, 150] width 21 height 21
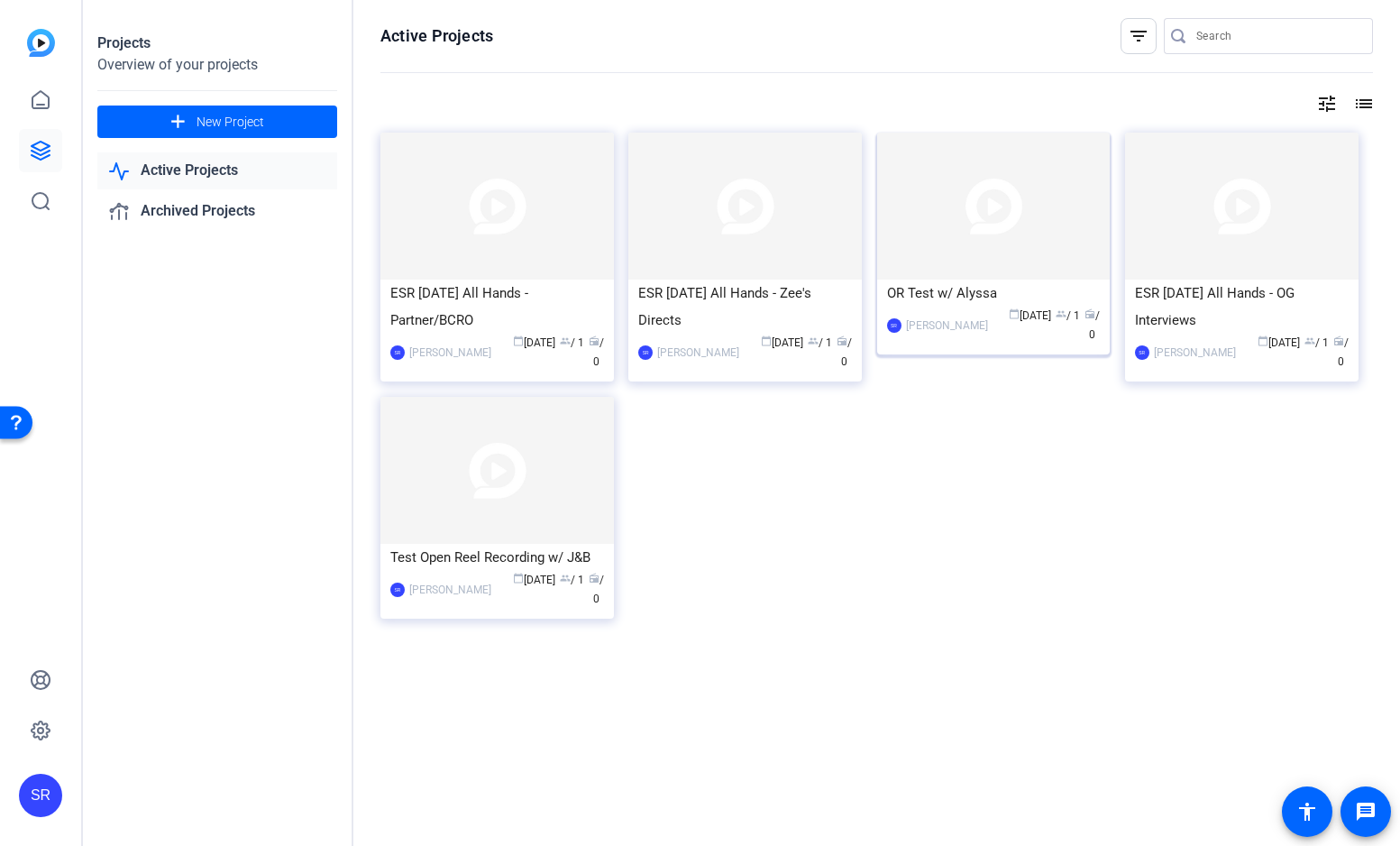
click at [1036, 230] on img at bounding box center [994, 206] width 234 height 147
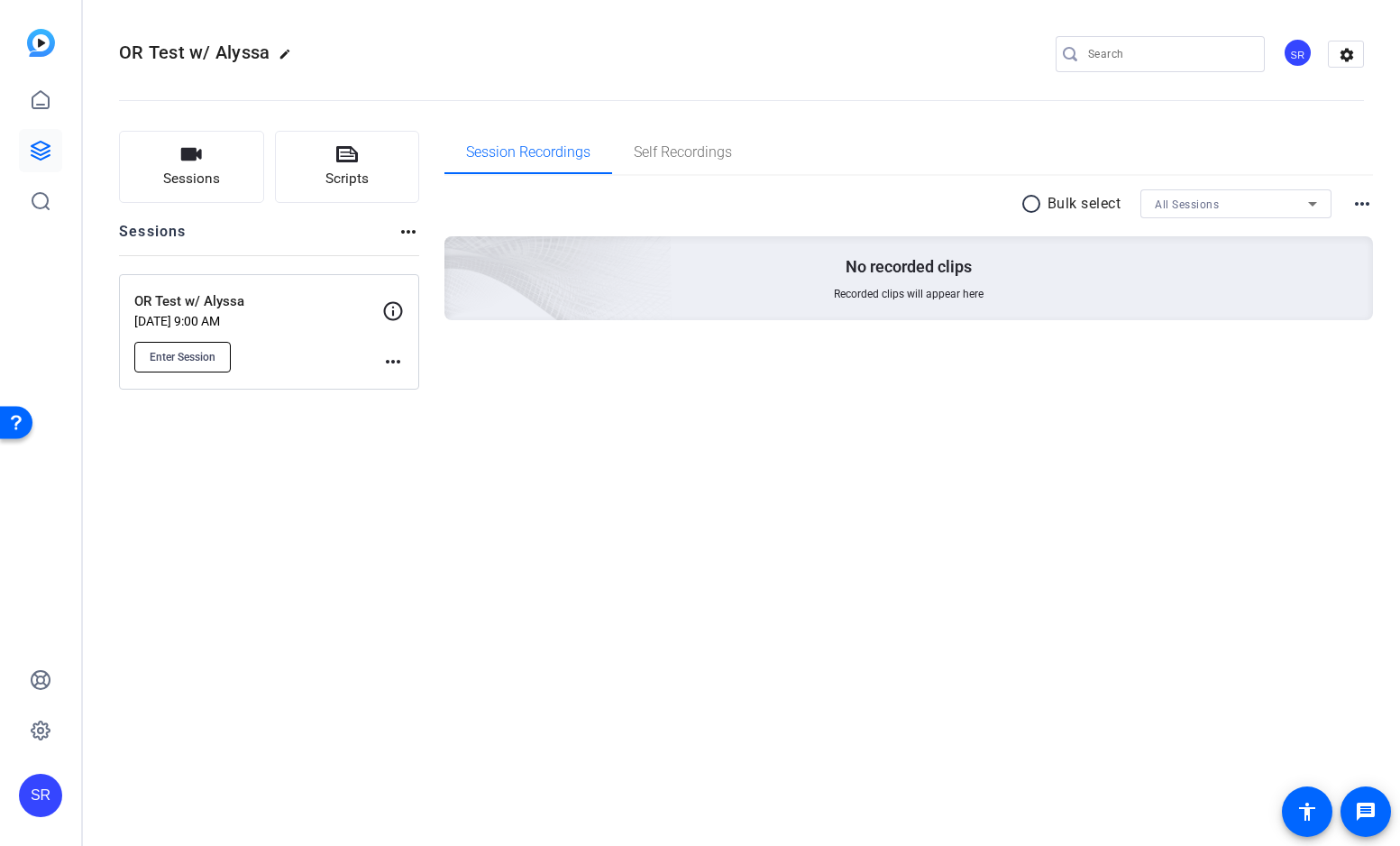
click at [197, 352] on span "Enter Session" at bounding box center [183, 356] width 66 height 14
click at [1238, 779] on div "OR Test w/ Alyssa edit SR settings Sessions Scripts Sessions more_horiz OR Test…" at bounding box center [741, 423] width 1317 height 846
click at [48, 682] on icon at bounding box center [40, 679] width 21 height 21
click at [41, 105] on icon at bounding box center [40, 100] width 21 height 21
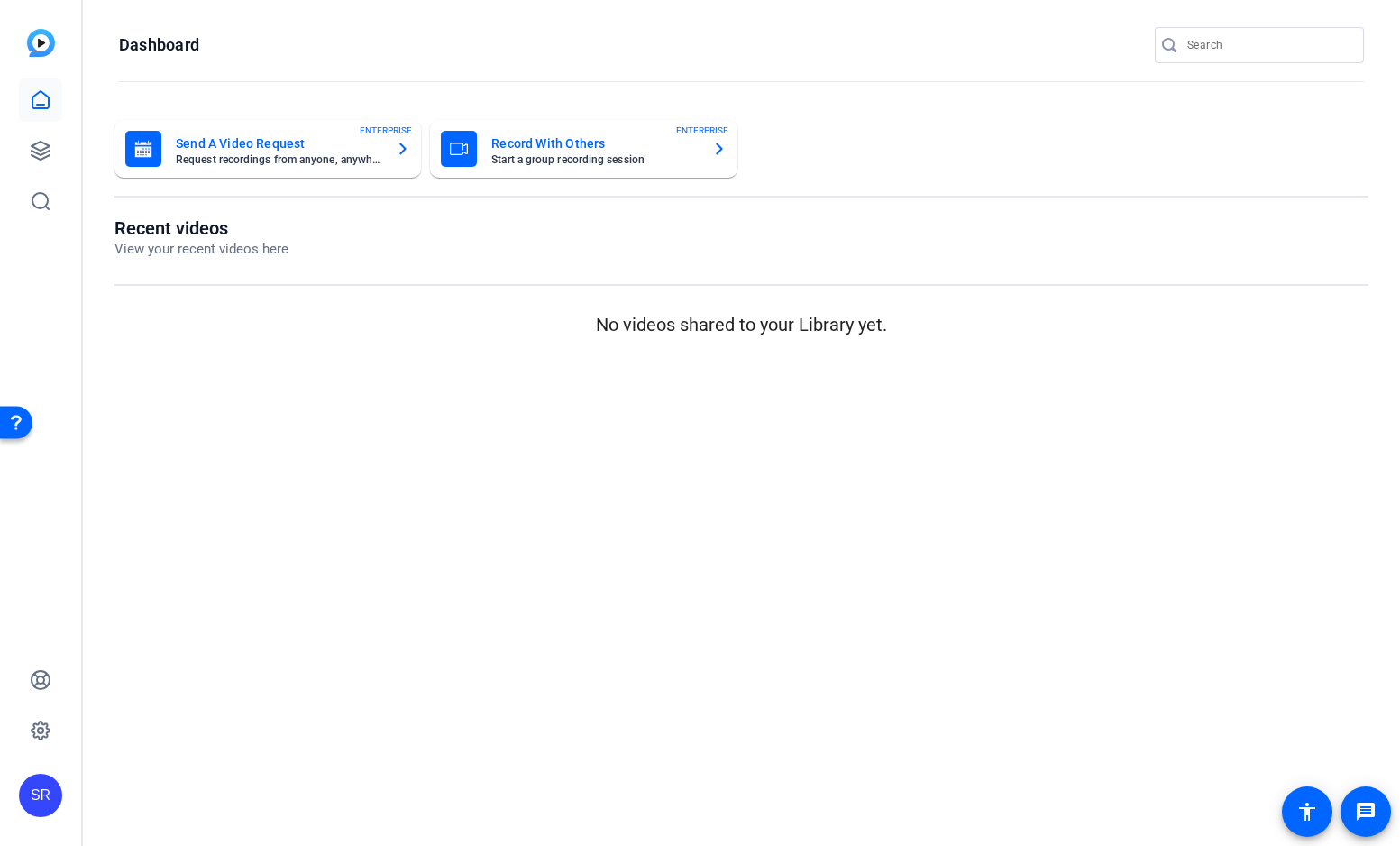
click at [563, 142] on mat-card-title "Record With Others" at bounding box center [593, 143] width 206 height 21
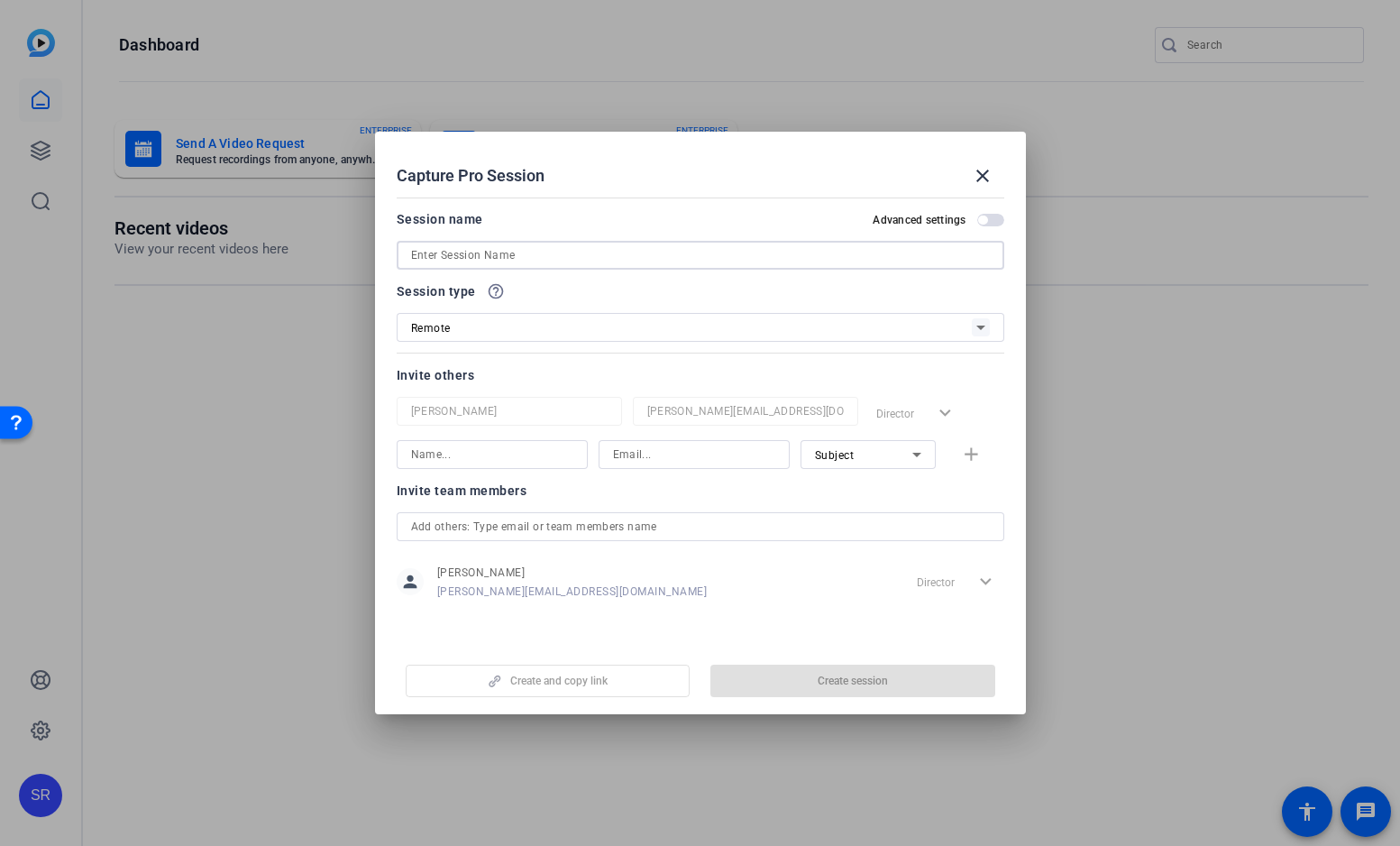
click at [509, 255] on input at bounding box center [700, 254] width 578 height 21
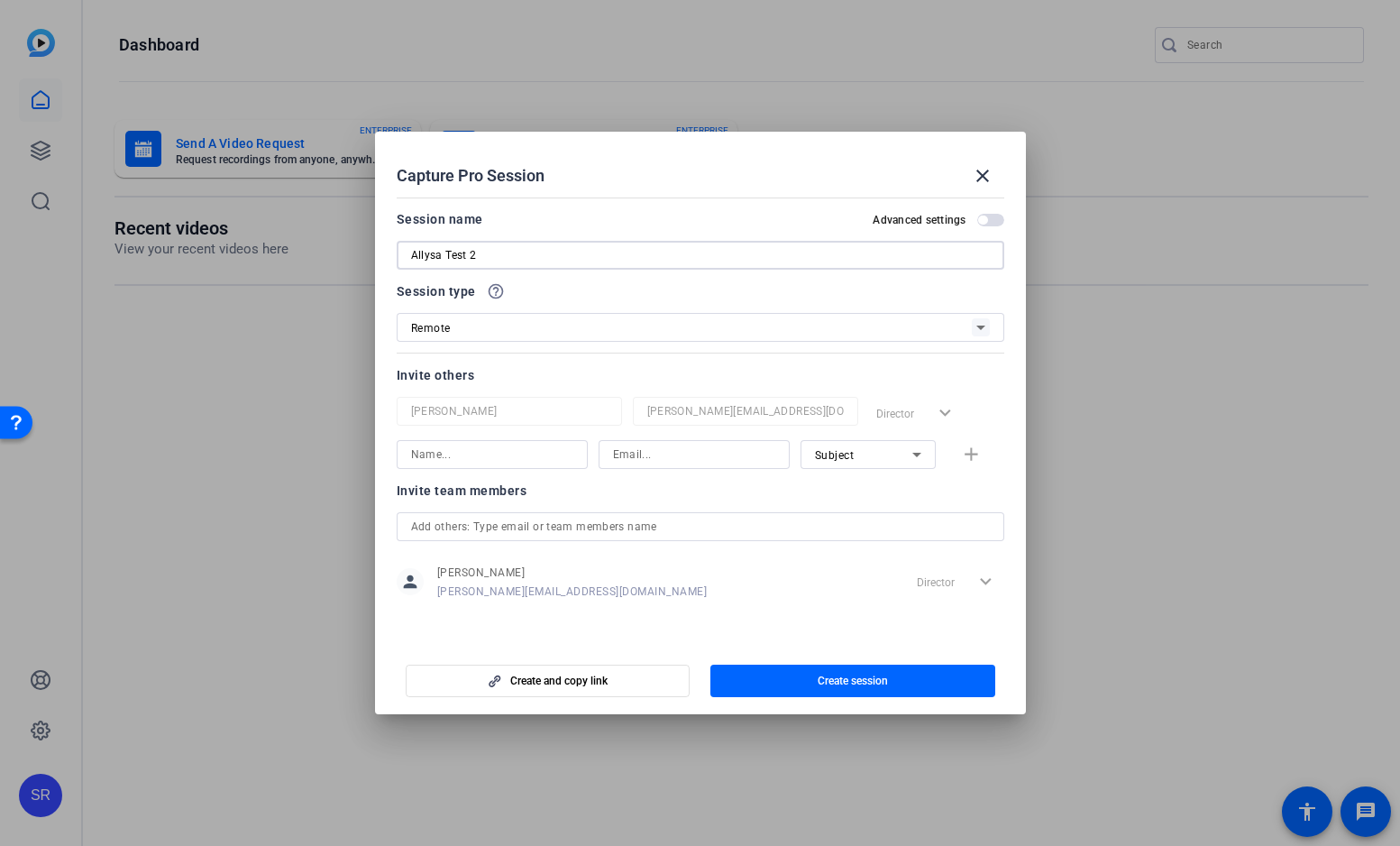
type input "Allysa Test 2"
click at [497, 457] on input at bounding box center [492, 454] width 162 height 21
type input "Alyssa Camp"
click at [711, 455] on input at bounding box center [694, 454] width 162 height 21
type input "alyssa.camp@capitalone.com"
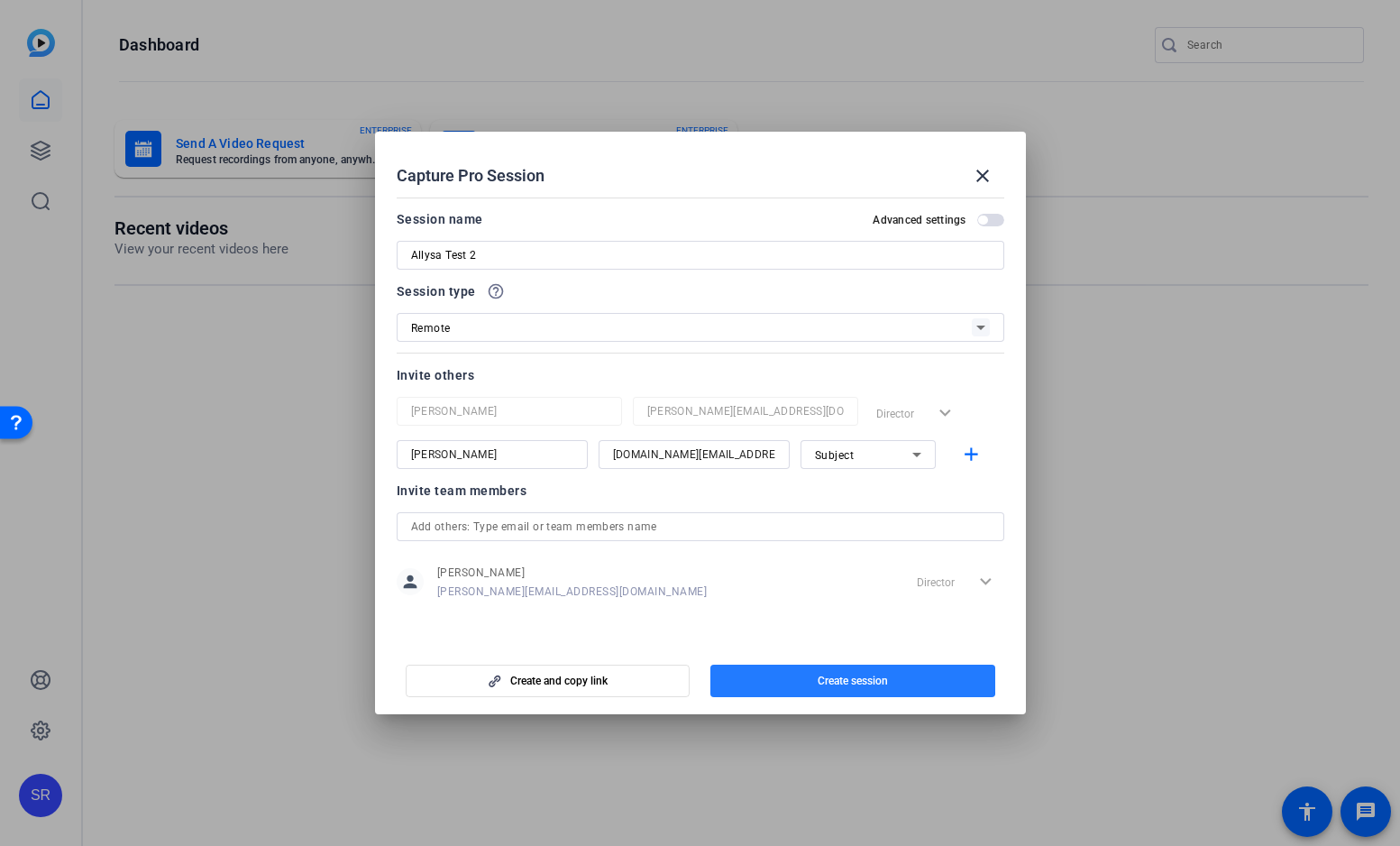
click at [761, 669] on span "button" at bounding box center [853, 680] width 285 height 43
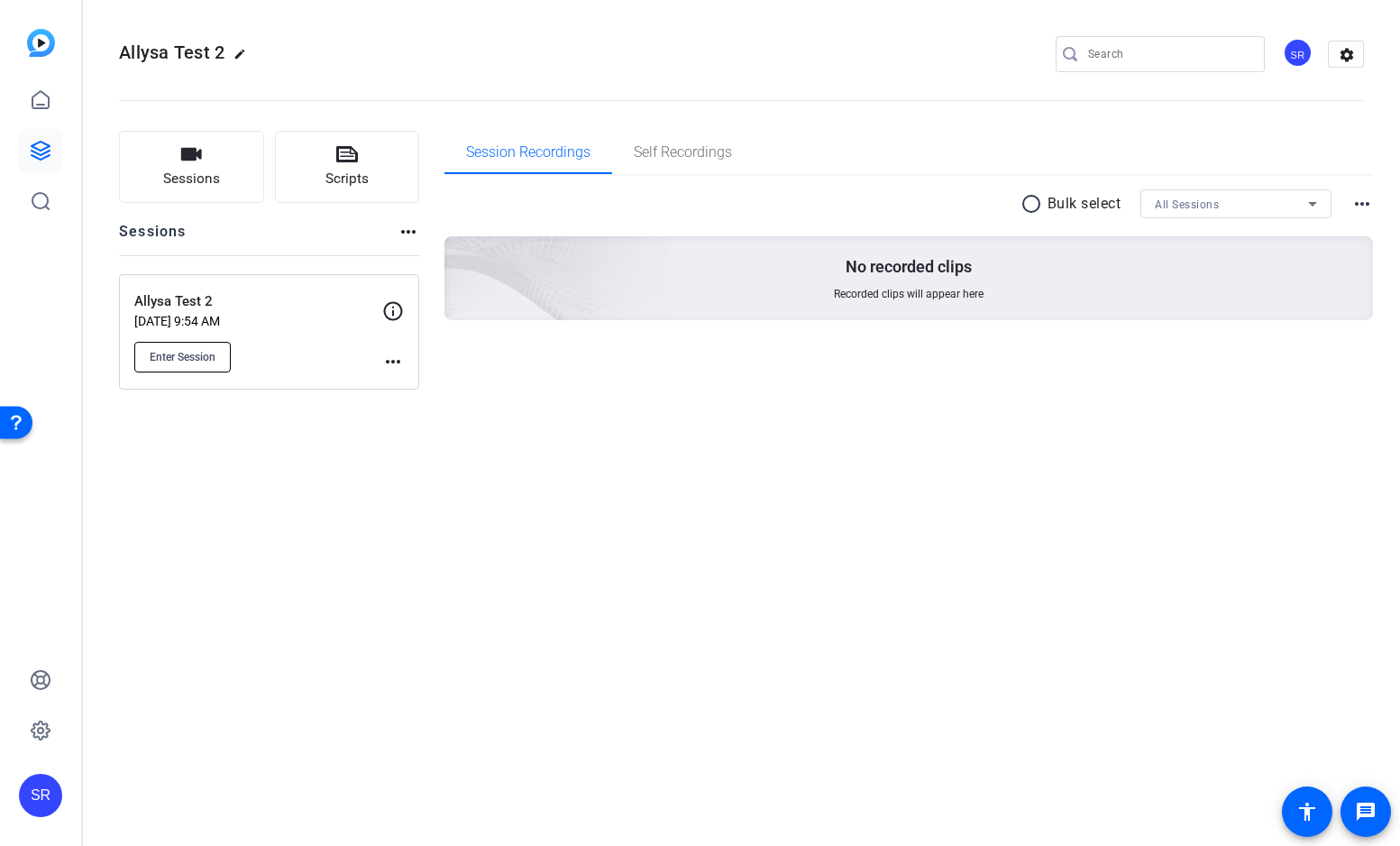
click at [197, 352] on span "Enter Session" at bounding box center [183, 356] width 66 height 14
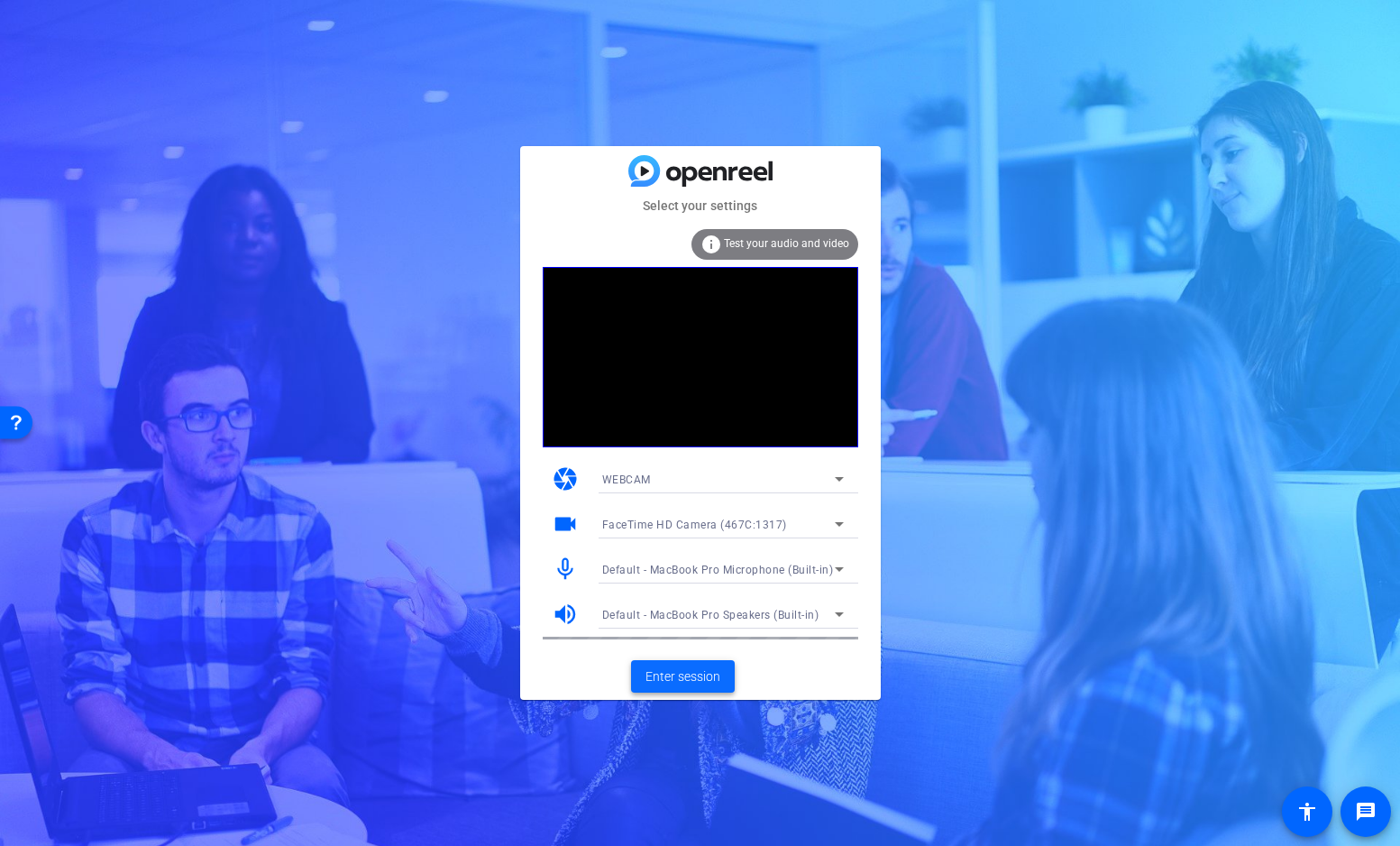
click at [664, 671] on span "Enter session" at bounding box center [683, 676] width 75 height 19
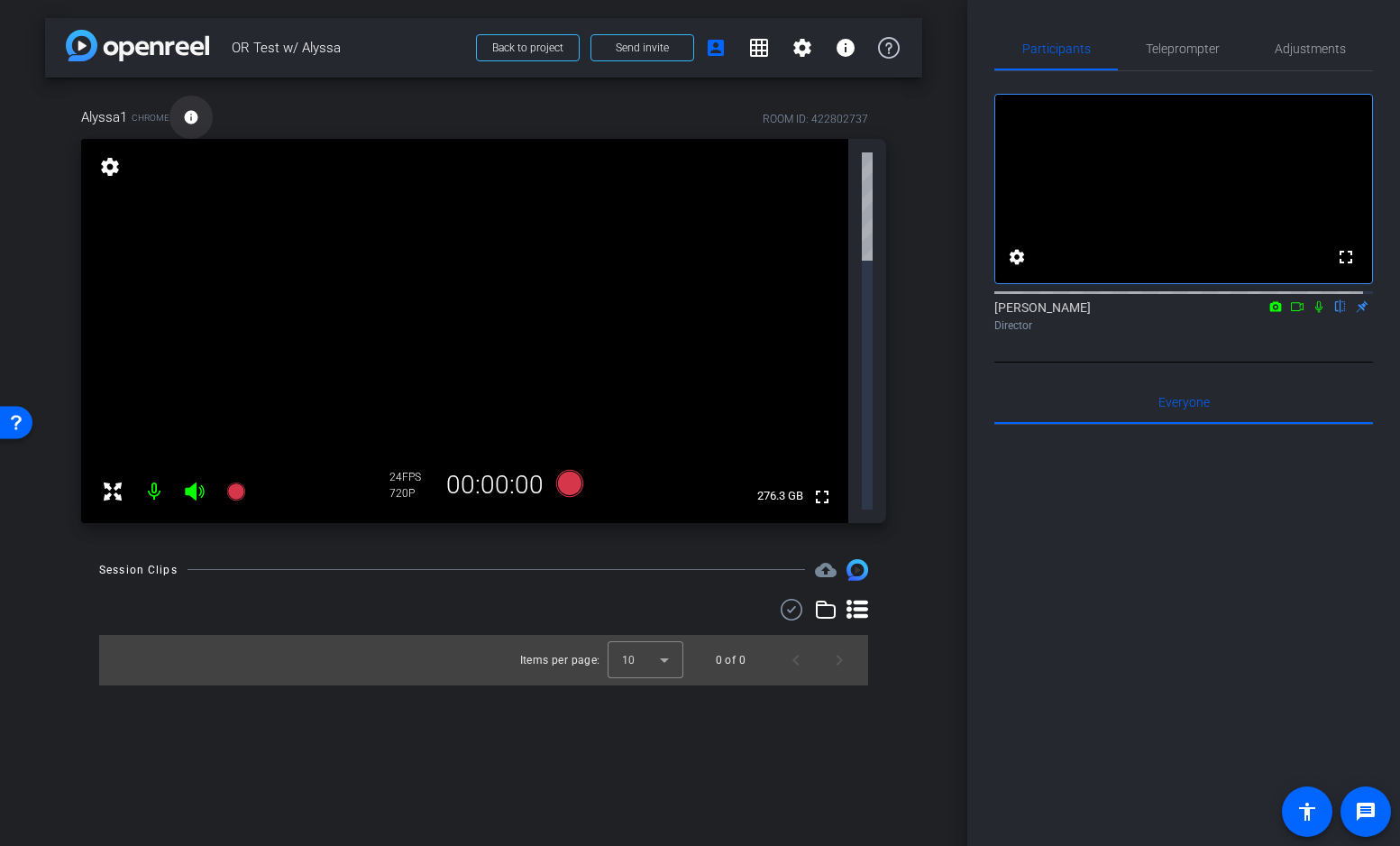
click at [186, 116] on mat-icon "info" at bounding box center [190, 116] width 16 height 16
click at [111, 481] on icon at bounding box center [112, 491] width 21 height 21
click at [116, 481] on icon at bounding box center [112, 491] width 21 height 21
click at [825, 486] on mat-icon "fullscreen" at bounding box center [822, 497] width 21 height 21
click at [197, 116] on mat-icon "info" at bounding box center [190, 116] width 16 height 16
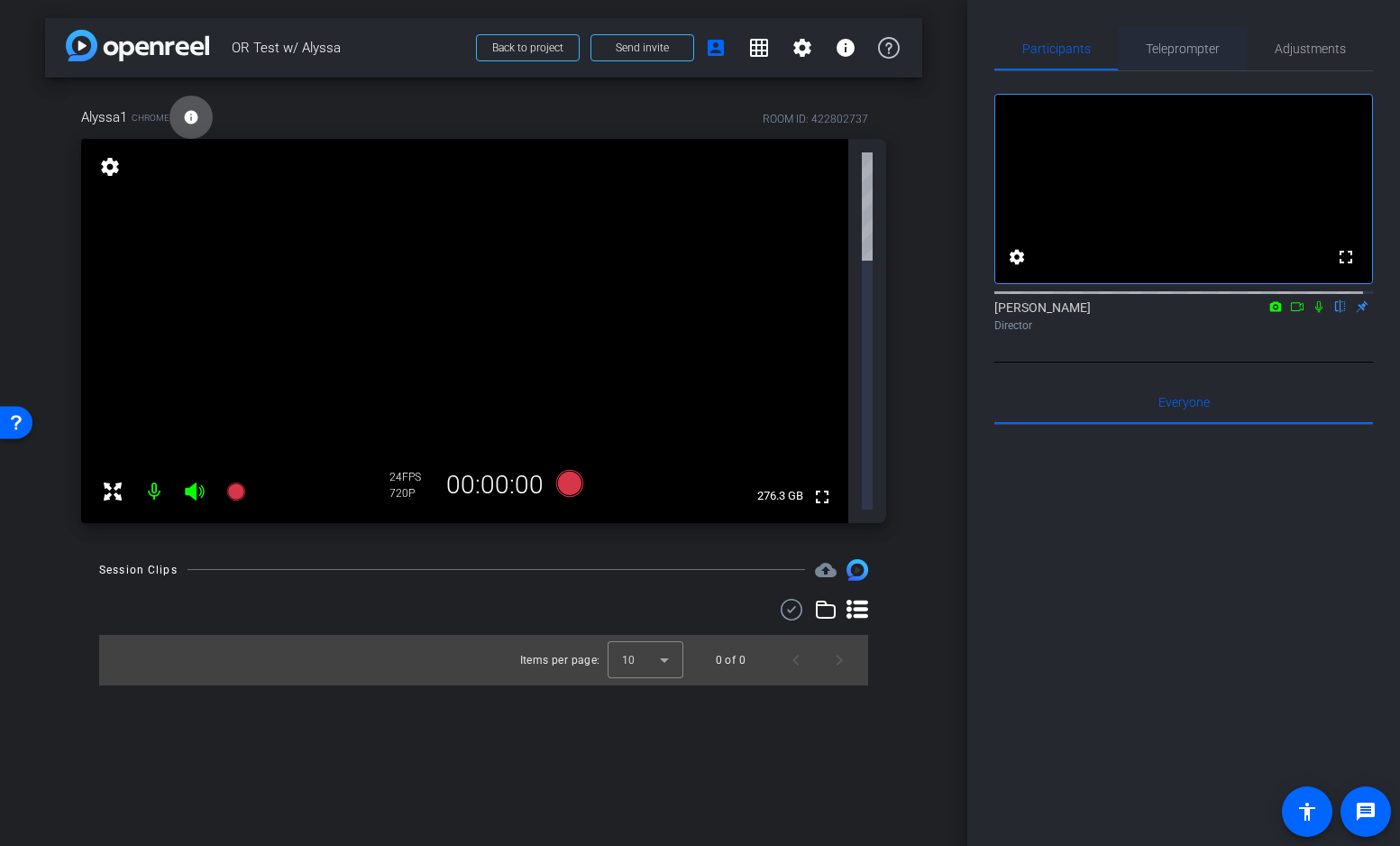
click at [1202, 42] on span "Teleprompter" at bounding box center [1182, 48] width 74 height 13
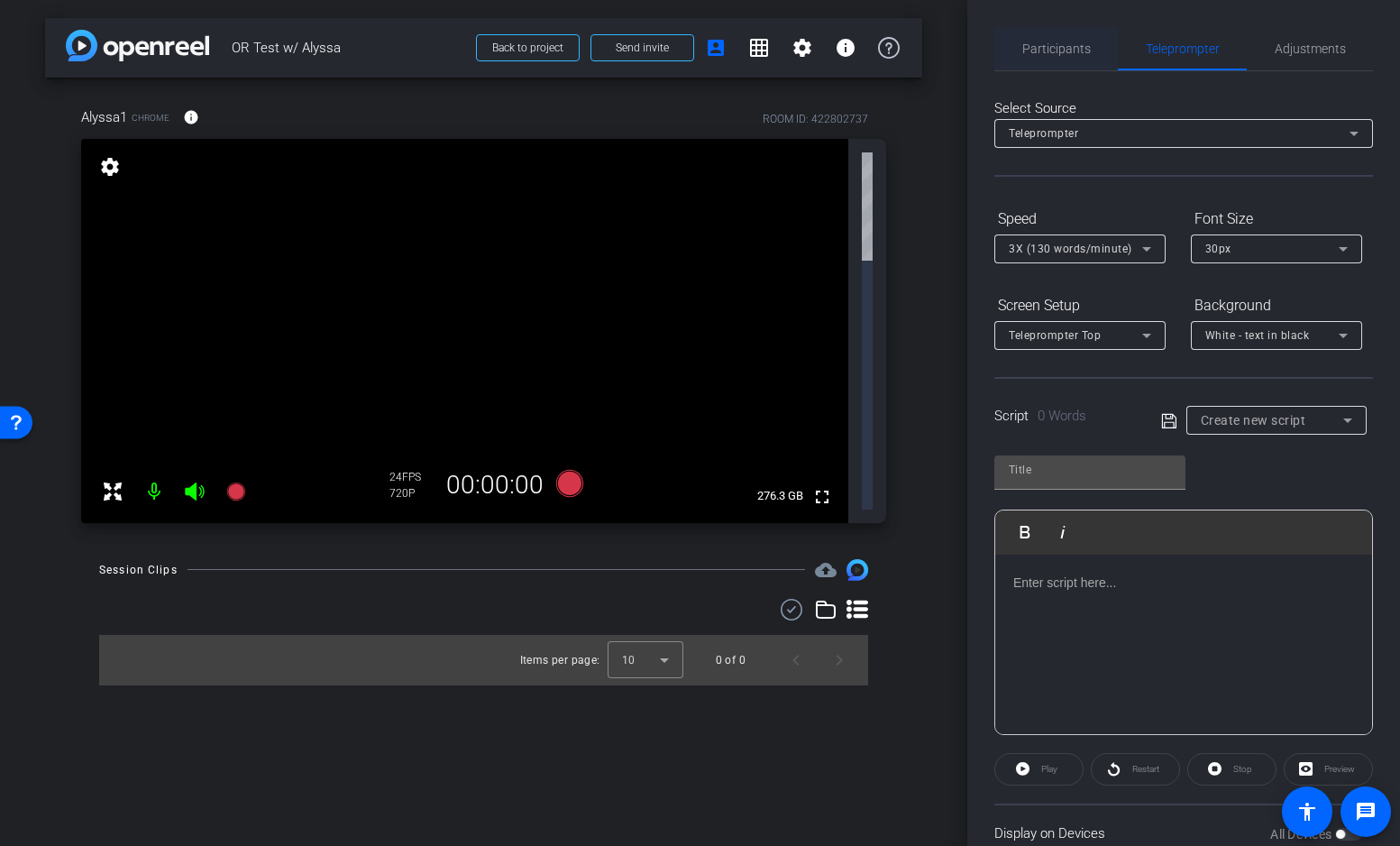
click at [1052, 49] on span "Participants" at bounding box center [1056, 48] width 69 height 13
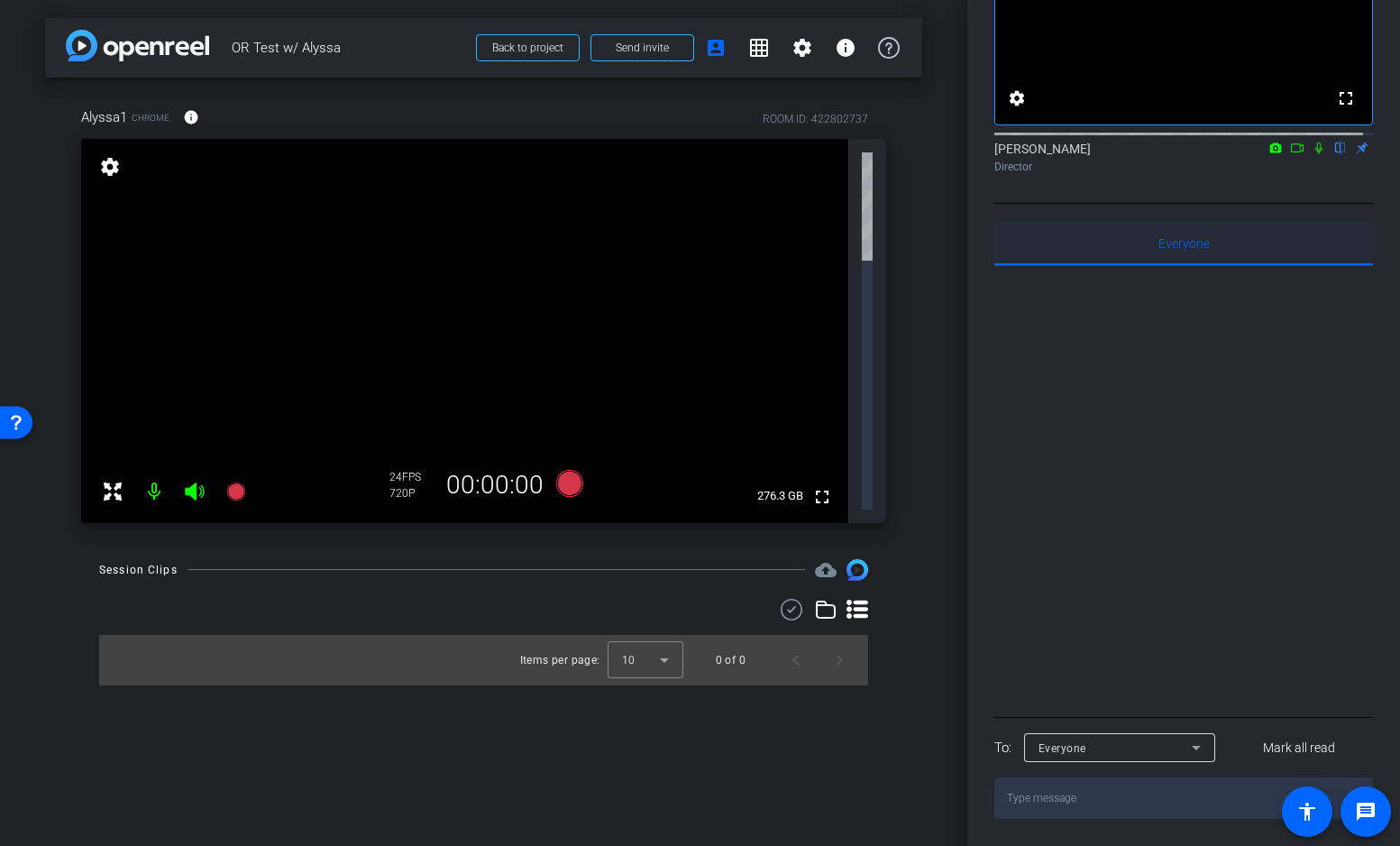
scroll to position [177, 0]
click at [1193, 755] on icon at bounding box center [1196, 747] width 21 height 21
click at [1077, 813] on span "Alyssa1" at bounding box center [1061, 812] width 43 height 21
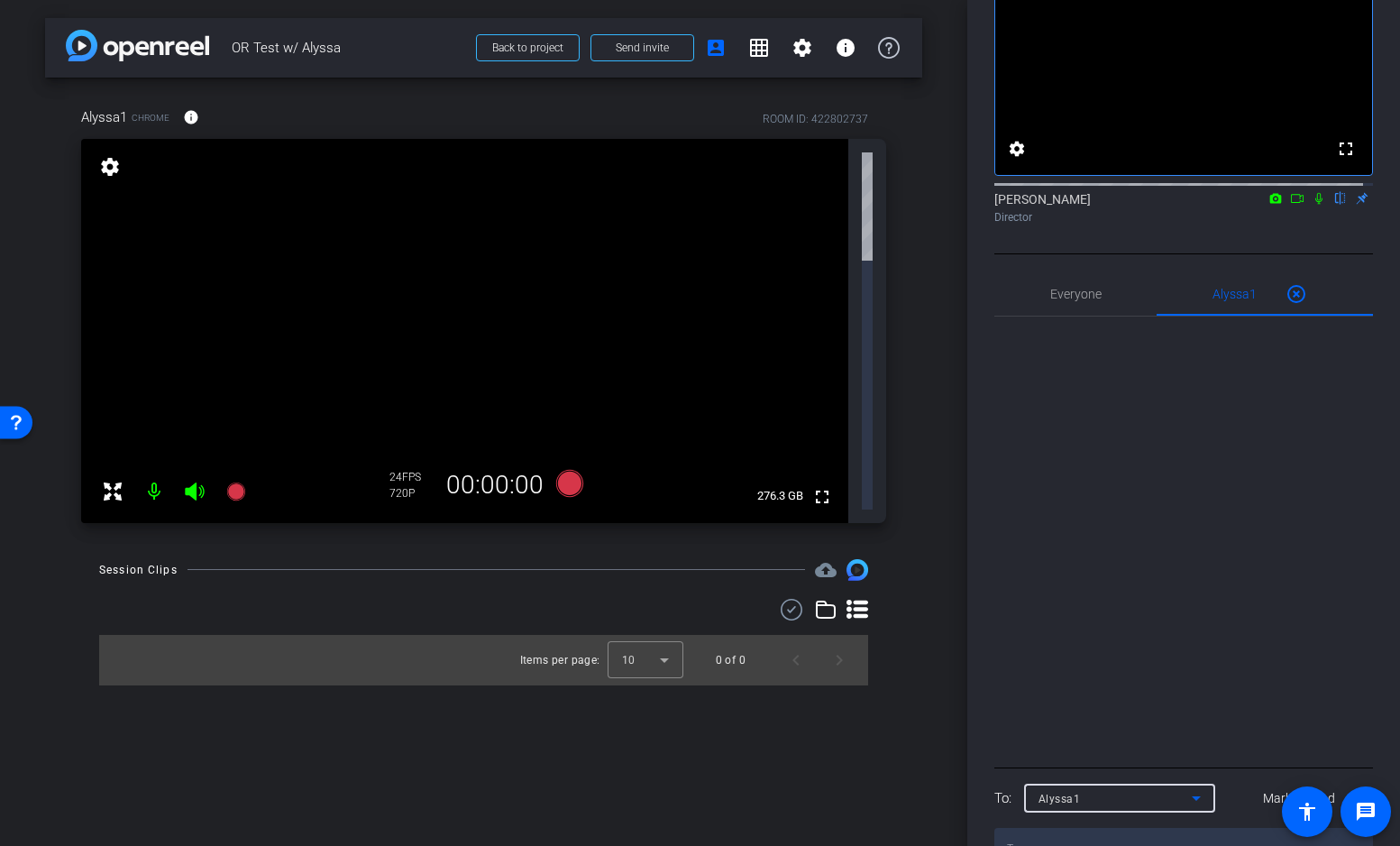
scroll to position [0, 0]
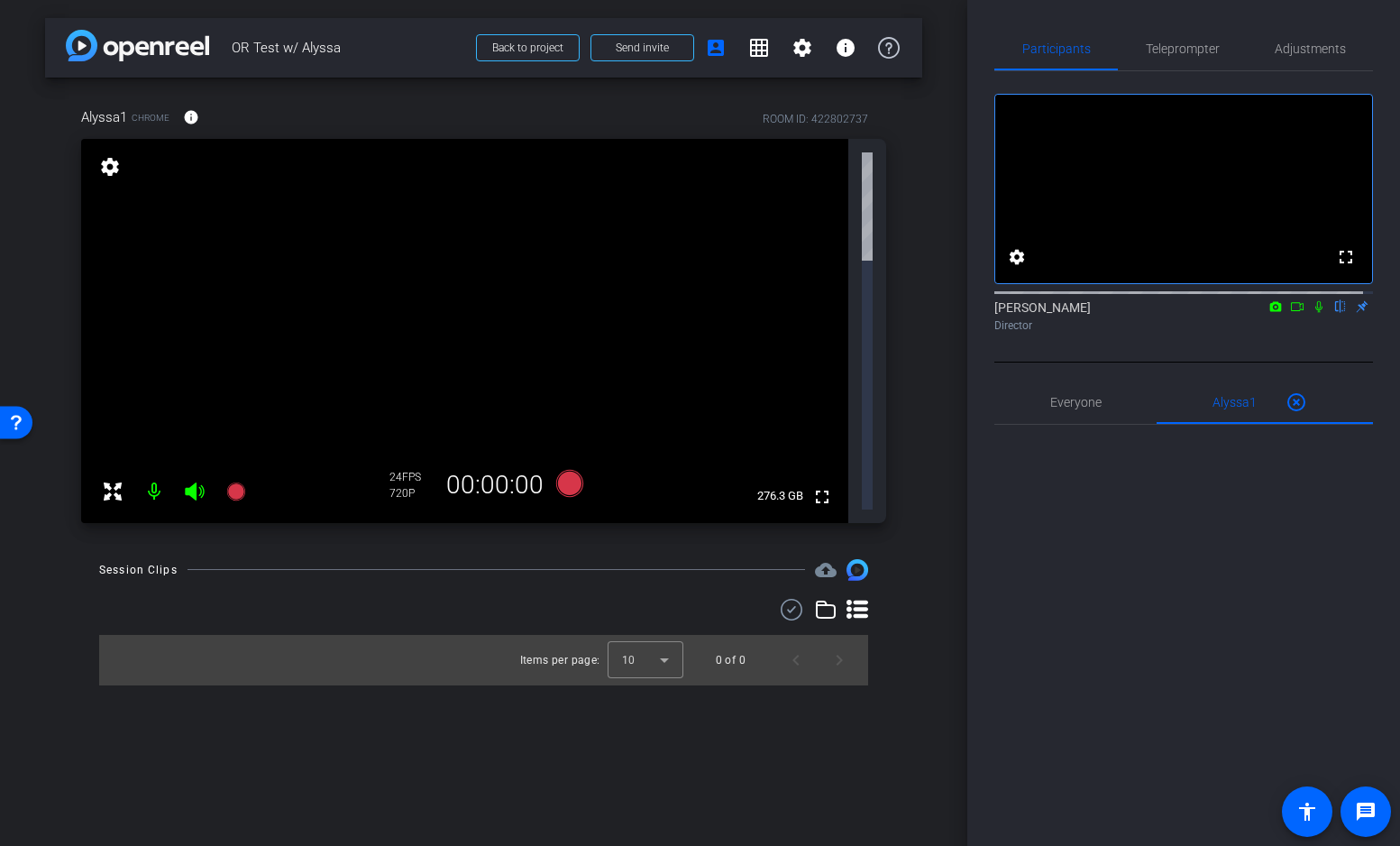
click at [18, 425] on div "Open Resource Center" at bounding box center [16, 421] width 14 height 14
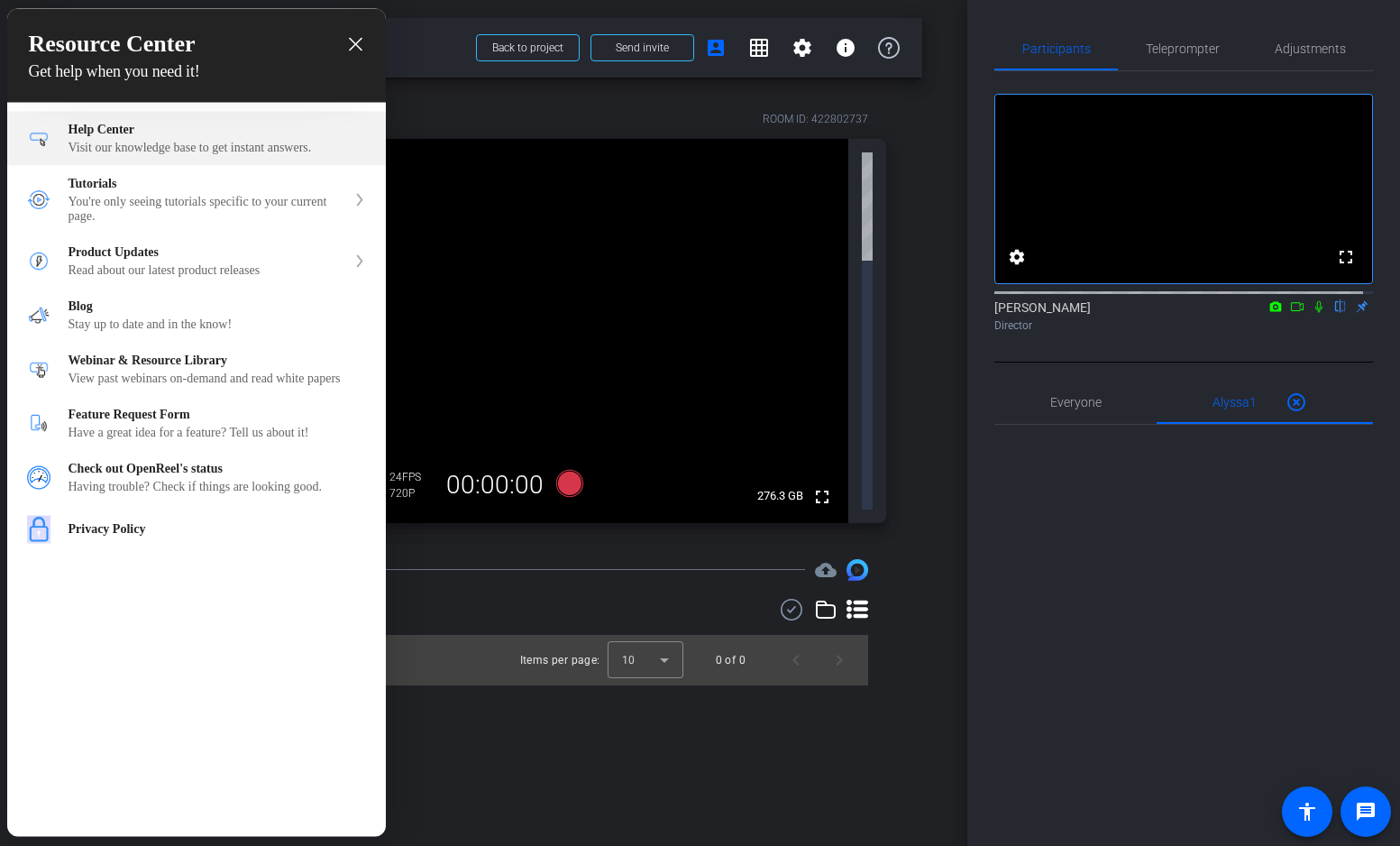
click at [116, 142] on div "Visit our knowledge base to get instant answers." at bounding box center [217, 147] width 297 height 14
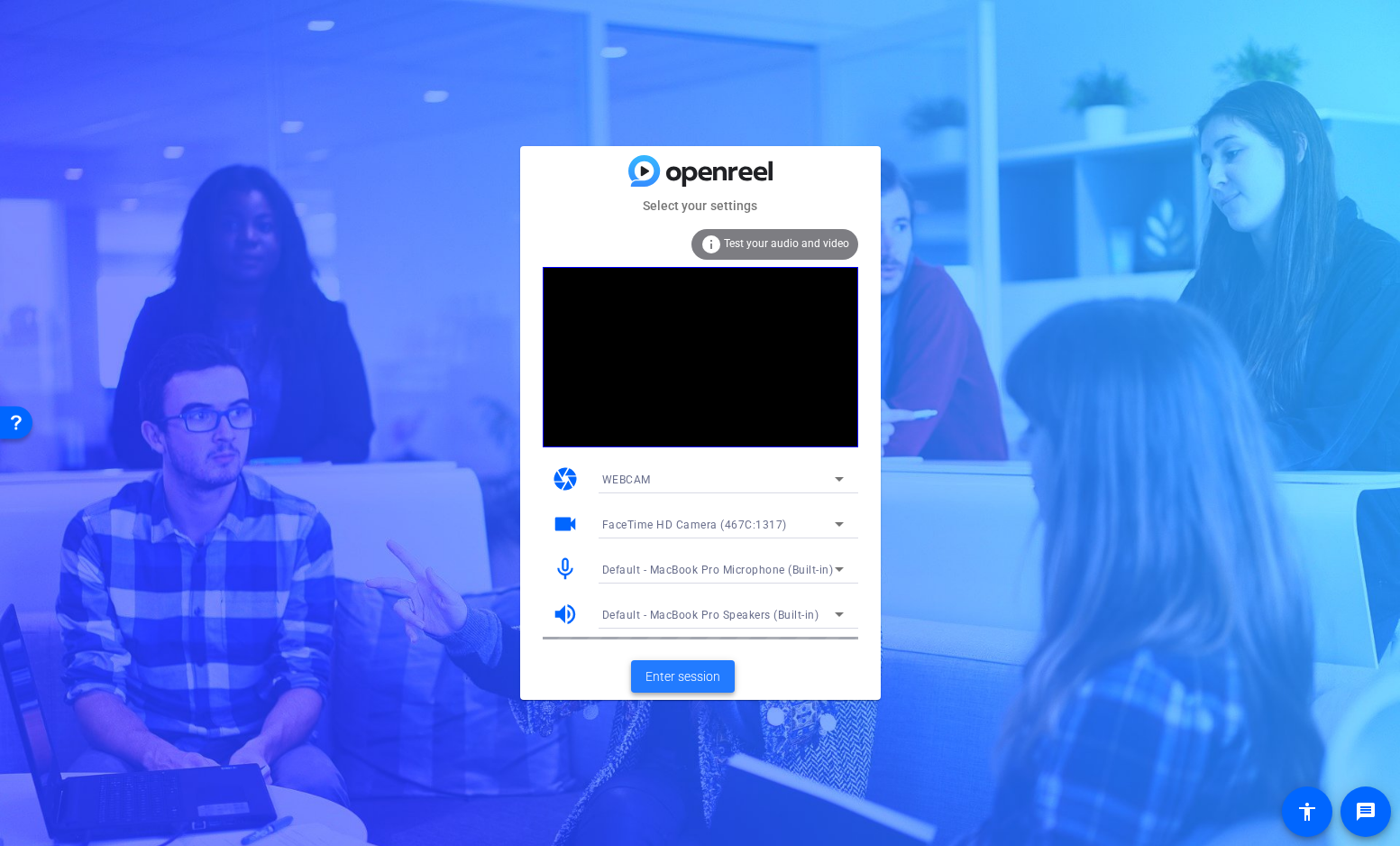
click at [674, 670] on span "Enter session" at bounding box center [683, 676] width 75 height 19
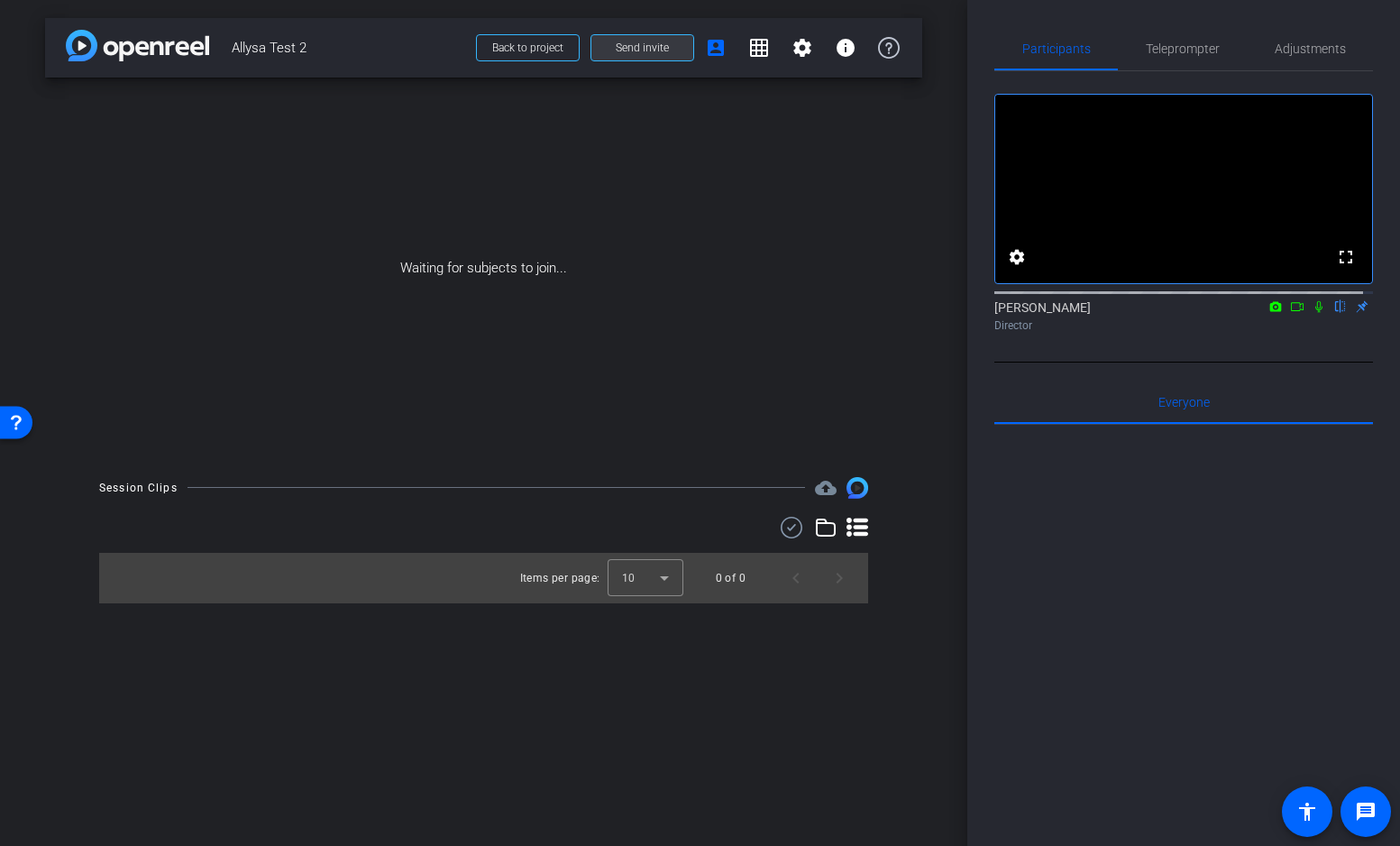
click at [625, 52] on span "Send invite" at bounding box center [642, 48] width 53 height 14
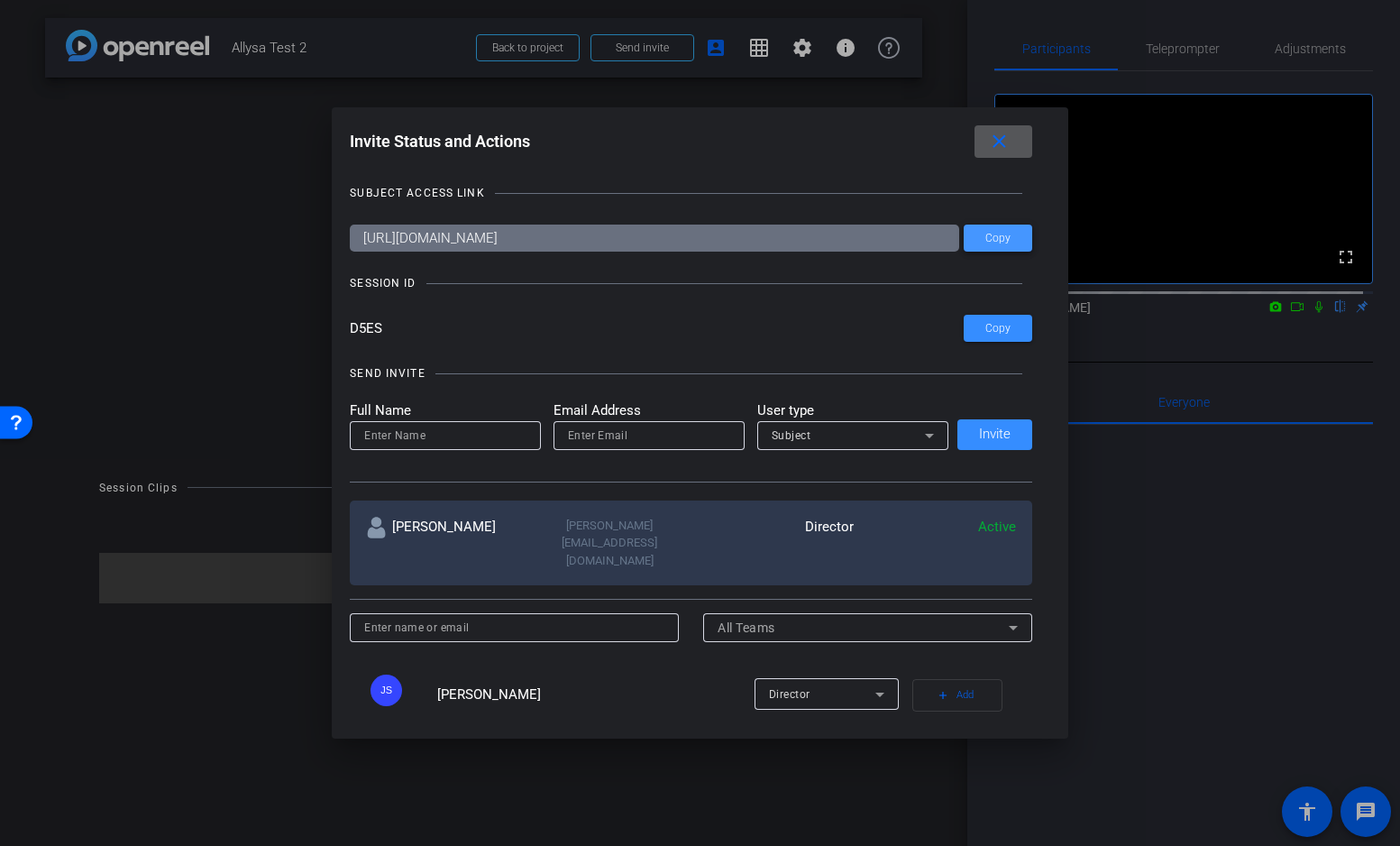
click at [978, 235] on span at bounding box center [999, 238] width 69 height 43
click at [999, 138] on mat-icon "close" at bounding box center [999, 142] width 22 height 22
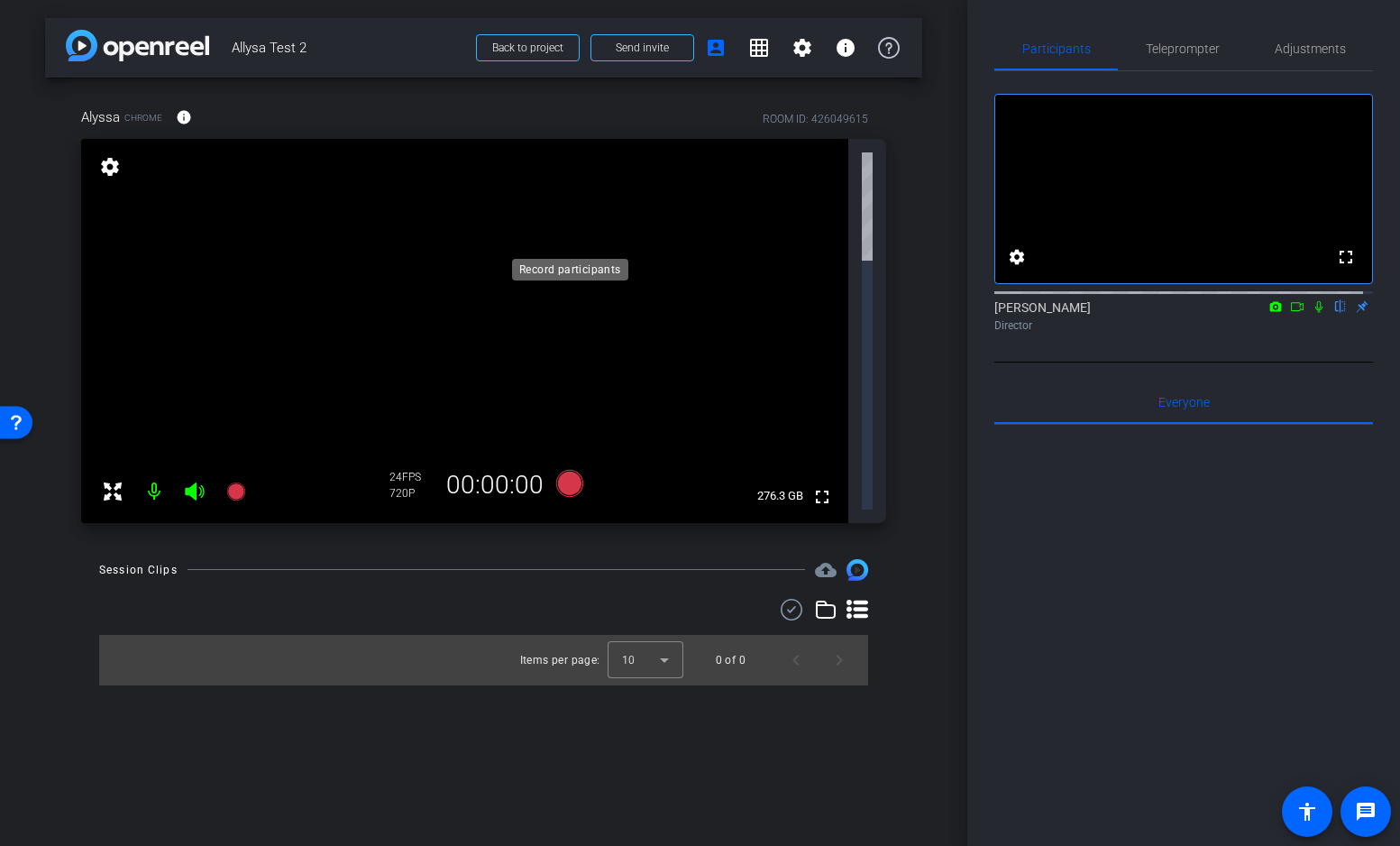
click at [569, 469] on icon at bounding box center [568, 482] width 27 height 27
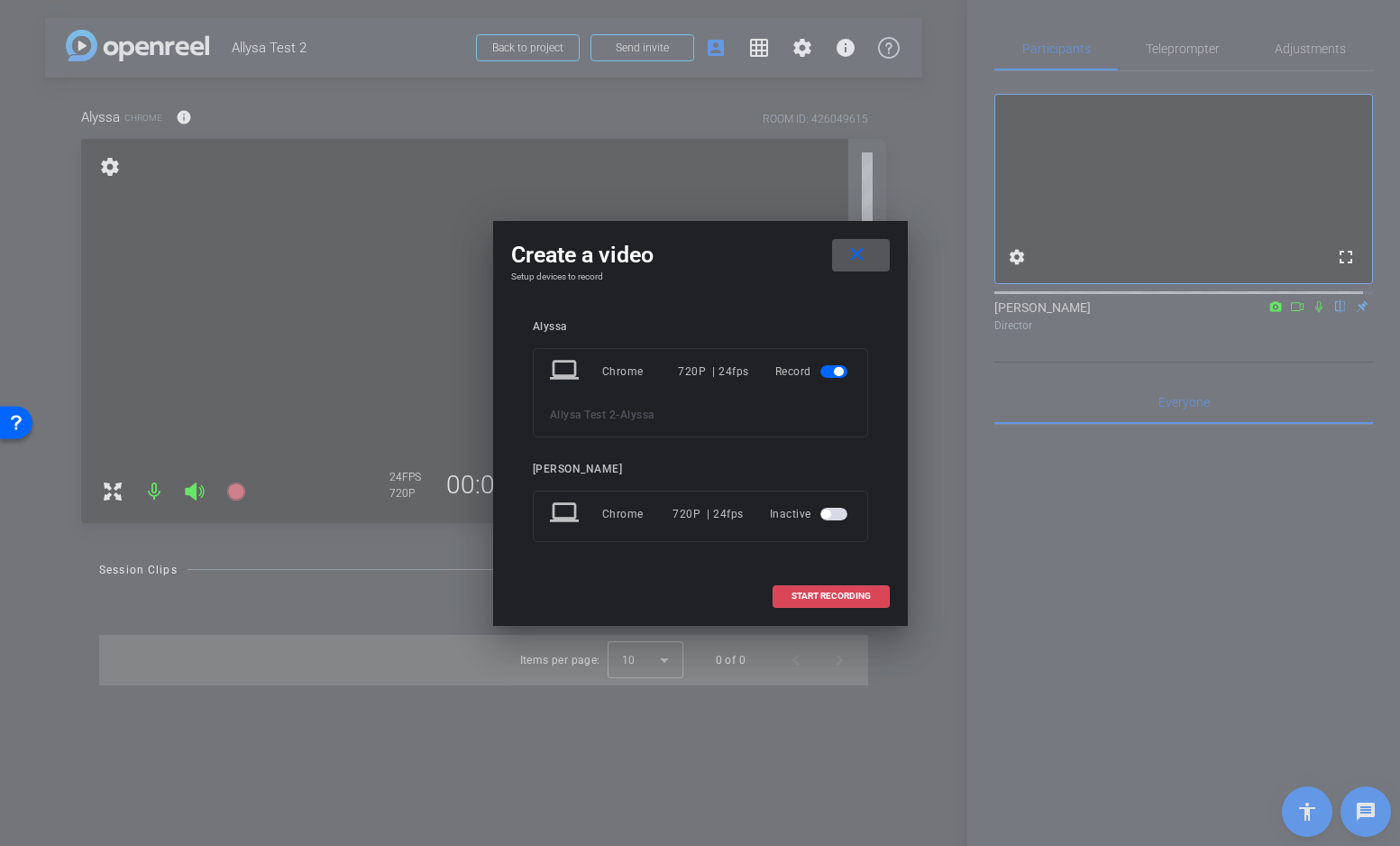
click at [820, 599] on span "START RECORDING" at bounding box center [831, 596] width 79 height 9
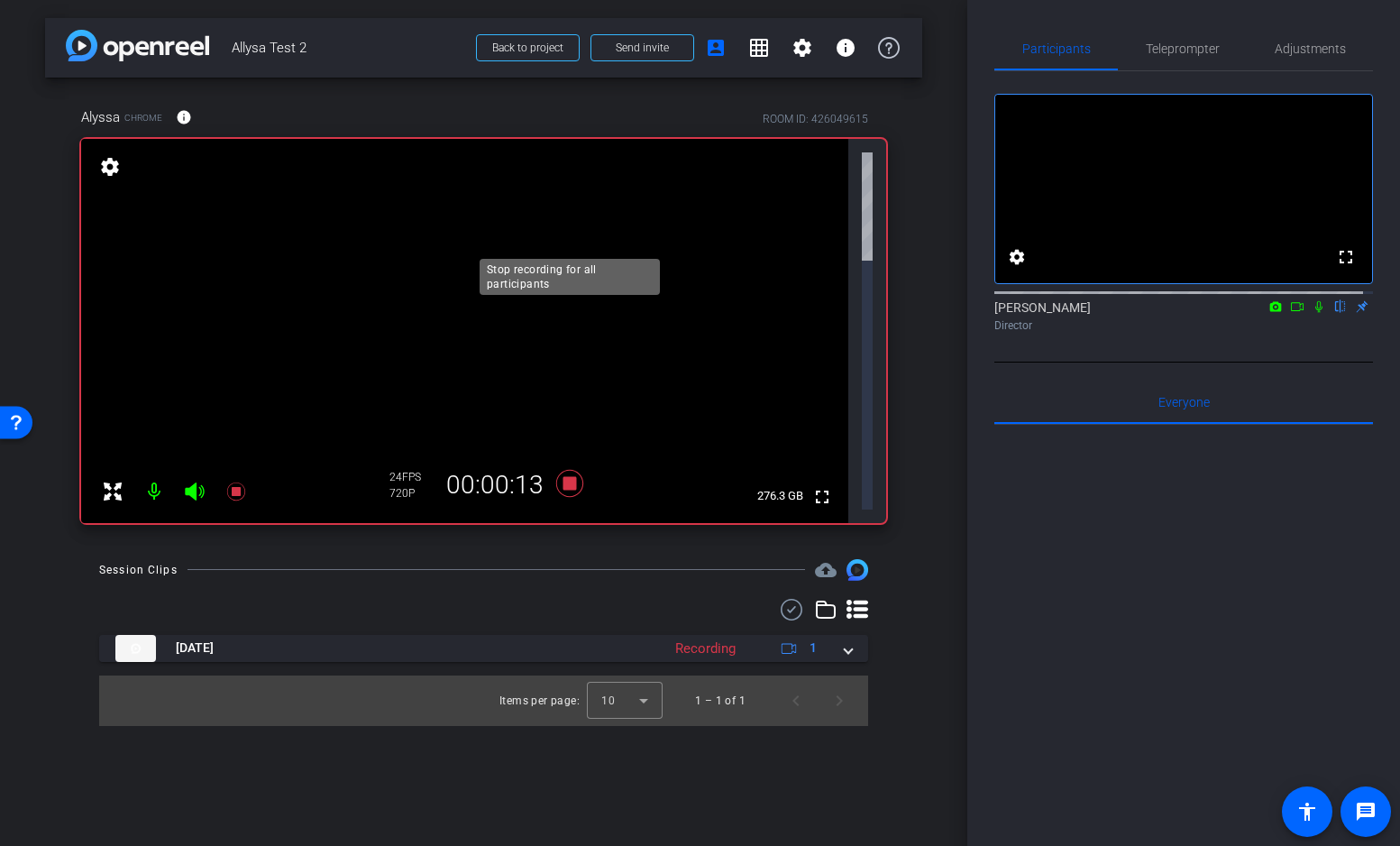
click at [568, 469] on icon at bounding box center [568, 482] width 27 height 27
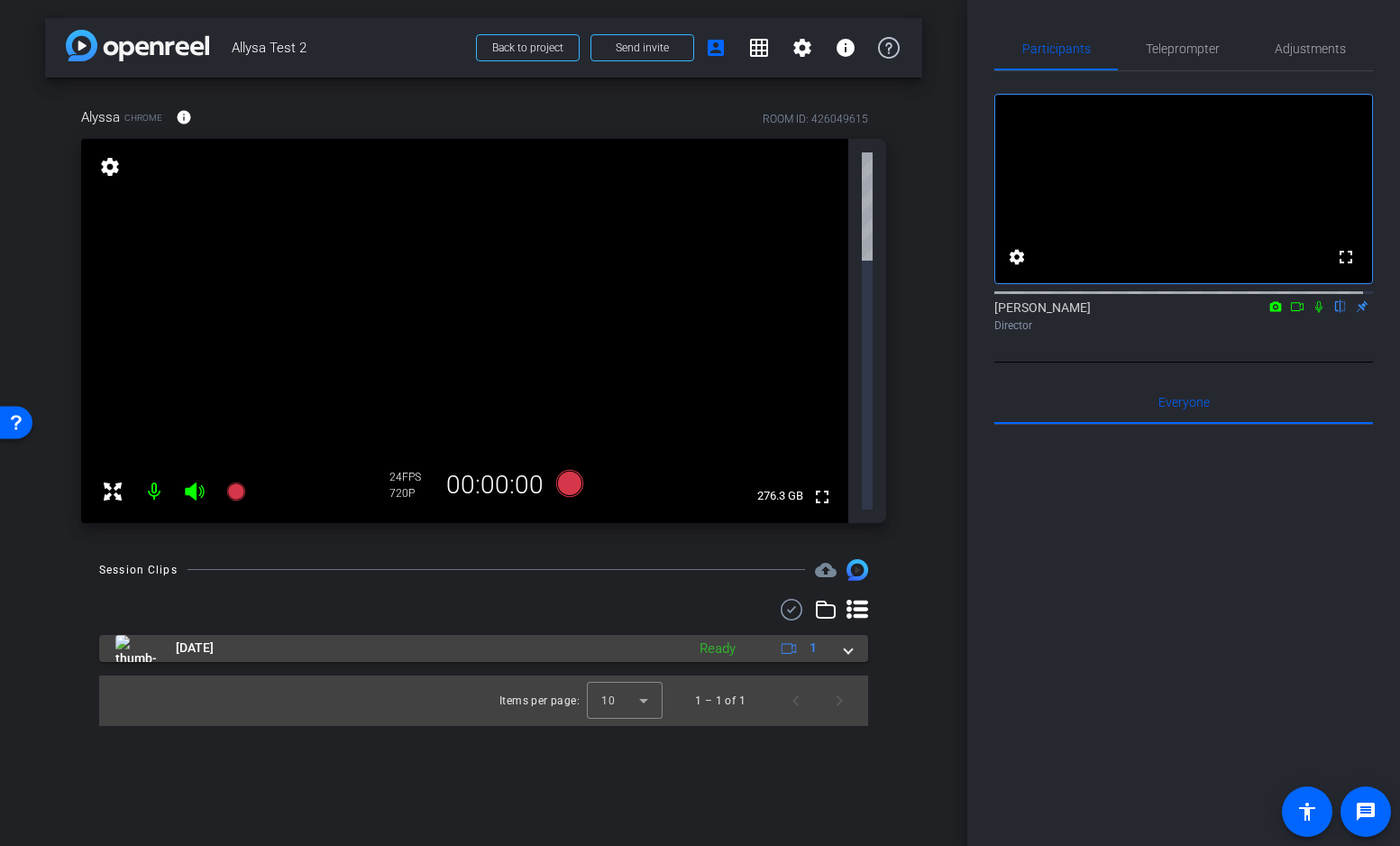
click at [213, 638] on span "[DATE]" at bounding box center [195, 648] width 38 height 19
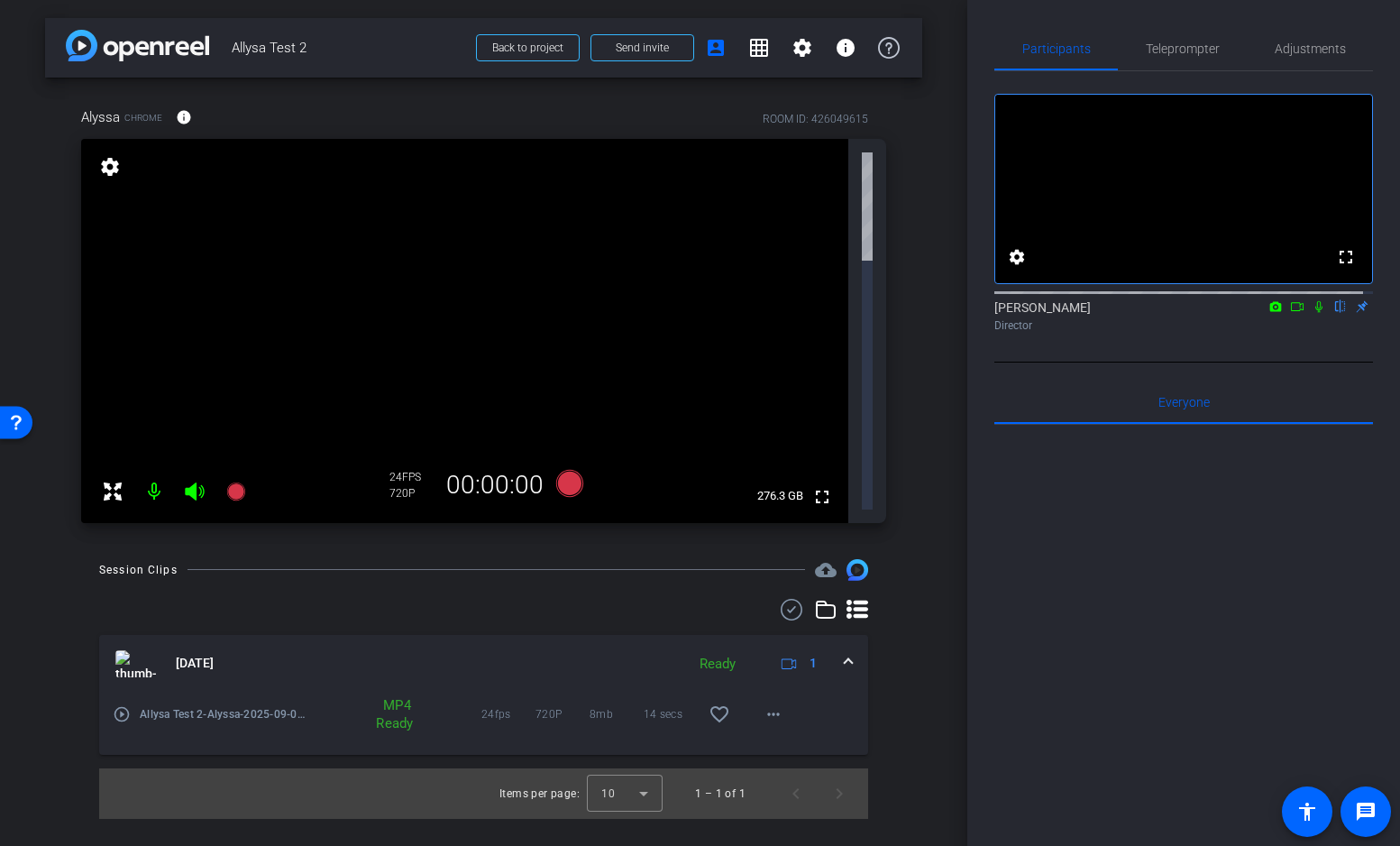
click at [120, 705] on mat-icon "play_circle_outline" at bounding box center [121, 714] width 18 height 18
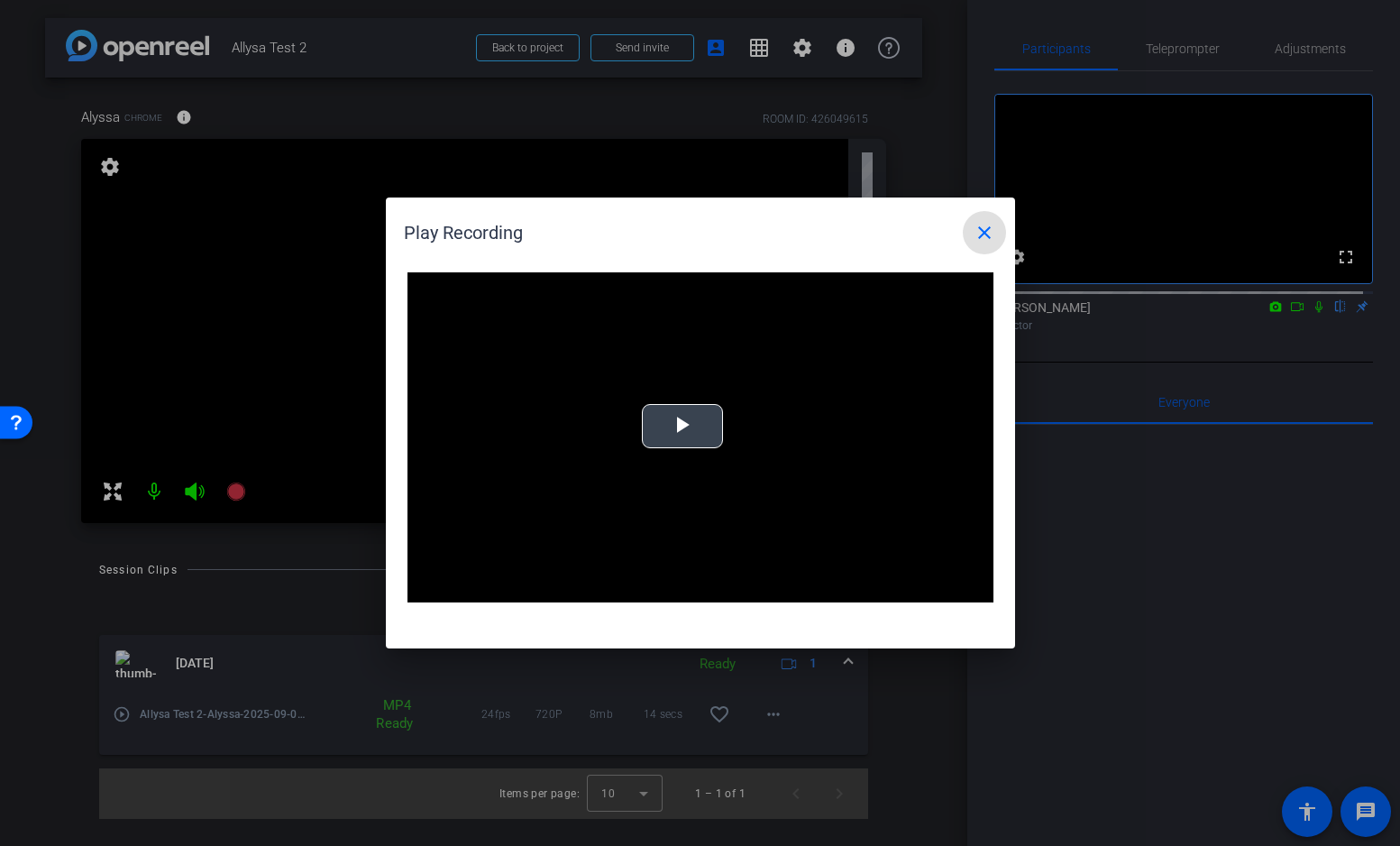
click at [683, 427] on span "Video Player" at bounding box center [683, 427] width 0 height 0
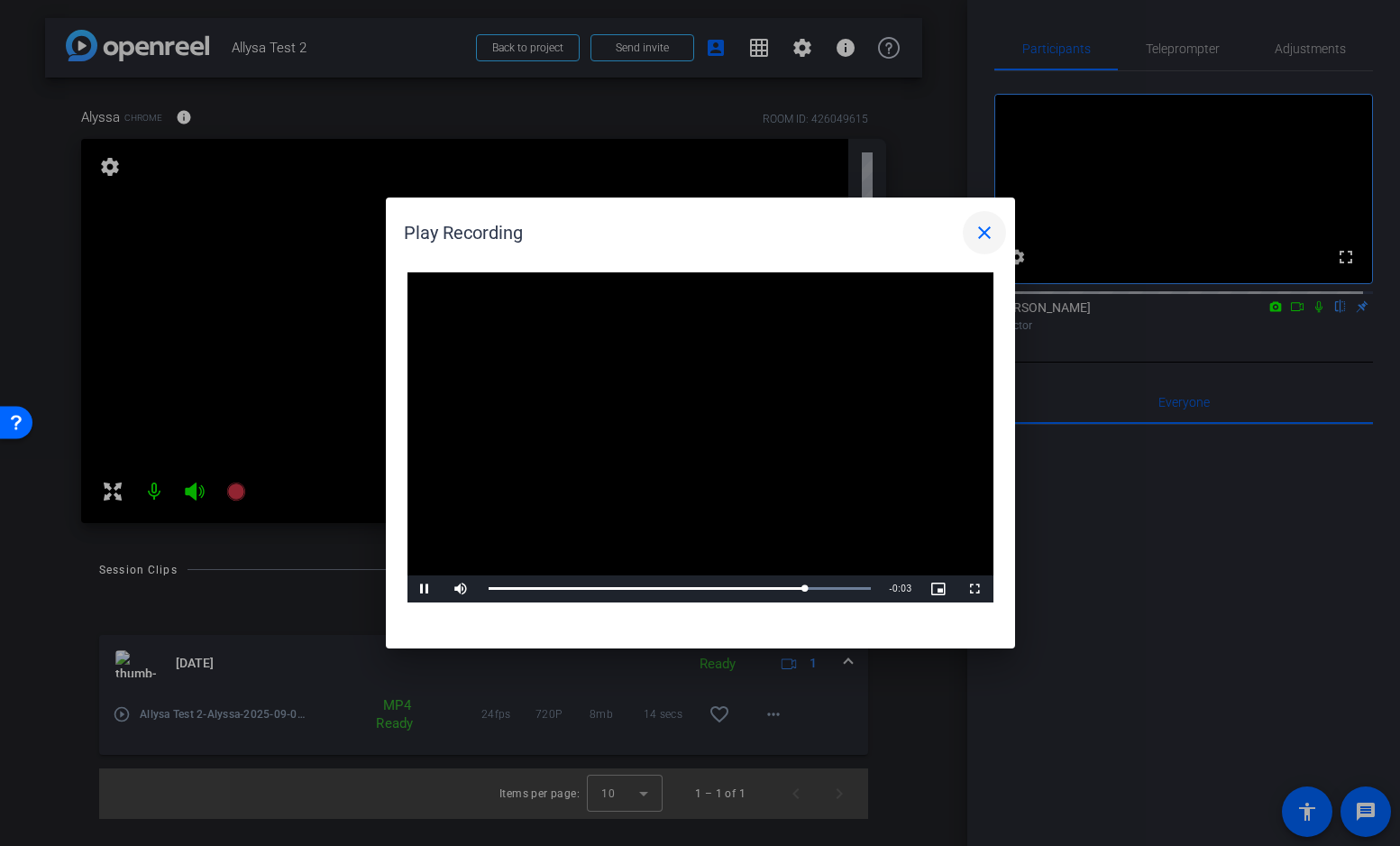
click at [986, 230] on mat-icon "close" at bounding box center [984, 232] width 21 height 21
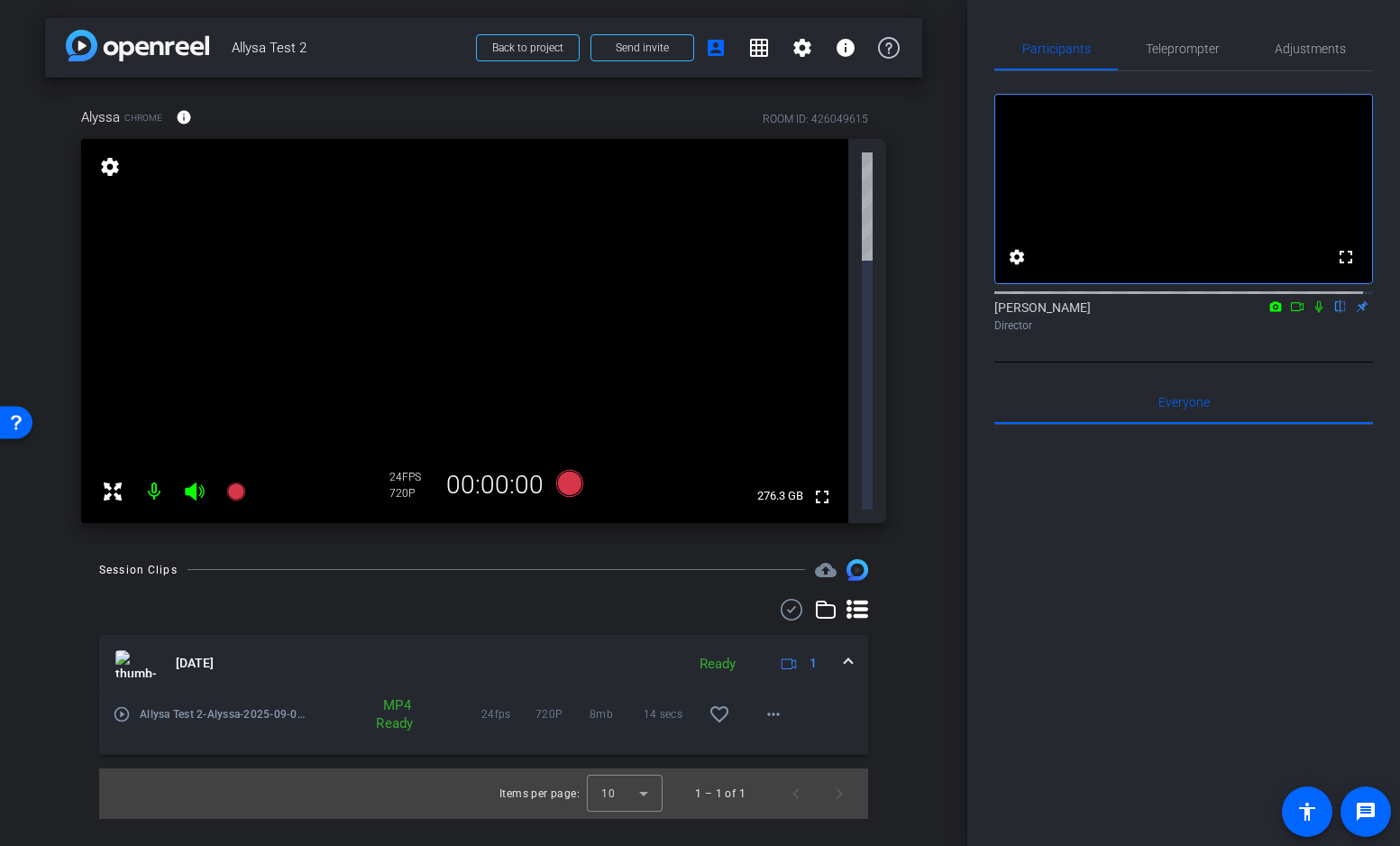
click at [120, 705] on mat-icon "play_circle_outline" at bounding box center [121, 714] width 18 height 18
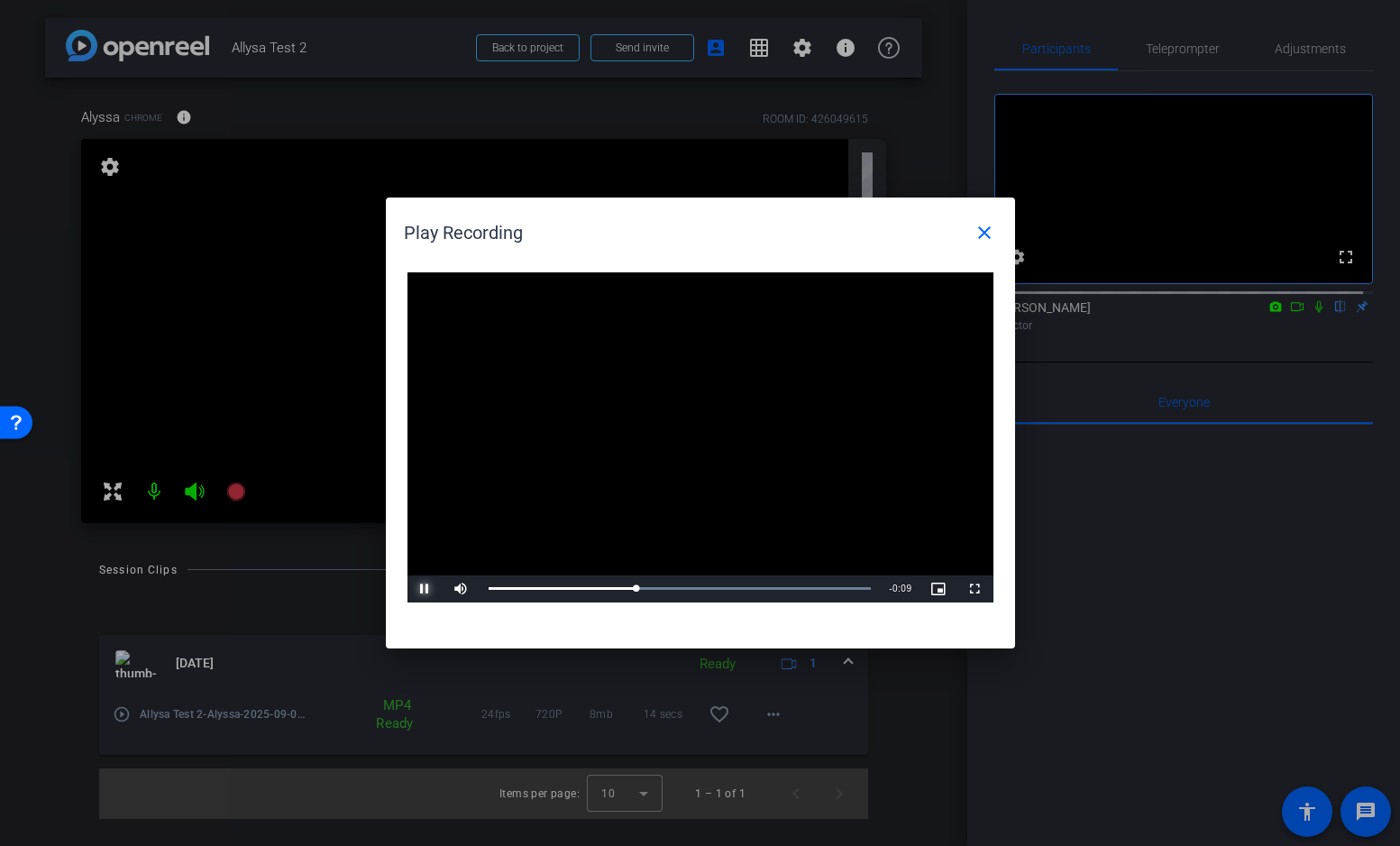
click at [425, 589] on span "Video Player" at bounding box center [425, 589] width 36 height 0
click at [984, 231] on mat-icon "close" at bounding box center [984, 232] width 21 height 21
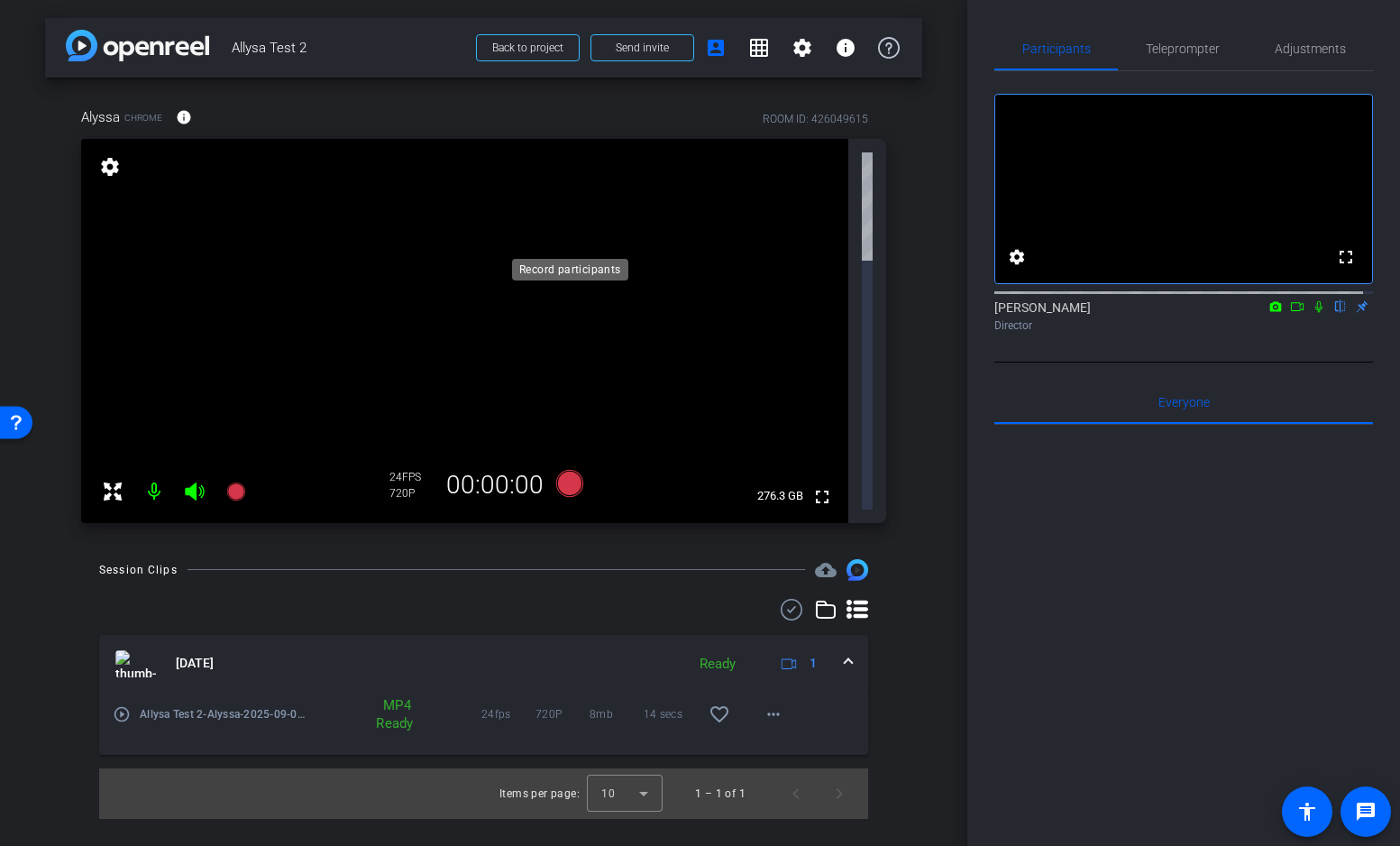
click at [573, 469] on icon at bounding box center [568, 482] width 27 height 27
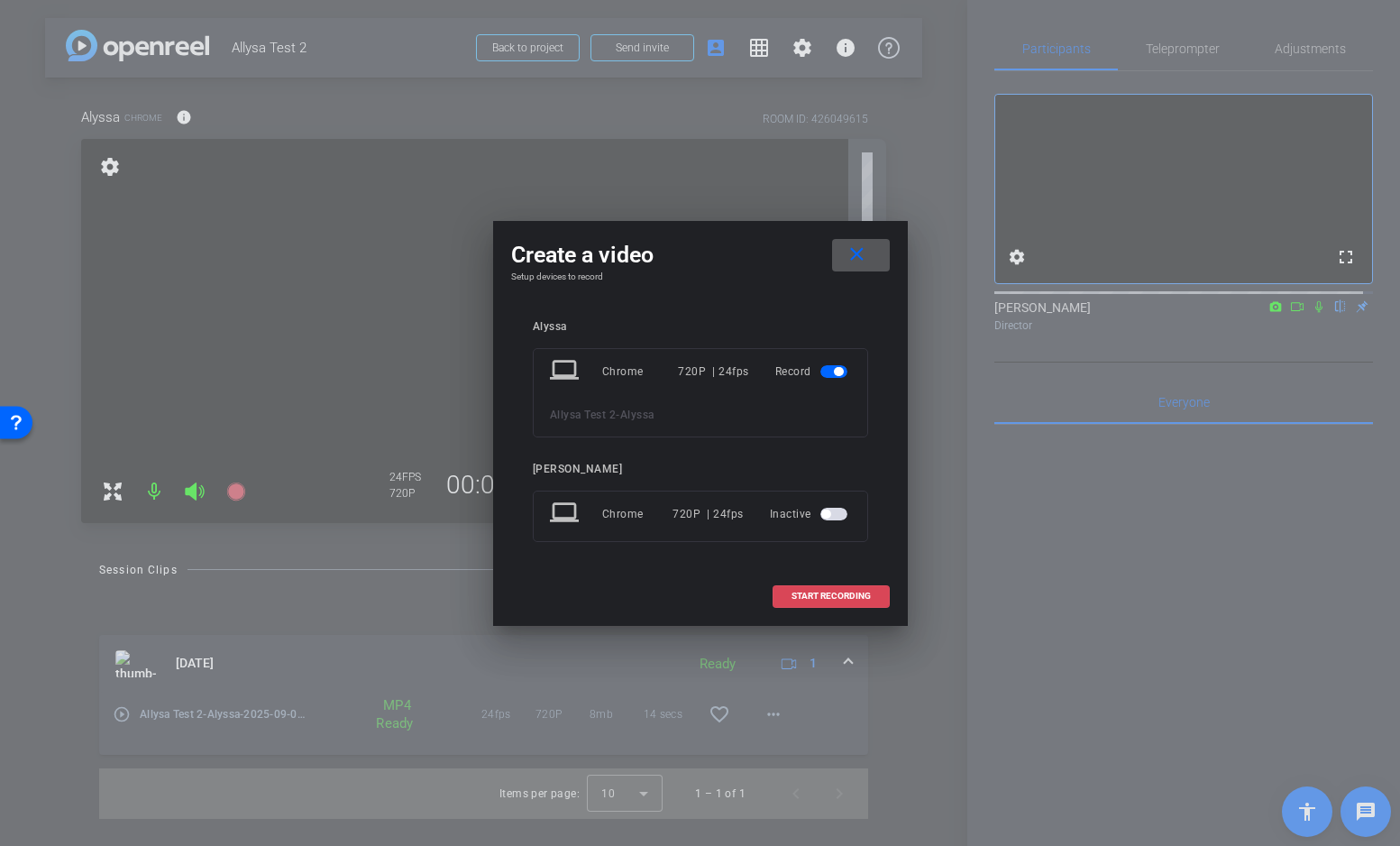
click at [850, 597] on span "START RECORDING" at bounding box center [831, 596] width 79 height 9
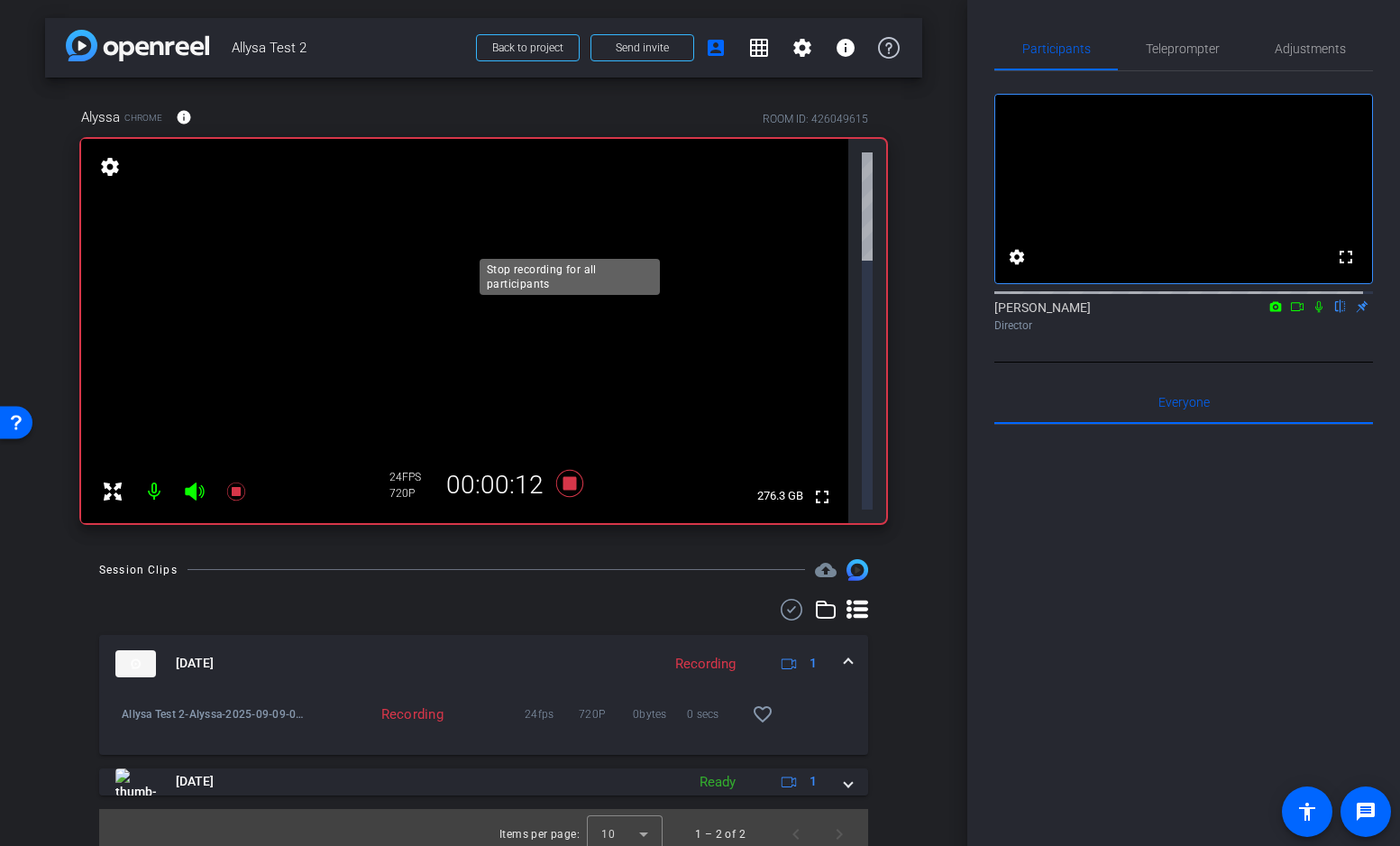
click at [573, 469] on icon at bounding box center [568, 482] width 27 height 27
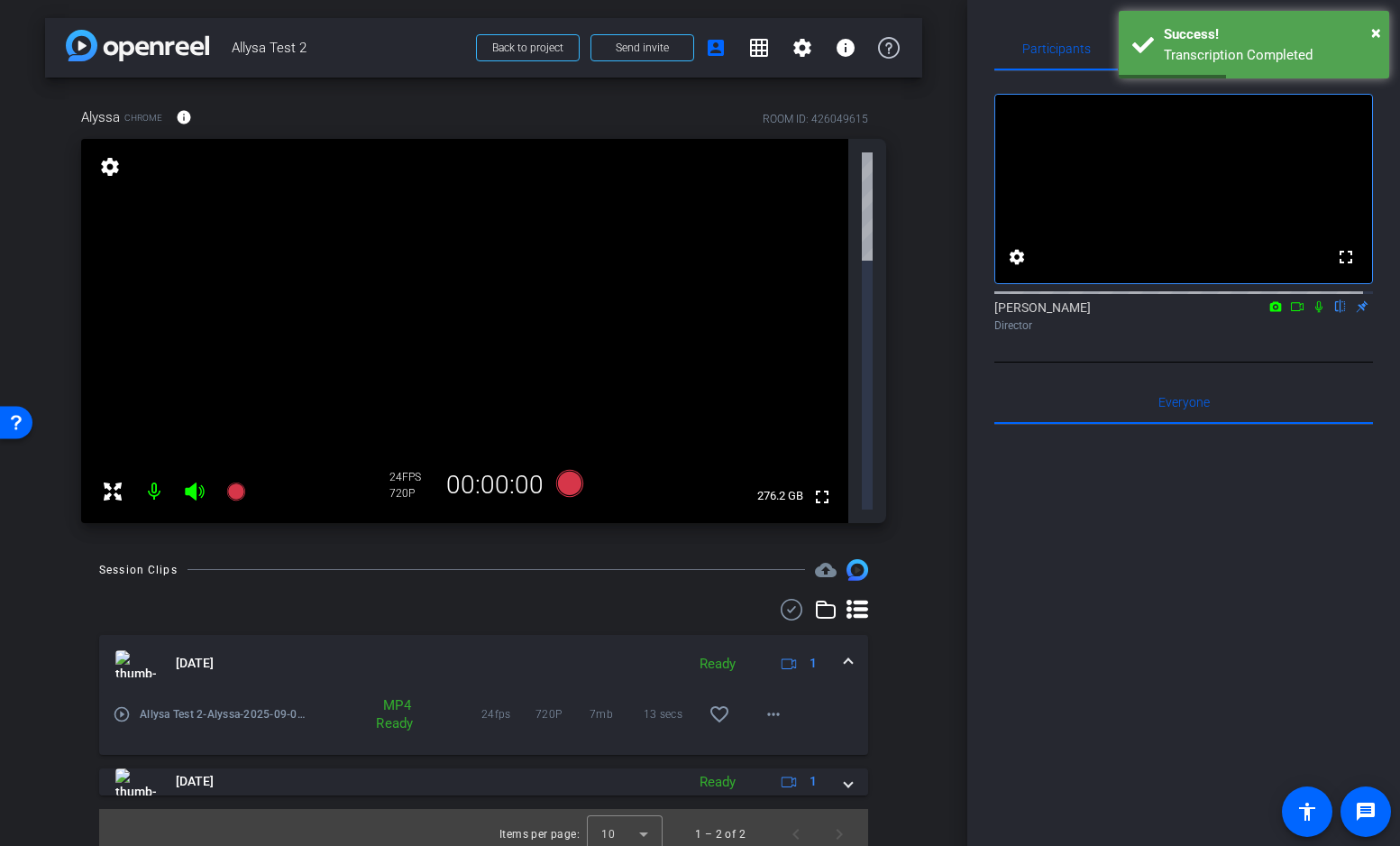
click at [121, 705] on mat-icon "play_circle_outline" at bounding box center [121, 714] width 18 height 18
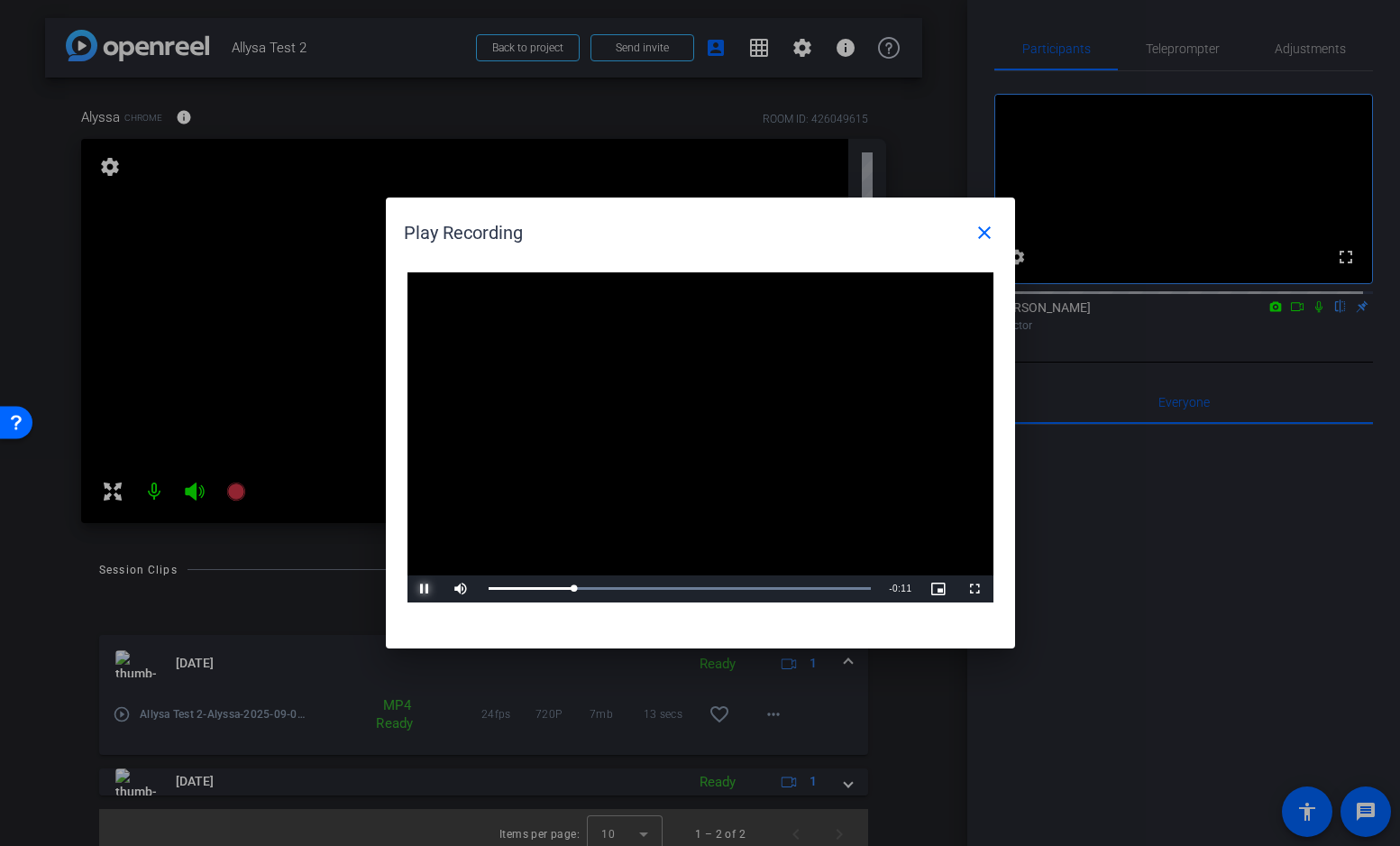
click at [420, 589] on span "Video Player" at bounding box center [425, 589] width 36 height 0
